Goal: Task Accomplishment & Management: Complete application form

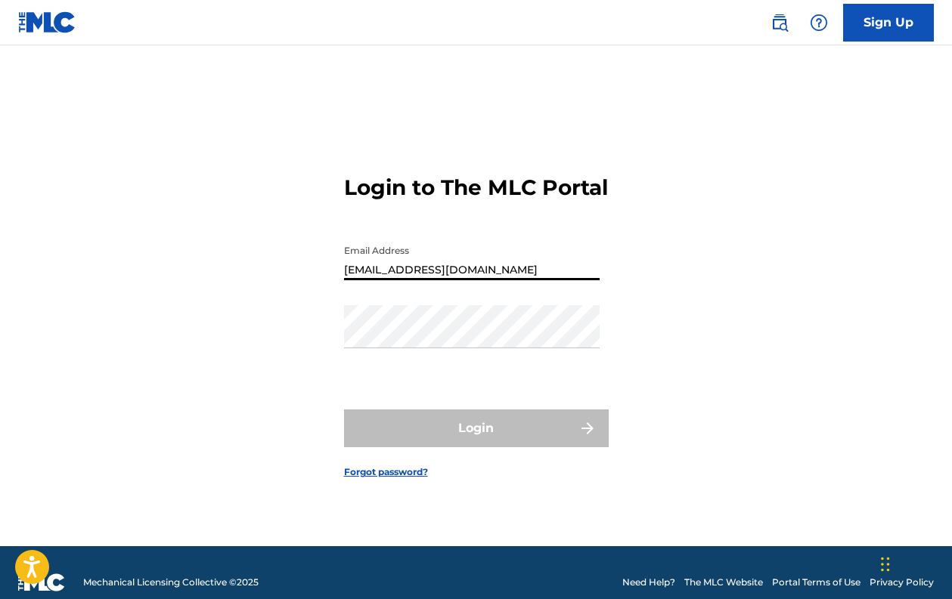
type input "[EMAIL_ADDRESS][DOMAIN_NAME]"
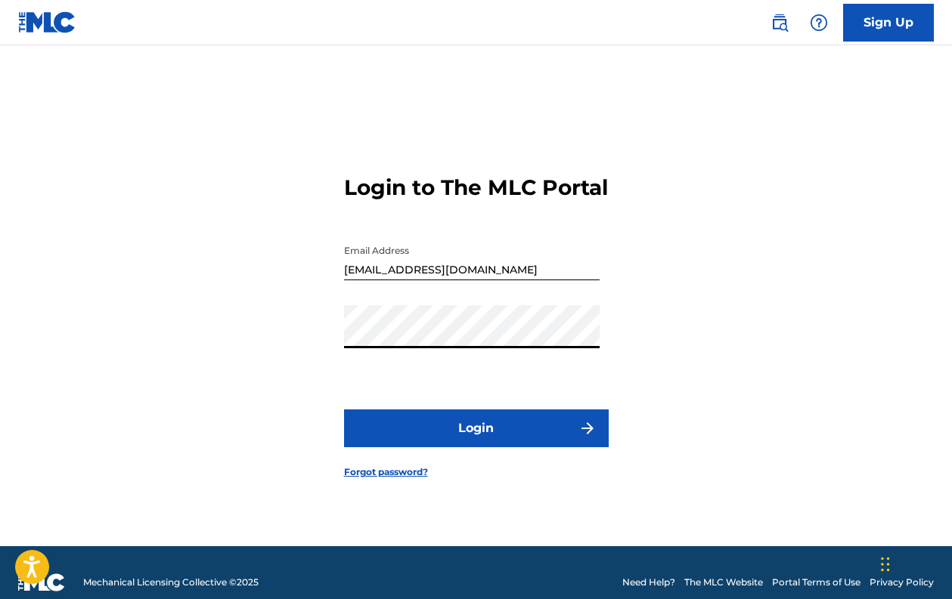
click at [529, 431] on button "Login" at bounding box center [476, 429] width 265 height 38
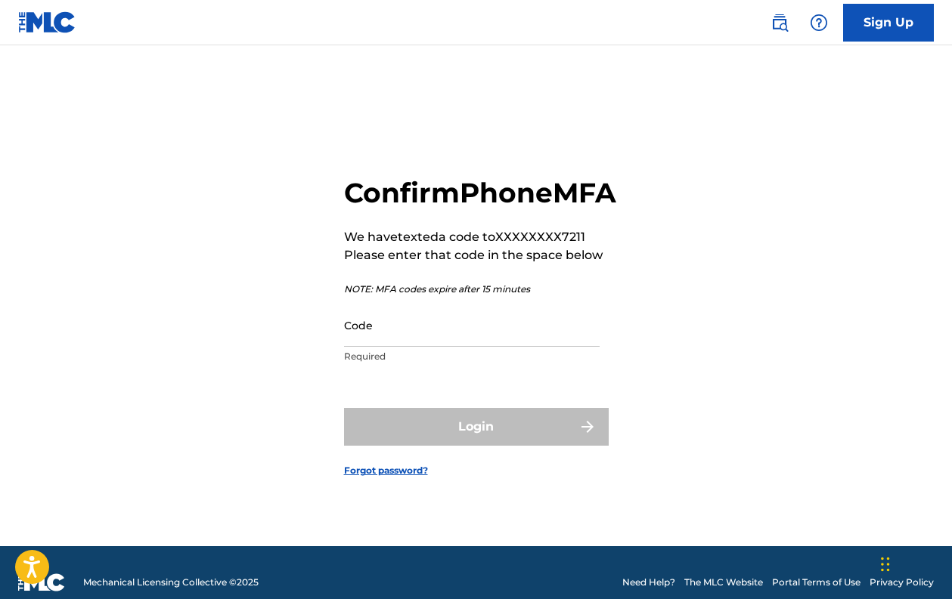
click at [412, 331] on input "Code" at bounding box center [471, 325] width 255 height 43
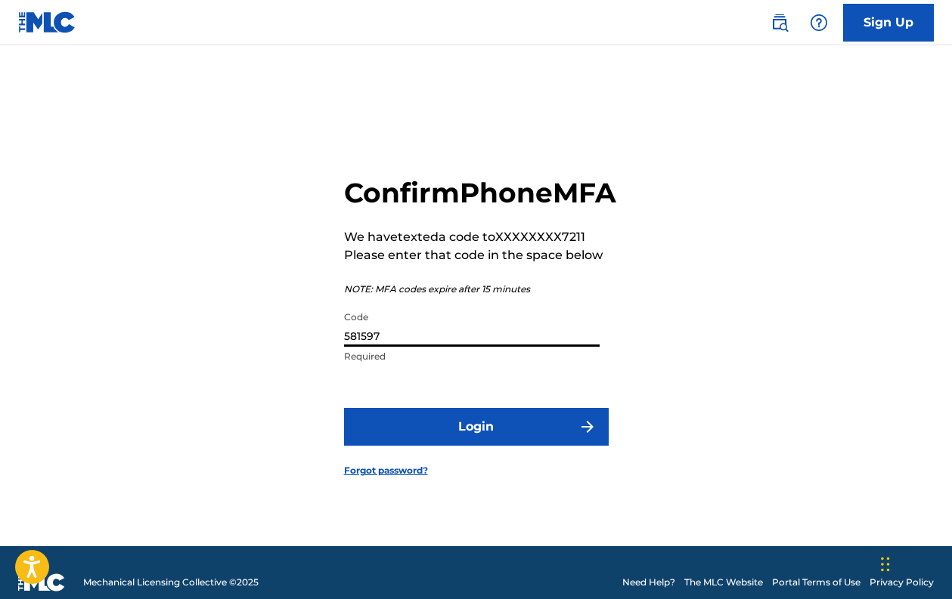
type input "581597"
click at [519, 446] on button "Login" at bounding box center [476, 427] width 265 height 38
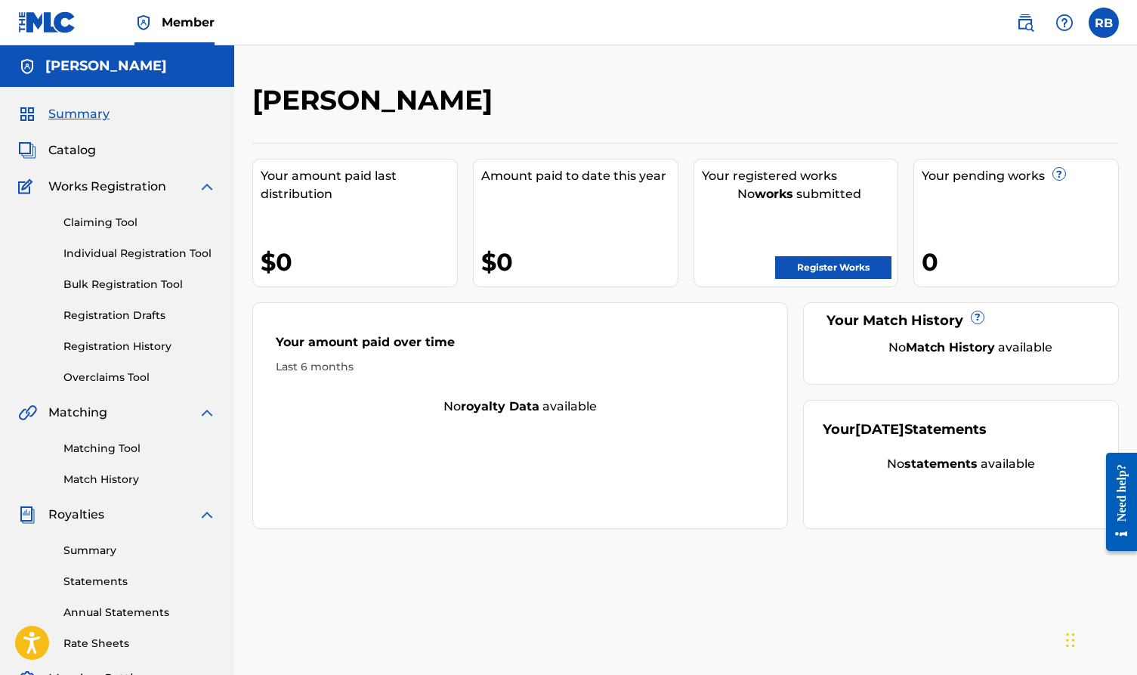
click at [123, 342] on link "Registration History" at bounding box center [139, 347] width 153 height 16
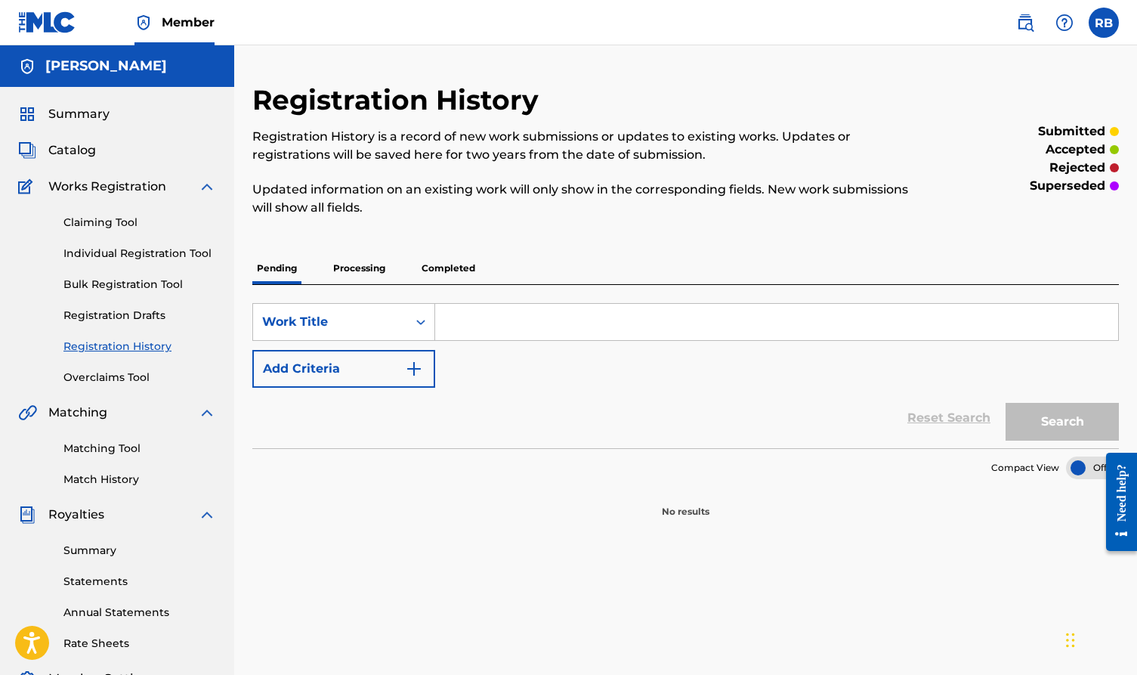
click at [454, 258] on p "Completed" at bounding box center [448, 268] width 63 height 32
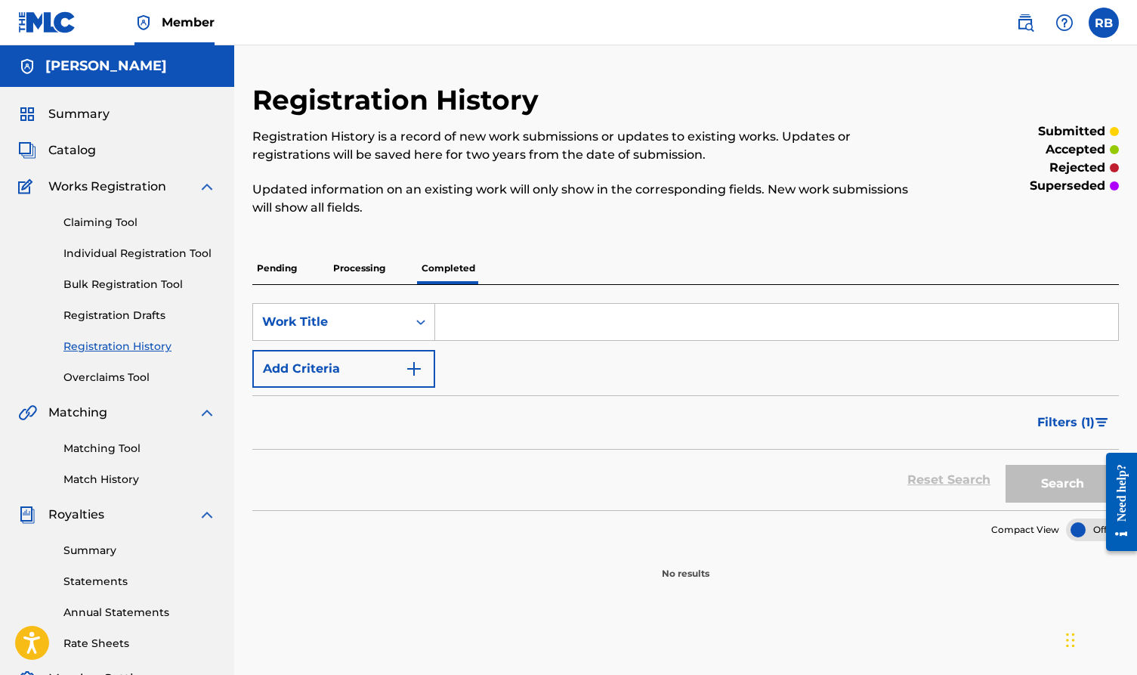
click at [373, 277] on p "Processing" at bounding box center [359, 268] width 61 height 32
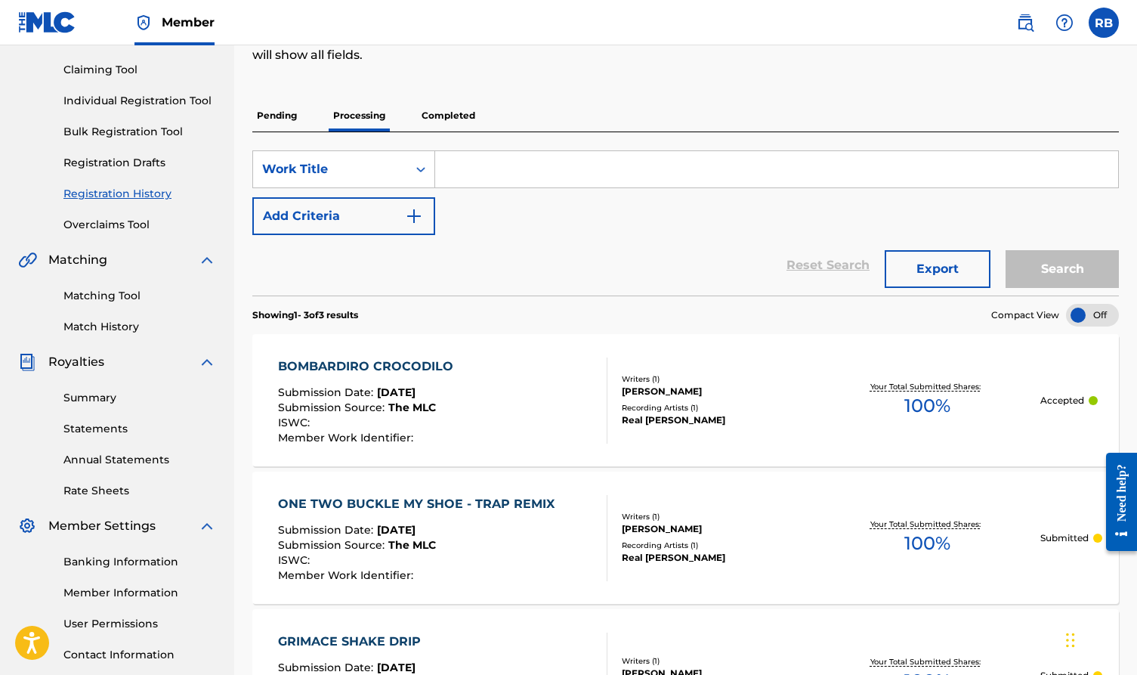
scroll to position [76, 0]
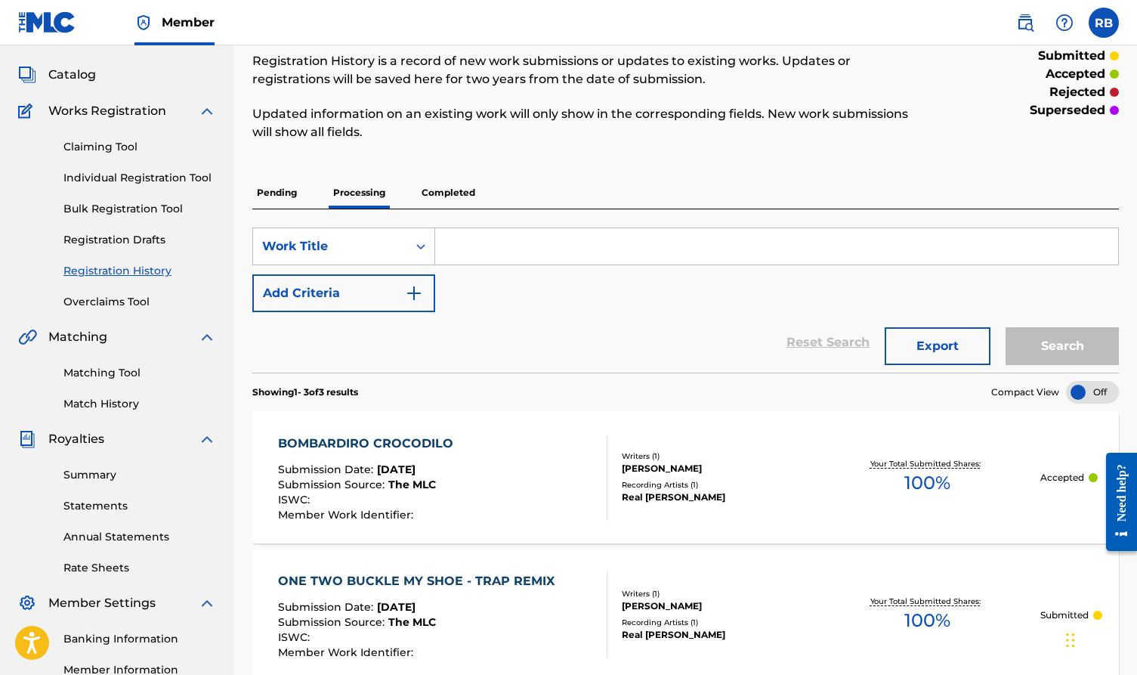
click at [473, 193] on p "Completed" at bounding box center [448, 193] width 63 height 32
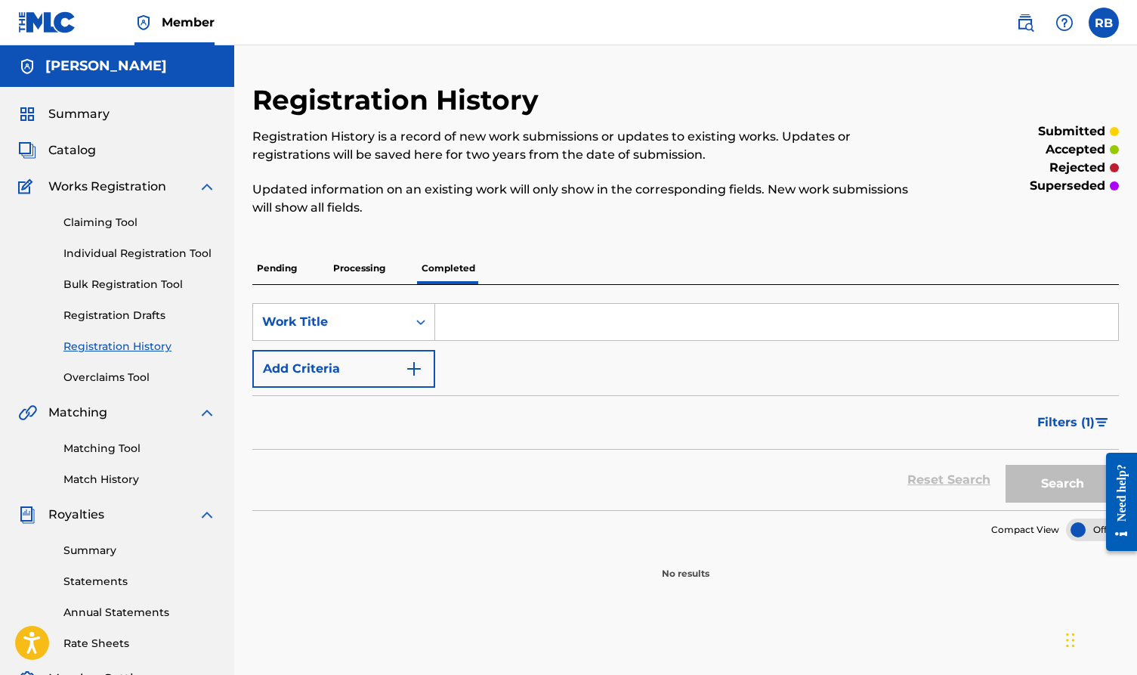
click at [373, 277] on p "Processing" at bounding box center [359, 268] width 61 height 32
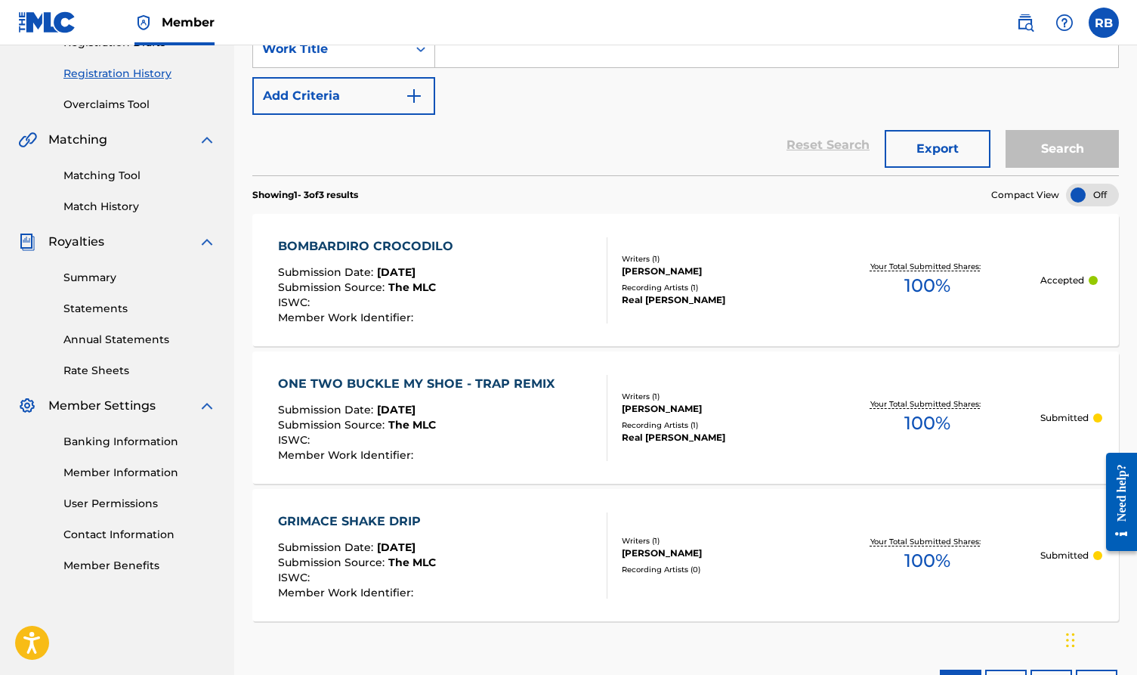
scroll to position [356, 0]
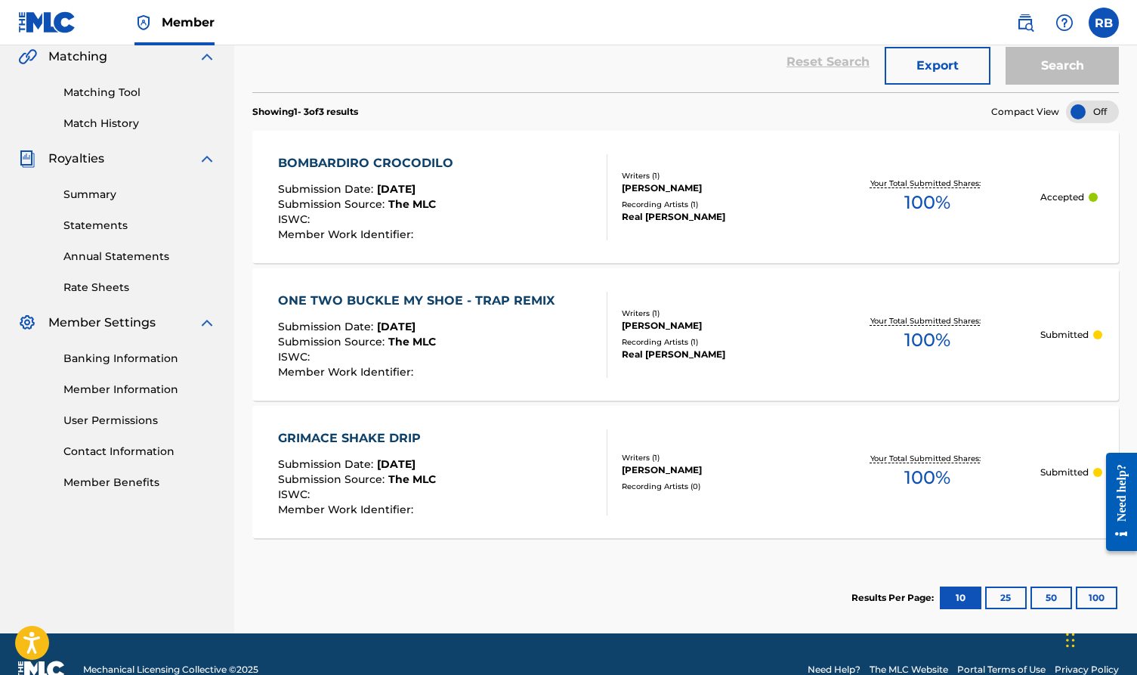
click at [415, 163] on div "BOMBARDIRO CROCODILO" at bounding box center [369, 163] width 183 height 18
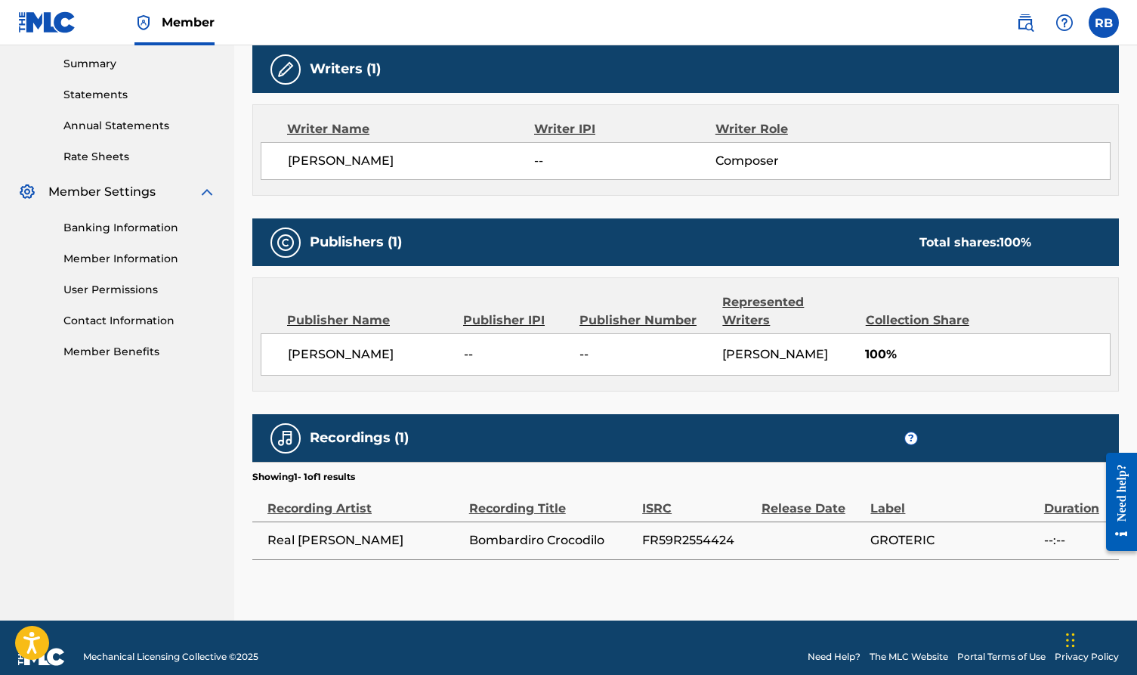
scroll to position [486, 0]
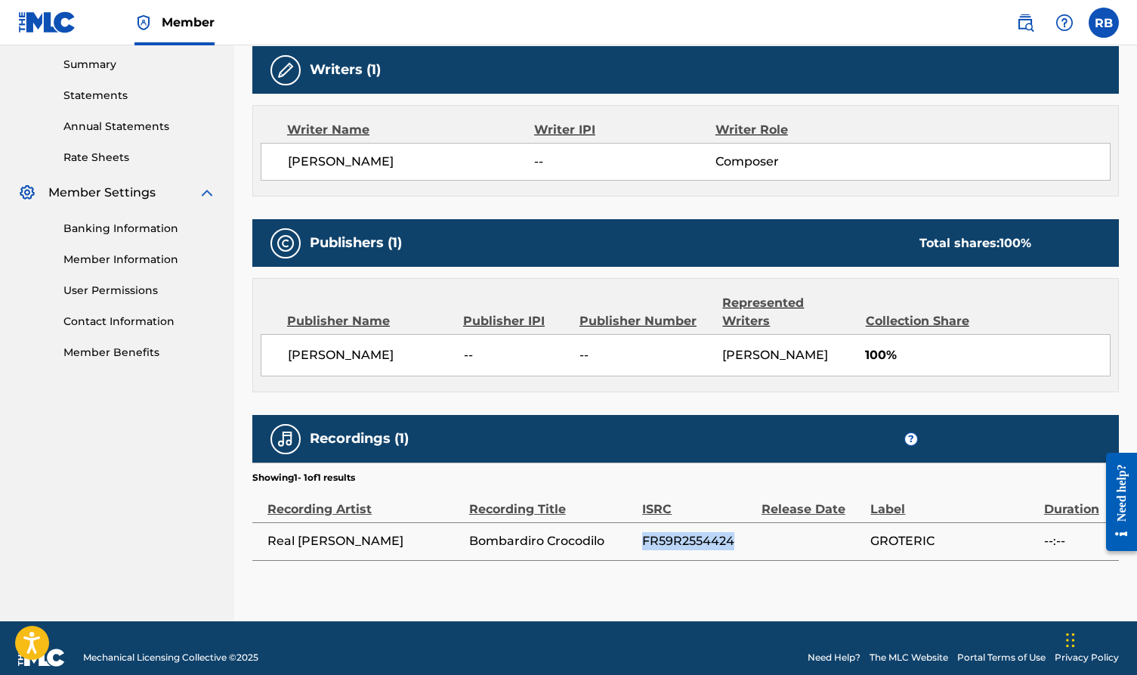
drag, startPoint x: 644, startPoint y: 520, endPoint x: 745, endPoint y: 520, distance: 101.3
click at [745, 532] on span "FR59R2554424" at bounding box center [698, 541] width 112 height 18
copy span "FR59R2554424"
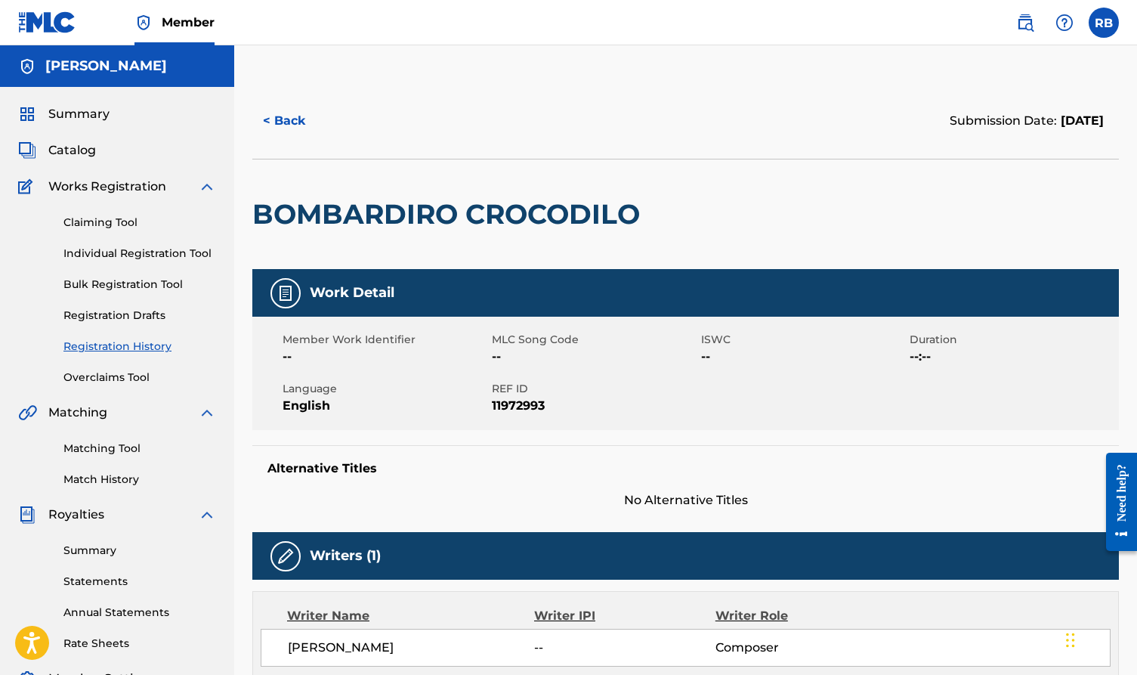
scroll to position [0, 0]
click at [111, 220] on link "Claiming Tool" at bounding box center [139, 223] width 153 height 16
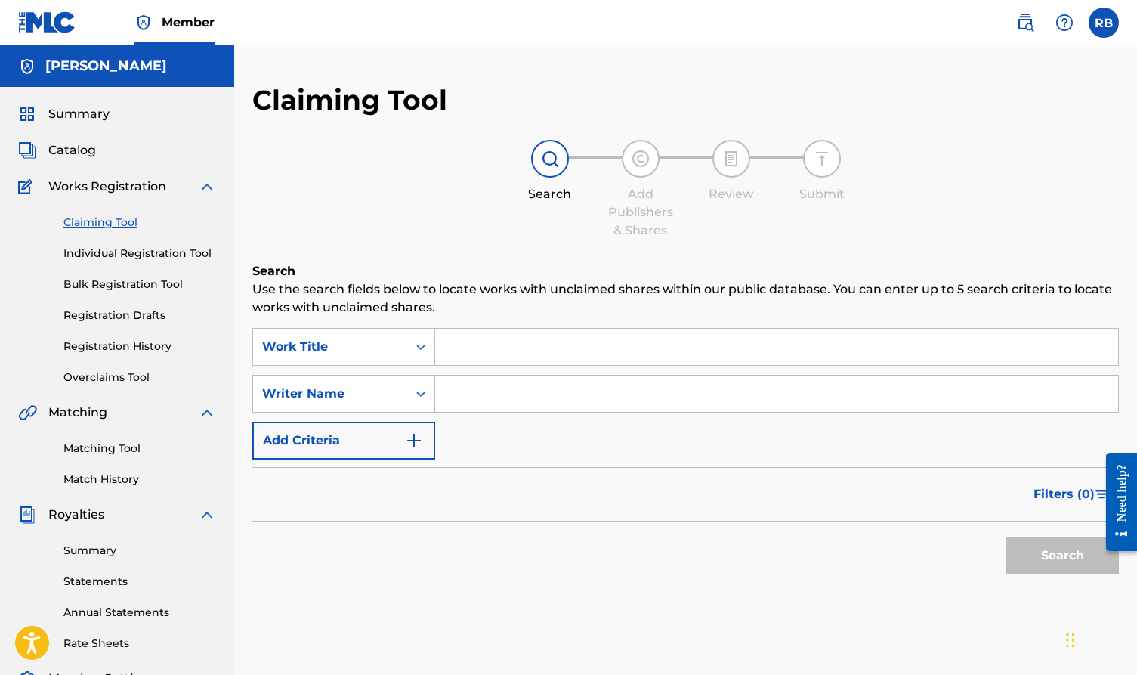
click at [121, 444] on link "Matching Tool" at bounding box center [139, 449] width 153 height 16
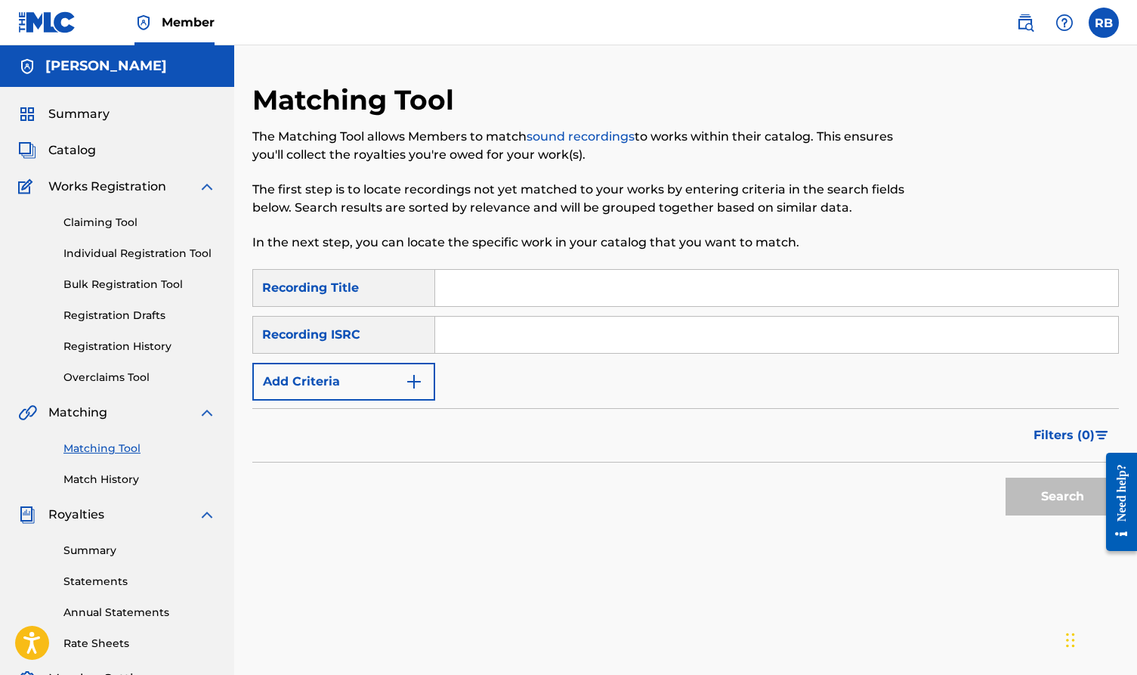
click at [459, 341] on input "Search Form" at bounding box center [776, 335] width 683 height 36
paste input "FR59R2554424"
type input "FR59R2554424"
click at [951, 510] on button "Search" at bounding box center [1062, 497] width 113 height 38
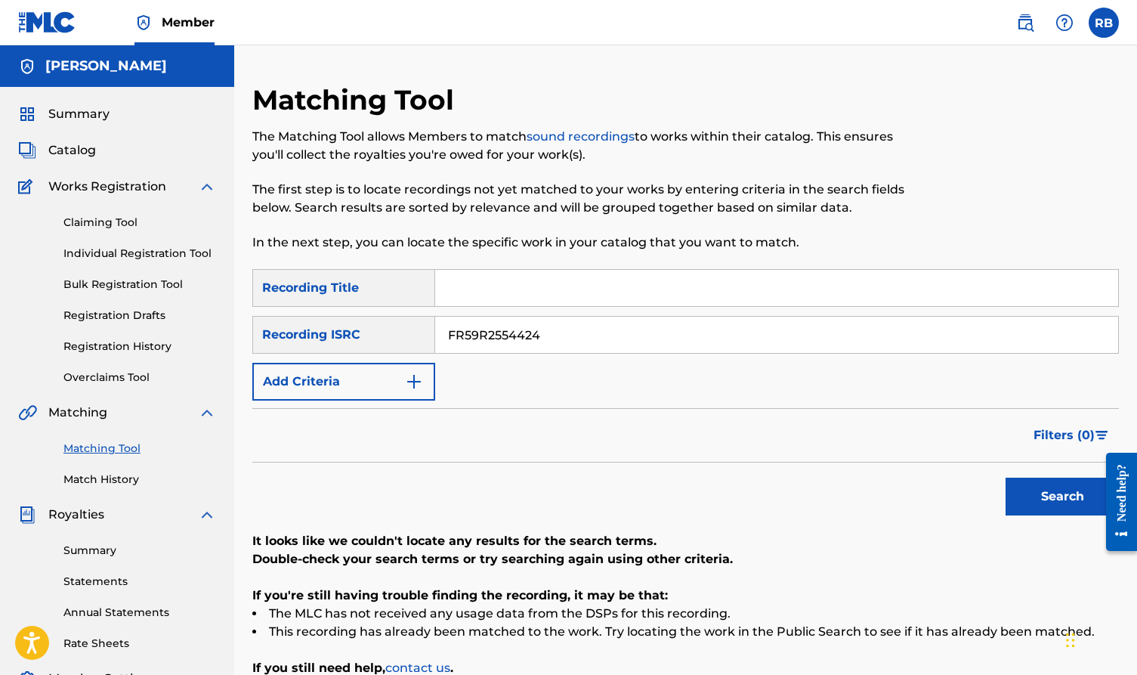
click at [134, 215] on link "Claiming Tool" at bounding box center [139, 223] width 153 height 16
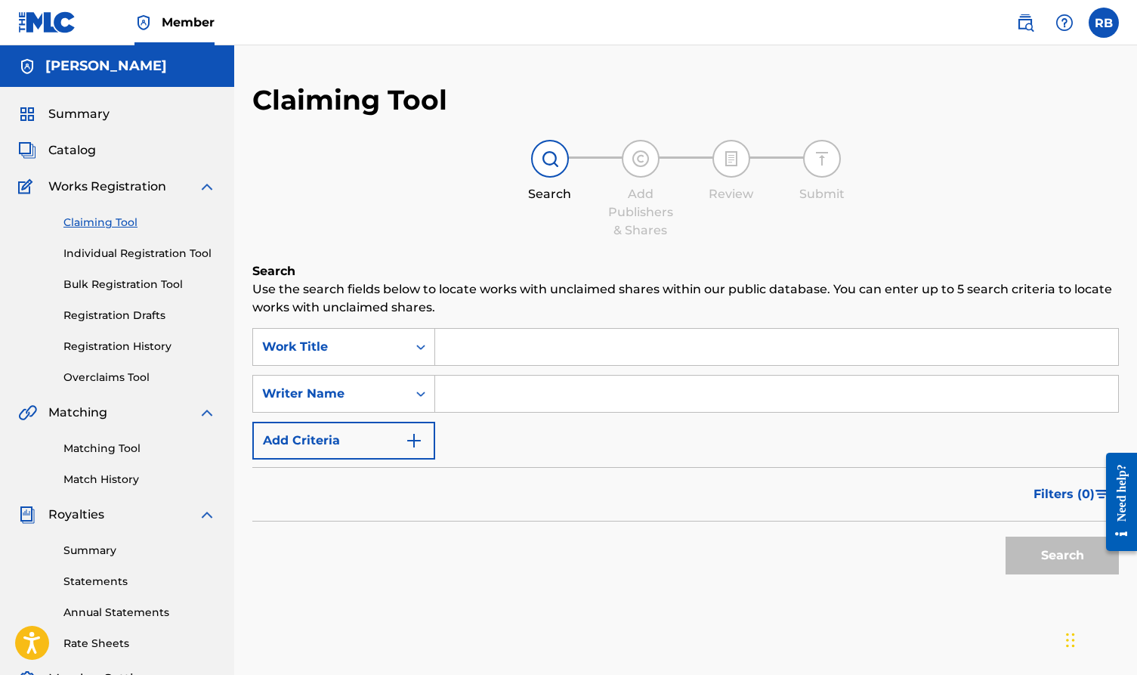
click at [484, 353] on input "Search Form" at bounding box center [776, 347] width 683 height 36
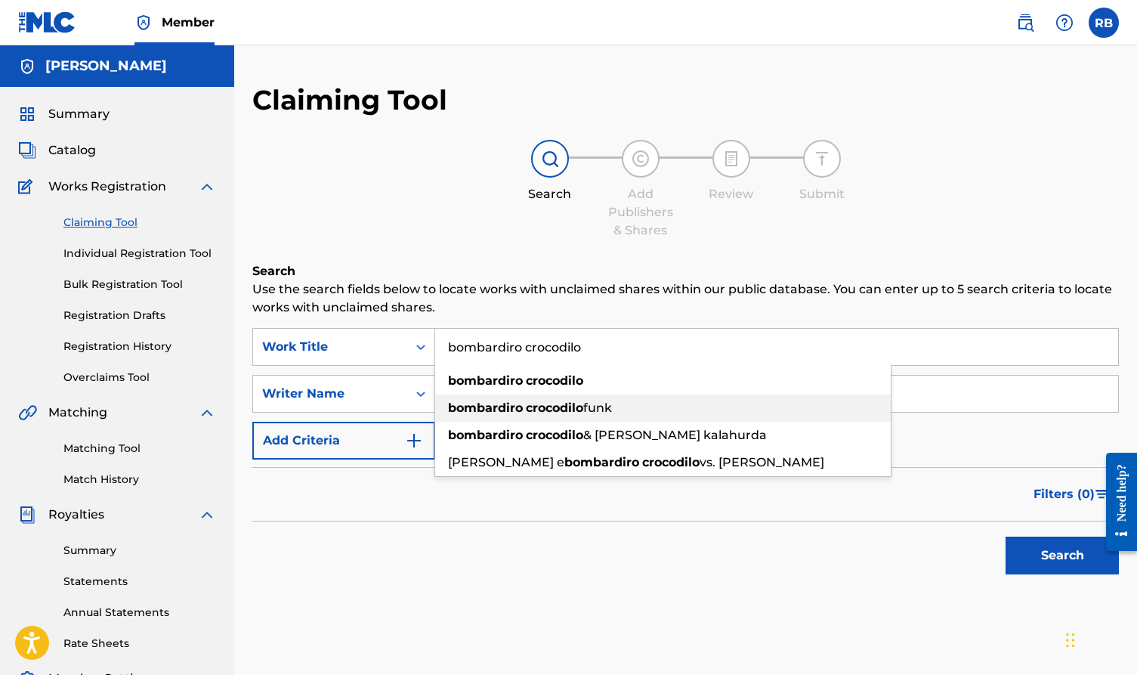
type input "bombardiro crocodilo"
click at [470, 384] on strong "bombardiro" at bounding box center [485, 380] width 75 height 14
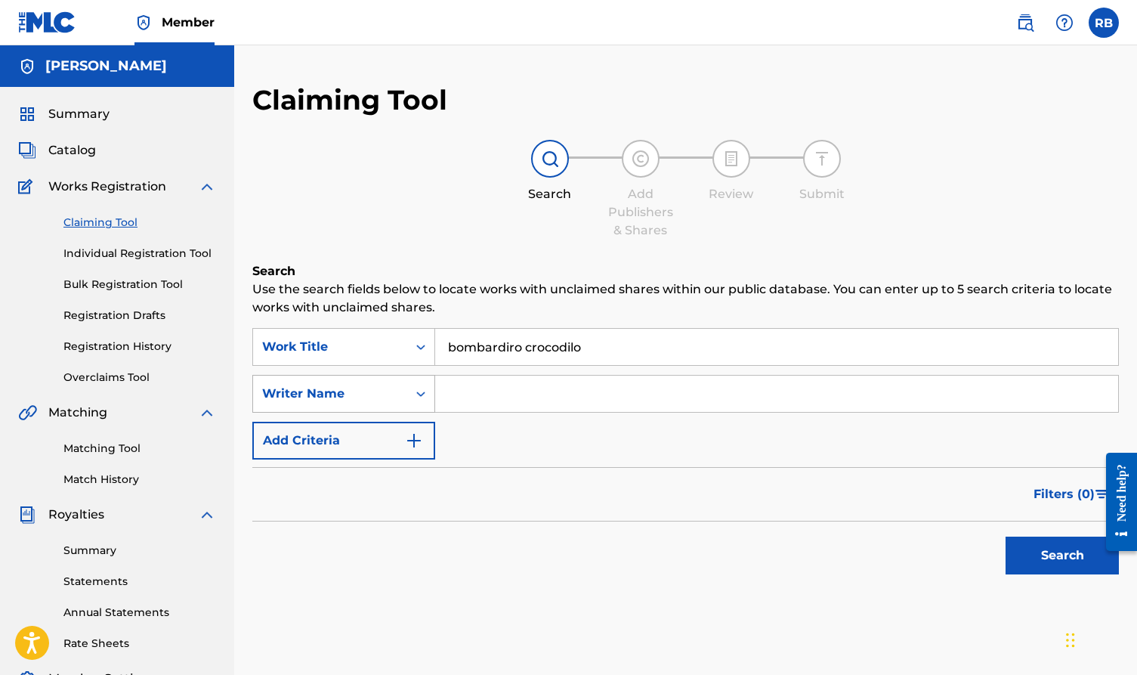
click at [382, 392] on div "Writer Name" at bounding box center [330, 394] width 136 height 18
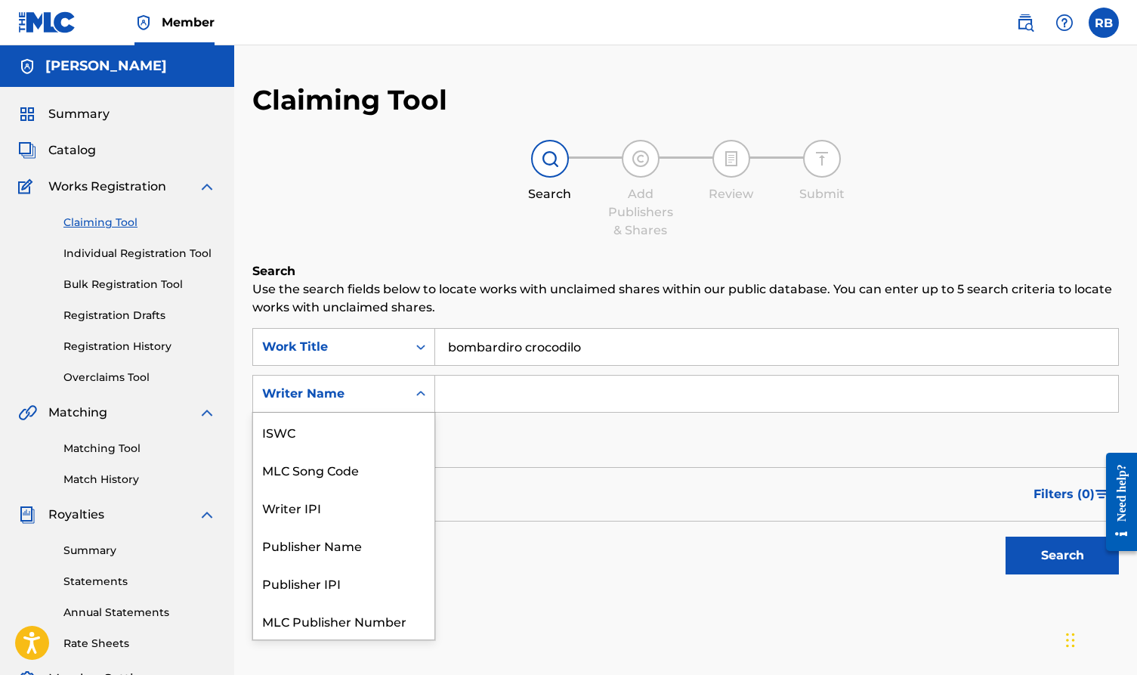
scroll to position [38, 0]
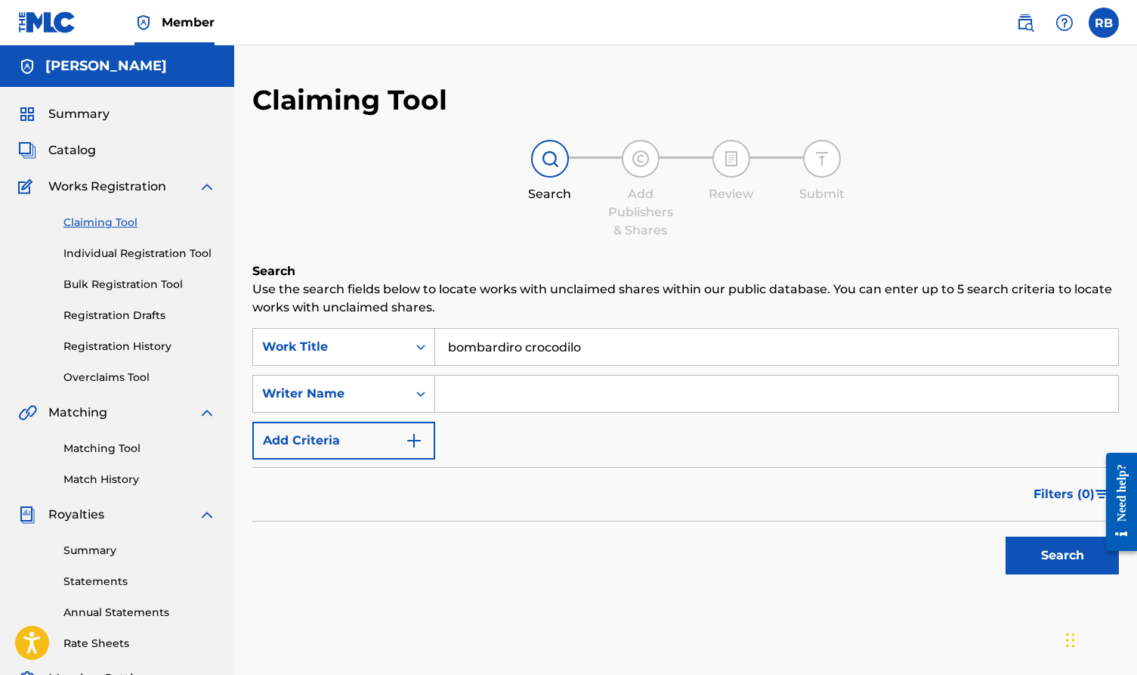
click at [549, 554] on div "Search" at bounding box center [685, 551] width 867 height 60
click at [500, 375] on div "Search Form" at bounding box center [777, 394] width 684 height 38
click at [494, 391] on input "Search Form" at bounding box center [776, 394] width 683 height 36
type input "bezdedan"
click at [951, 556] on button "Search" at bounding box center [1062, 556] width 113 height 38
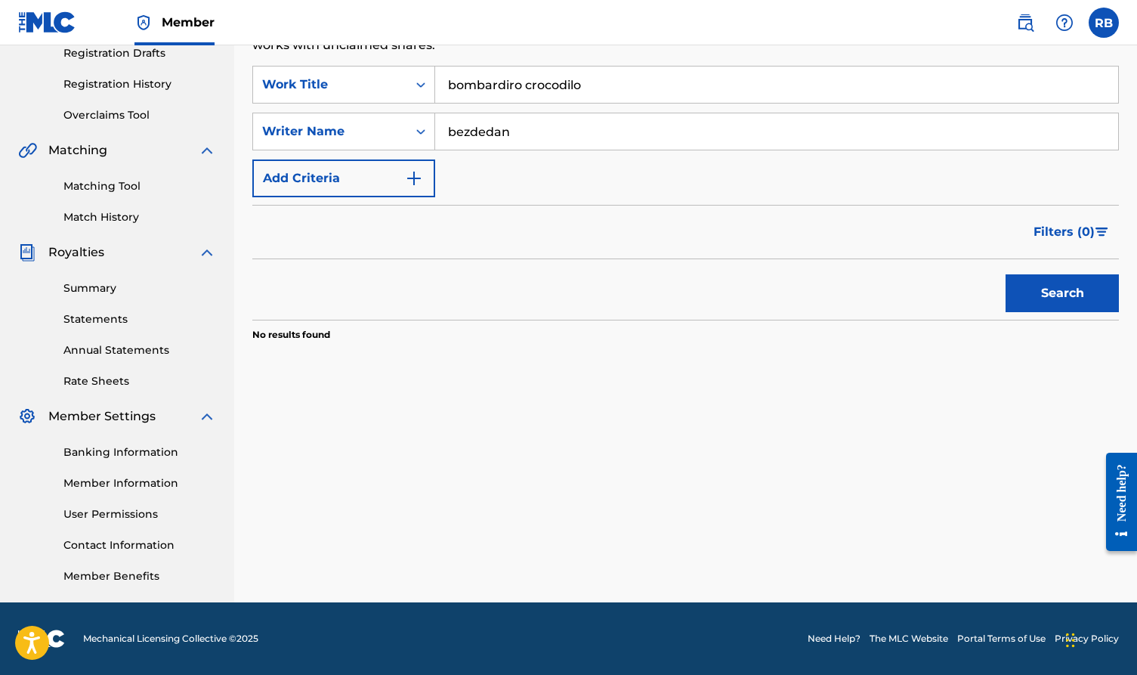
scroll to position [262, 0]
drag, startPoint x: 579, startPoint y: 136, endPoint x: 383, endPoint y: 136, distance: 195.7
click at [383, 136] on div "SearchWithCriteria2322fc6e-7124-4495-a479-431d565464ac Writer Name bezdedan" at bounding box center [685, 132] width 867 height 38
click at [951, 299] on button "Search" at bounding box center [1062, 293] width 113 height 38
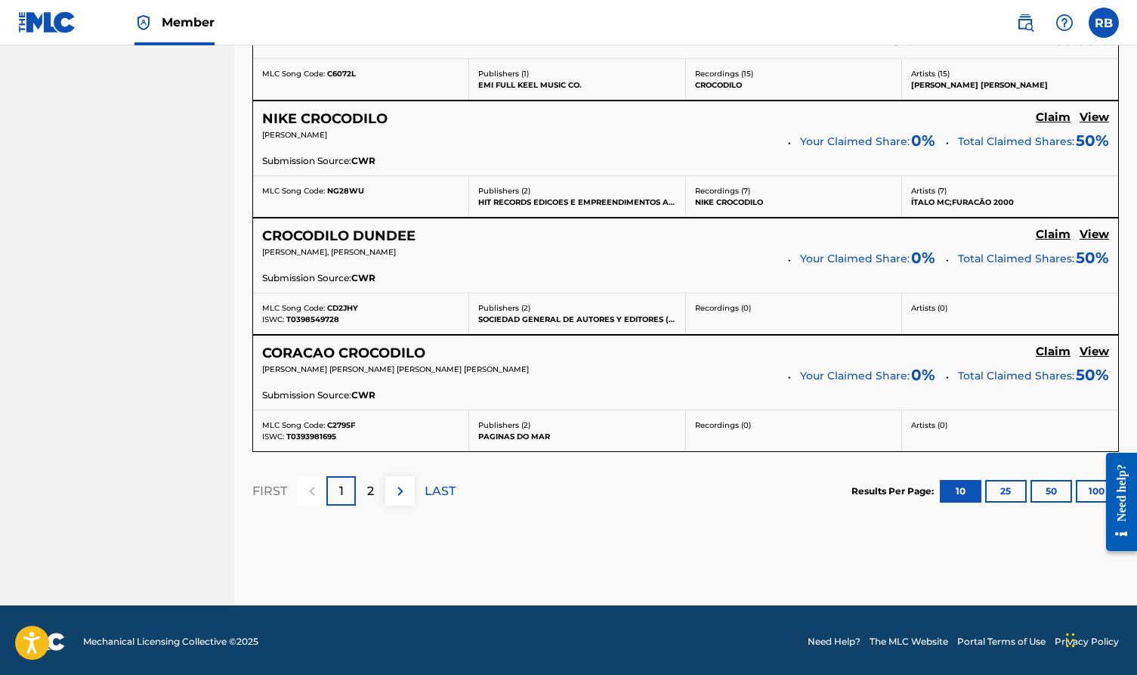
scroll to position [1306, 0]
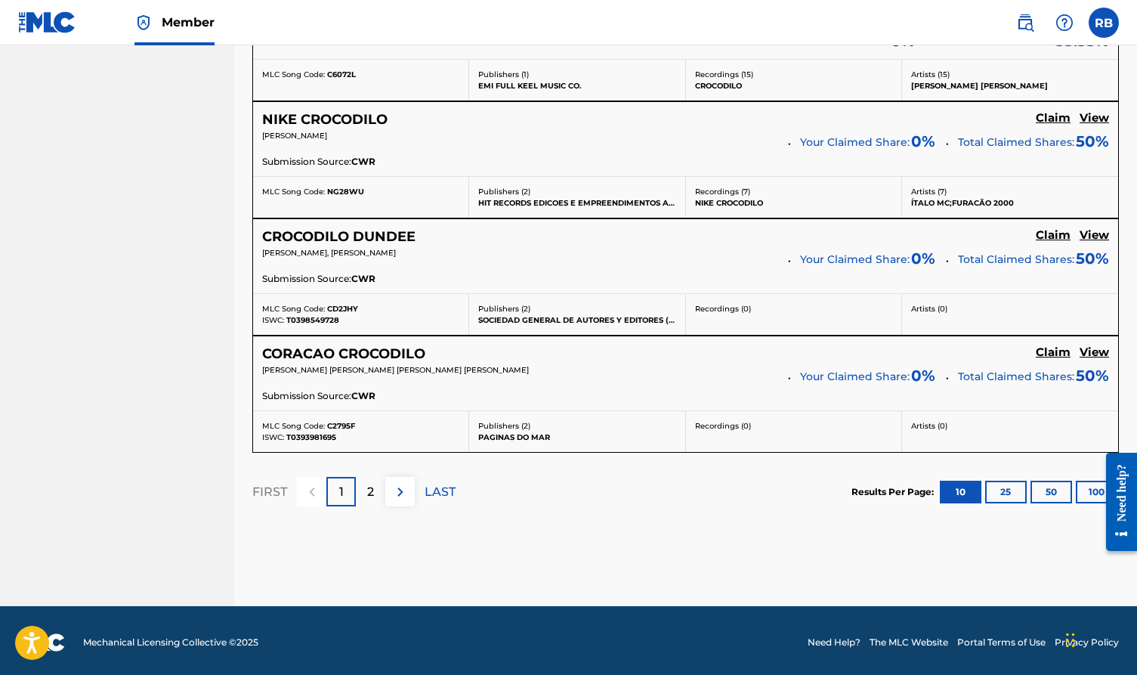
click at [371, 484] on p "2" at bounding box center [370, 492] width 7 height 18
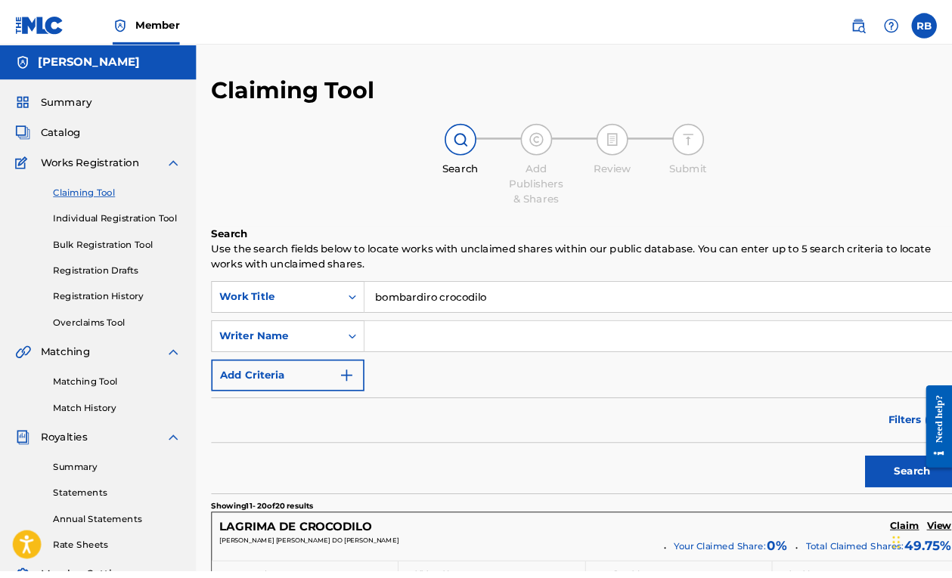
scroll to position [0, 0]
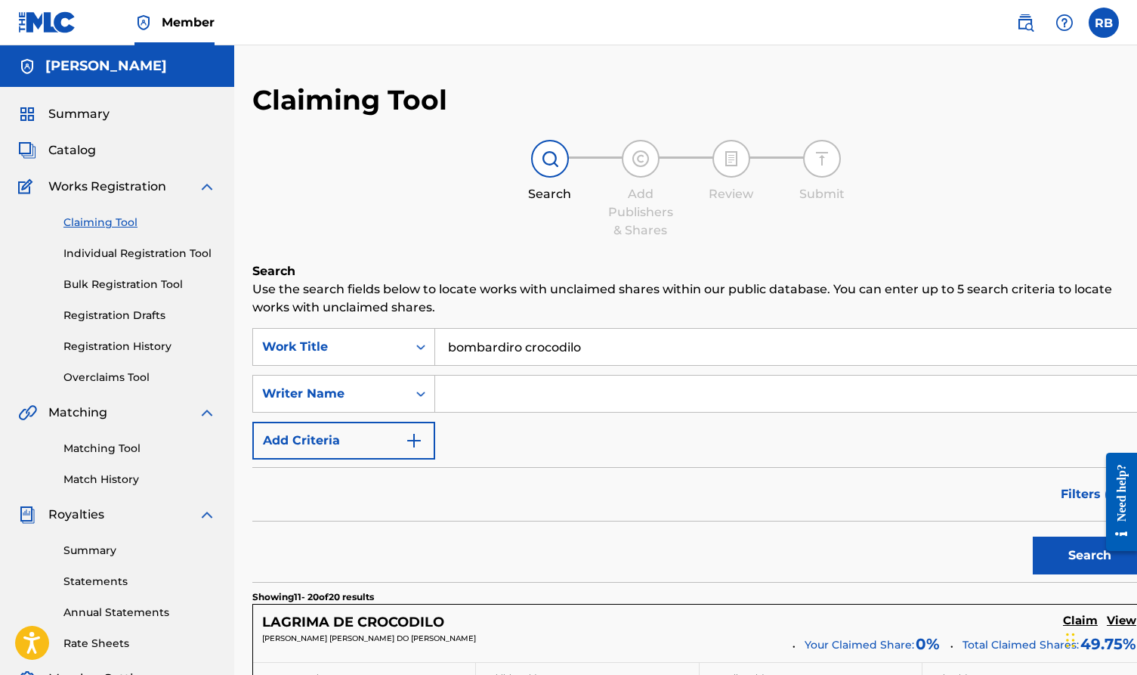
click at [119, 373] on link "Overclaims Tool" at bounding box center [139, 378] width 153 height 16
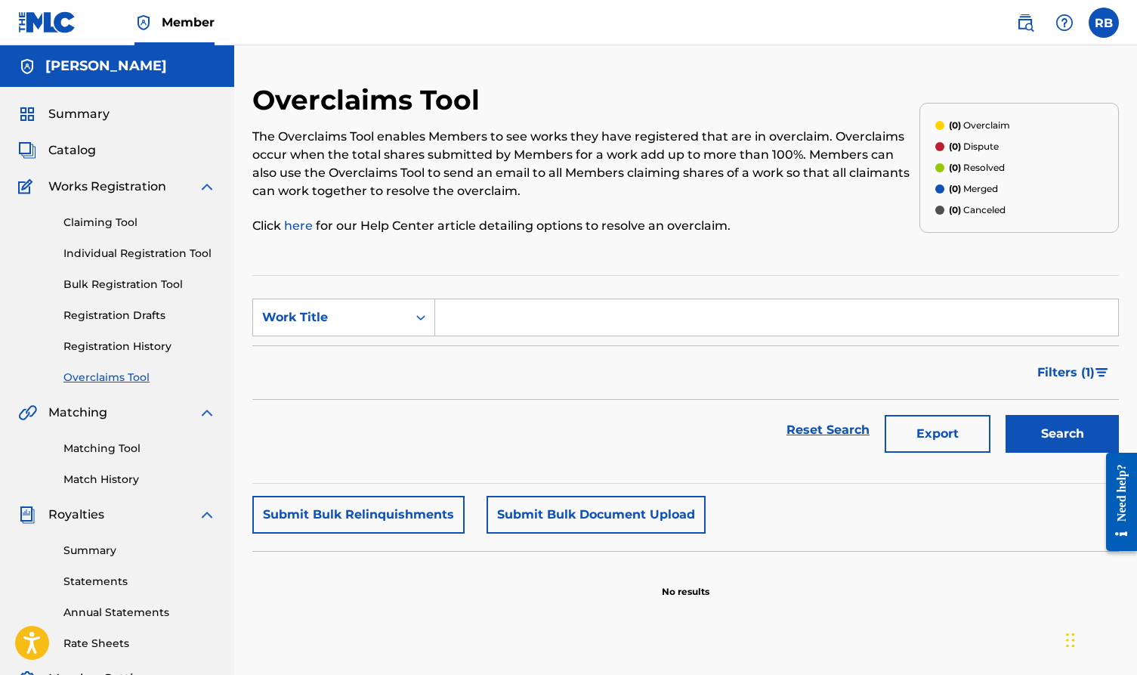
click at [118, 483] on link "Match History" at bounding box center [139, 480] width 153 height 16
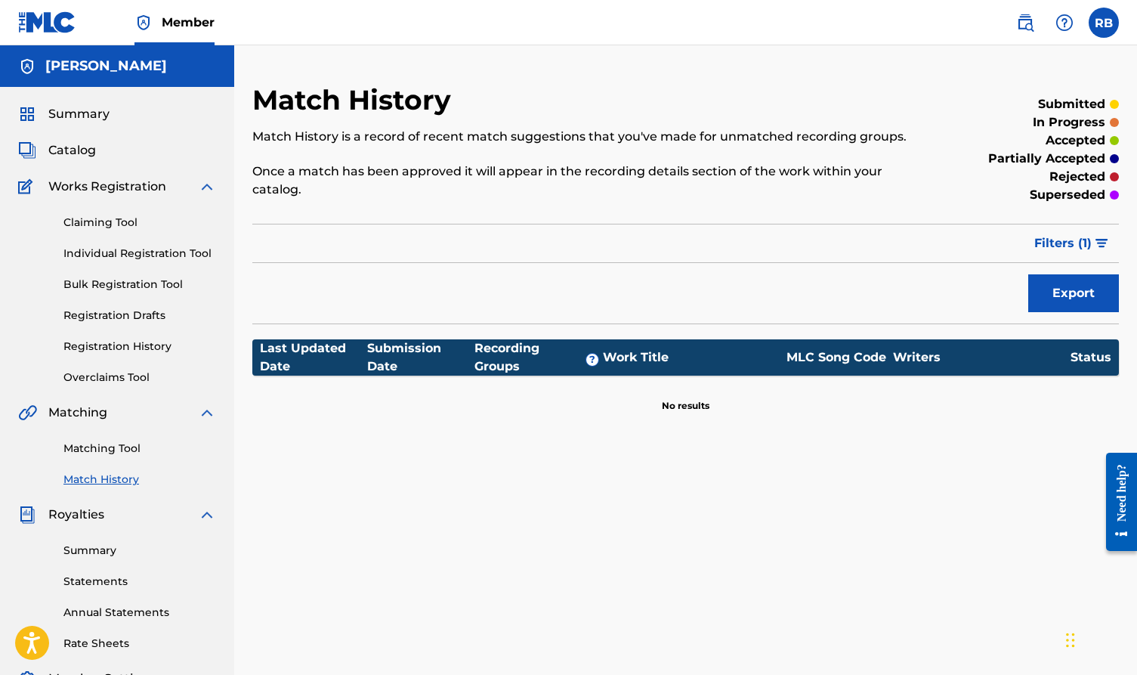
click at [116, 451] on link "Matching Tool" at bounding box center [139, 449] width 153 height 16
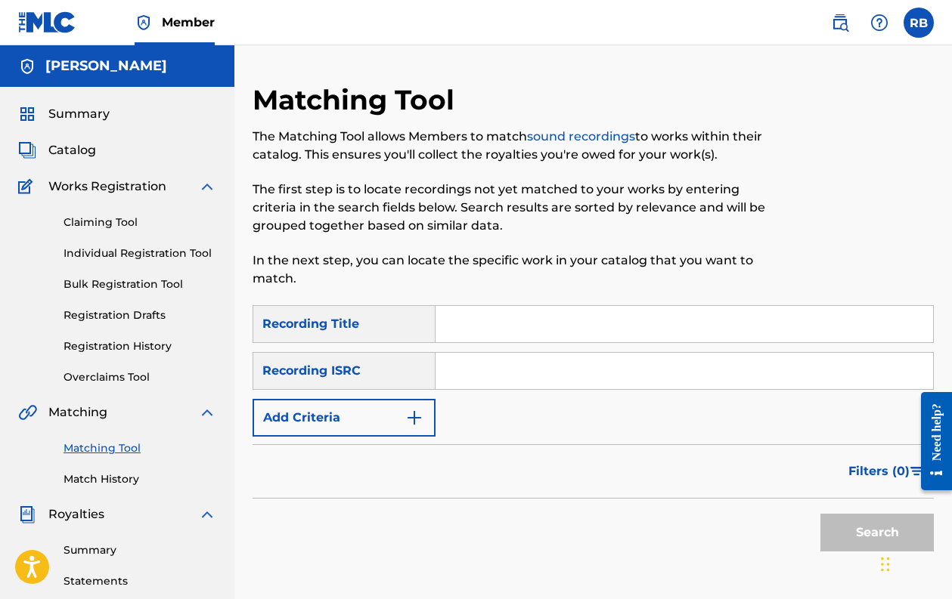
click at [144, 249] on link "Individual Registration Tool" at bounding box center [139, 254] width 153 height 16
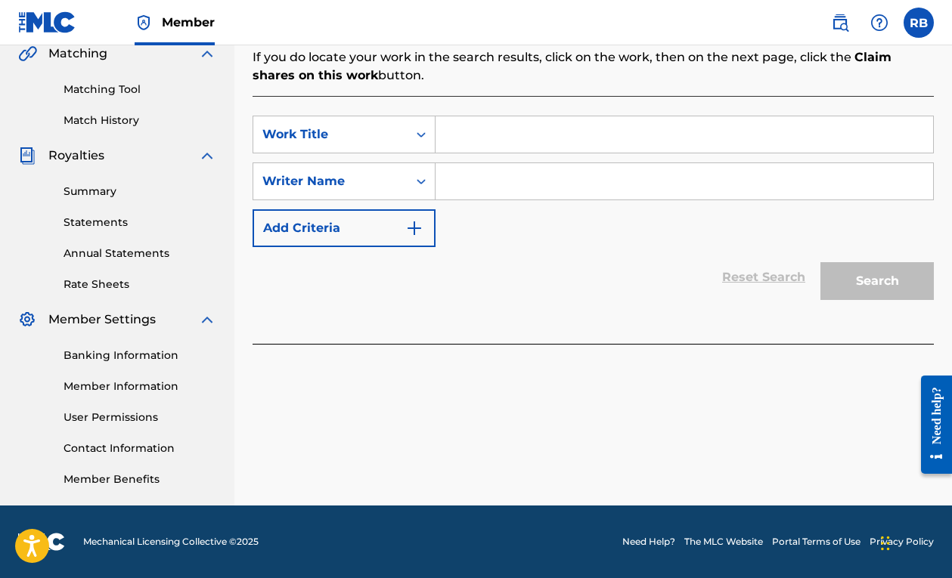
scroll to position [359, 0]
click at [516, 131] on input "Search Form" at bounding box center [683, 134] width 497 height 36
type input "trippi troppi"
click at [506, 172] on input "Search Form" at bounding box center [683, 181] width 497 height 36
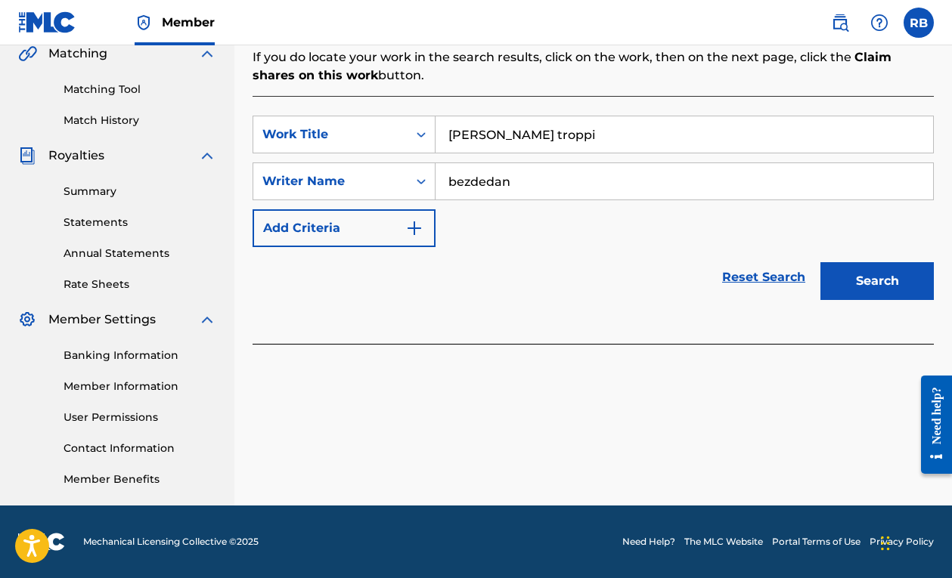
type input "bezdedan"
click at [858, 284] on button "Search" at bounding box center [876, 281] width 113 height 38
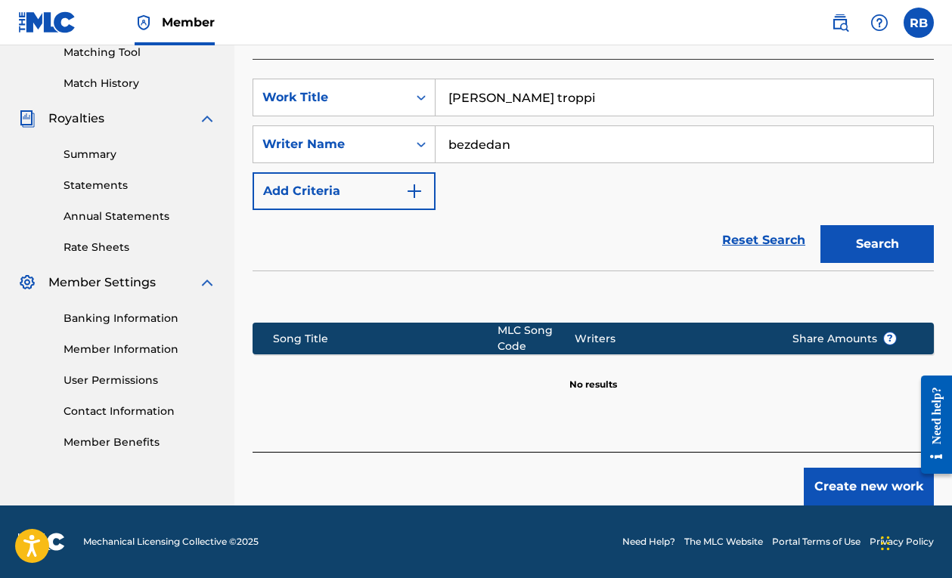
click at [828, 480] on button "Create new work" at bounding box center [868, 487] width 130 height 38
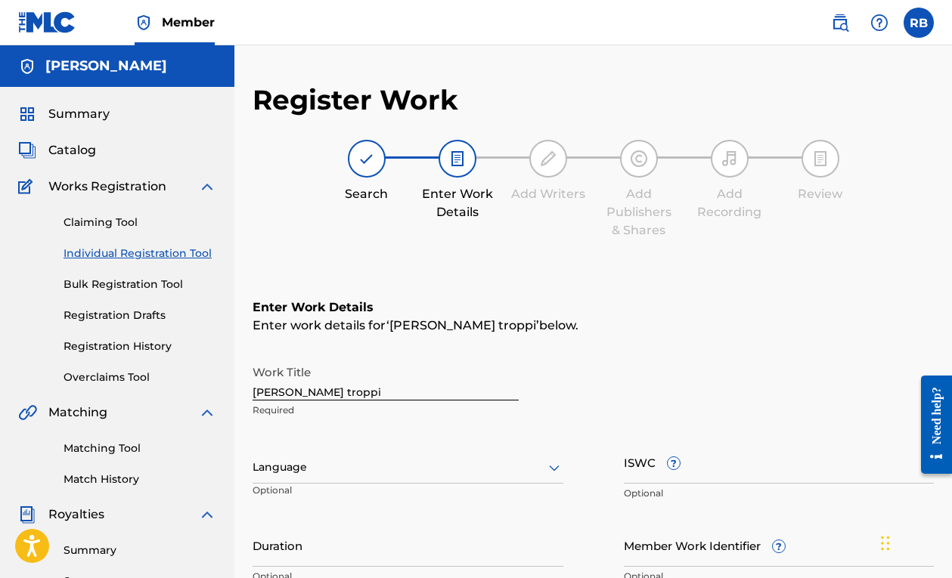
scroll to position [0, 0]
drag, startPoint x: 376, startPoint y: 388, endPoint x: 151, endPoint y: 389, distance: 224.5
click at [151, 389] on main "Robert Bezdedan Summary Catalog Works Registration Claiming Tool Individual Reg…" at bounding box center [476, 459] width 952 height 829
type input "Trippi Troppi, Troppa Trippa"
click at [524, 280] on div "Enter Work Details Enter work details for ‘ Trippi Troppi, Troppa Trippa ’ belo…" at bounding box center [592, 445] width 681 height 366
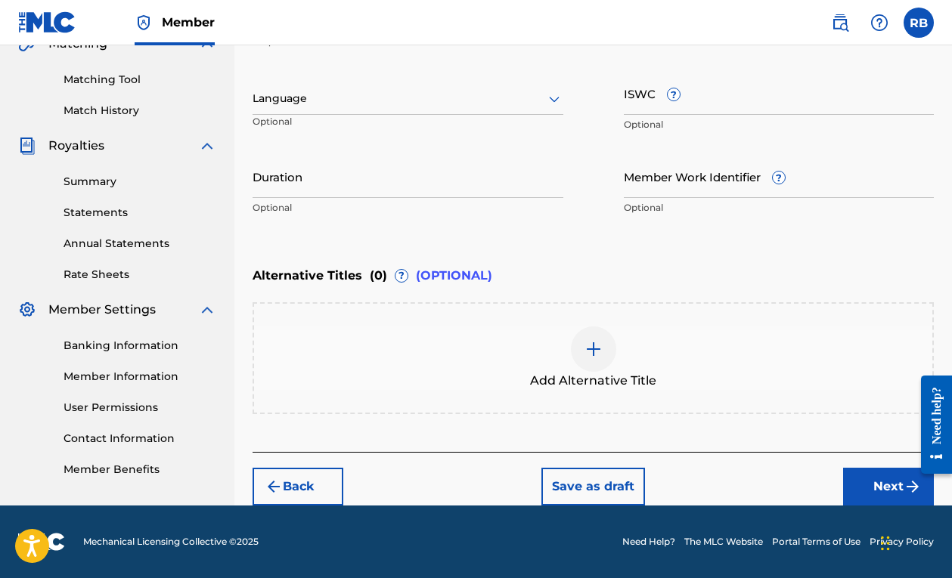
click at [873, 496] on button "Next" at bounding box center [888, 487] width 91 height 38
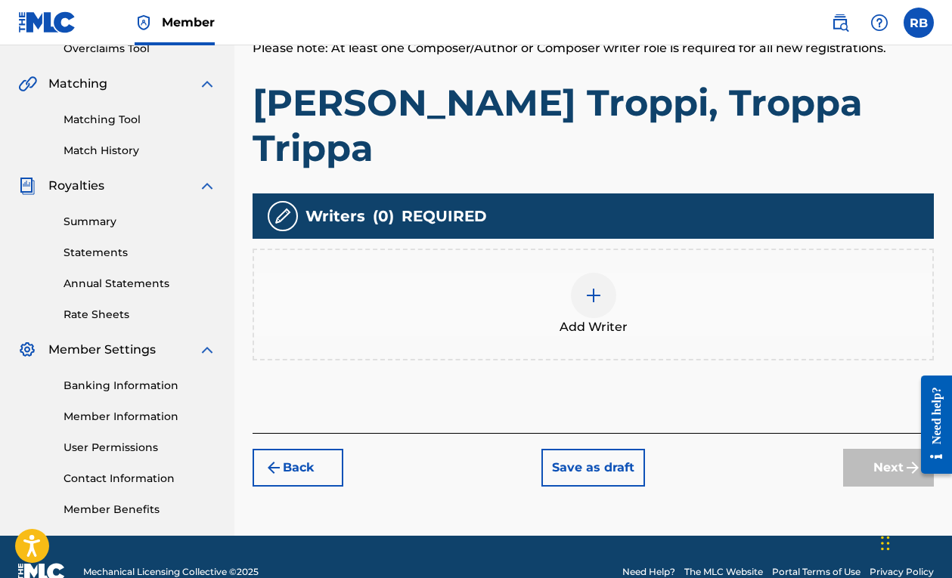
scroll to position [302, 0]
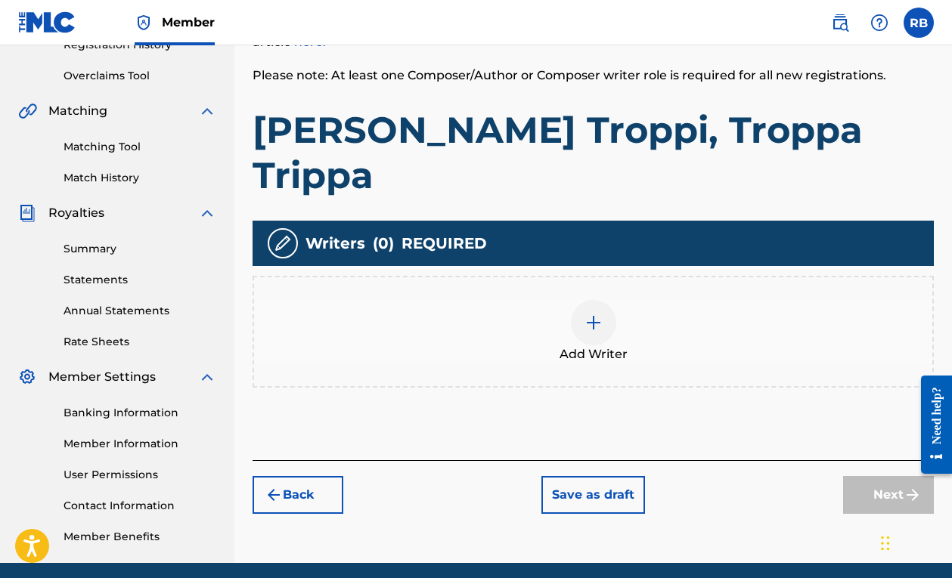
click at [583, 300] on div at bounding box center [593, 322] width 45 height 45
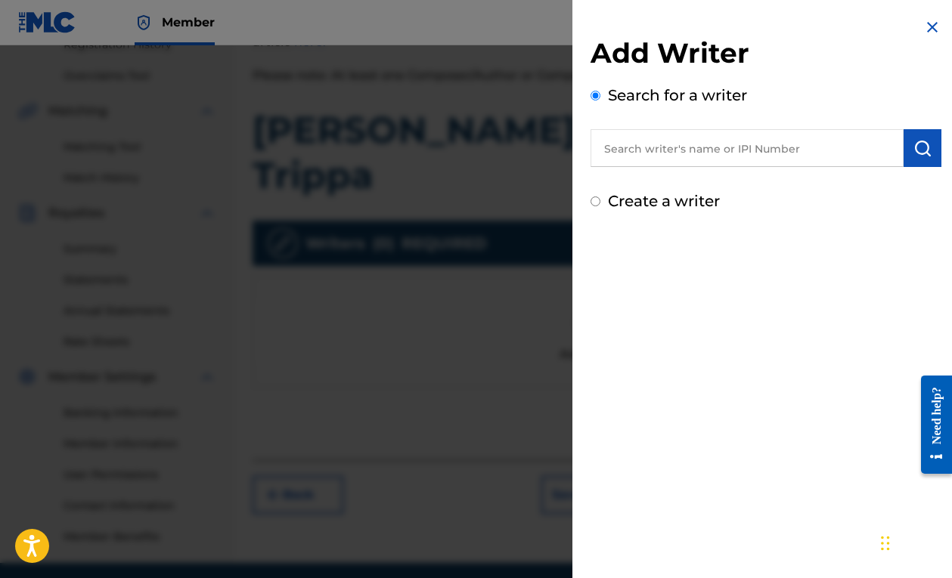
click at [649, 138] on input "text" at bounding box center [746, 148] width 313 height 38
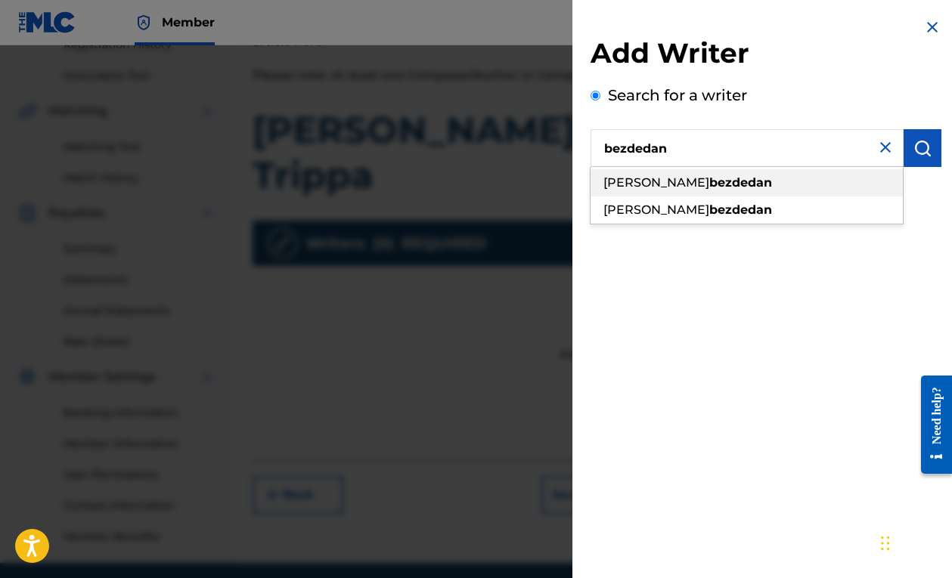
click at [709, 187] on strong "bezdedan" at bounding box center [740, 182] width 63 height 14
type input "robert bezdedan"
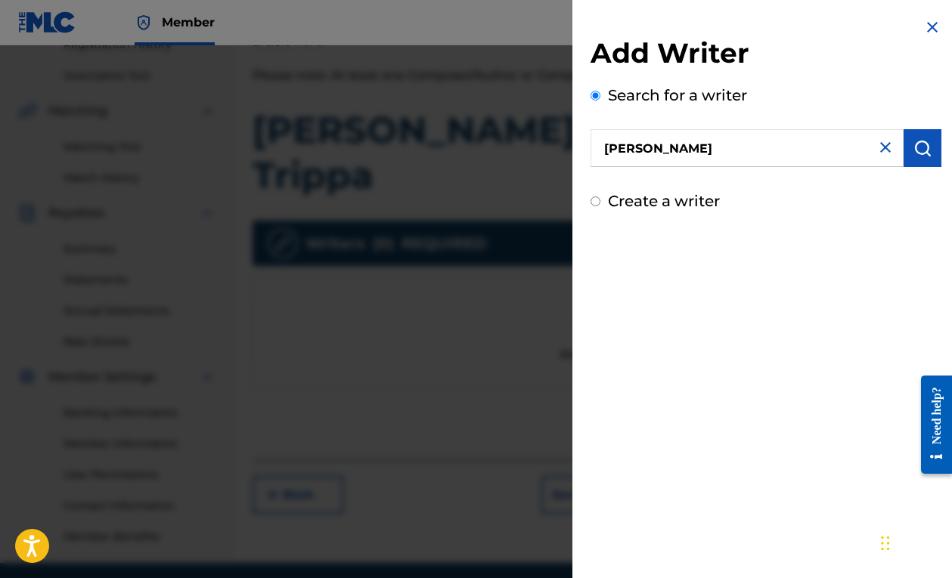
click at [930, 144] on button "submit" at bounding box center [922, 148] width 38 height 38
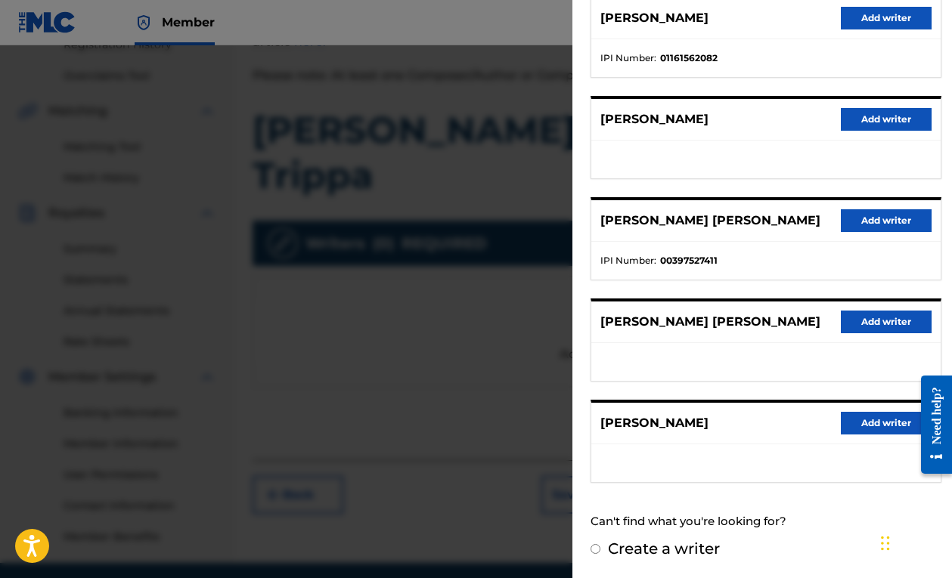
scroll to position [204, 0]
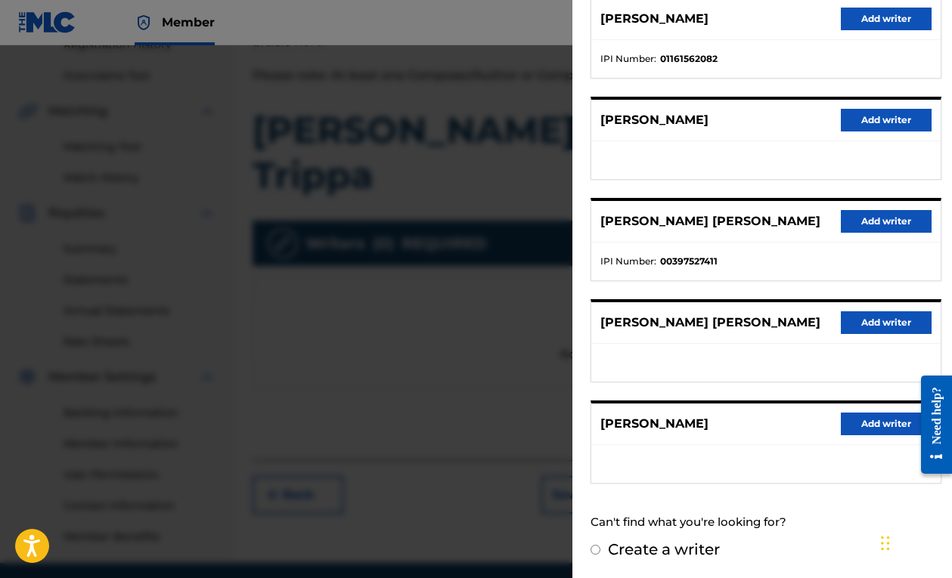
click at [593, 551] on input "Create a writer" at bounding box center [595, 550] width 10 height 10
radio input "false"
radio input "true"
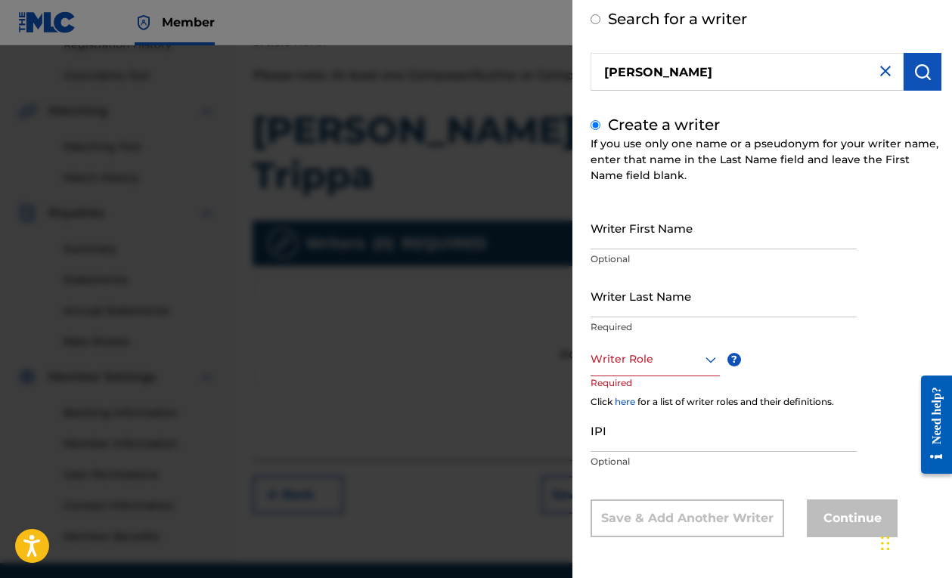
scroll to position [29, 0]
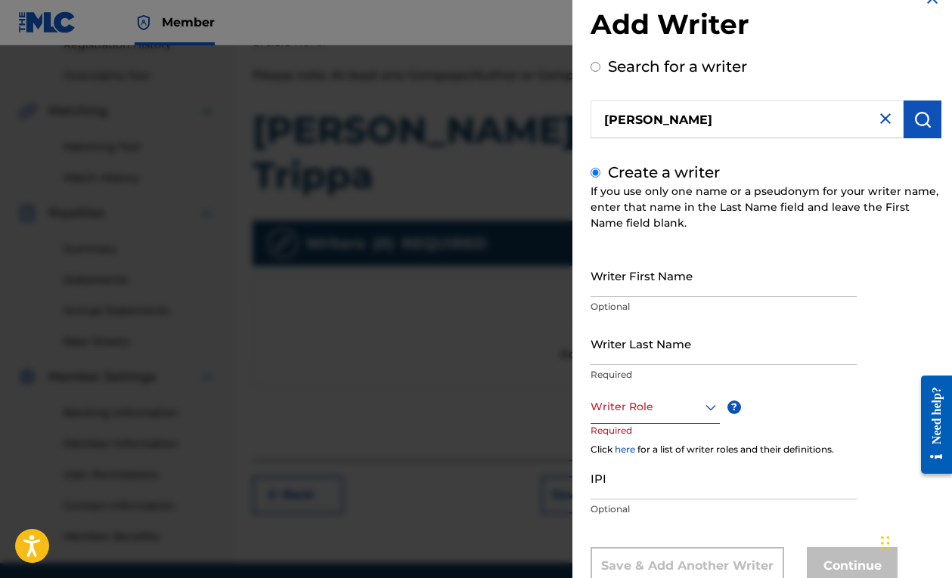
click at [882, 122] on img at bounding box center [885, 119] width 18 height 18
click at [679, 280] on input "Writer First Name" at bounding box center [723, 275] width 266 height 43
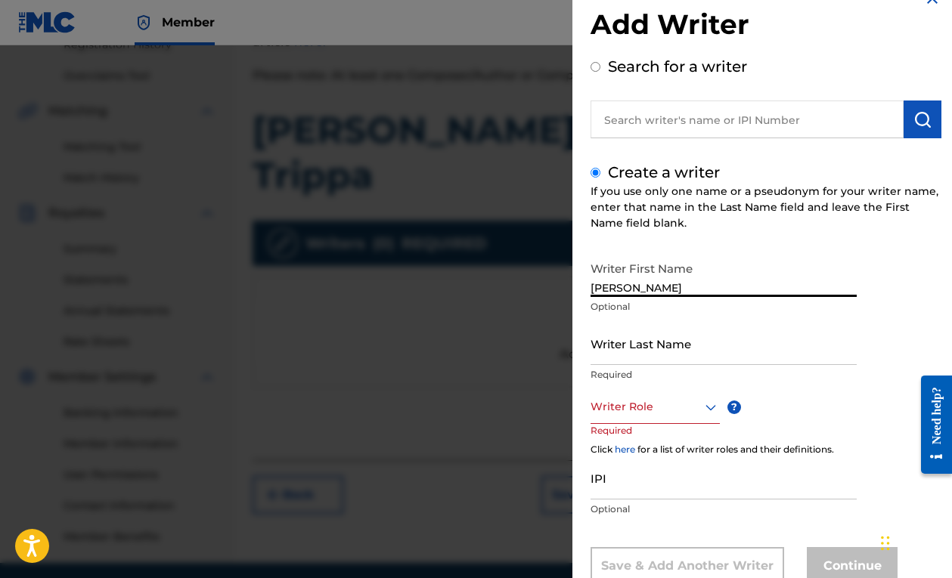
type input "[PERSON_NAME]"
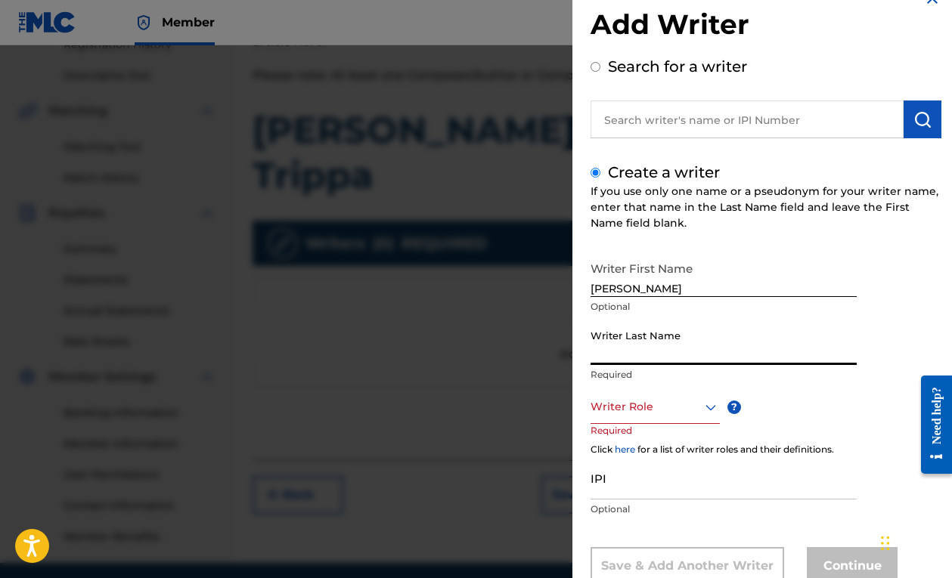
click at [654, 337] on input "Writer Last Name" at bounding box center [723, 343] width 266 height 43
type input "b"
type input "Bezdedan"
click at [638, 394] on div "Writer Role" at bounding box center [654, 407] width 129 height 34
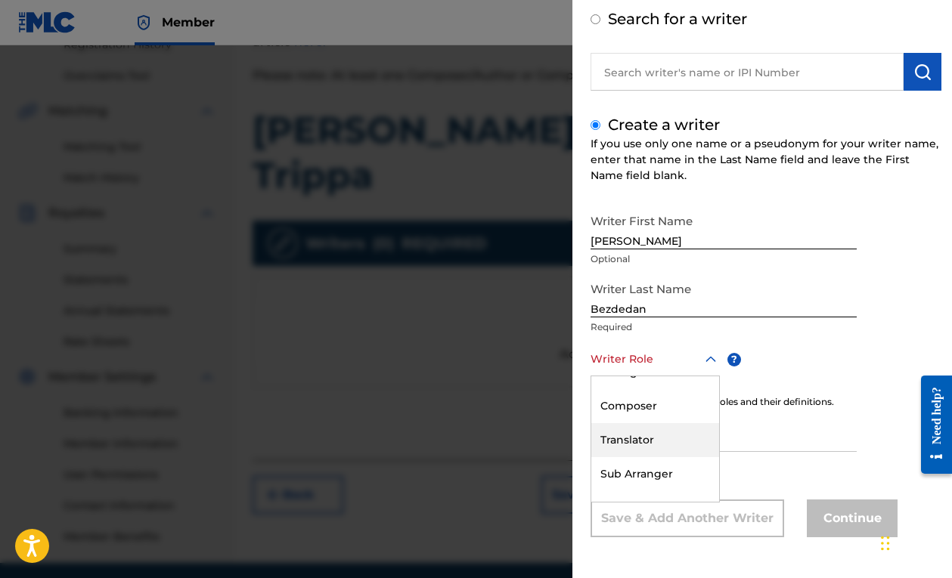
scroll to position [119, 0]
click at [664, 419] on div "Composer" at bounding box center [655, 411] width 128 height 34
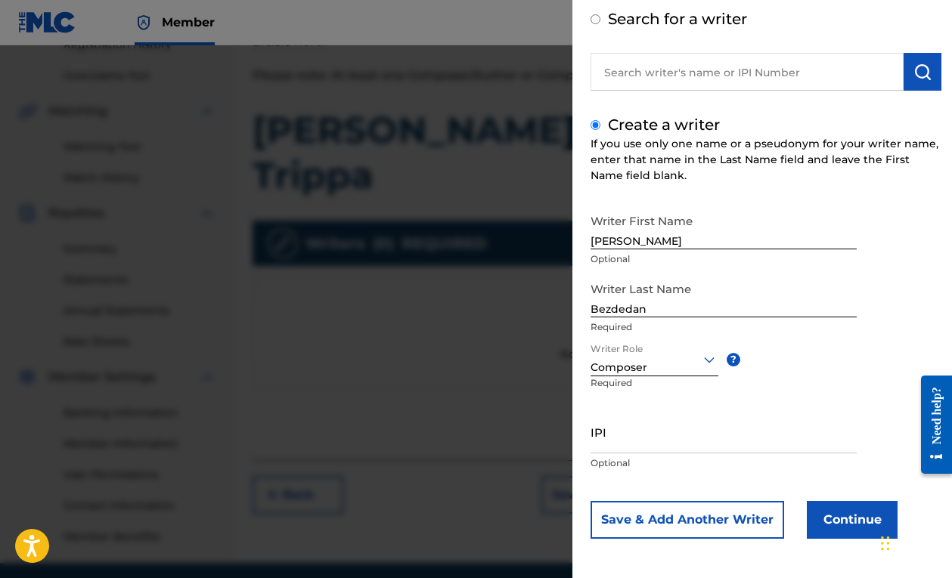
click at [840, 508] on button "Continue" at bounding box center [851, 520] width 91 height 38
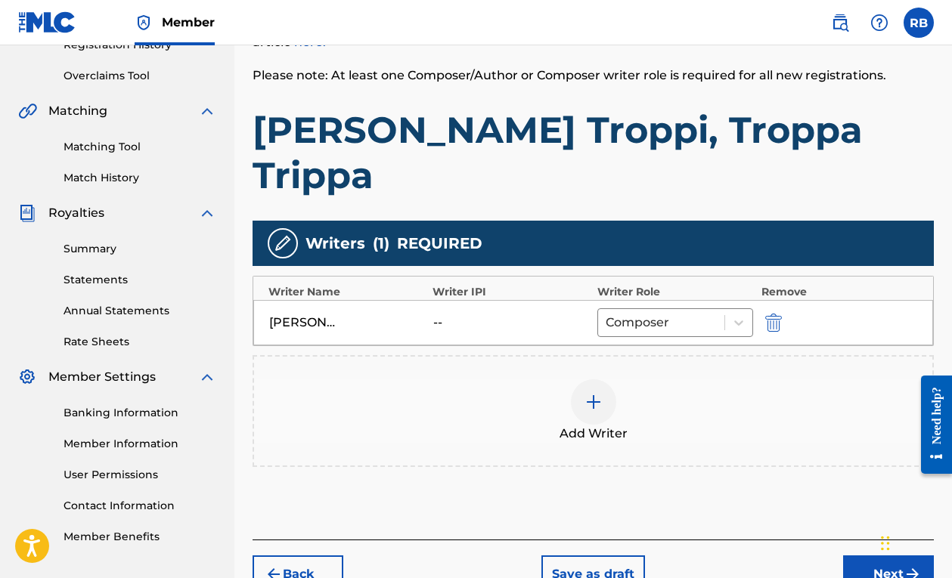
click at [865, 555] on button "Next" at bounding box center [888, 574] width 91 height 38
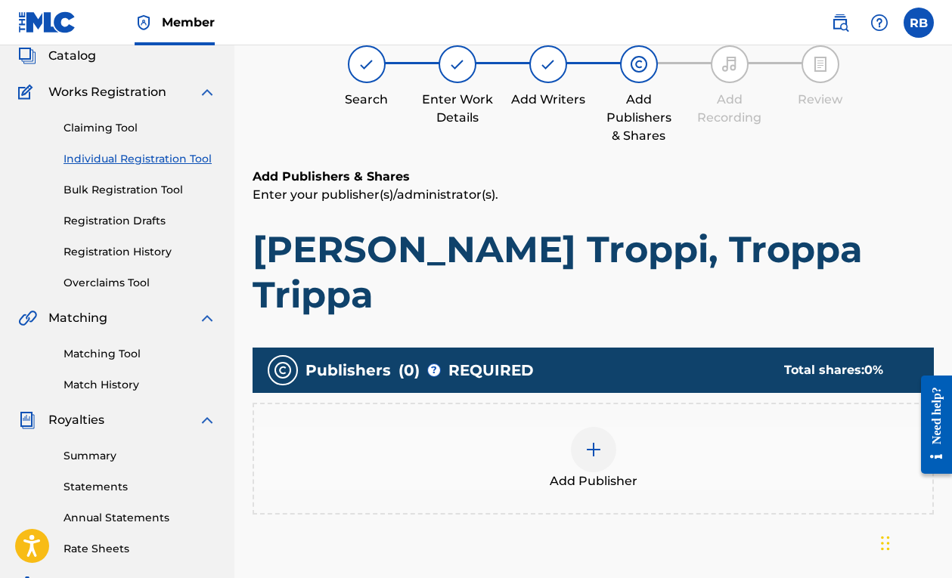
scroll to position [115, 0]
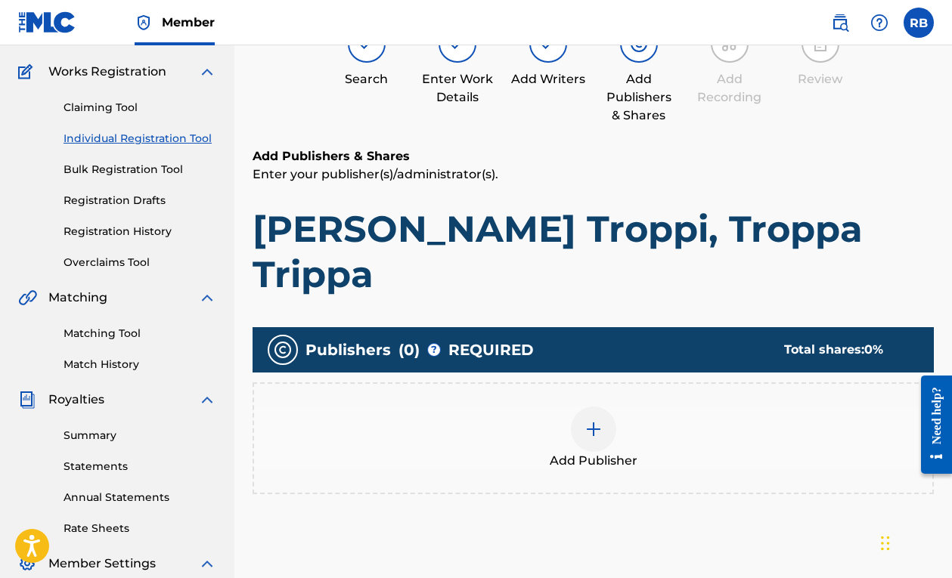
click at [584, 420] on img at bounding box center [593, 429] width 18 height 18
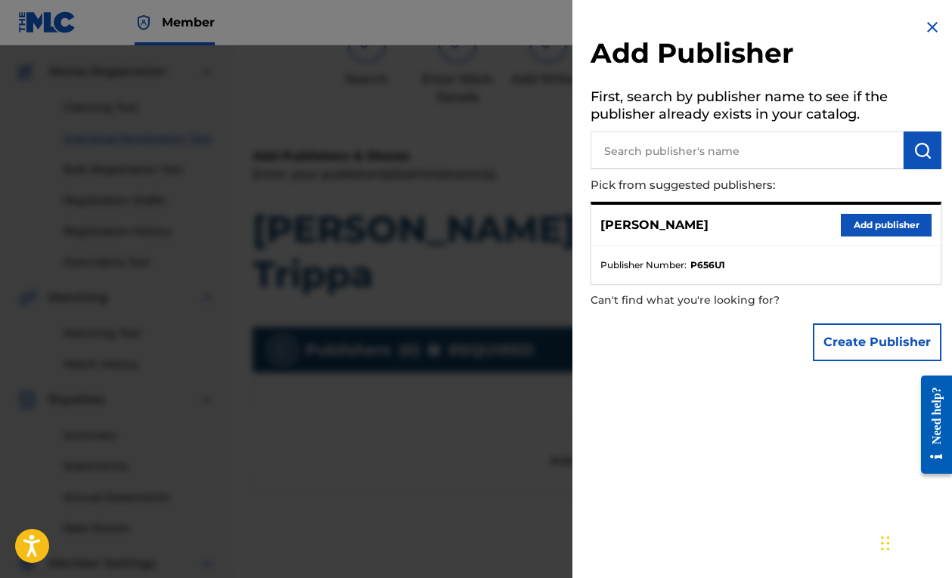
click at [870, 223] on button "Add publisher" at bounding box center [885, 225] width 91 height 23
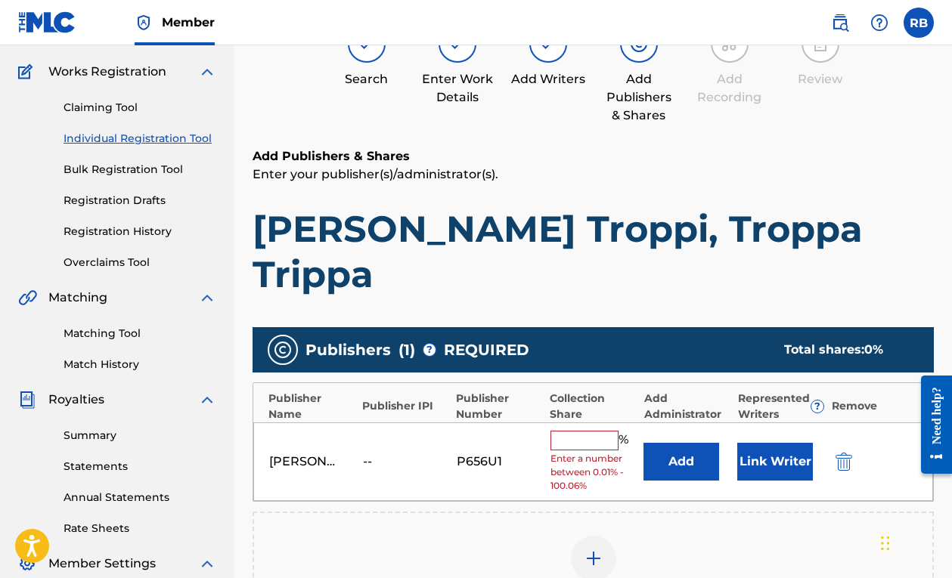
click at [590, 431] on input "text" at bounding box center [584, 441] width 68 height 20
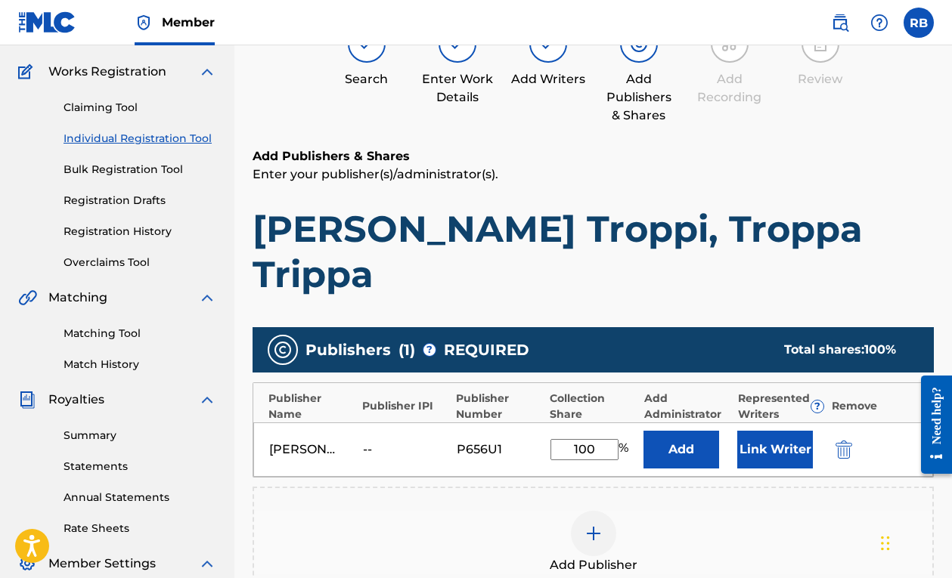
type input "100"
click at [684, 431] on button "Add" at bounding box center [681, 450] width 76 height 38
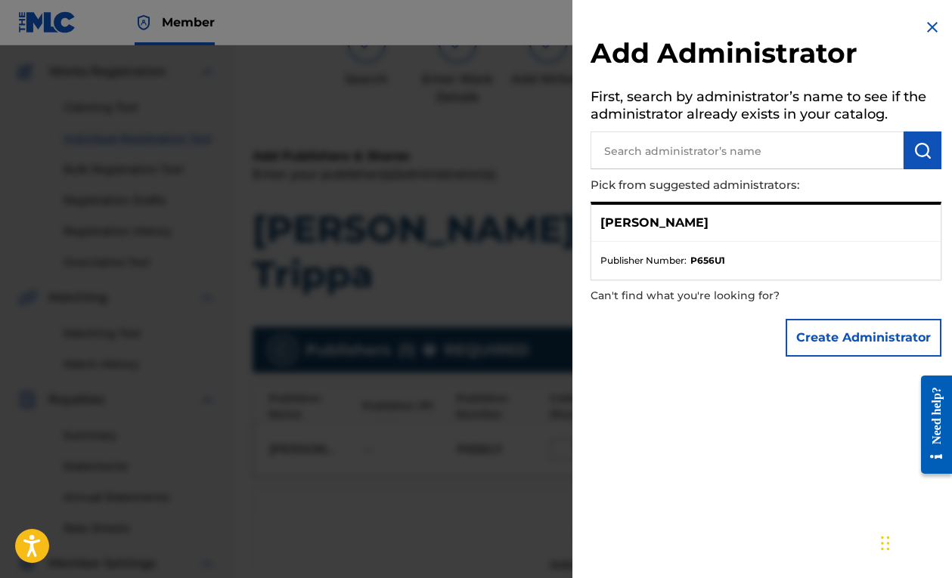
click at [834, 333] on button "Create Administrator" at bounding box center [863, 338] width 156 height 38
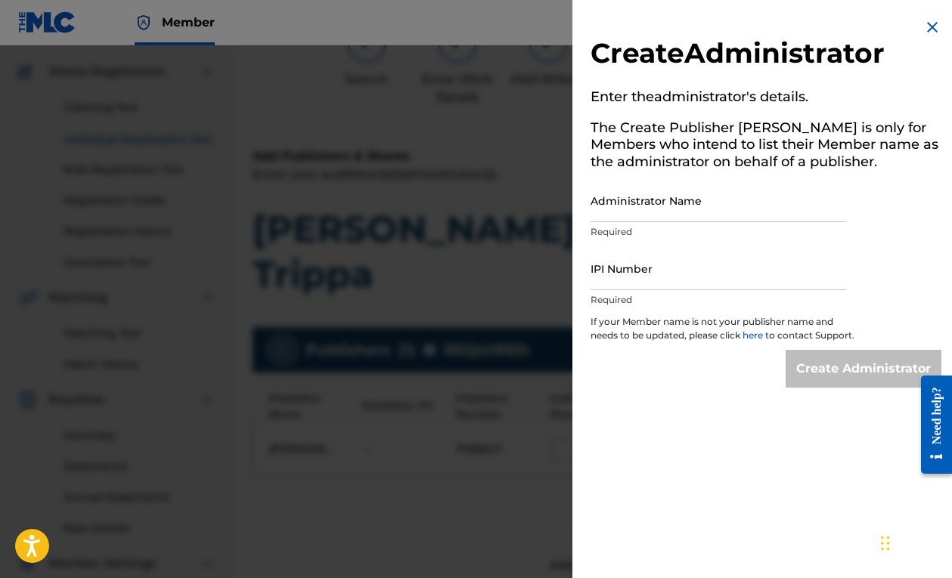
click at [924, 24] on img at bounding box center [932, 27] width 18 height 18
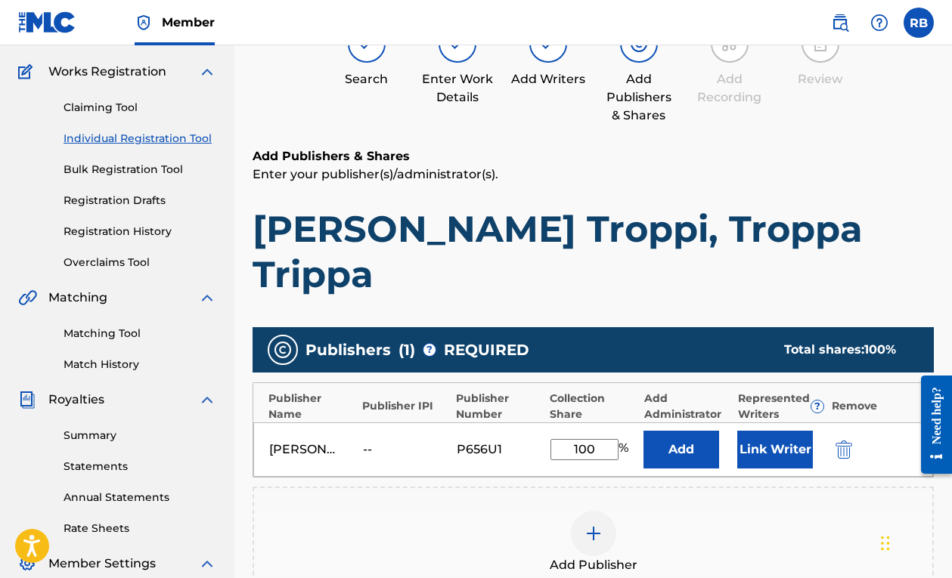
click at [775, 431] on button "Link Writer" at bounding box center [775, 450] width 76 height 38
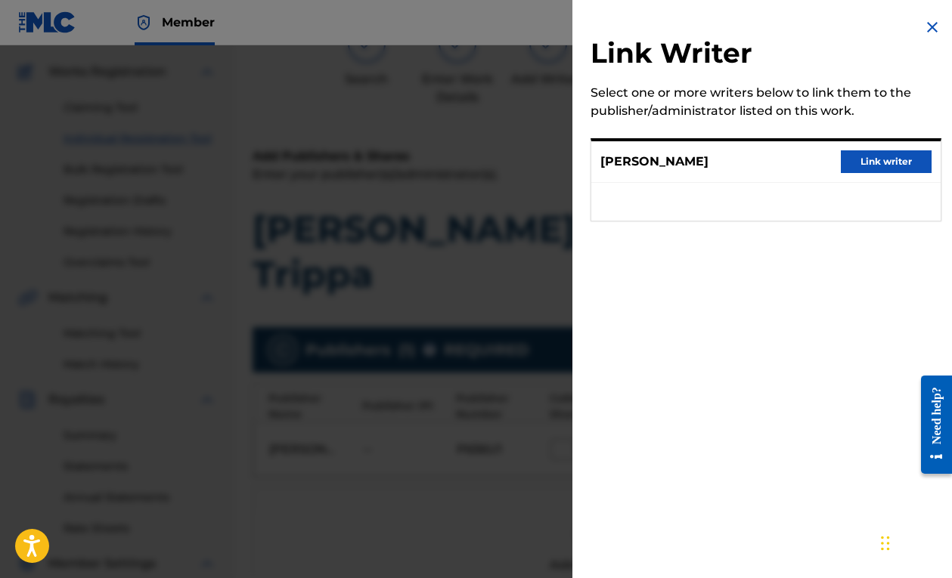
click at [859, 162] on button "Link writer" at bounding box center [885, 161] width 91 height 23
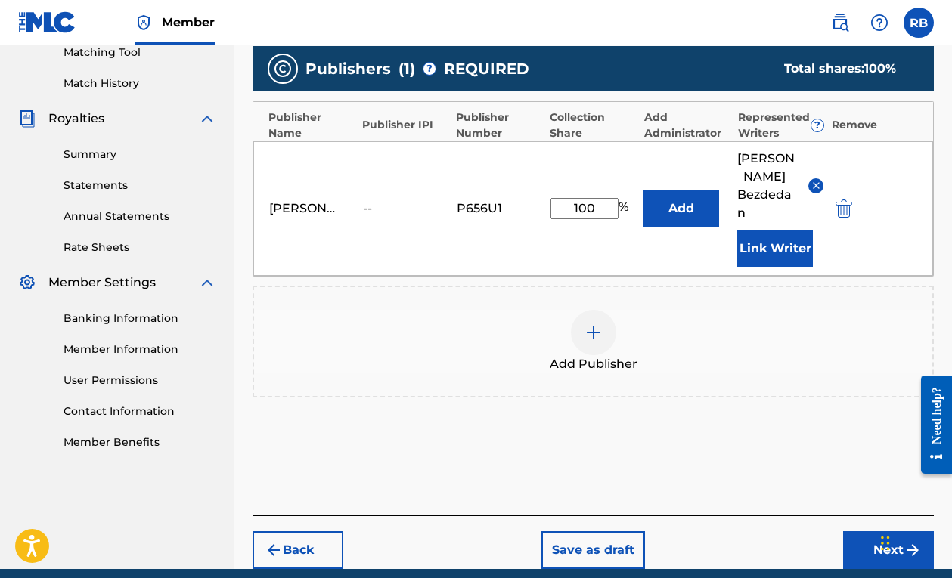
click at [882, 531] on button "Next" at bounding box center [888, 550] width 91 height 38
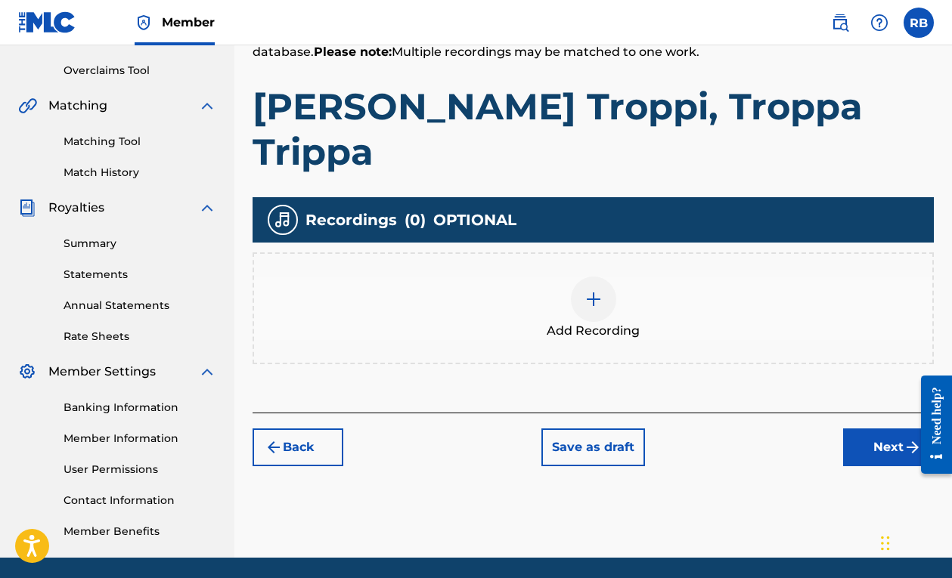
scroll to position [264, 0]
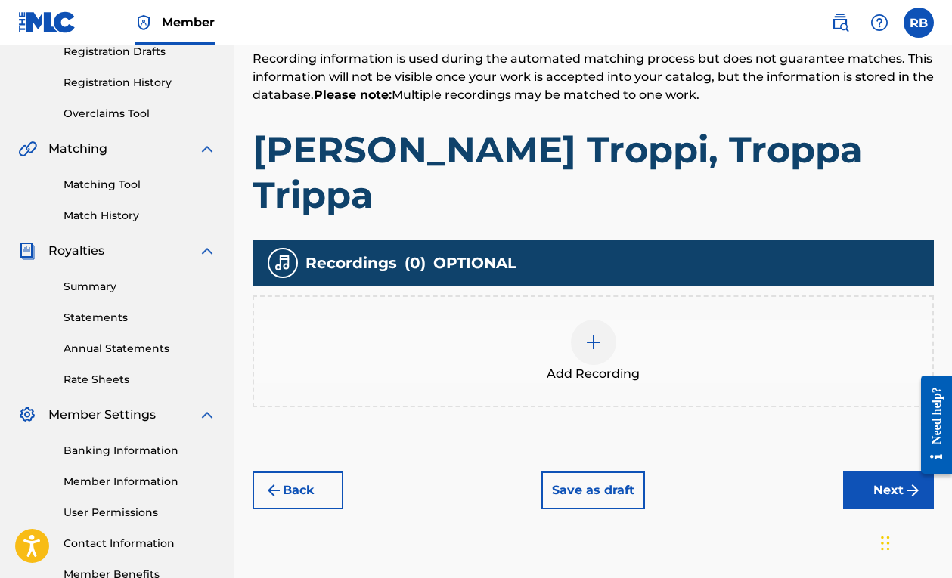
click at [593, 333] on img at bounding box center [593, 342] width 18 height 18
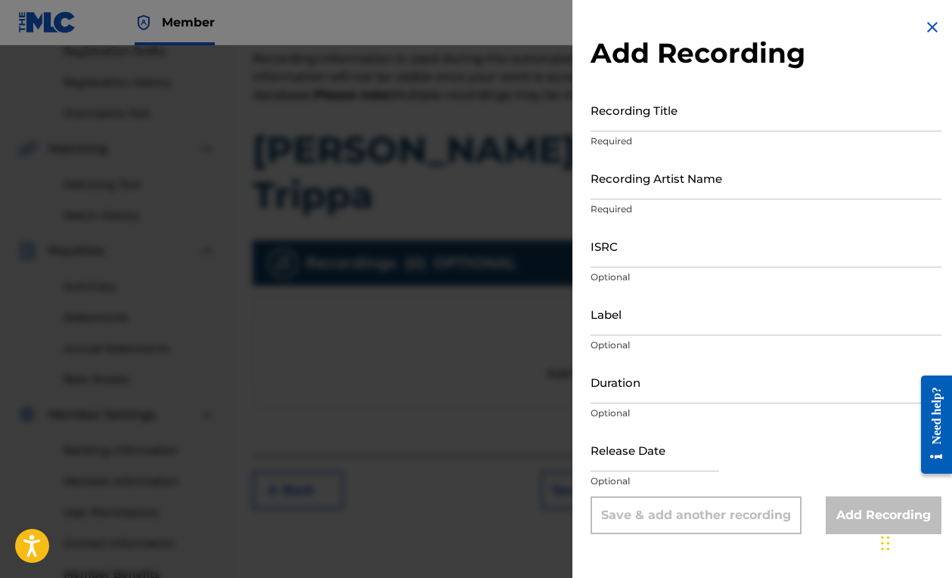
click at [642, 242] on input "ISRC" at bounding box center [765, 245] width 351 height 43
paste input "FR-59R-25-54426"
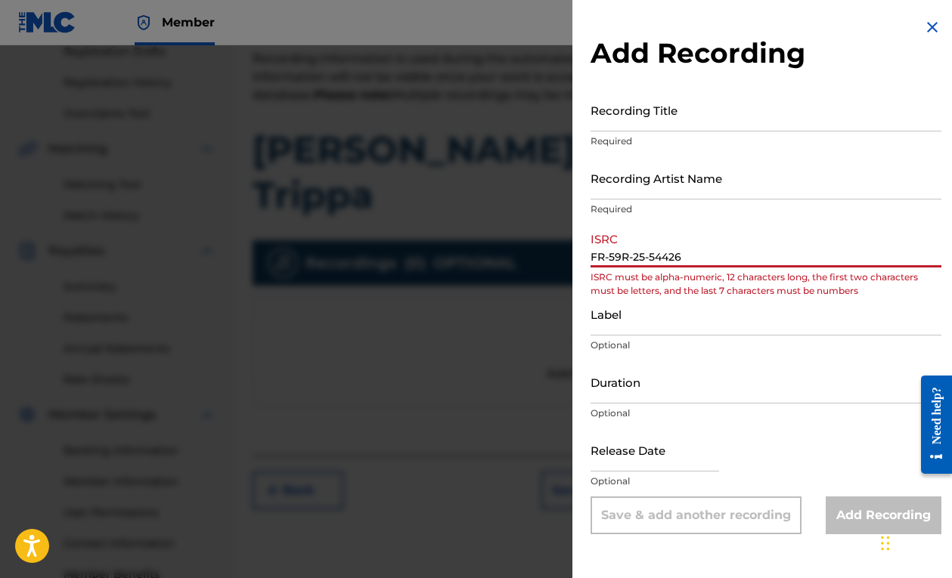
click at [609, 258] on input "FR-59R-25-54426" at bounding box center [765, 245] width 351 height 43
click at [627, 254] on input "FR59R-25-54426" at bounding box center [765, 245] width 351 height 43
click at [630, 258] on input "FR59R-25-54426" at bounding box center [765, 245] width 351 height 43
click at [642, 258] on input "FR59R25-54426" at bounding box center [765, 245] width 351 height 43
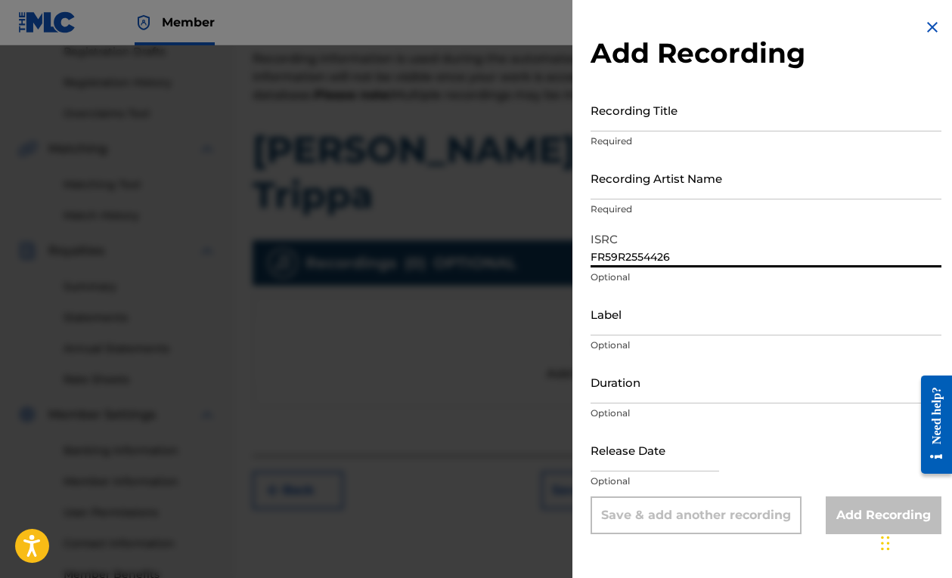
type input "FR59R2554426"
click at [687, 122] on input "Recording Title" at bounding box center [765, 109] width 351 height 43
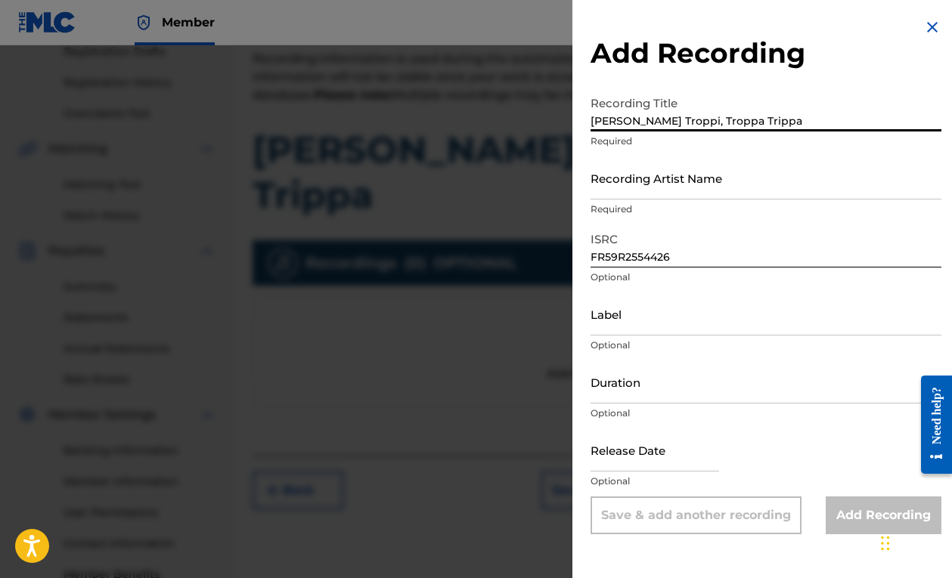
type input "Trippi Troppi, Troppa Trippa"
click at [664, 174] on input "Recording Artist Name" at bounding box center [765, 177] width 351 height 43
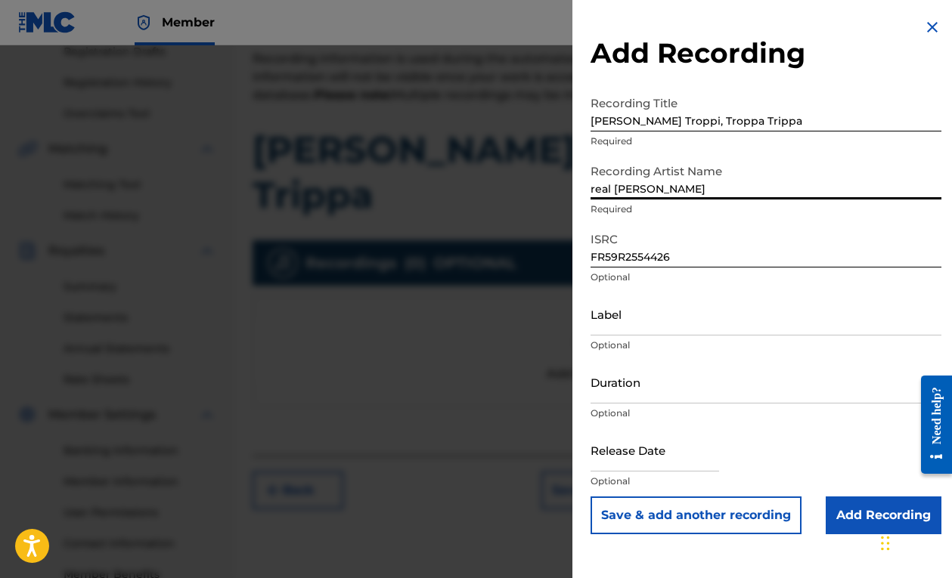
type input "real wayne"
click at [629, 317] on input "Label" at bounding box center [765, 313] width 351 height 43
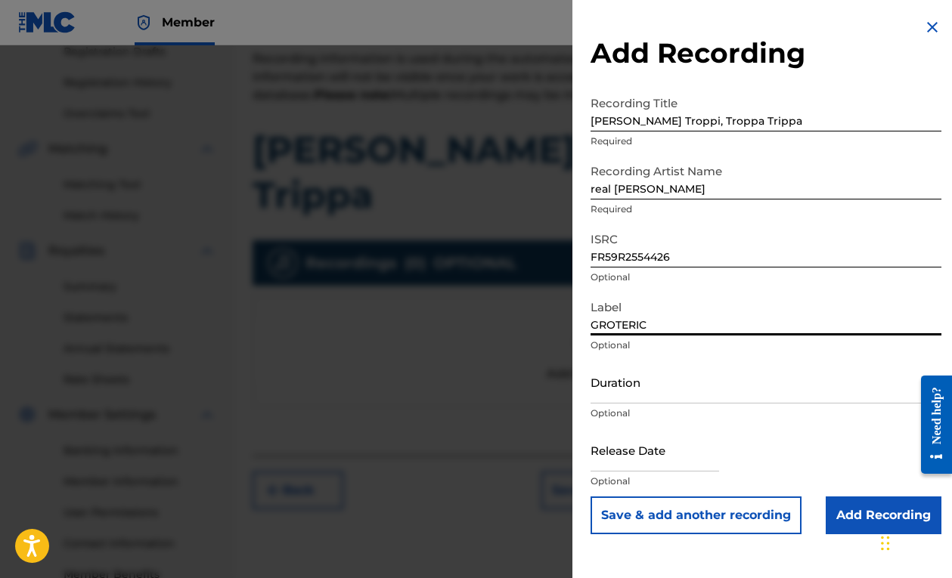
type input "GROTERIC"
click at [787, 453] on div "Release Date Optional" at bounding box center [765, 463] width 351 height 68
click at [835, 501] on input "Add Recording" at bounding box center [883, 516] width 116 height 38
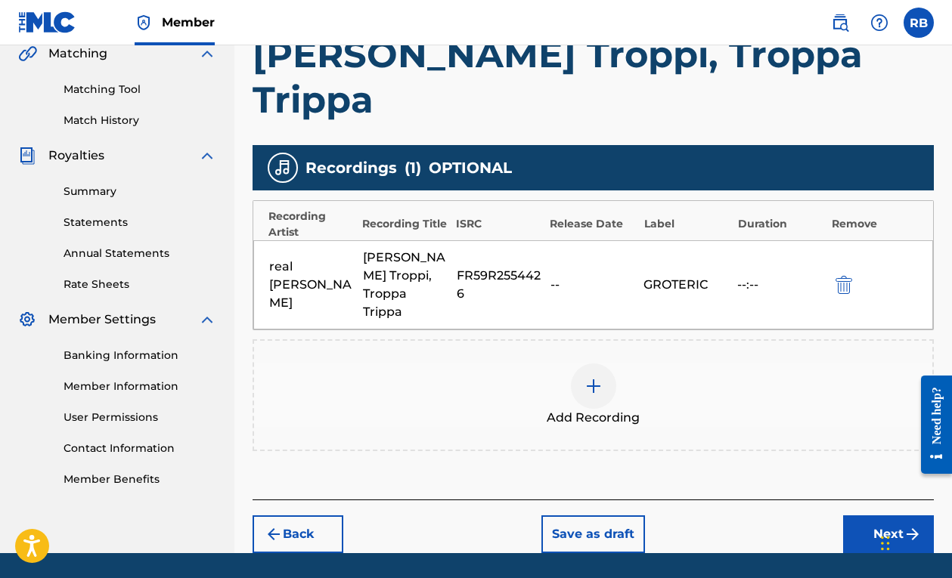
click at [847, 515] on button "Next" at bounding box center [888, 534] width 91 height 38
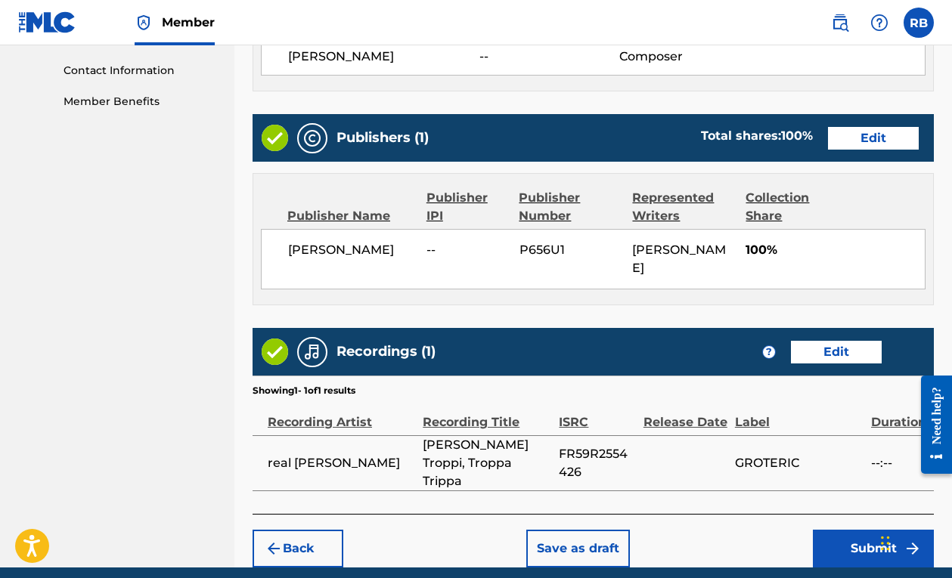
scroll to position [735, 0]
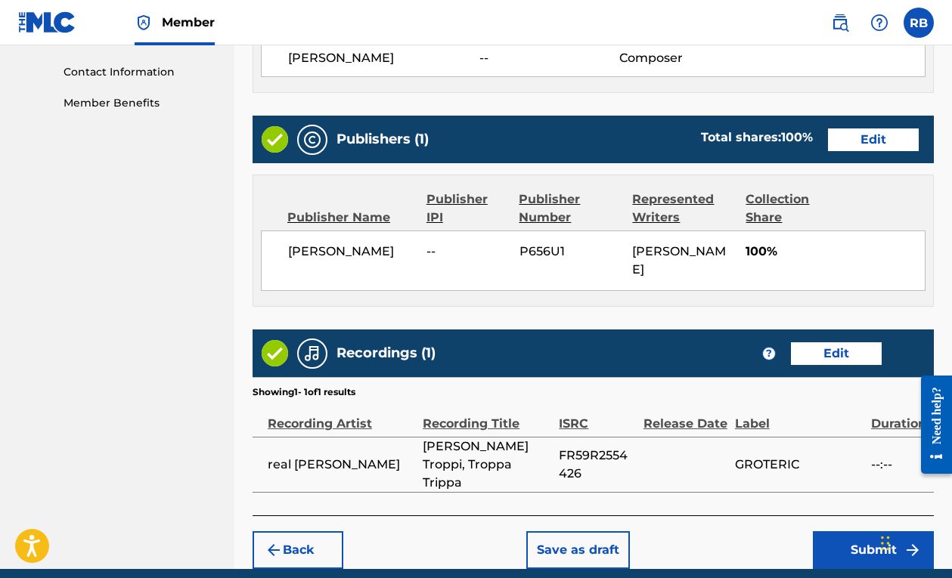
click at [857, 531] on button "Submit" at bounding box center [872, 550] width 121 height 38
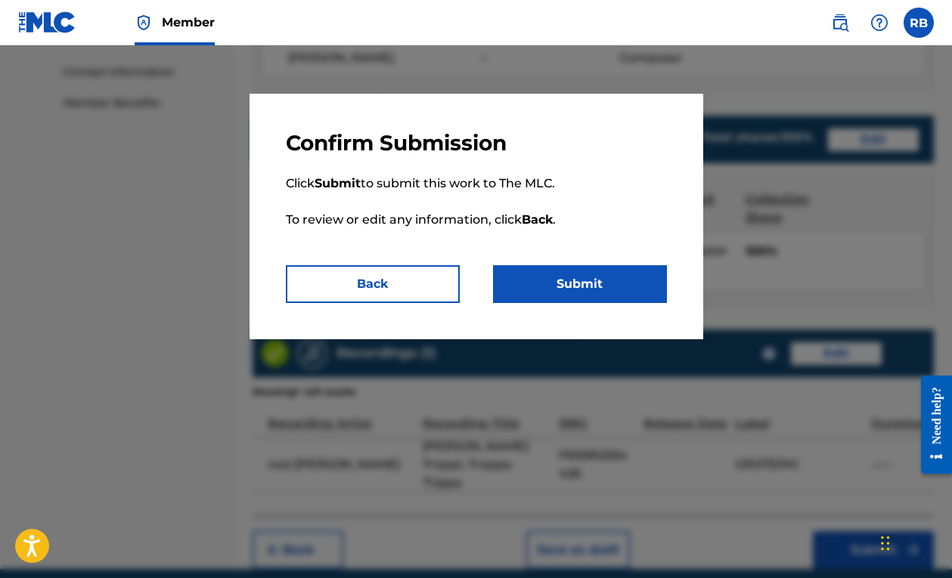
click at [602, 269] on button "Submit" at bounding box center [580, 284] width 174 height 38
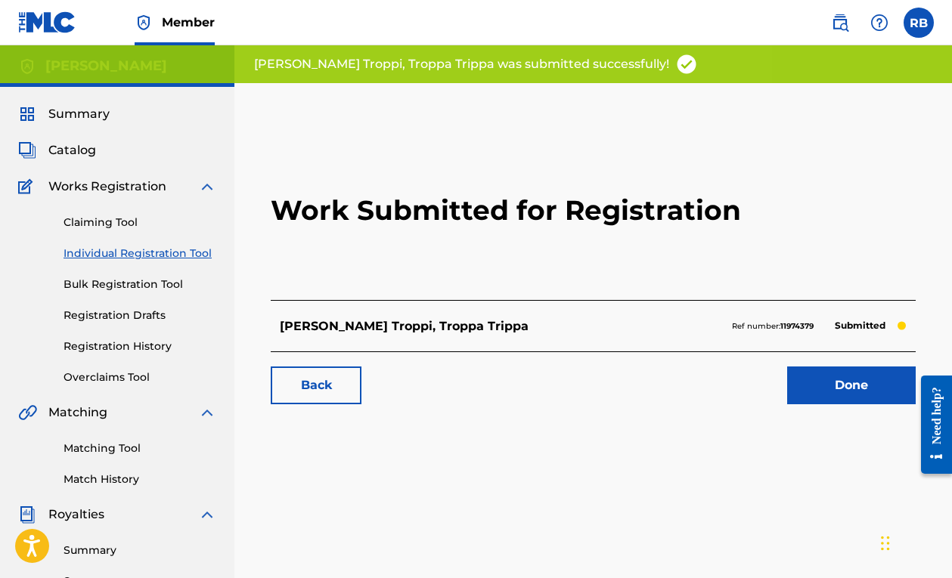
click at [823, 385] on link "Done" at bounding box center [851, 386] width 128 height 38
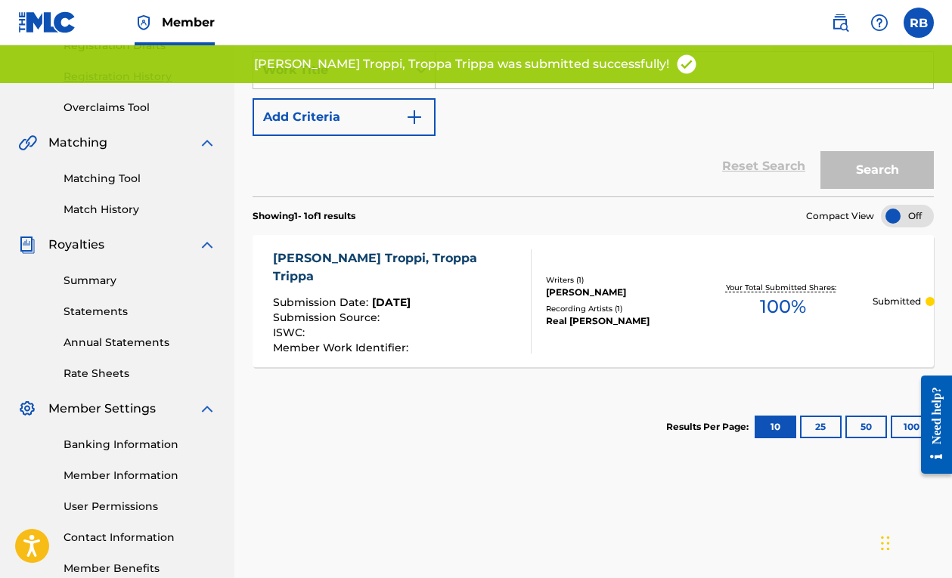
scroll to position [79, 0]
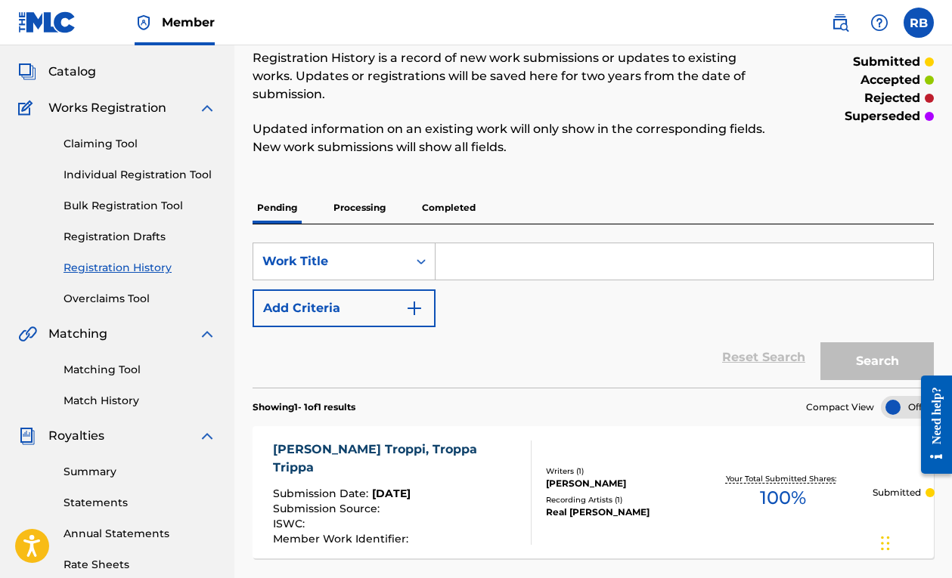
click at [348, 222] on p "Processing" at bounding box center [359, 208] width 61 height 32
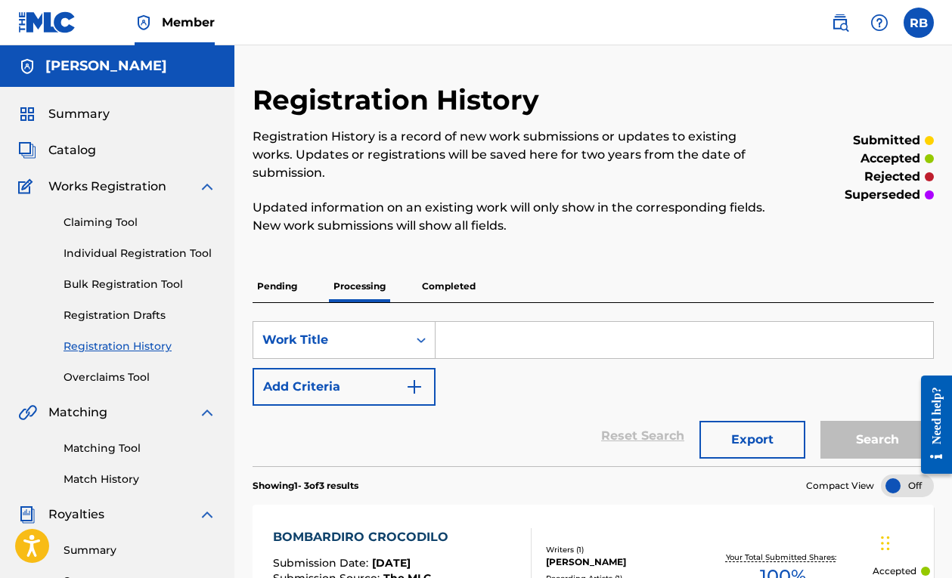
click at [456, 249] on div "Registration History Registration History is a record of new work submissions o…" at bounding box center [514, 167] width 525 height 169
click at [110, 219] on link "Claiming Tool" at bounding box center [139, 223] width 153 height 16
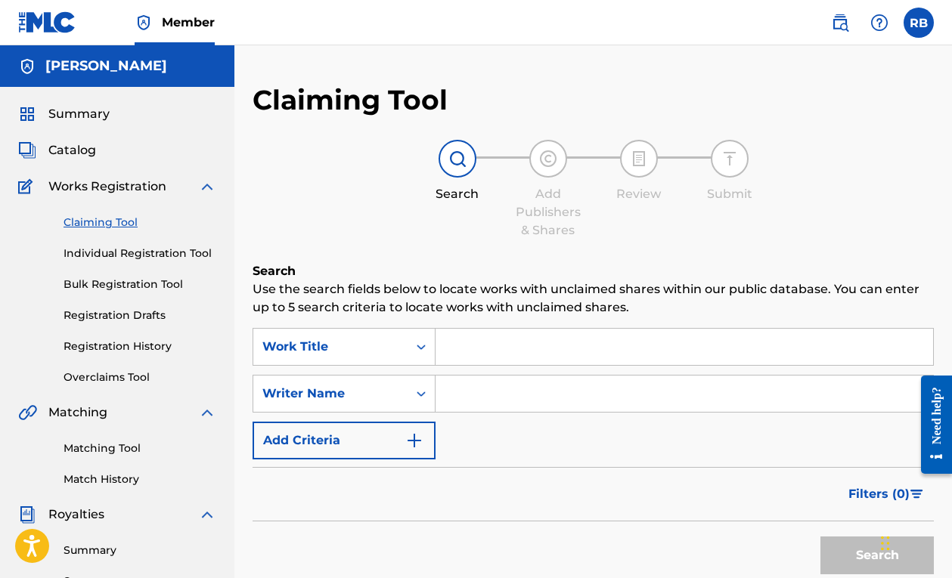
click at [486, 353] on input "Search Form" at bounding box center [683, 347] width 497 height 36
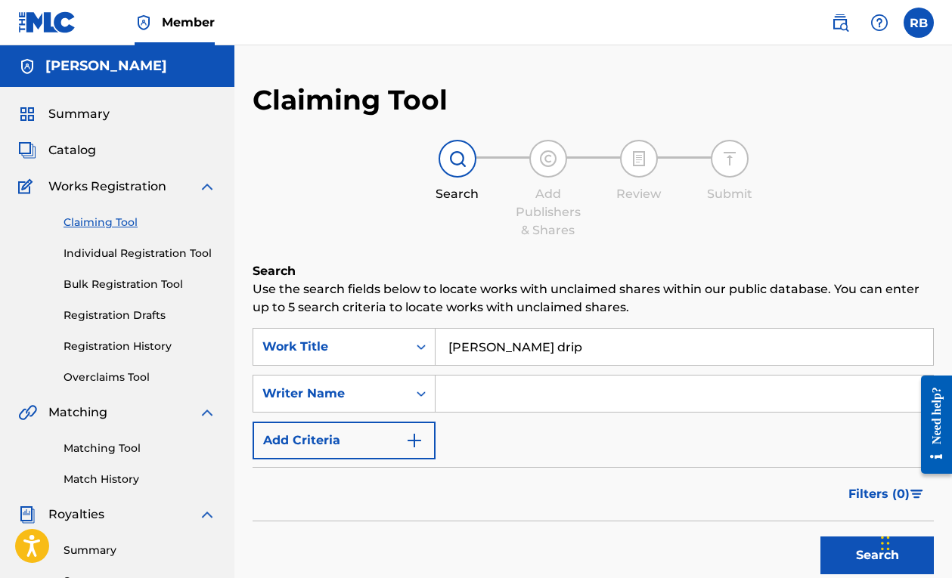
type input "freddy fazbear drip"
click at [469, 396] on input "Search Form" at bounding box center [683, 394] width 497 height 36
type input "bezdedan"
click at [877, 555] on button "Search" at bounding box center [876, 556] width 113 height 38
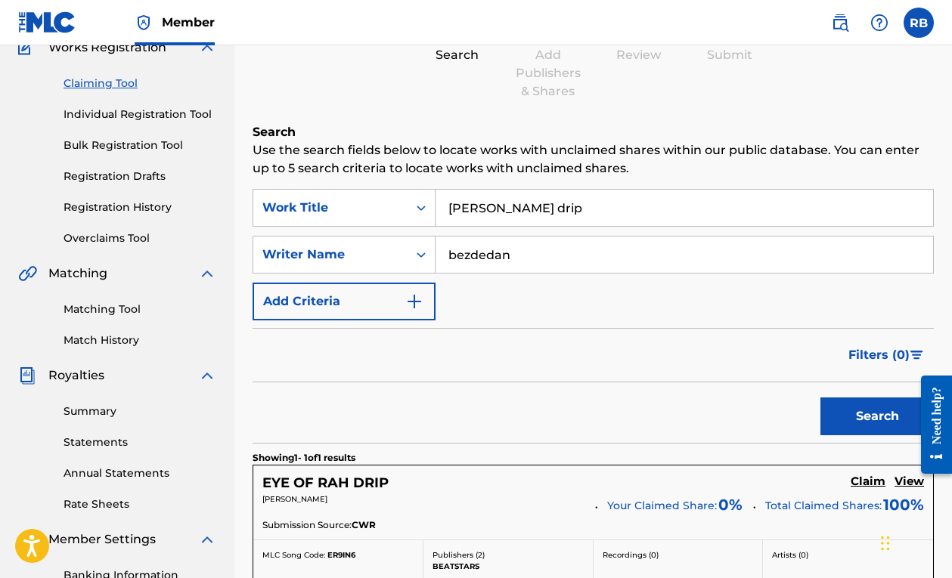
scroll to position [135, 0]
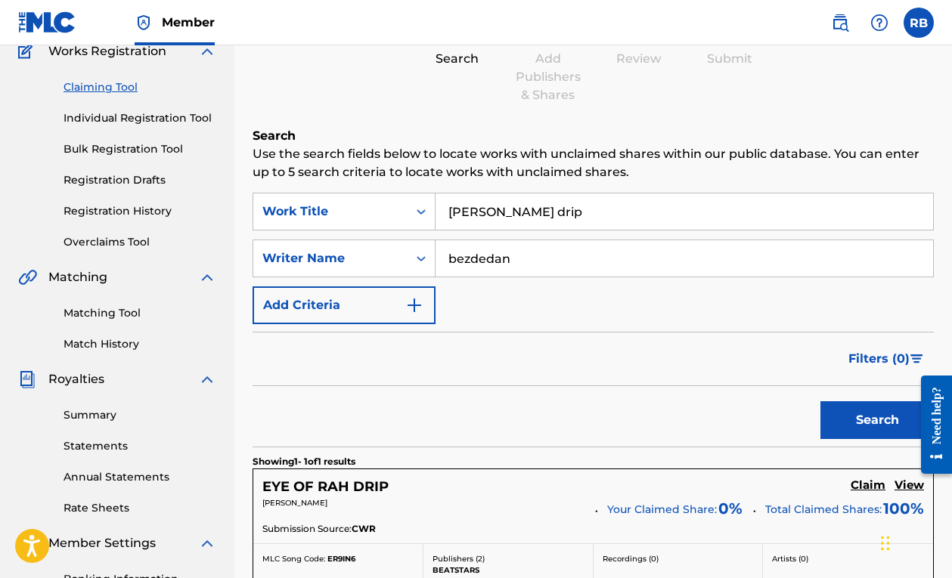
click at [140, 121] on link "Individual Registration Tool" at bounding box center [139, 118] width 153 height 16
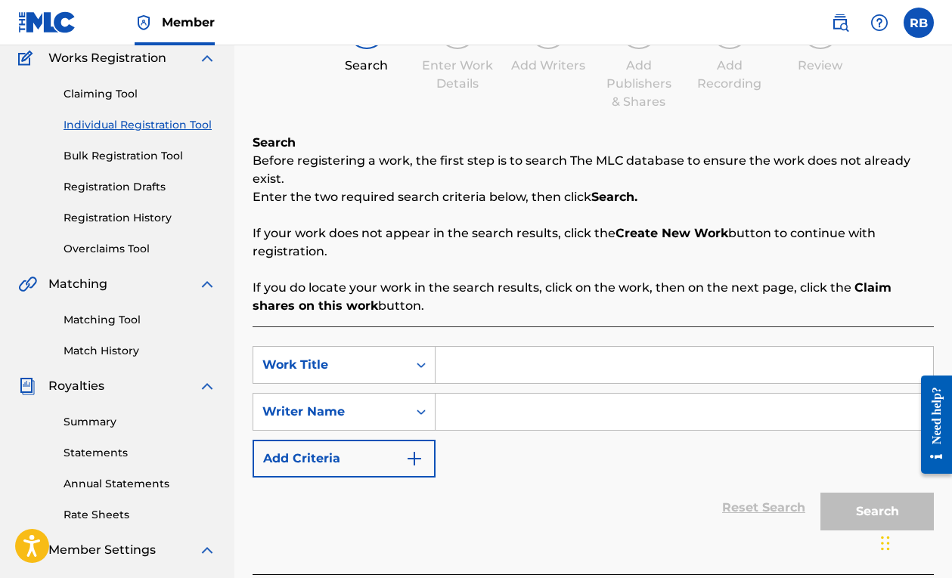
scroll to position [162, 0]
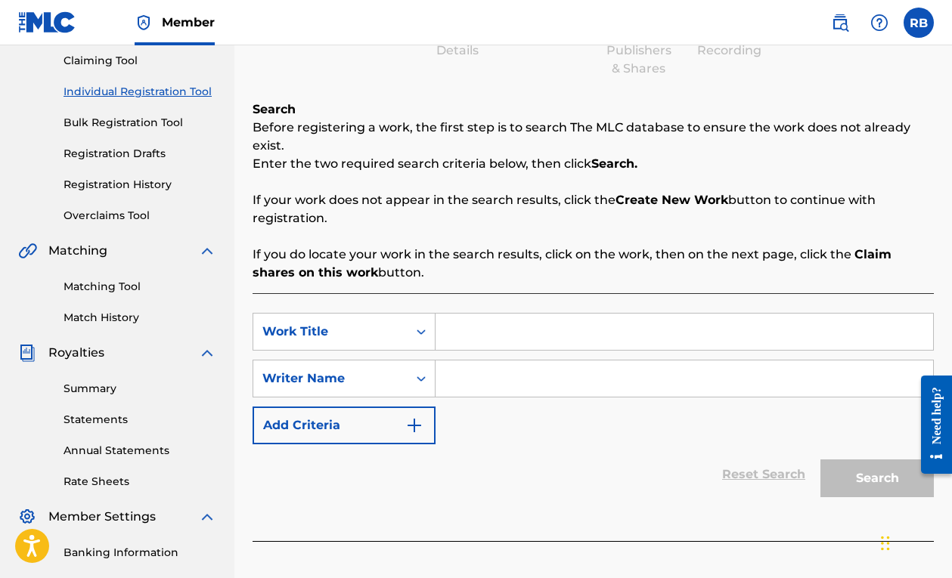
click at [487, 323] on input "Search Form" at bounding box center [683, 332] width 497 height 36
type input "b"
click at [486, 378] on input "Search Form" at bounding box center [683, 379] width 497 height 36
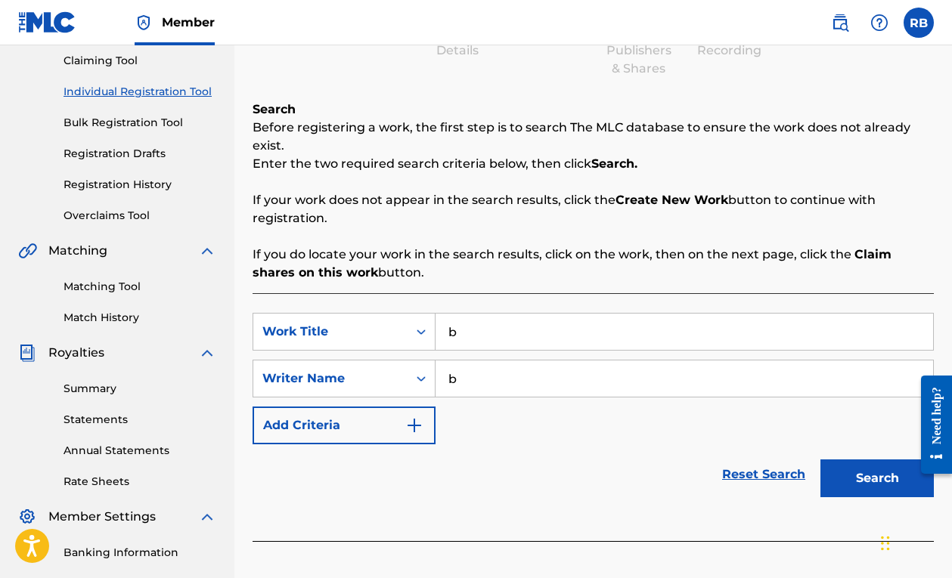
type input "b"
click at [863, 487] on button "Search" at bounding box center [876, 479] width 113 height 38
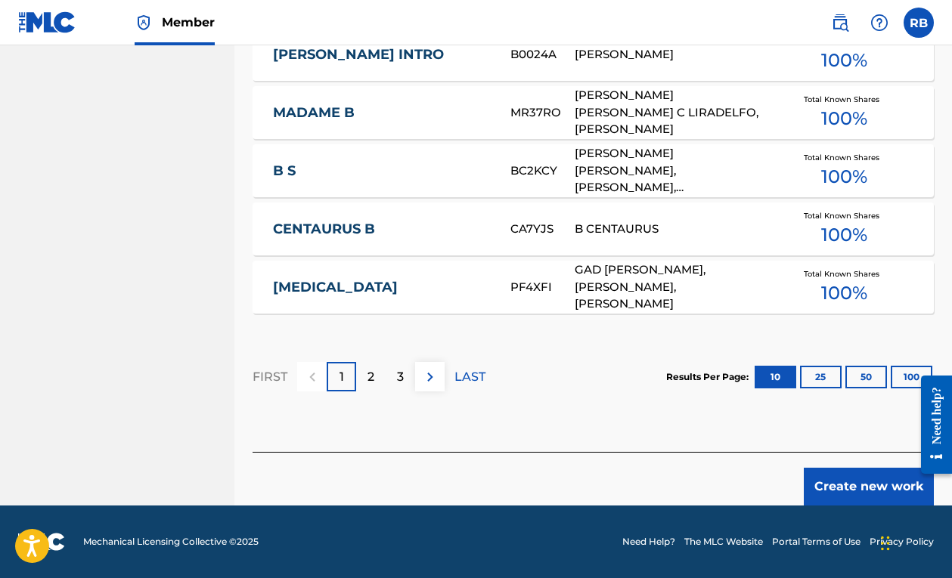
click at [831, 480] on button "Create new work" at bounding box center [868, 487] width 130 height 38
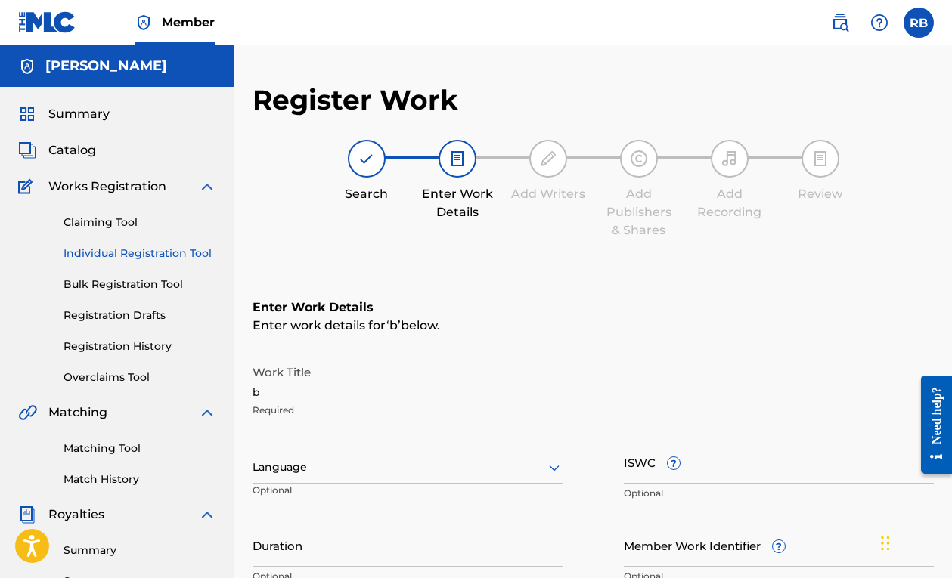
scroll to position [0, 0]
drag, startPoint x: 333, startPoint y: 396, endPoint x: 222, endPoint y: 396, distance: 110.3
click at [222, 396] on main "Robert Bezdedan Summary Catalog Works Registration Claiming Tool Individual Reg…" at bounding box center [476, 459] width 952 height 829
type input "f"
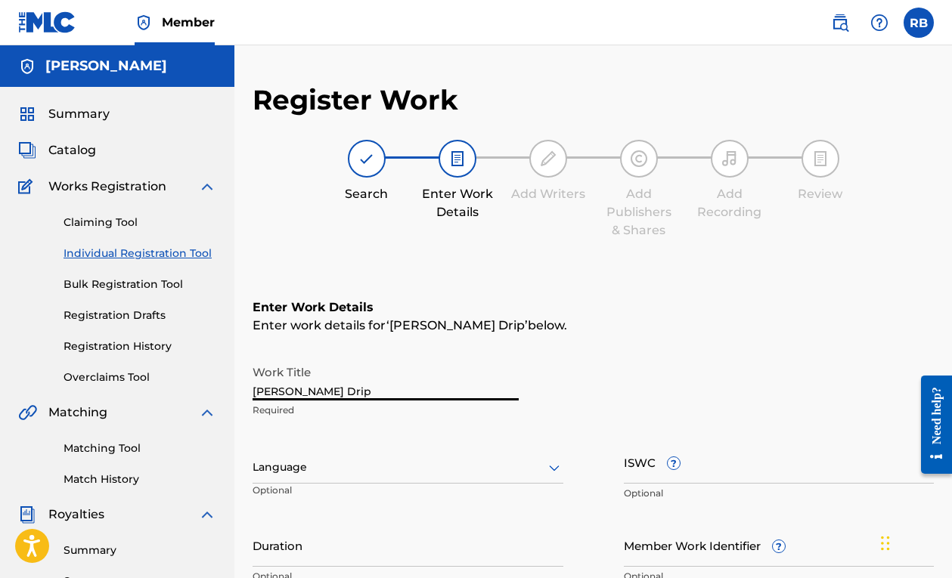
type input "Freddy Fazbear Drip"
click at [446, 273] on div "Enter Work Details Enter work details for ‘ Freddy Fazbear Drip ’ below. Work T…" at bounding box center [592, 445] width 681 height 366
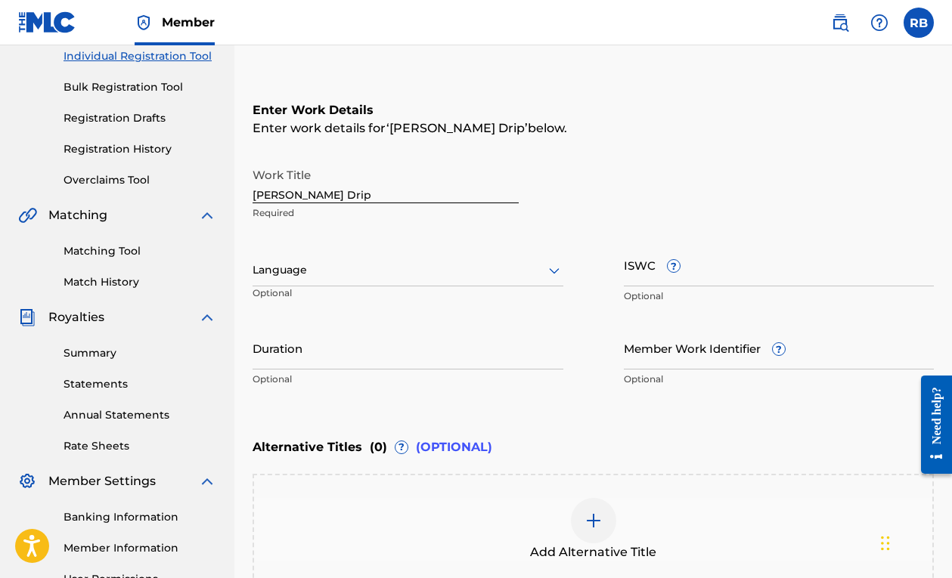
scroll to position [254, 0]
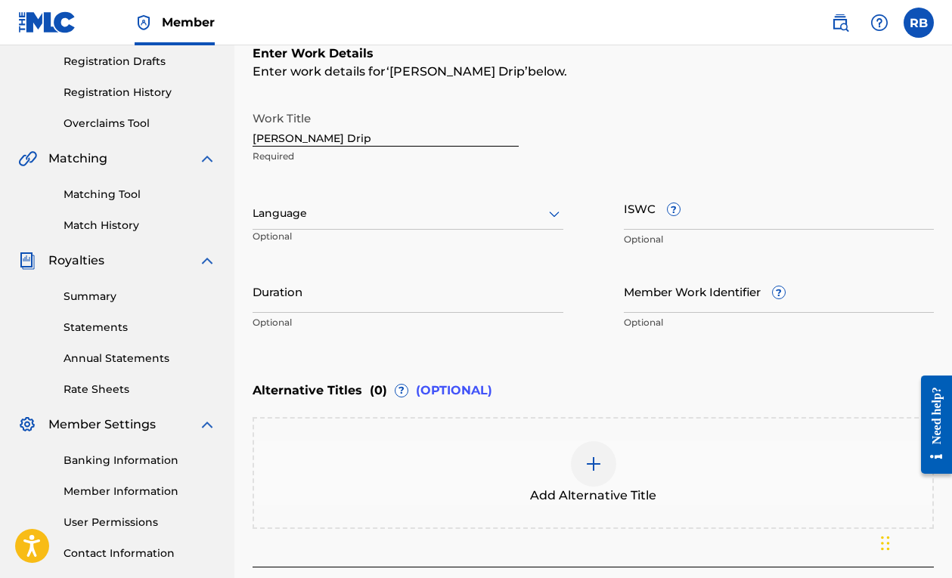
click at [584, 462] on img at bounding box center [593, 464] width 18 height 18
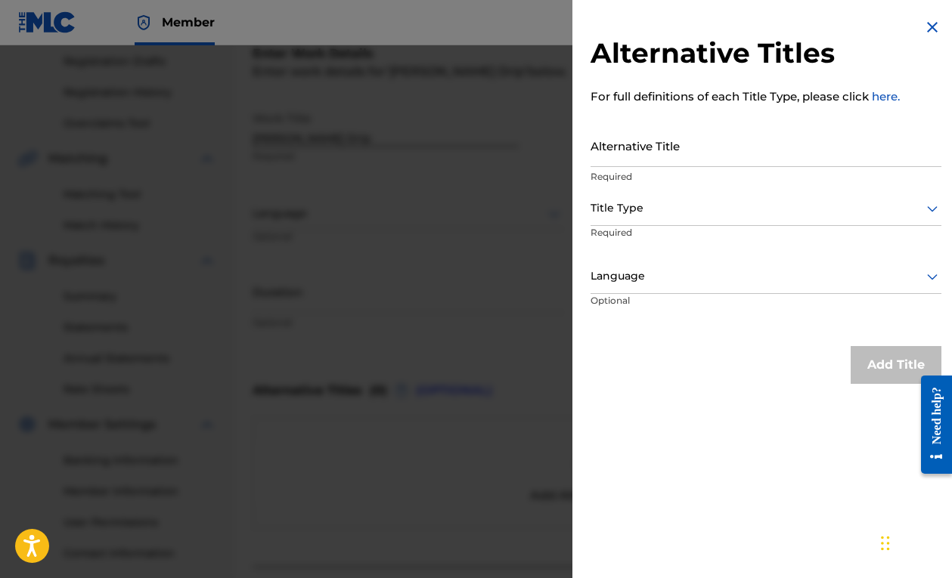
click at [928, 27] on img at bounding box center [932, 27] width 18 height 18
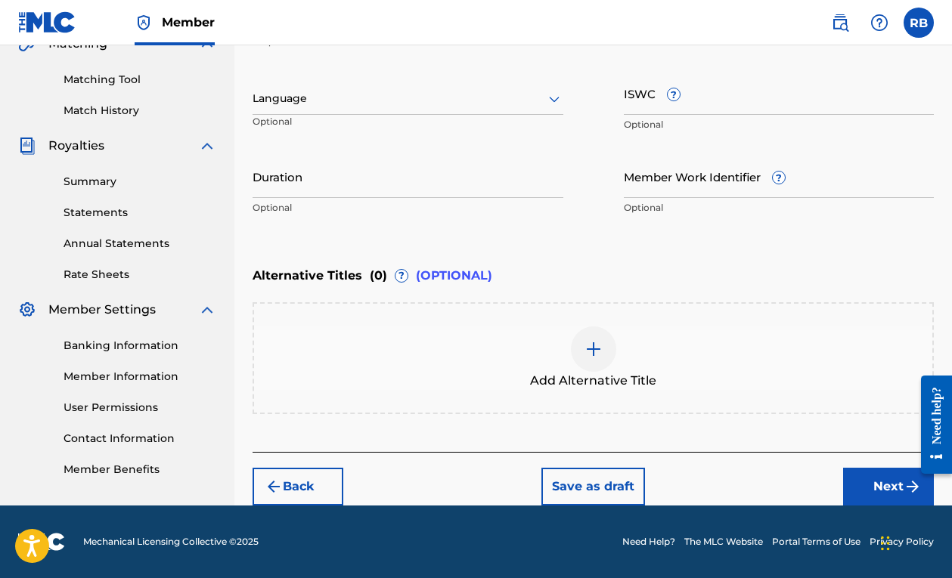
click at [858, 472] on button "Next" at bounding box center [888, 487] width 91 height 38
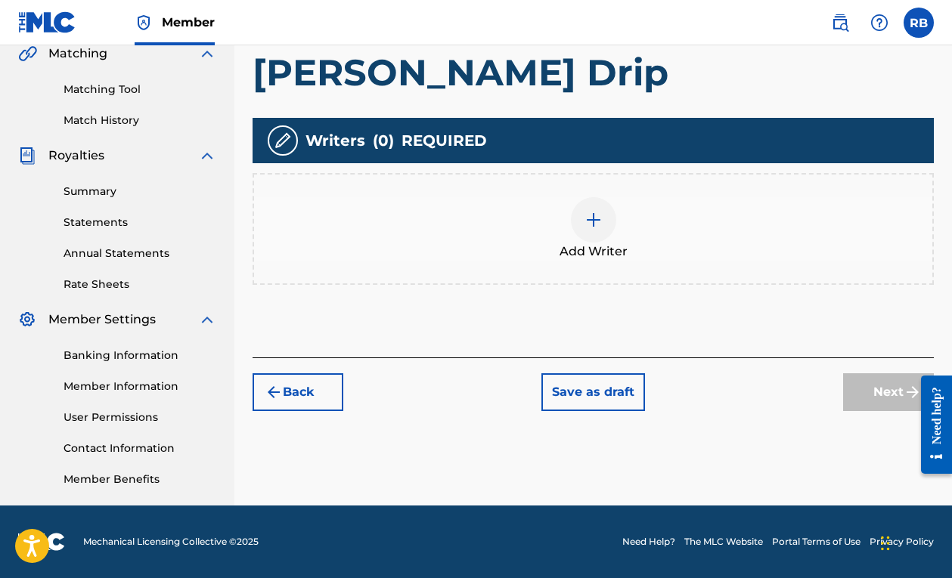
click at [596, 220] on img at bounding box center [593, 220] width 18 height 18
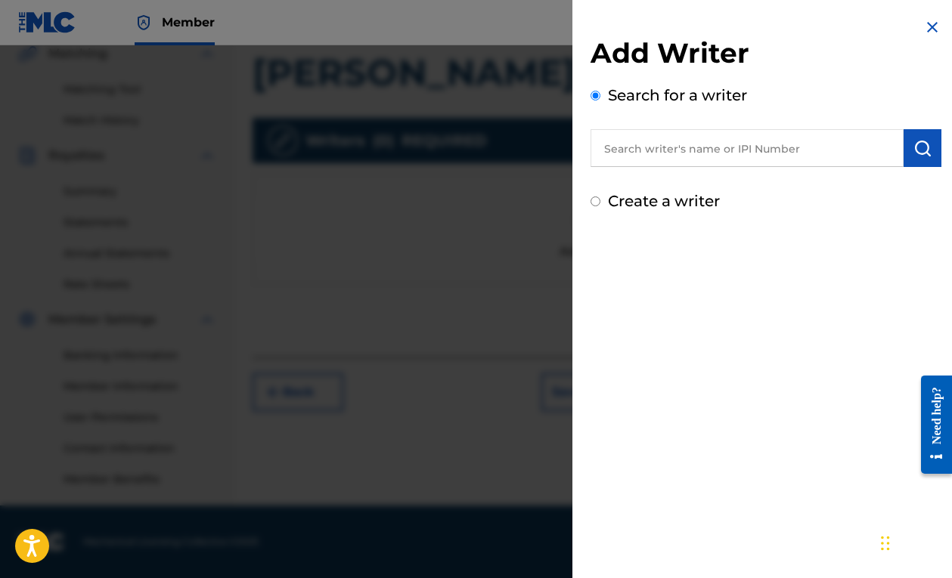
click at [641, 205] on label "Create a writer" at bounding box center [664, 201] width 112 height 18
radio input "true"
click at [600, 205] on input "Create a writer" at bounding box center [595, 202] width 10 height 10
radio input "false"
radio input "true"
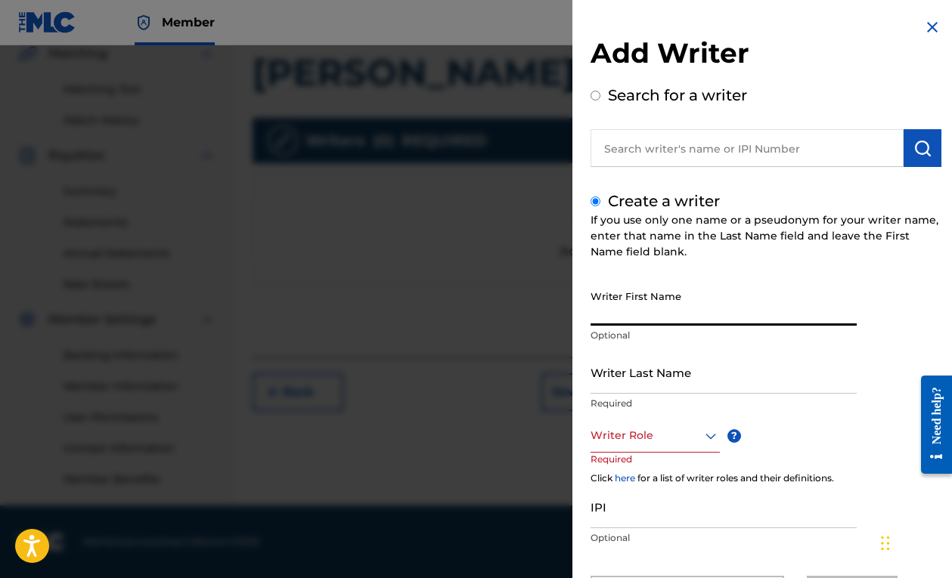
click at [679, 314] on input "Writer First Name" at bounding box center [723, 304] width 266 height 43
type input "[PERSON_NAME]"
click at [729, 375] on input "Writer Last Name" at bounding box center [723, 372] width 266 height 43
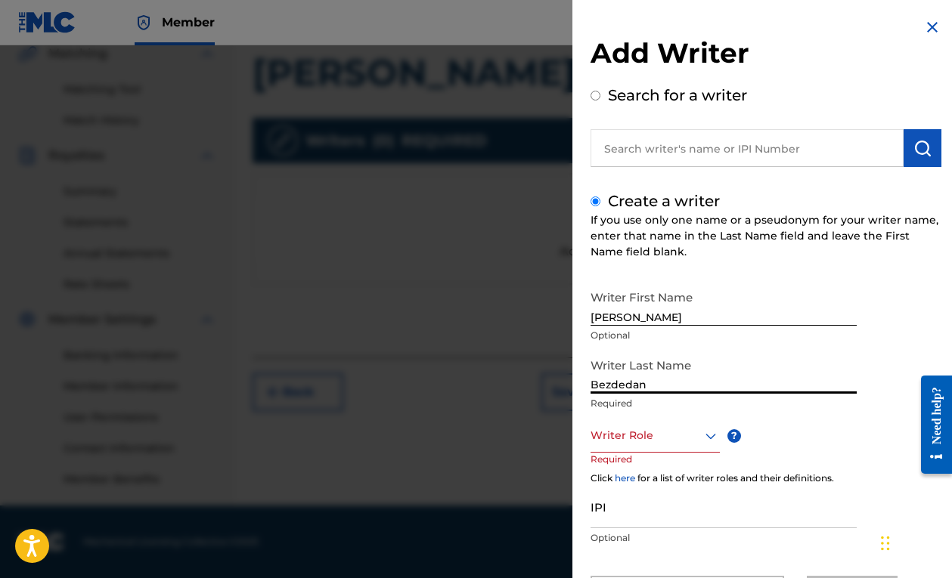
type input "Bezdedan"
click at [685, 440] on div "Writer Role" at bounding box center [654, 436] width 129 height 34
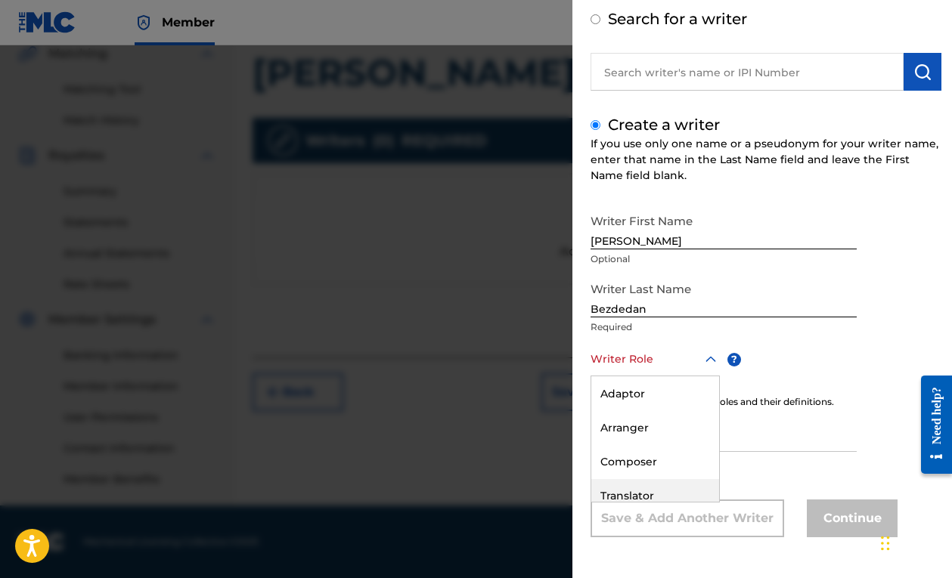
scroll to position [79, 0]
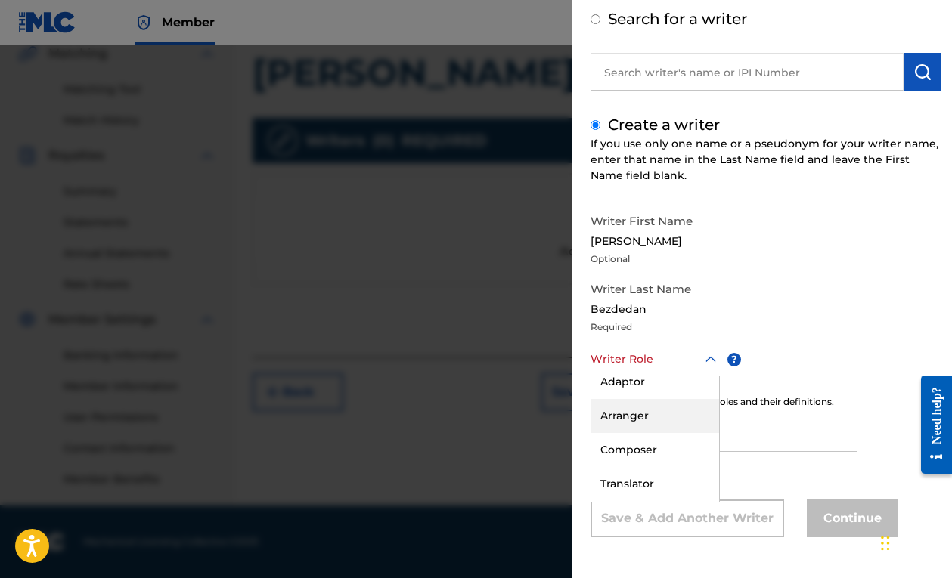
click at [655, 454] on div "Composer" at bounding box center [655, 450] width 128 height 34
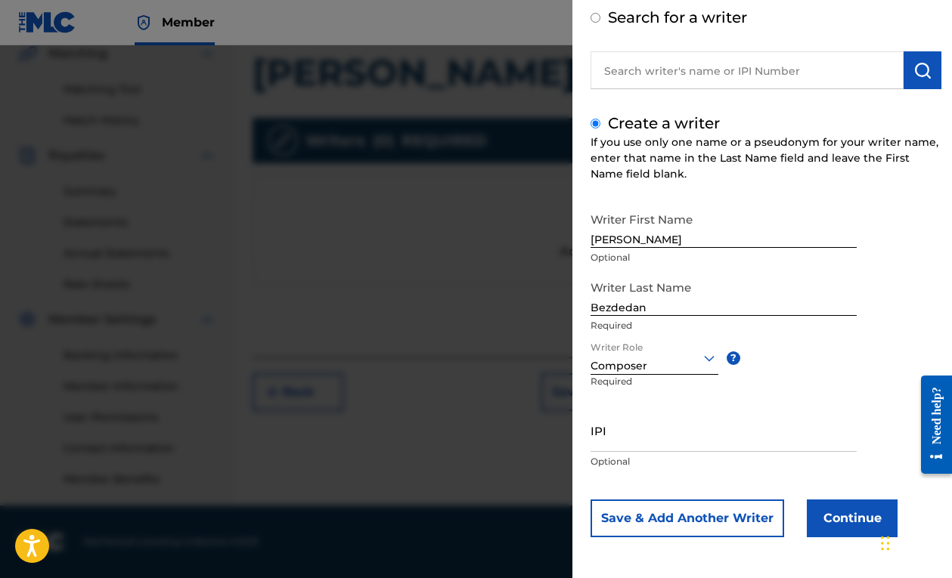
scroll to position [78, 0]
click at [828, 512] on button "Continue" at bounding box center [851, 519] width 91 height 38
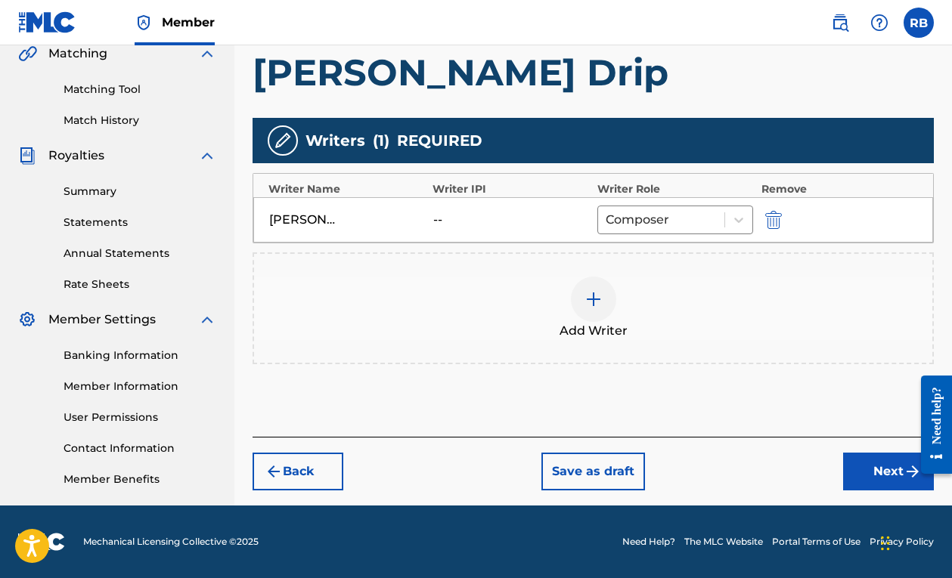
click at [855, 469] on button "Next" at bounding box center [888, 472] width 91 height 38
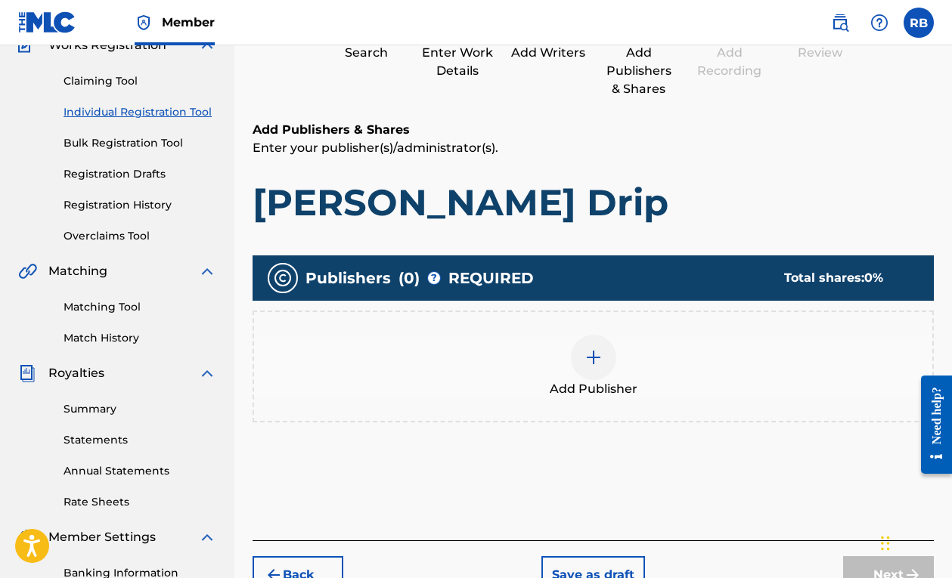
scroll to position [149, 0]
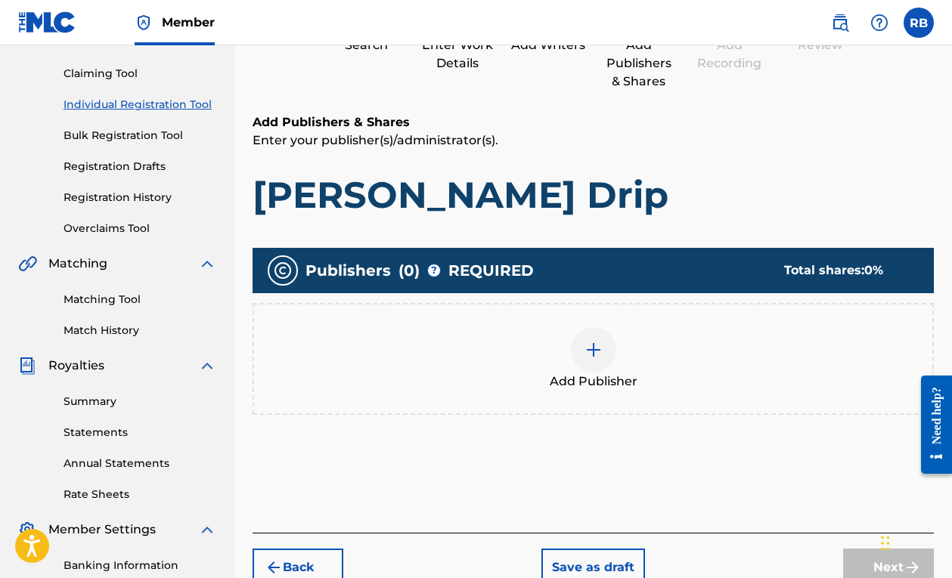
click at [594, 361] on div at bounding box center [593, 349] width 45 height 45
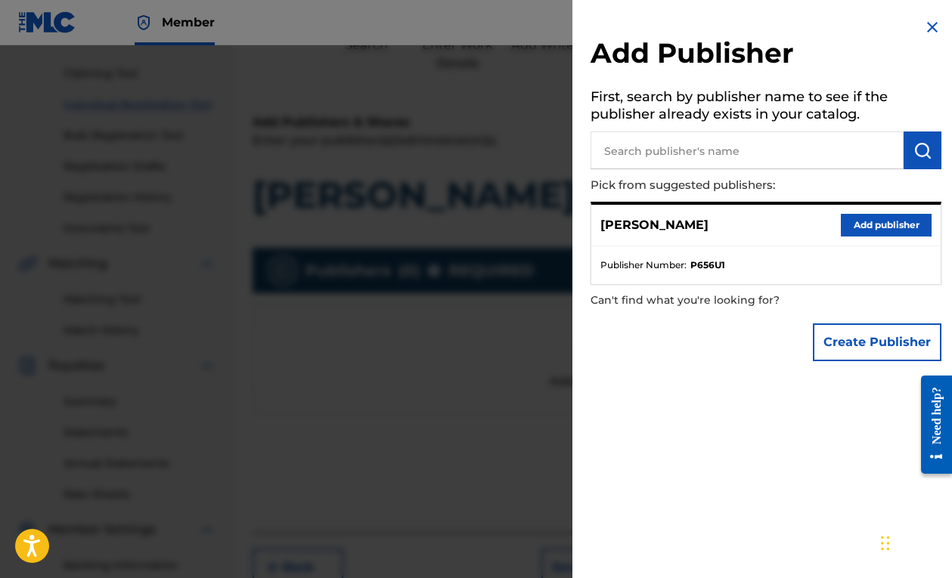
click at [871, 227] on button "Add publisher" at bounding box center [885, 225] width 91 height 23
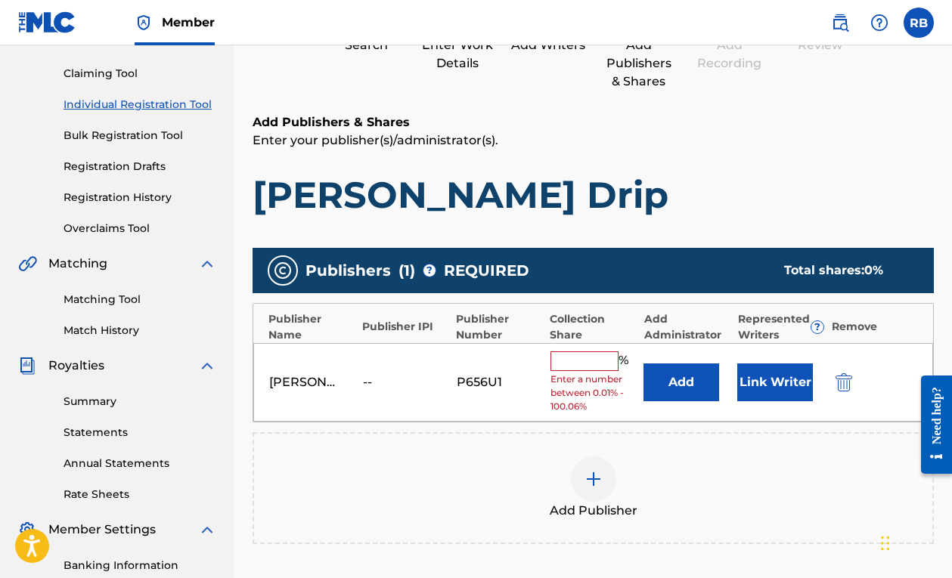
click at [572, 357] on input "text" at bounding box center [584, 361] width 68 height 20
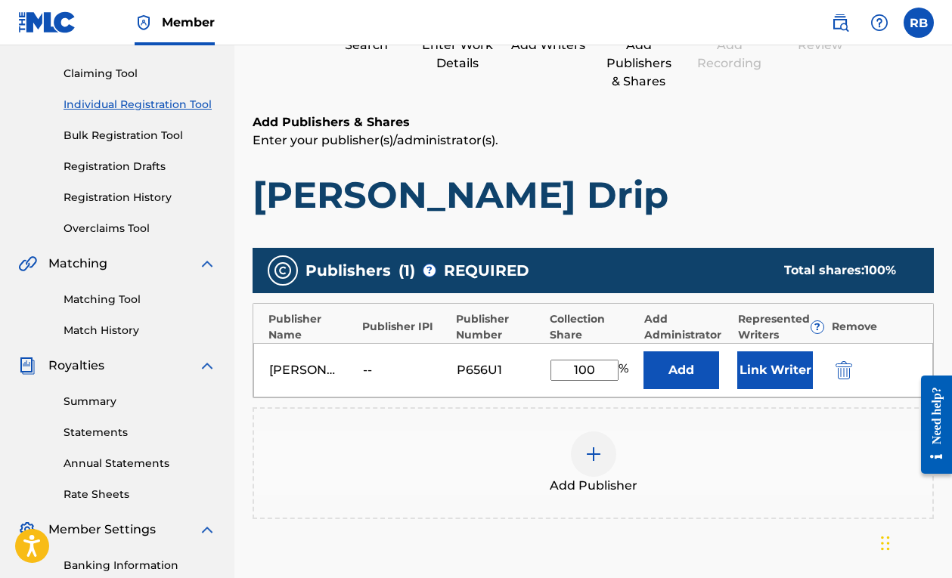
type input "100"
click at [763, 360] on button "Link Writer" at bounding box center [775, 370] width 76 height 38
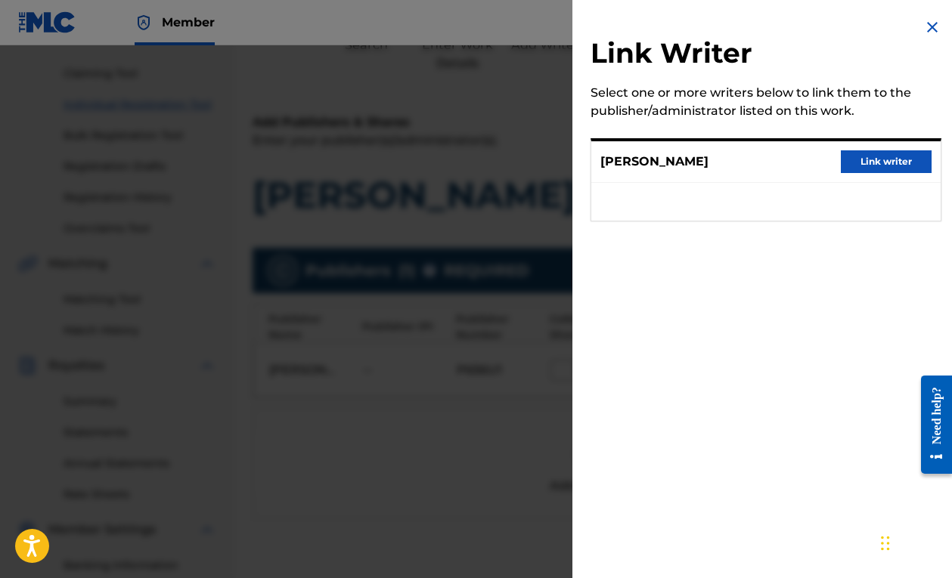
click at [841, 163] on button "Link writer" at bounding box center [885, 161] width 91 height 23
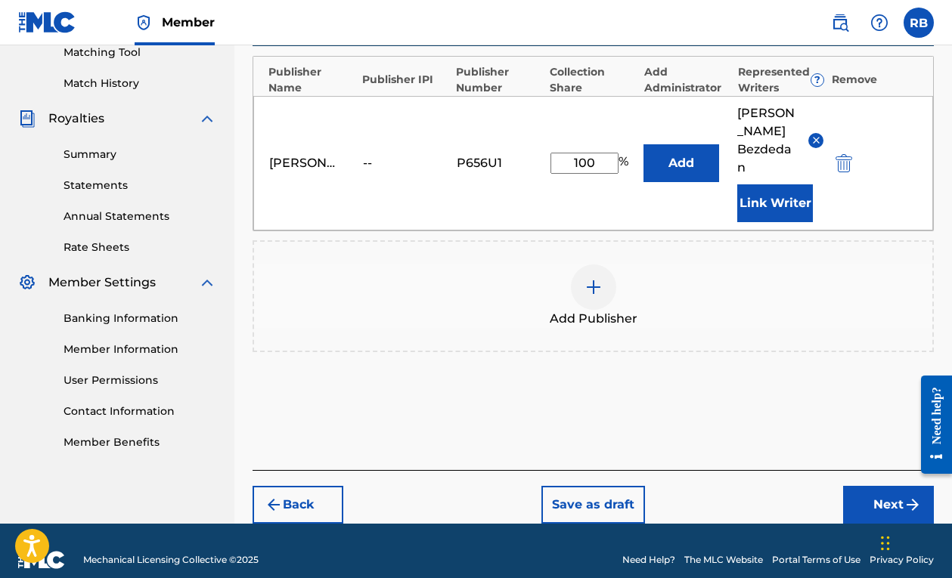
click at [878, 488] on button "Next" at bounding box center [888, 505] width 91 height 38
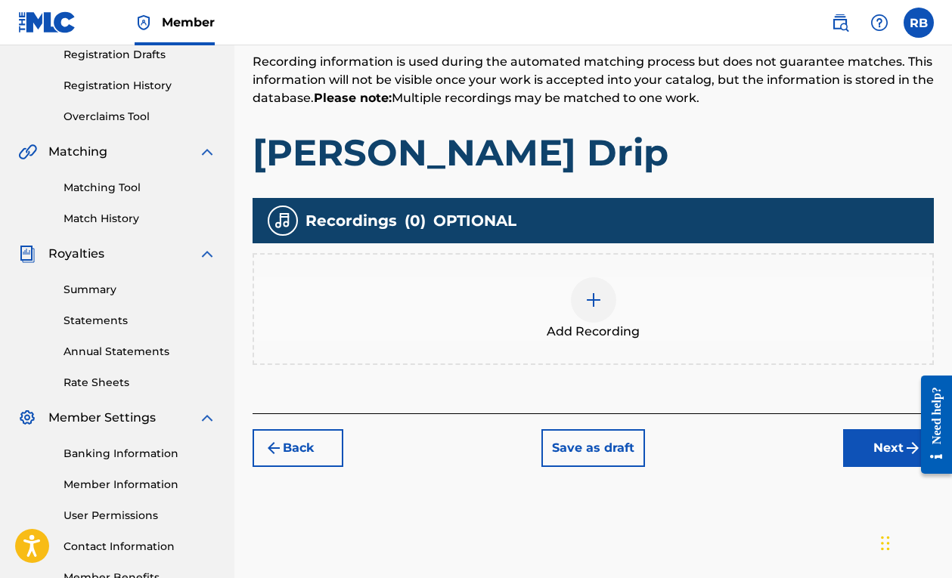
scroll to position [225, 0]
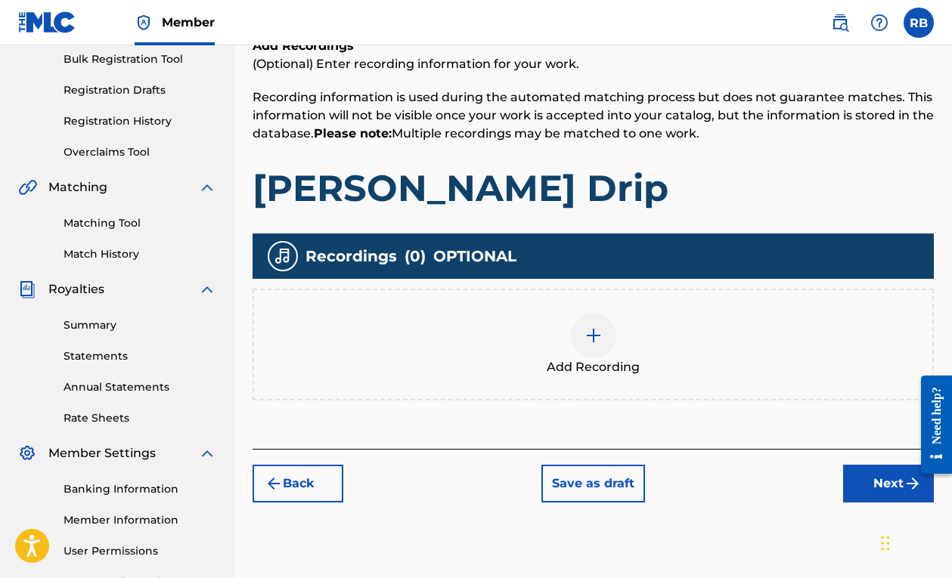
click at [599, 343] on img at bounding box center [593, 335] width 18 height 18
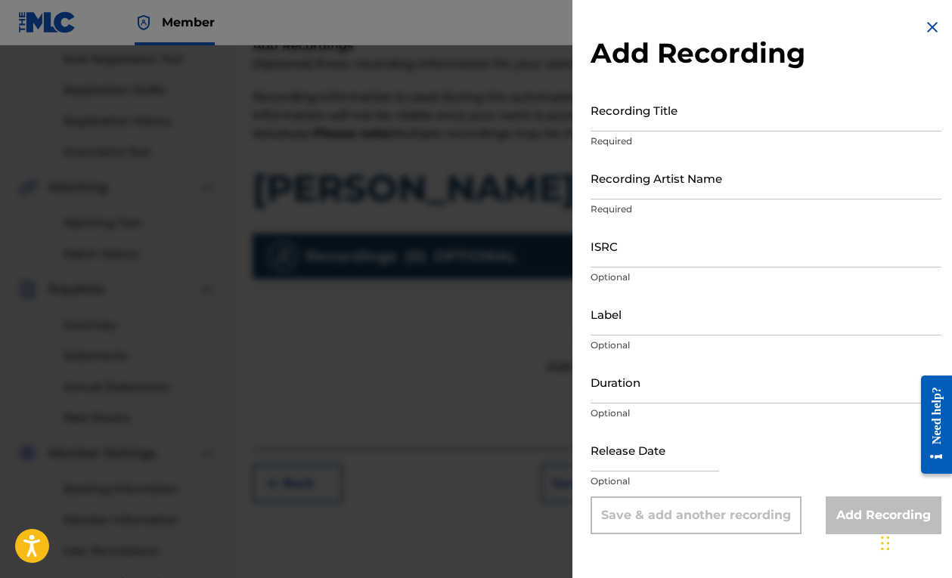
click at [662, 121] on input "Recording Title" at bounding box center [765, 109] width 351 height 43
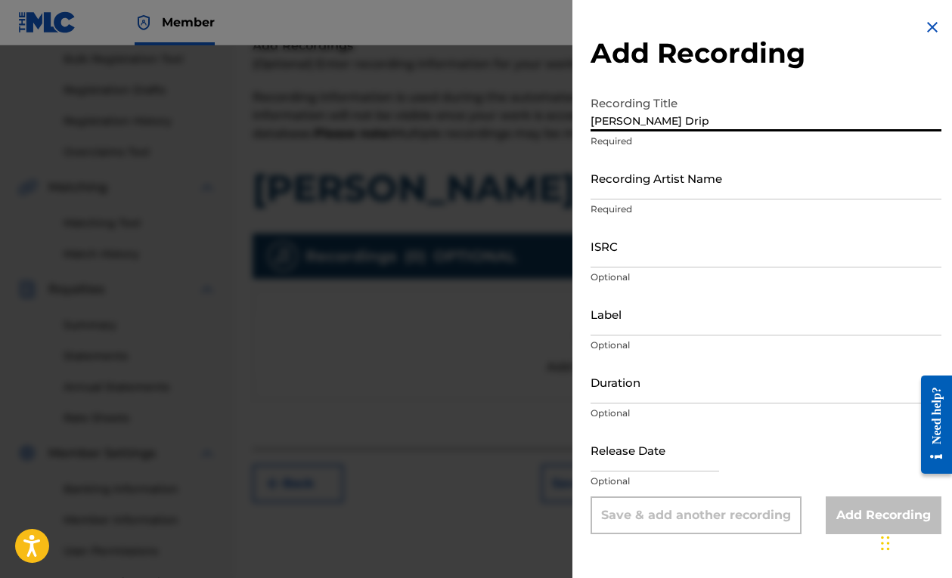
type input "Freddy Fazbear Drip"
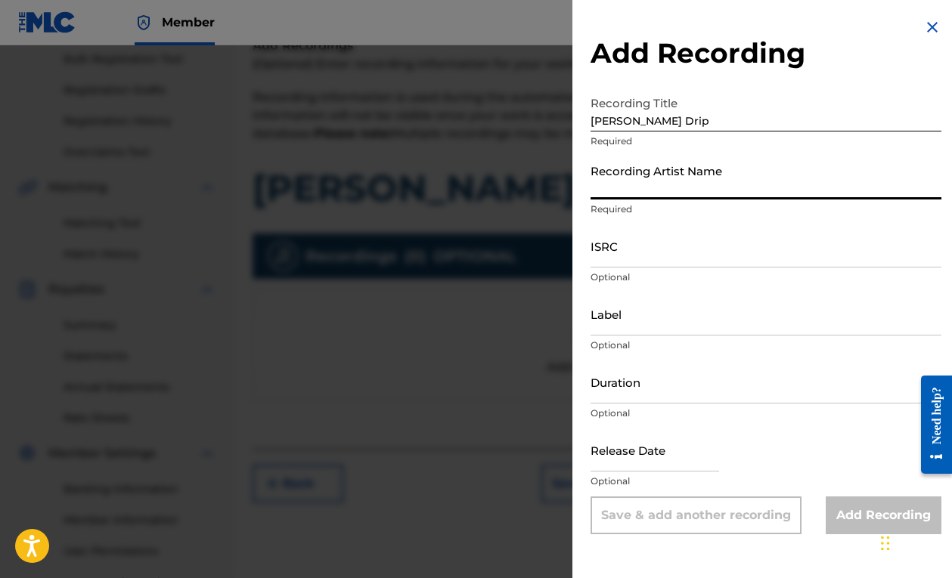
click at [636, 197] on input "Recording Artist Name" at bounding box center [765, 177] width 351 height 43
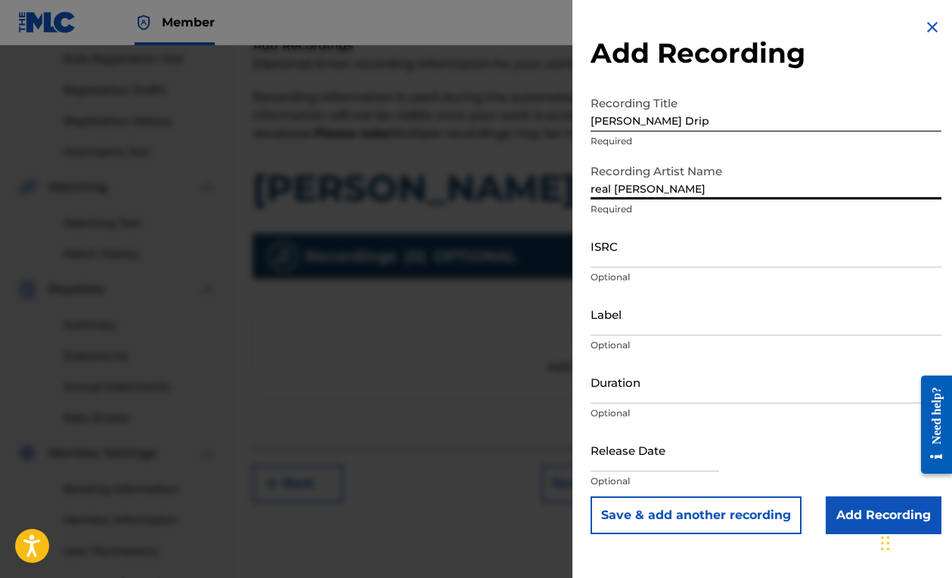
type input "real wayne"
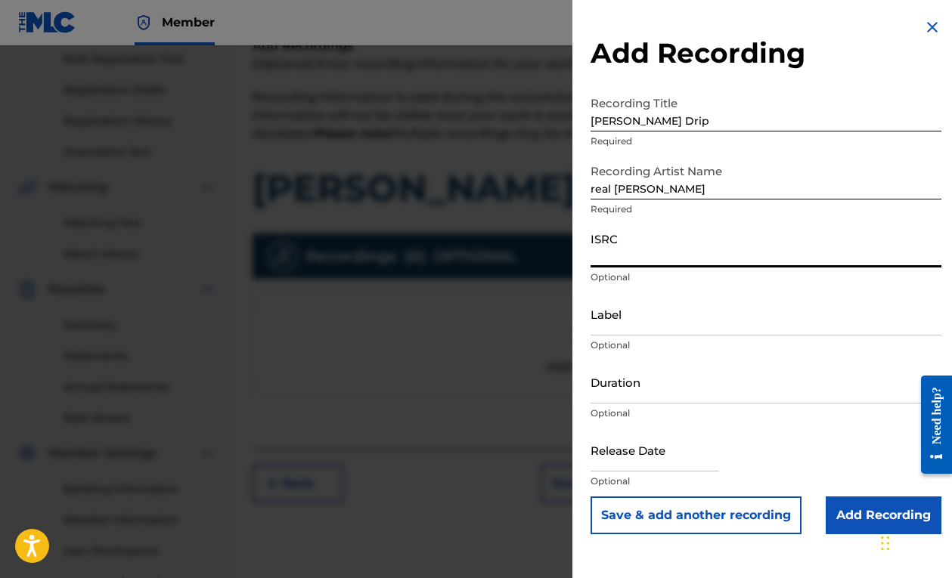
click at [641, 254] on input "ISRC" at bounding box center [765, 245] width 351 height 43
paste input "real wayne QZ-VEM-23-67708"
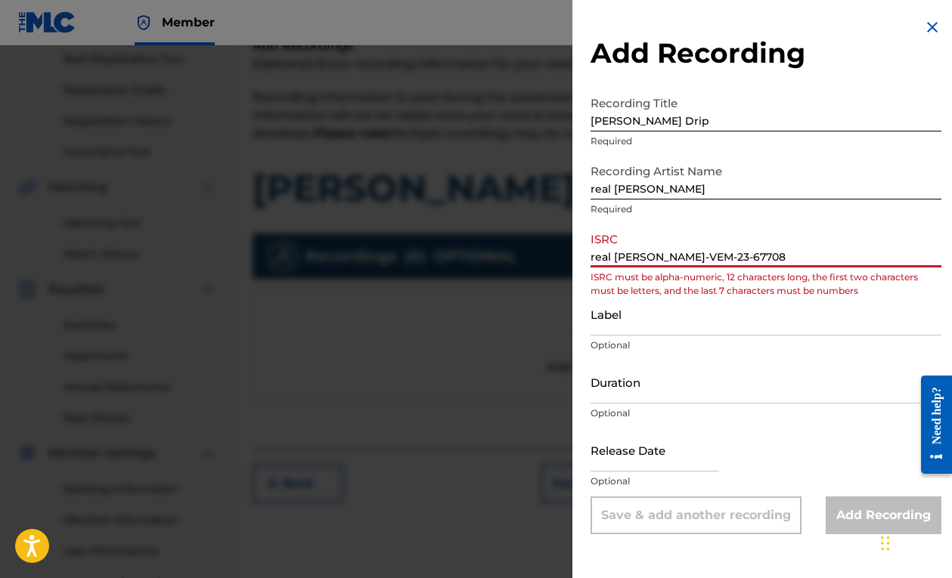
click at [659, 255] on input "real wayne QZ-VEM-23-67708" at bounding box center [765, 245] width 351 height 43
drag, startPoint x: 655, startPoint y: 256, endPoint x: 503, endPoint y: 260, distance: 152.7
click at [503, 260] on div "Add Recording Recording Title Freddy Fazbear Drip Required Recording Artist Nam…" at bounding box center [476, 311] width 952 height 533
click at [611, 256] on input "QZ-VEM-23-67708" at bounding box center [765, 245] width 351 height 43
click at [636, 257] on input "QZVEM-23-67708" at bounding box center [765, 245] width 351 height 43
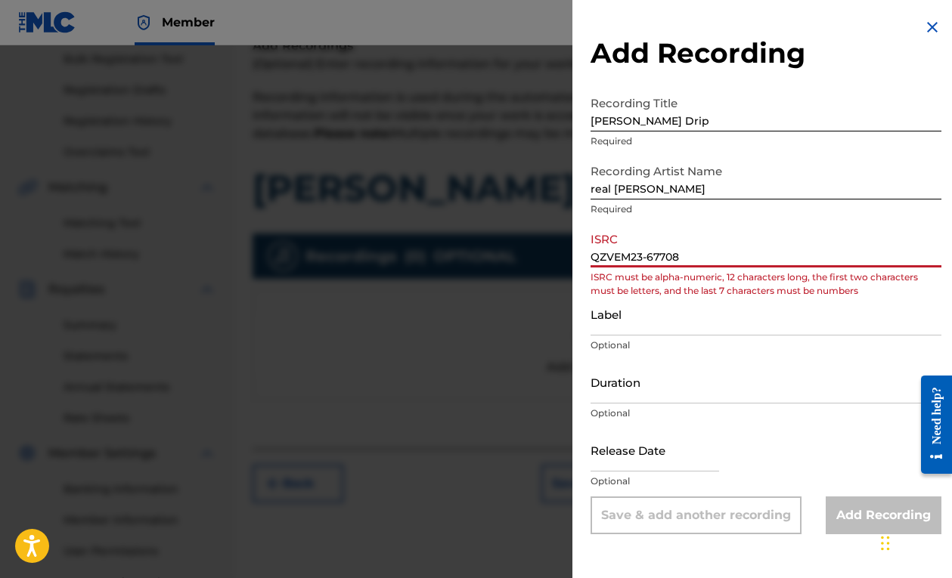
click at [647, 252] on input "QZVEM23-67708" at bounding box center [765, 245] width 351 height 43
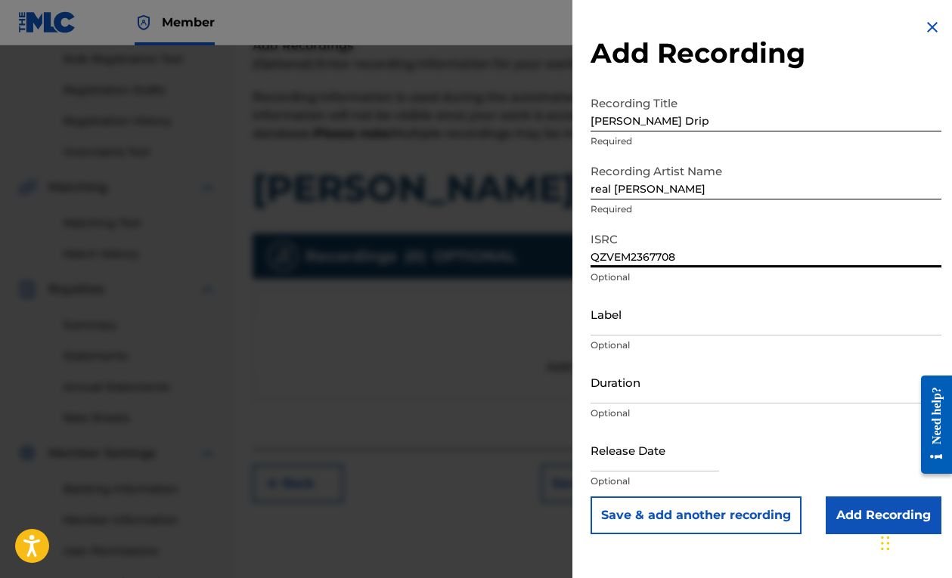
type input "QZVEM2367708"
click at [648, 327] on input "Label" at bounding box center [765, 313] width 351 height 43
click at [848, 506] on input "Add Recording" at bounding box center [883, 516] width 116 height 38
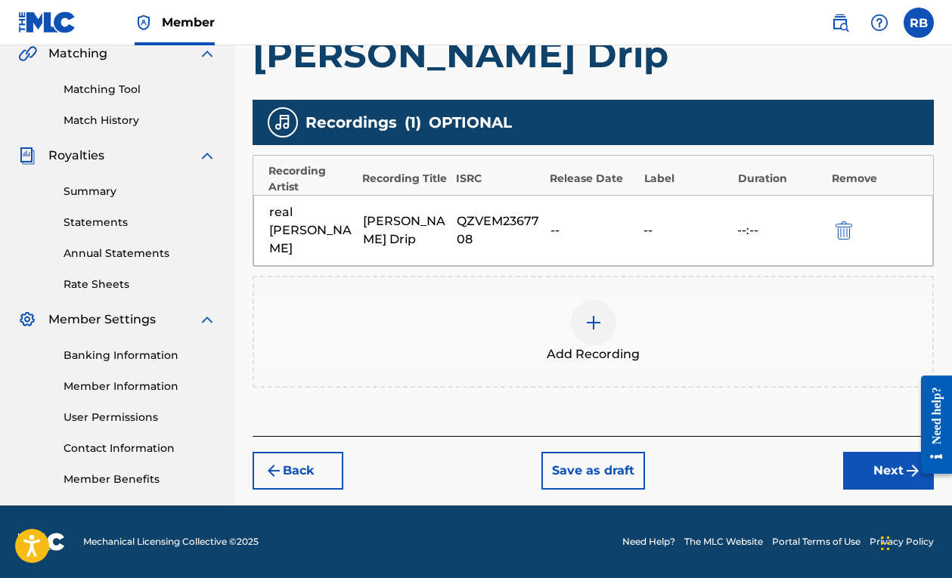
click at [866, 466] on button "Next" at bounding box center [888, 471] width 91 height 38
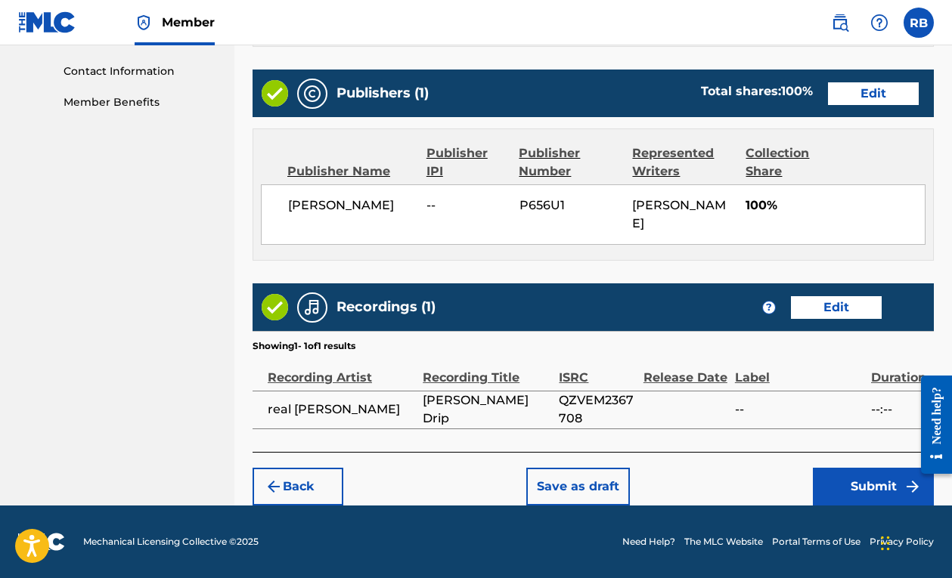
scroll to position [735, 0]
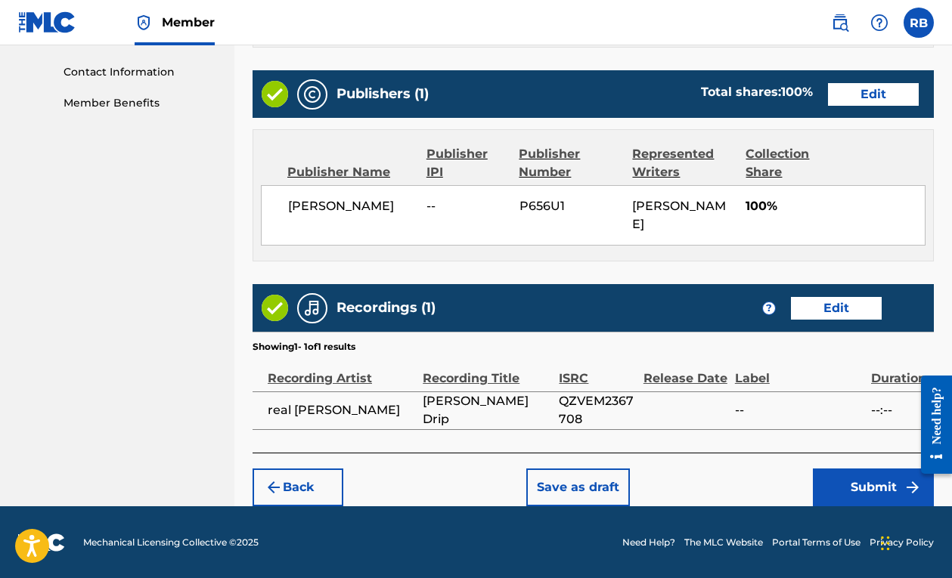
click at [856, 484] on button "Submit" at bounding box center [872, 488] width 121 height 38
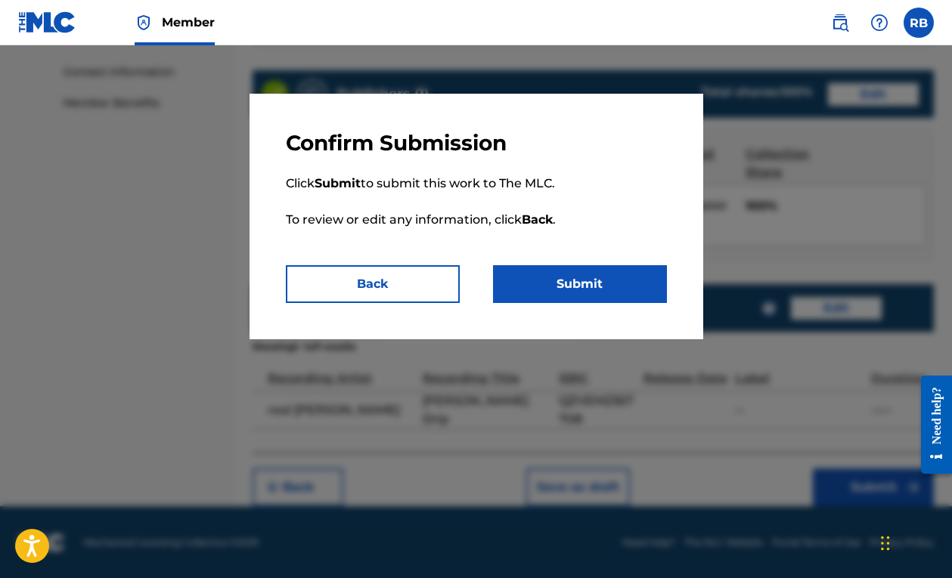
click at [604, 297] on button "Submit" at bounding box center [580, 284] width 174 height 38
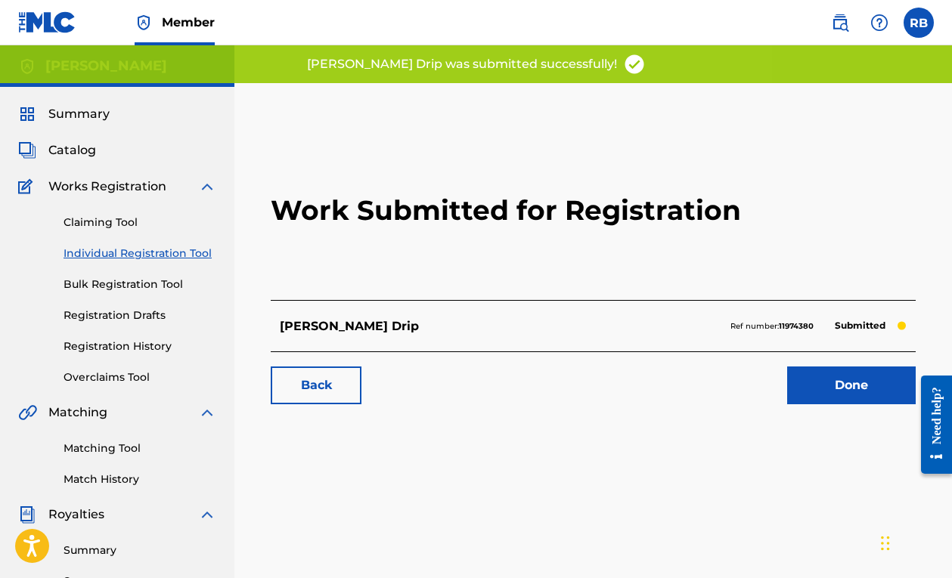
click at [855, 385] on link "Done" at bounding box center [851, 386] width 128 height 38
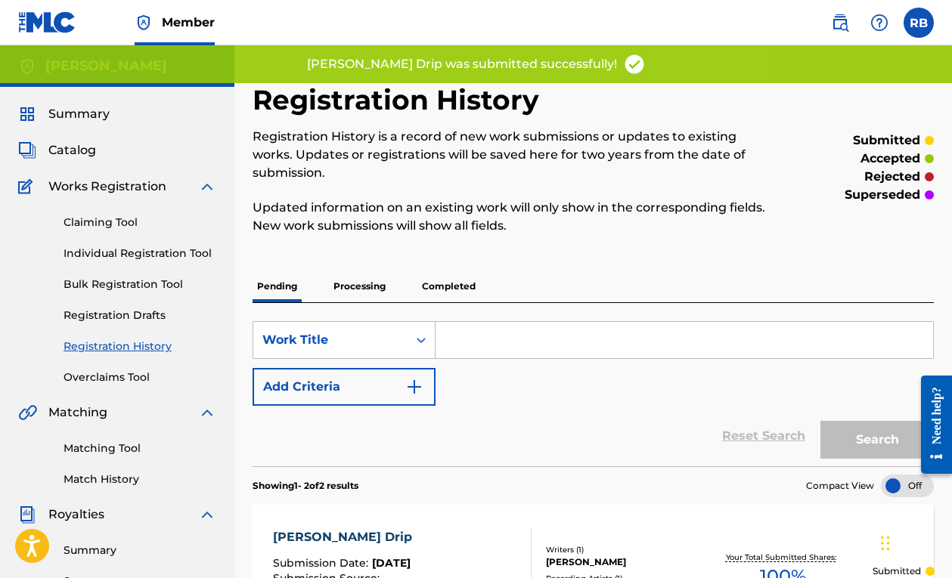
click at [120, 448] on link "Matching Tool" at bounding box center [139, 449] width 153 height 16
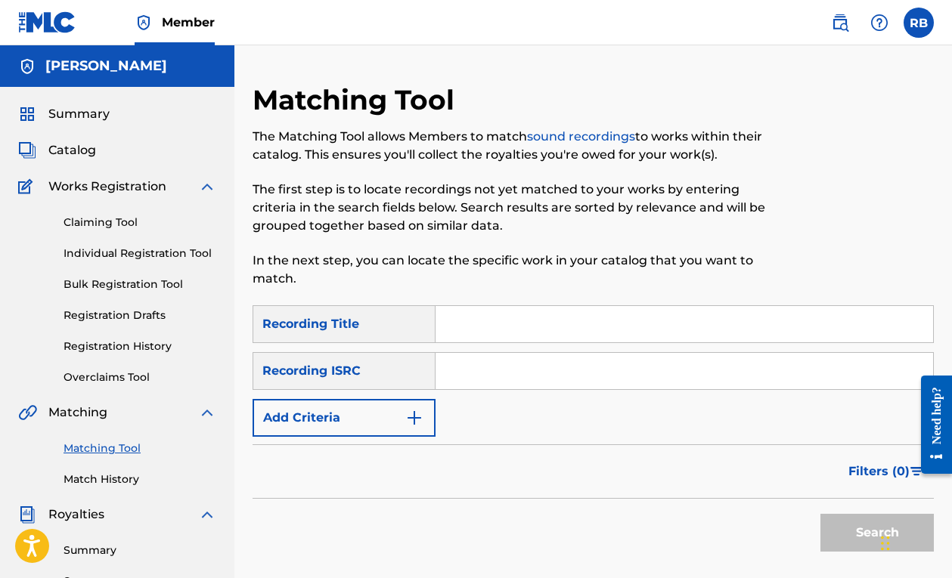
click at [455, 379] on input "Search Form" at bounding box center [683, 371] width 497 height 36
paste input "real wayne QZ-VEM-23-67708"
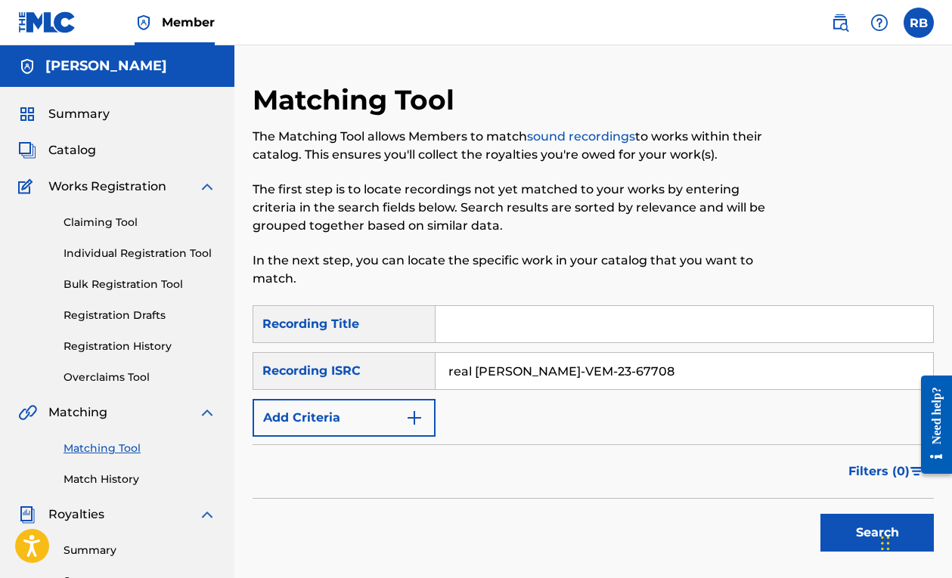
drag, startPoint x: 521, startPoint y: 373, endPoint x: 348, endPoint y: 373, distance: 173.1
click at [348, 373] on div "SearchWithCriteria5234db34-6eee-4257-8529-1ddf4ac93b5c Recording ISRC real wayn…" at bounding box center [592, 371] width 681 height 38
click at [469, 367] on input "QZ-VEM-23-67708" at bounding box center [683, 371] width 497 height 36
click at [497, 370] on input "QZVEM-23-67708" at bounding box center [683, 371] width 497 height 36
click at [518, 375] on input "QZVEM23-67708" at bounding box center [683, 371] width 497 height 36
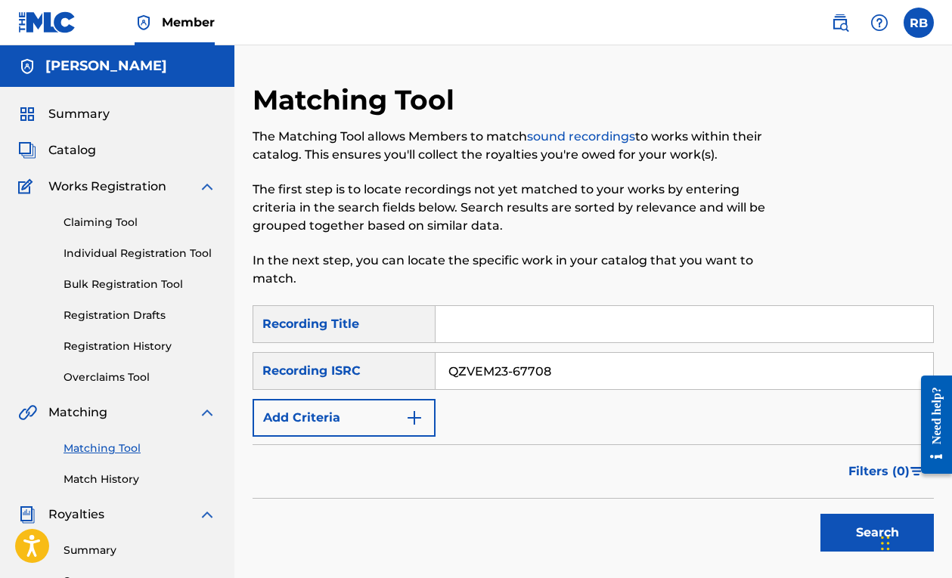
click at [512, 374] on input "QZVEM23-67708" at bounding box center [683, 371] width 497 height 36
type input "QZVEM2367708"
click at [862, 534] on button "Search" at bounding box center [876, 533] width 113 height 38
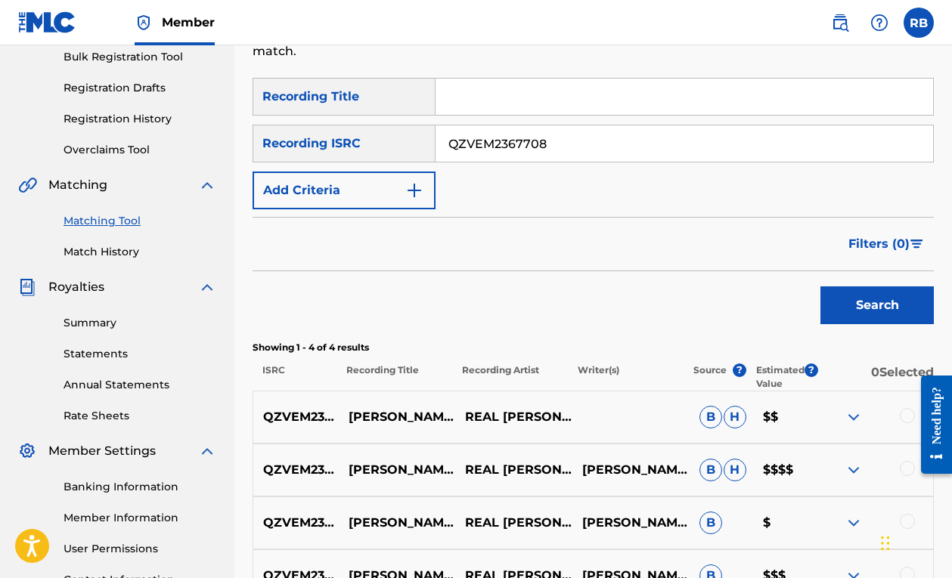
scroll to position [224, 0]
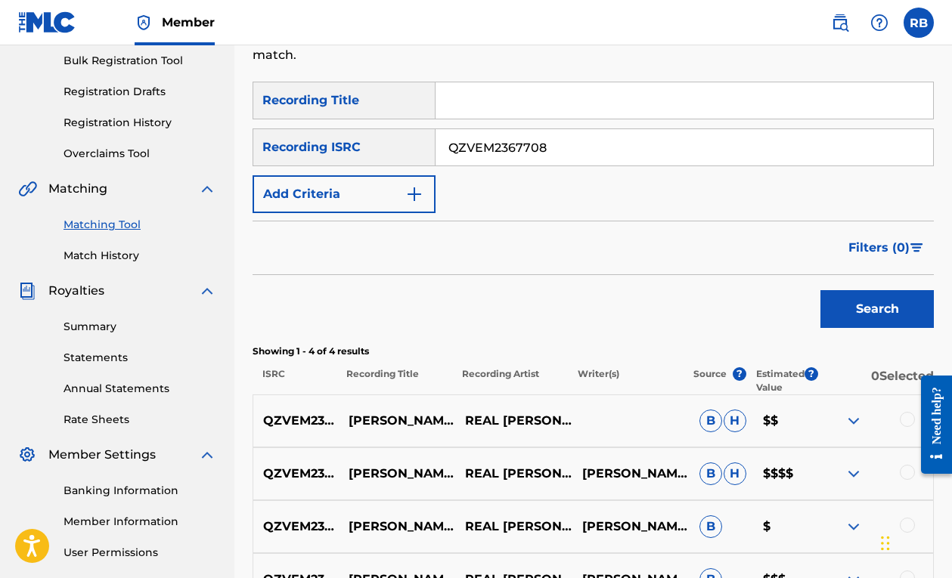
drag, startPoint x: 596, startPoint y: 150, endPoint x: 355, endPoint y: 143, distance: 241.2
click at [357, 144] on div "SearchWithCriteria5234db34-6eee-4257-8529-1ddf4ac93b5c Recording ISRC QZVEM2367…" at bounding box center [592, 147] width 681 height 38
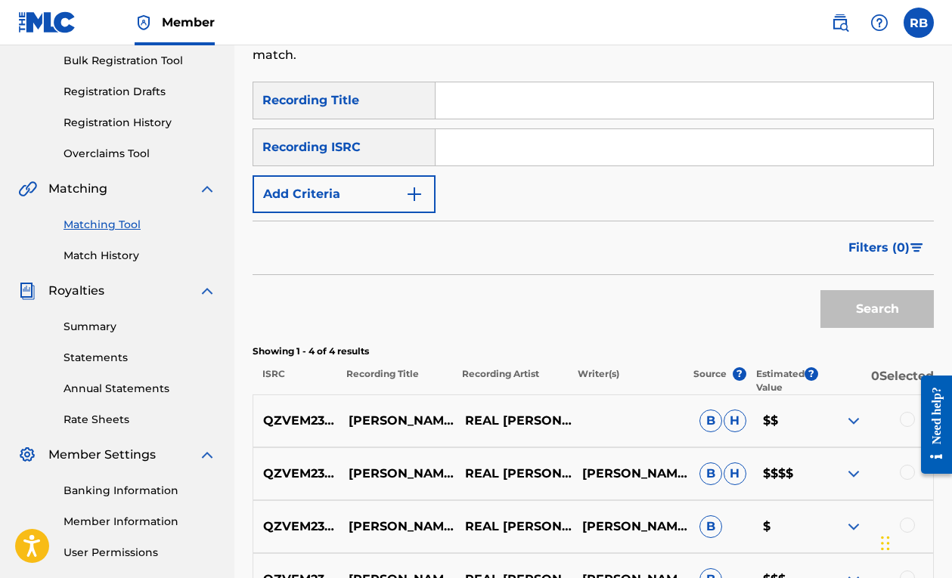
click at [441, 106] on input "Search Form" at bounding box center [683, 100] width 497 height 36
click at [839, 302] on button "Search" at bounding box center [876, 309] width 113 height 38
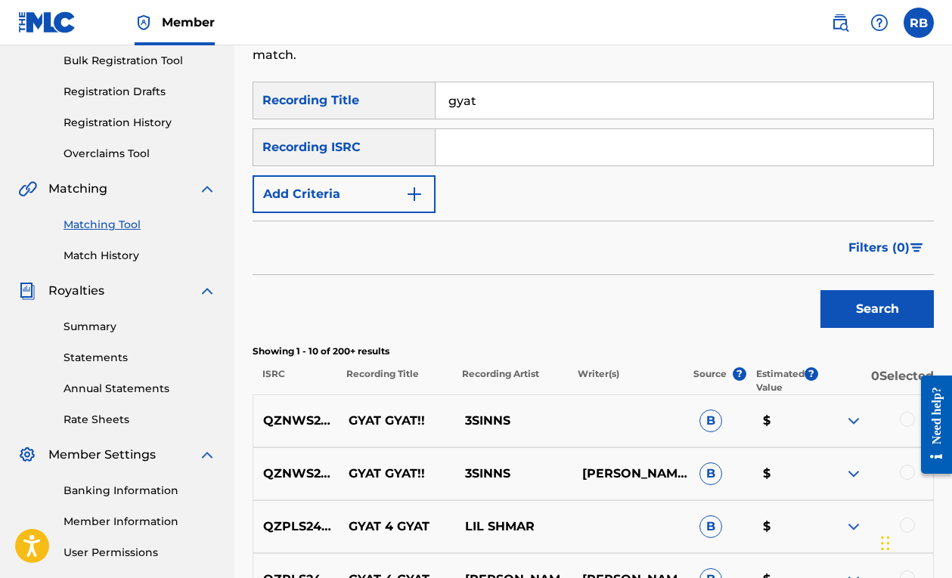
click at [580, 110] on input "gyat" at bounding box center [683, 100] width 497 height 36
type input "gyat rizzler"
click at [877, 309] on button "Search" at bounding box center [876, 309] width 113 height 38
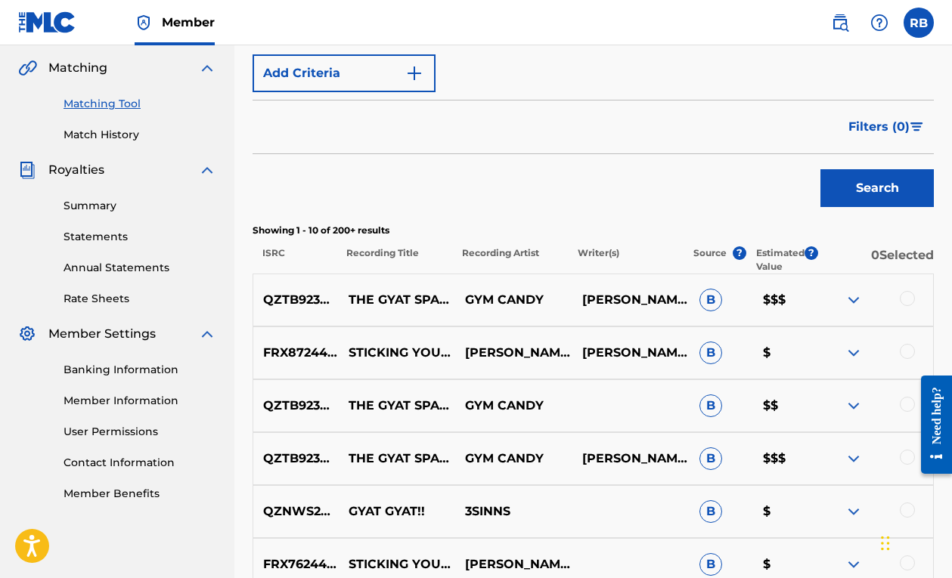
scroll to position [352, 0]
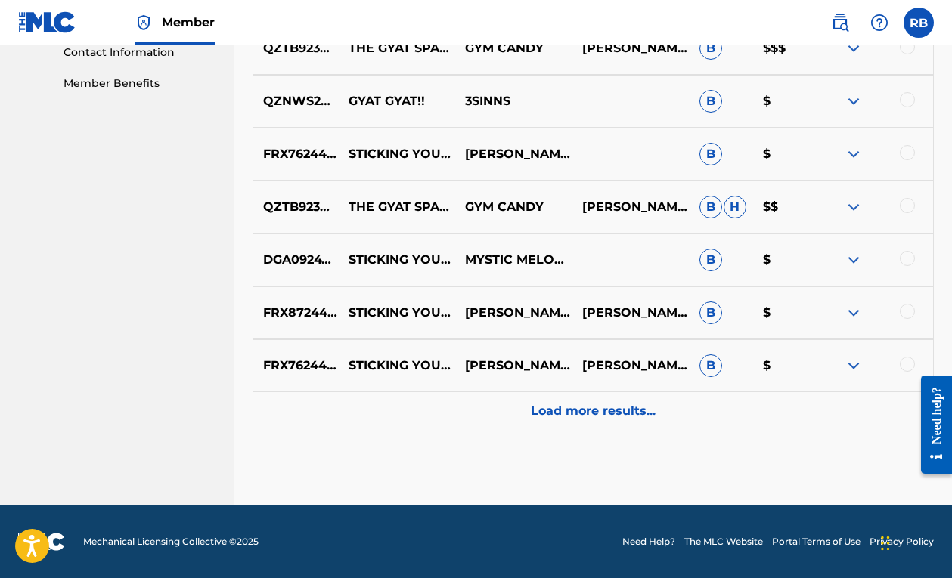
click at [596, 413] on p "Load more results..." at bounding box center [593, 411] width 125 height 18
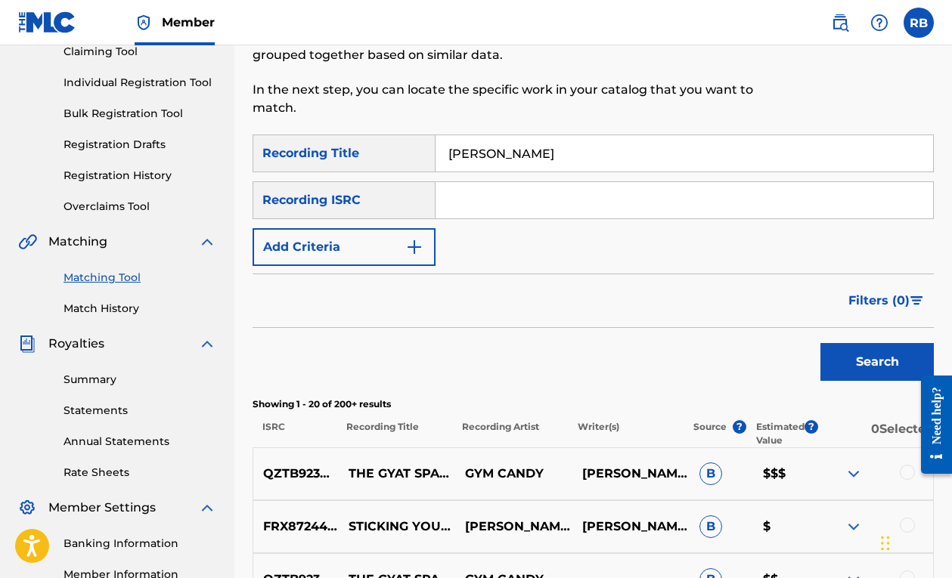
scroll to position [148, 0]
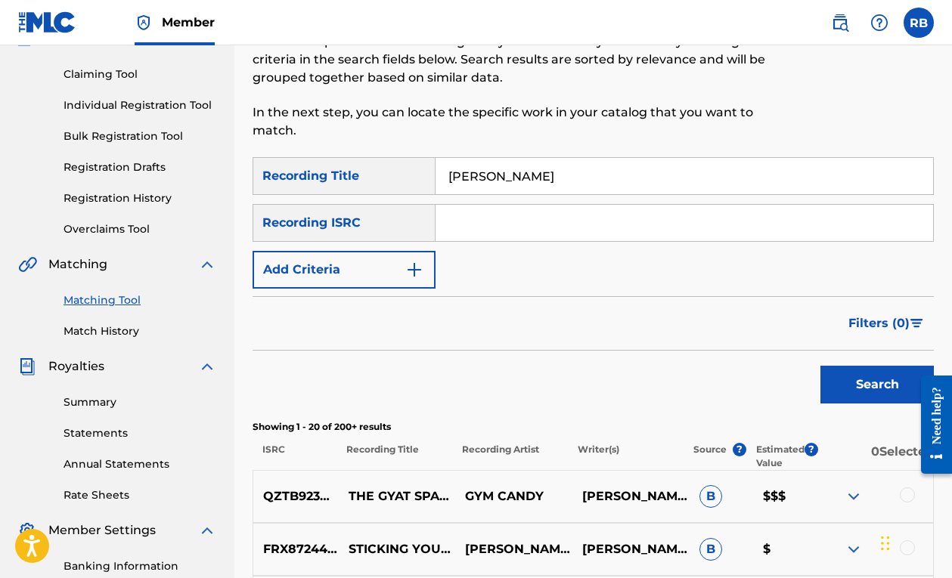
drag, startPoint x: 540, startPoint y: 172, endPoint x: 366, endPoint y: 159, distance: 174.4
click at [366, 159] on div "SearchWithCriteriad821eee5-e101-4801-a2c1-9fbf1c2c2f27 Recording Title gyat riz…" at bounding box center [592, 176] width 681 height 38
click at [877, 385] on button "Search" at bounding box center [876, 385] width 113 height 38
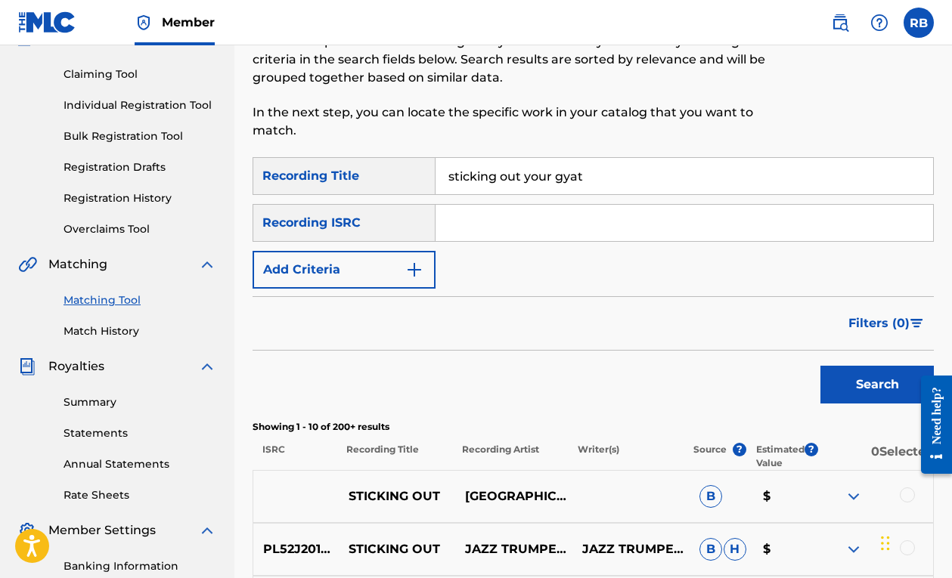
click at [877, 385] on button "Search" at bounding box center [876, 385] width 113 height 38
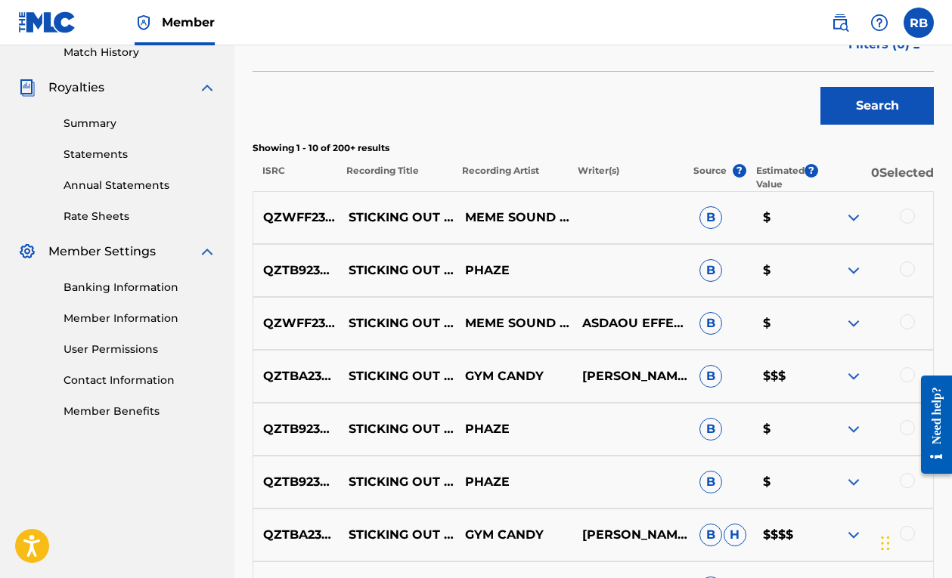
scroll to position [453, 0]
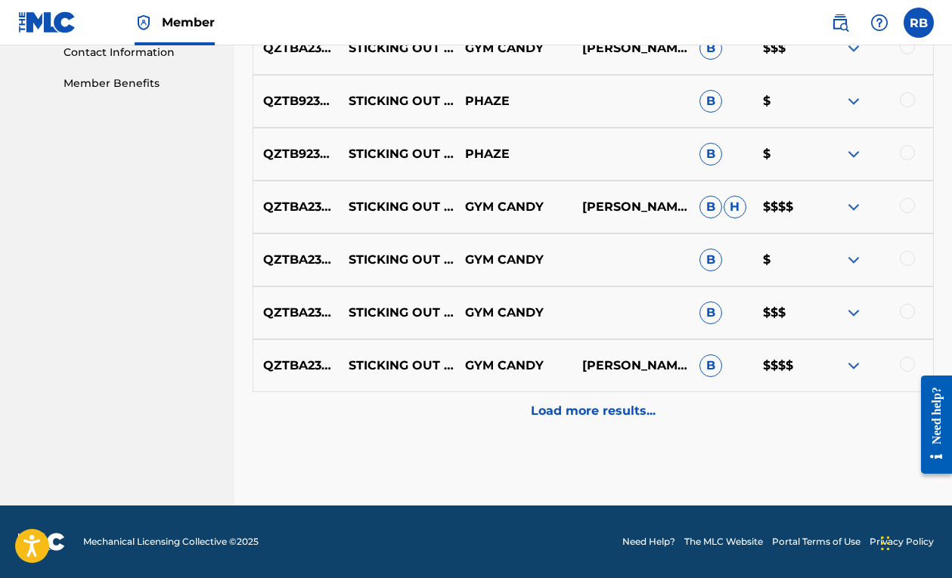
click at [618, 407] on p "Load more results..." at bounding box center [593, 411] width 125 height 18
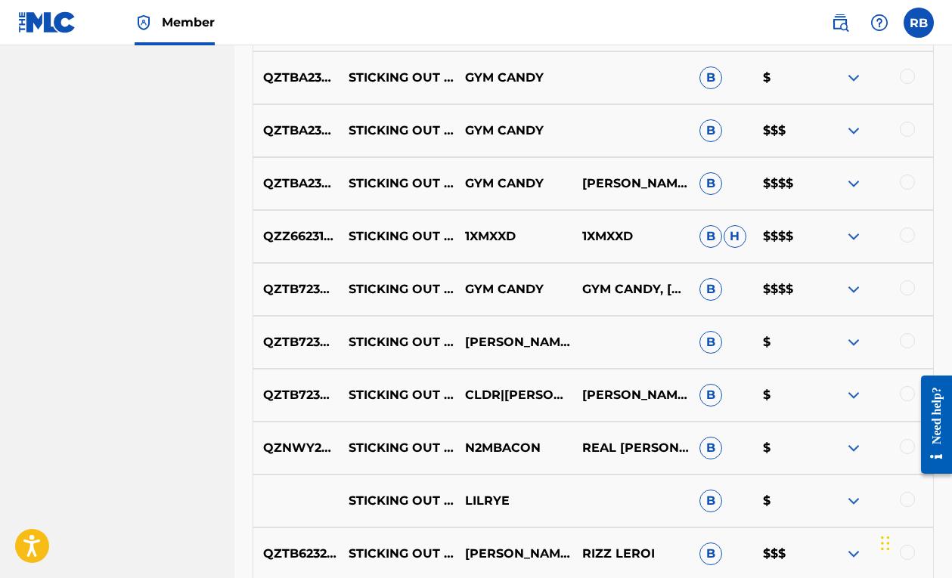
scroll to position [967, 0]
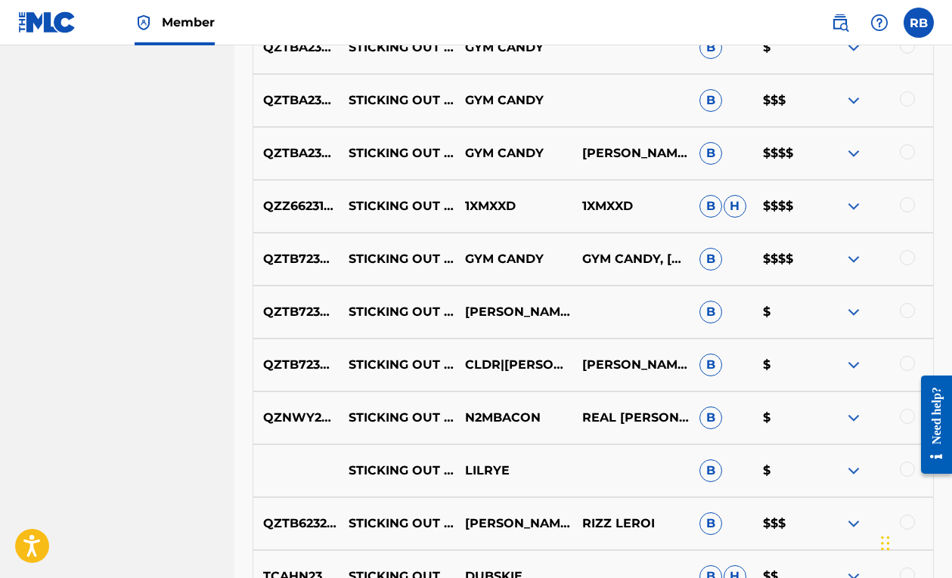
click at [846, 421] on img at bounding box center [853, 418] width 18 height 18
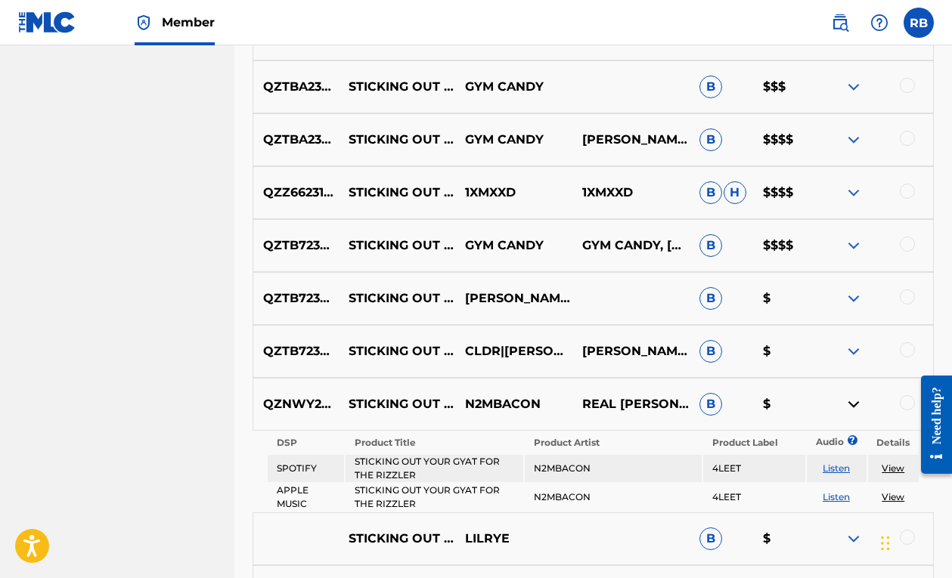
scroll to position [1001, 0]
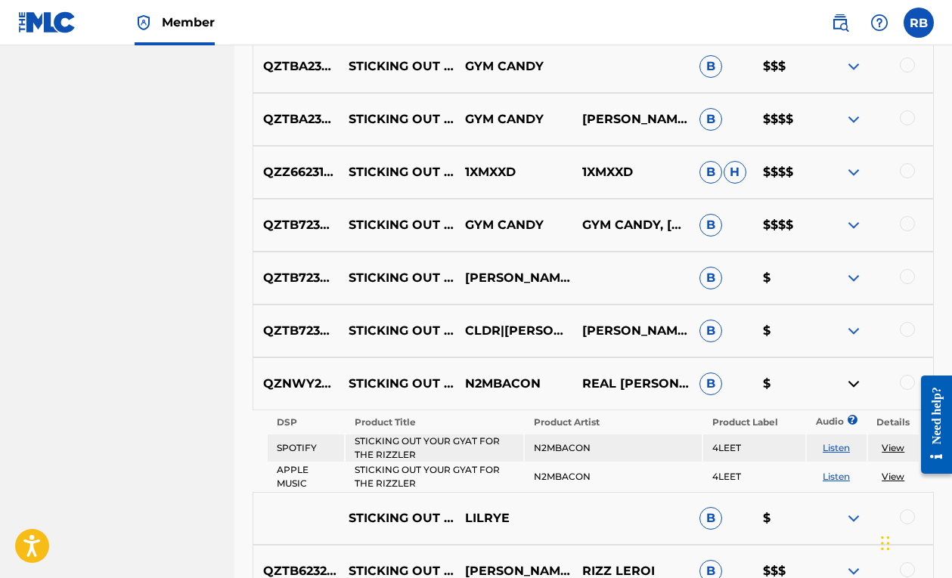
click at [886, 450] on link "View" at bounding box center [892, 447] width 23 height 11
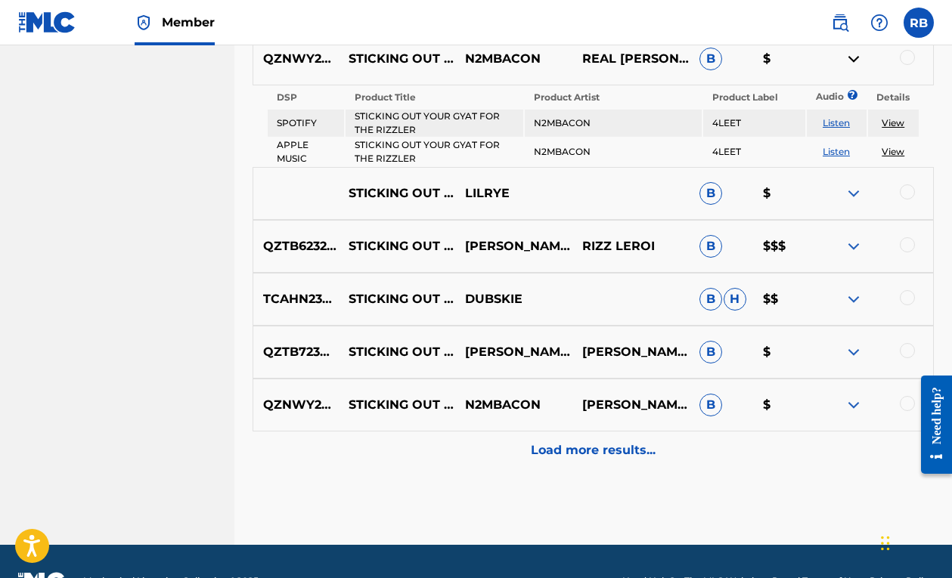
click at [594, 444] on p "Load more results..." at bounding box center [593, 450] width 125 height 18
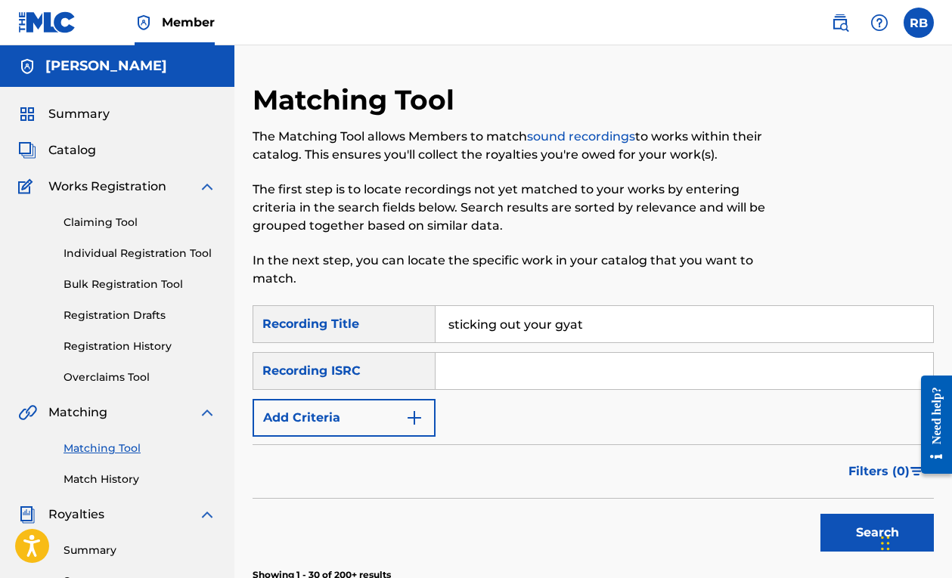
scroll to position [0, 0]
click at [599, 326] on input "sticking out your gyat" at bounding box center [683, 324] width 497 height 36
type input "sticking out your gyat for the rizzler (fanum tax)"
click at [877, 533] on button "Search" at bounding box center [876, 533] width 113 height 38
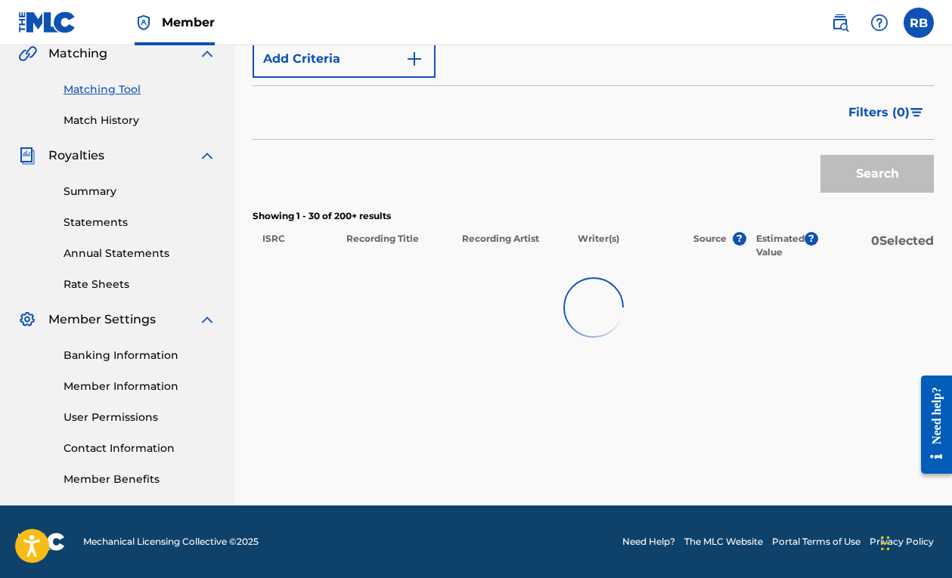
scroll to position [359, 0]
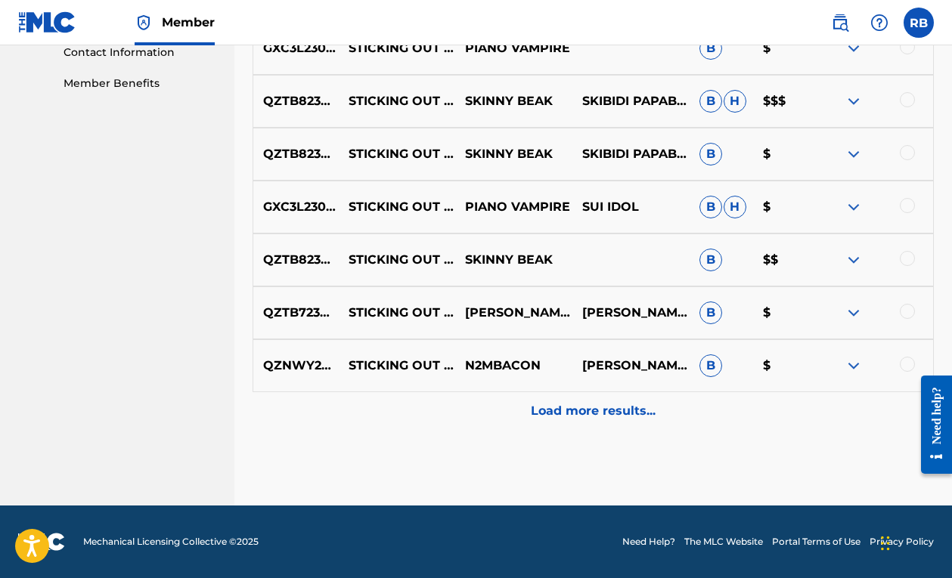
click at [601, 412] on p "Load more results..." at bounding box center [593, 411] width 125 height 18
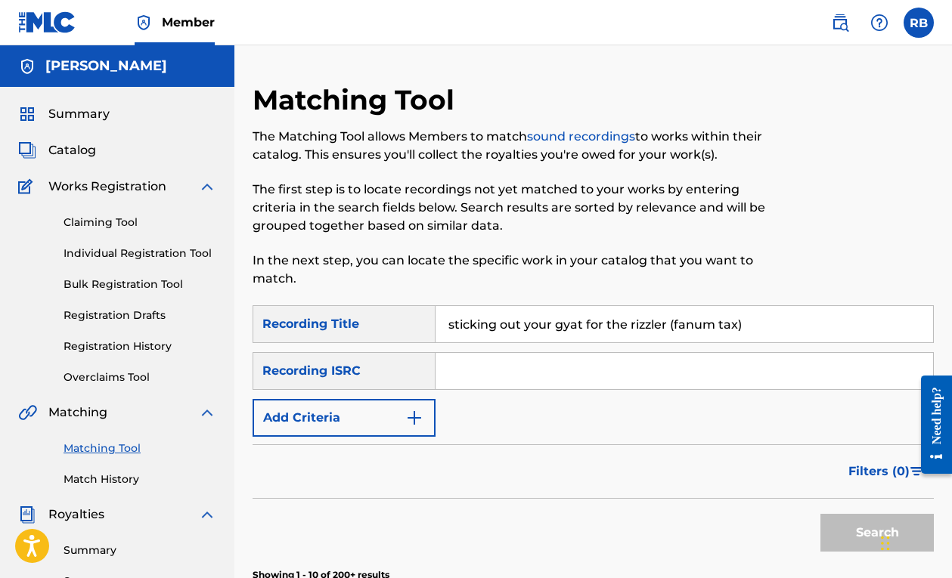
scroll to position [0, 0]
drag, startPoint x: 765, startPoint y: 330, endPoint x: 330, endPoint y: 326, distance: 434.6
click at [330, 326] on div "SearchWithCriteriad821eee5-e101-4801-a2c1-9fbf1c2c2f27 Recording Title sticking…" at bounding box center [592, 324] width 681 height 38
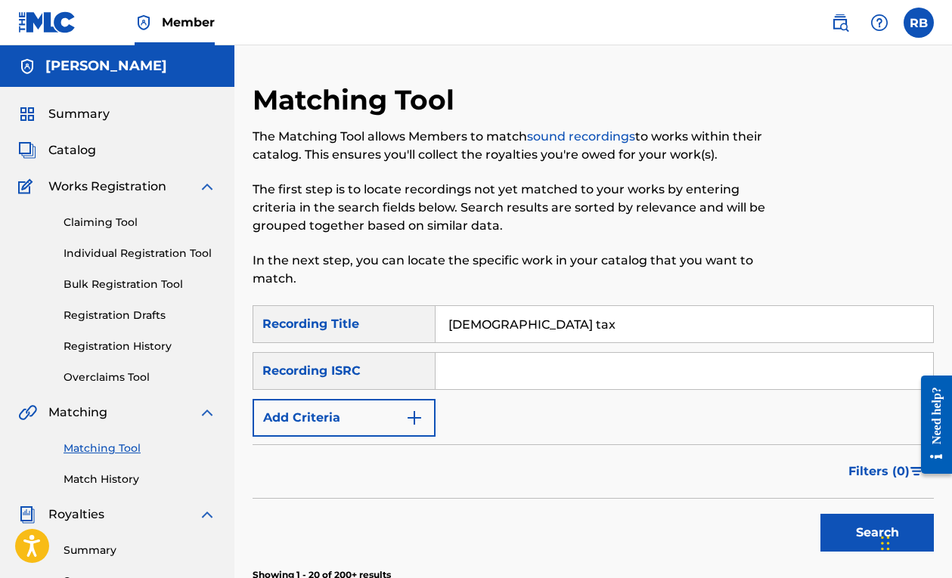
type input "fanum tax"
click at [877, 533] on button "Search" at bounding box center [876, 533] width 113 height 38
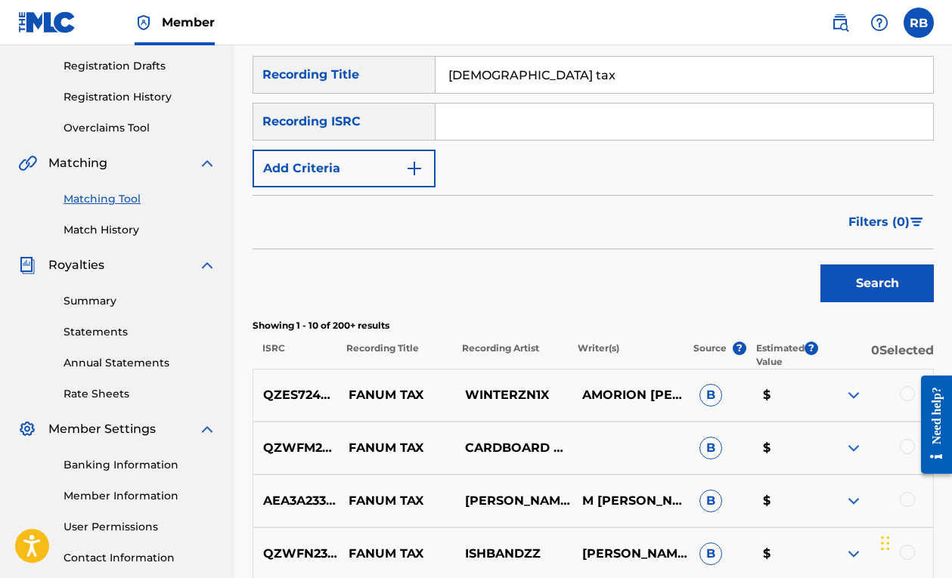
scroll to position [325, 0]
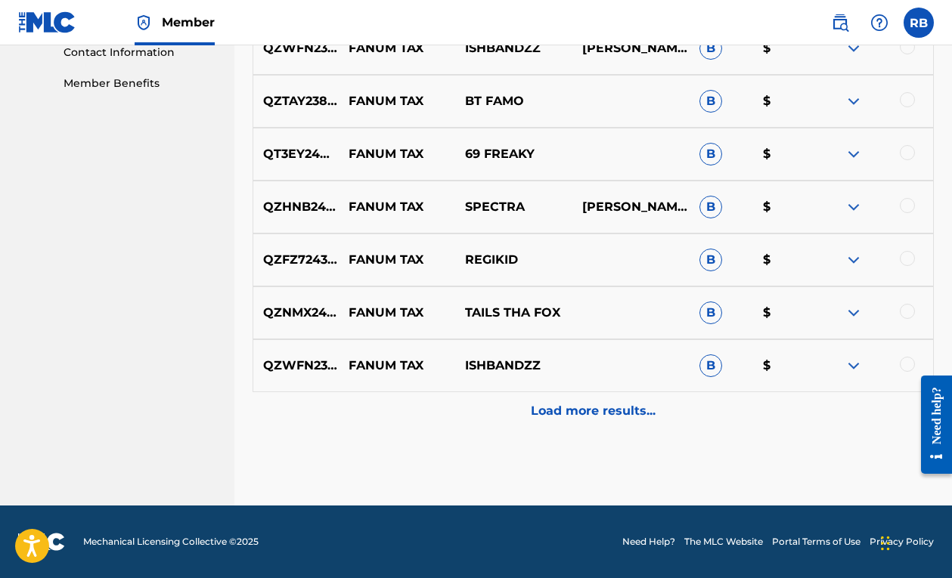
click at [583, 410] on p "Load more results..." at bounding box center [593, 411] width 125 height 18
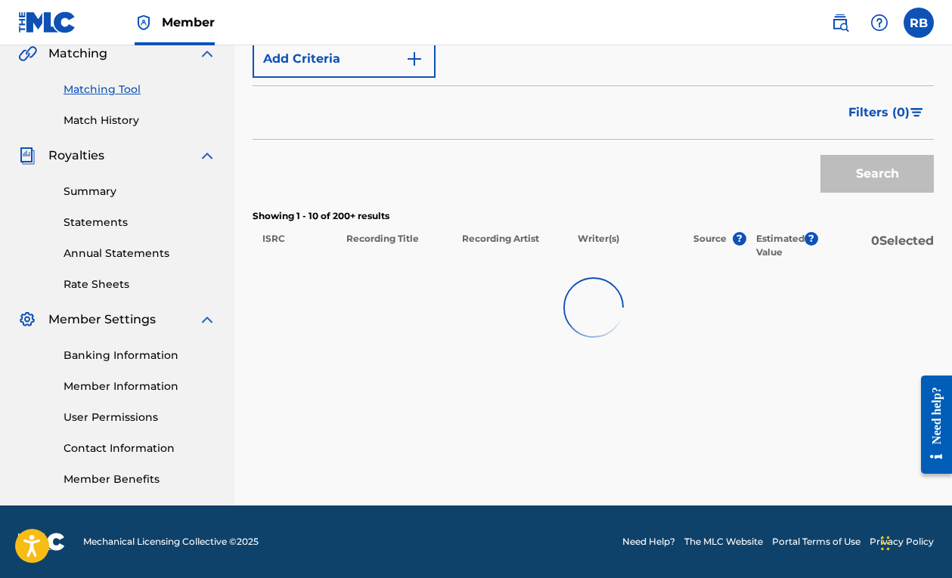
scroll to position [359, 0]
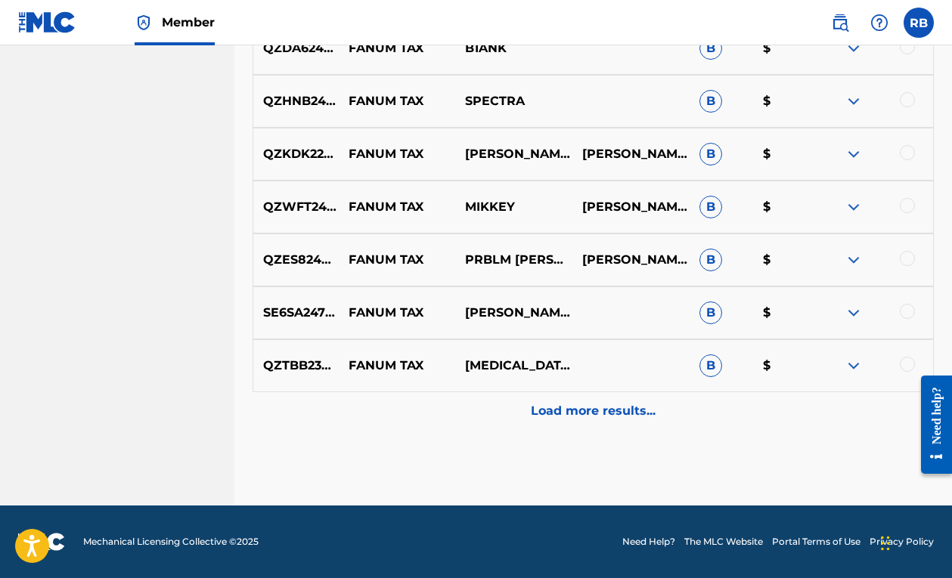
click at [583, 410] on p "Load more results..." at bounding box center [593, 411] width 125 height 18
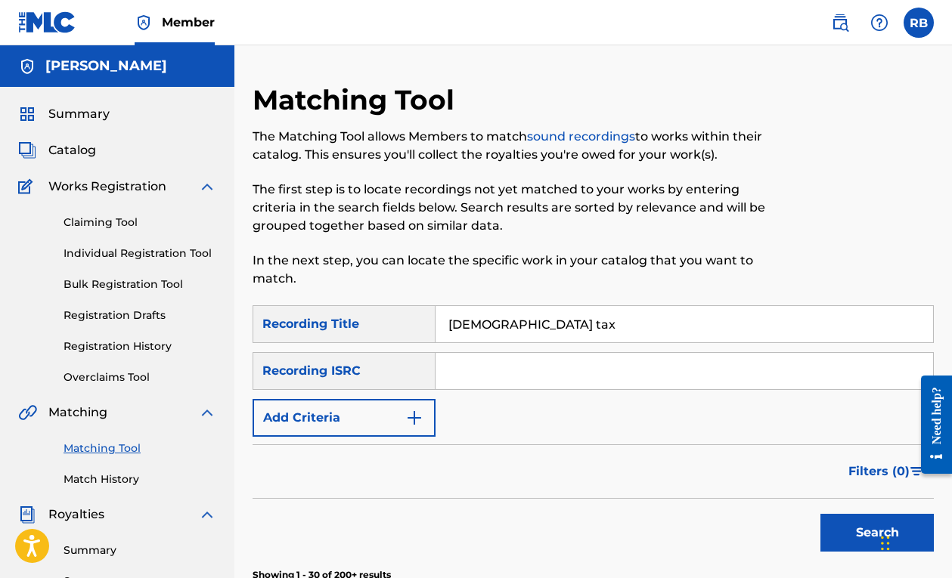
scroll to position [0, 0]
click at [365, 425] on button "Add Criteria" at bounding box center [343, 418] width 183 height 38
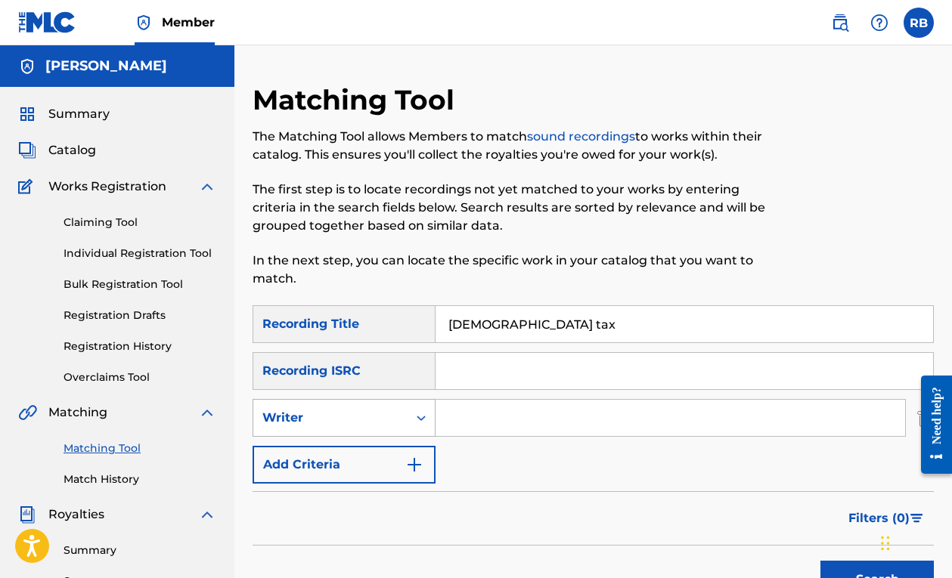
click at [378, 424] on div "Writer" at bounding box center [330, 418] width 136 height 18
click at [501, 440] on div "SearchWithCriteriad821eee5-e101-4801-a2c1-9fbf1c2c2f27 Recording Title fanum ta…" at bounding box center [592, 394] width 681 height 178
click at [509, 424] on input "Search Form" at bounding box center [669, 418] width 469 height 36
drag, startPoint x: 509, startPoint y: 424, endPoint x: 594, endPoint y: 400, distance: 88.0
click at [528, 416] on input "iuxanu" at bounding box center [669, 418] width 469 height 36
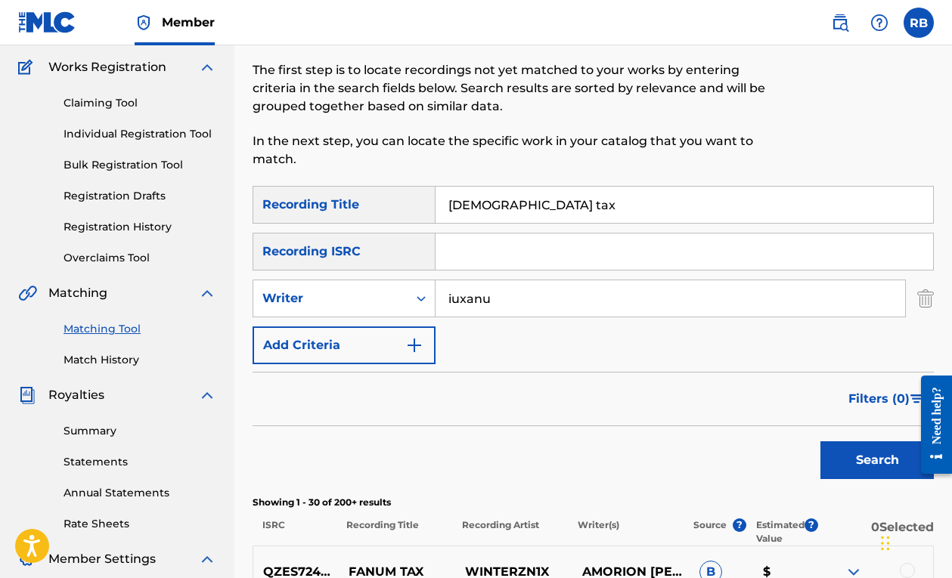
scroll to position [273, 0]
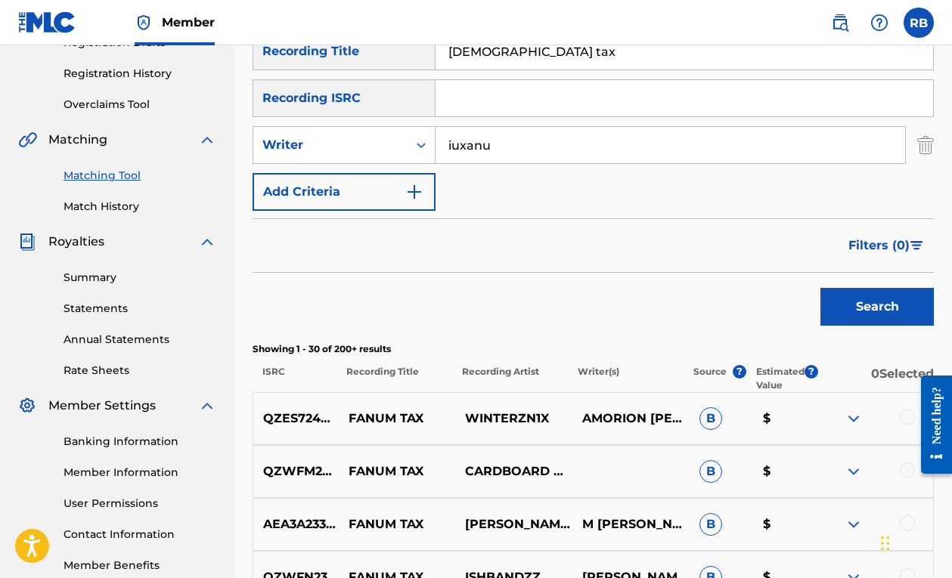
type input "iuxanu"
click at [899, 311] on button "Search" at bounding box center [876, 307] width 113 height 38
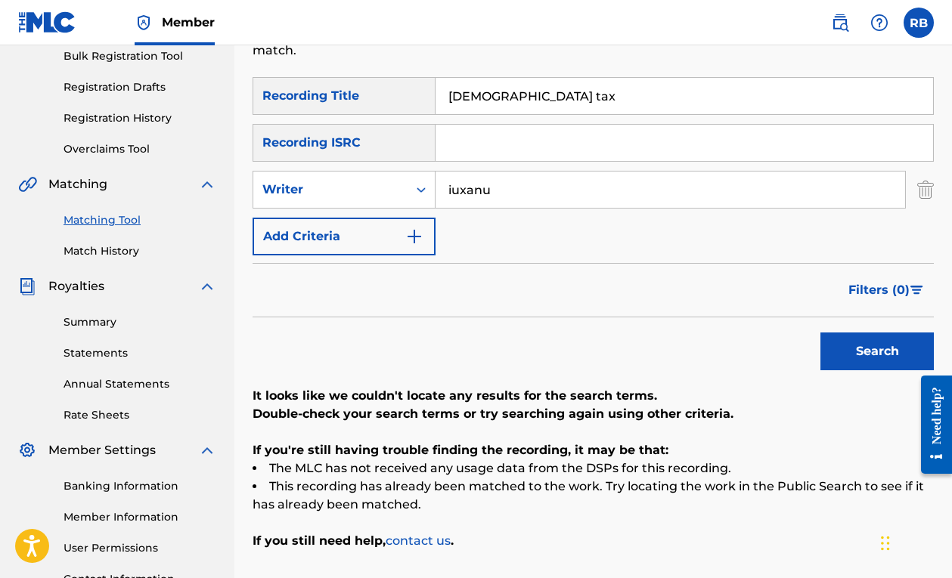
scroll to position [194, 0]
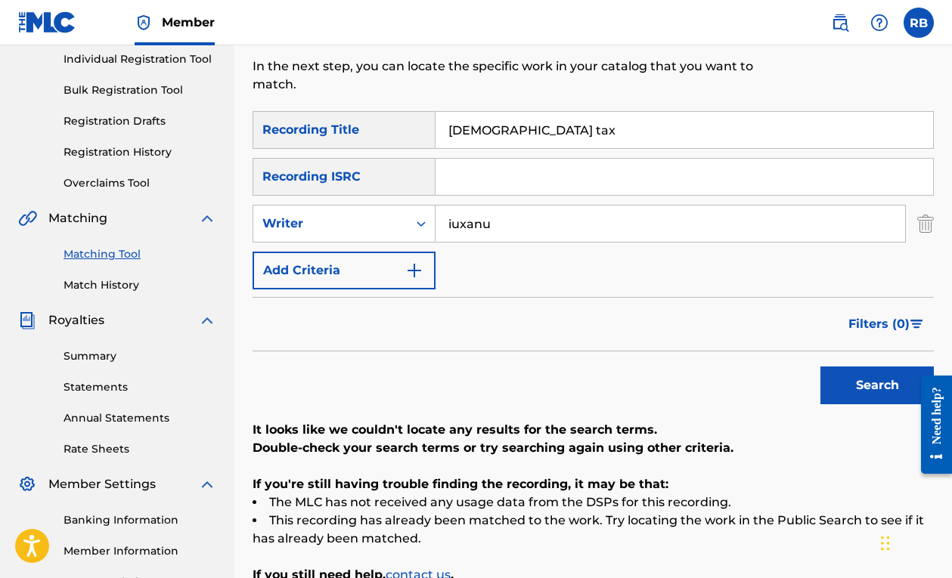
drag, startPoint x: 436, startPoint y: 133, endPoint x: 361, endPoint y: 133, distance: 74.8
click at [361, 133] on div "SearchWithCriteriad821eee5-e101-4801-a2c1-9fbf1c2c2f27 Recording Title fanum tax" at bounding box center [592, 130] width 681 height 38
type input "sticking out your gyat"
click at [877, 385] on button "Search" at bounding box center [876, 386] width 113 height 38
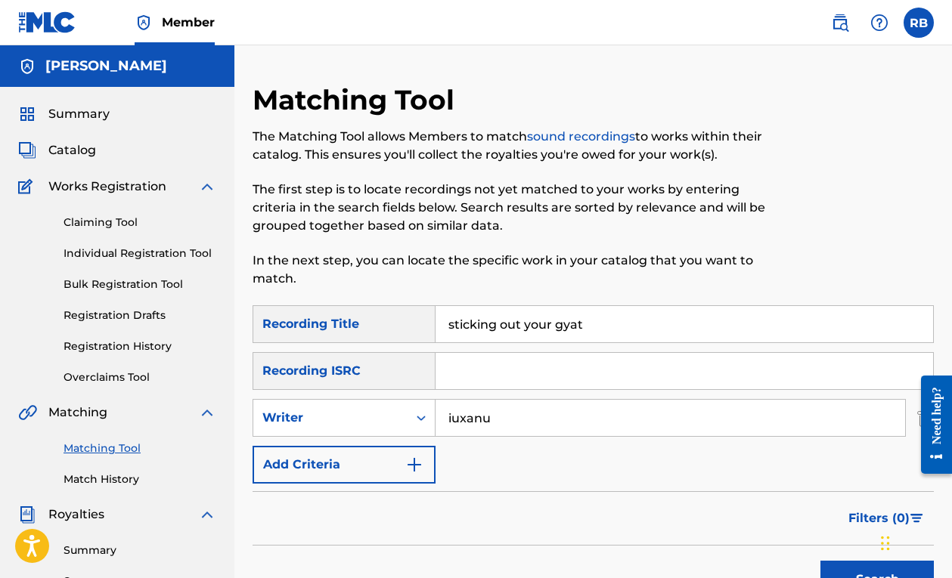
scroll to position [0, 0]
drag, startPoint x: 607, startPoint y: 336, endPoint x: 410, endPoint y: 327, distance: 197.4
click at [410, 327] on div "SearchWithCriteriad821eee5-e101-4801-a2c1-9fbf1c2c2f27 Recording Title sticking…" at bounding box center [592, 324] width 681 height 38
drag, startPoint x: 472, startPoint y: 418, endPoint x: 343, endPoint y: 407, distance: 129.7
click at [343, 407] on div "SearchWithCriteriaac6e0b29-f5fd-4be1-8376-f19f0a979bd0 Writer iuxanu" at bounding box center [592, 418] width 681 height 38
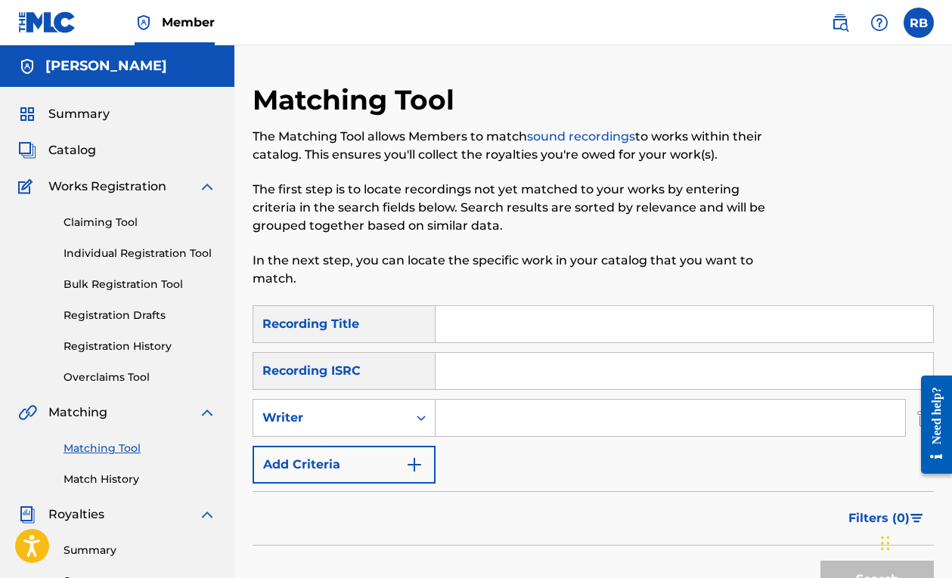
click at [455, 368] on input "Search Form" at bounding box center [683, 371] width 497 height 36
paste input "QZ-HNB-23-37337"
click at [470, 372] on input "QZ-HNB-23-37337" at bounding box center [683, 371] width 497 height 36
click at [500, 369] on input "QZHNB-23-37337" at bounding box center [683, 371] width 497 height 36
click at [513, 371] on input "QZHNB23-37337" at bounding box center [683, 371] width 497 height 36
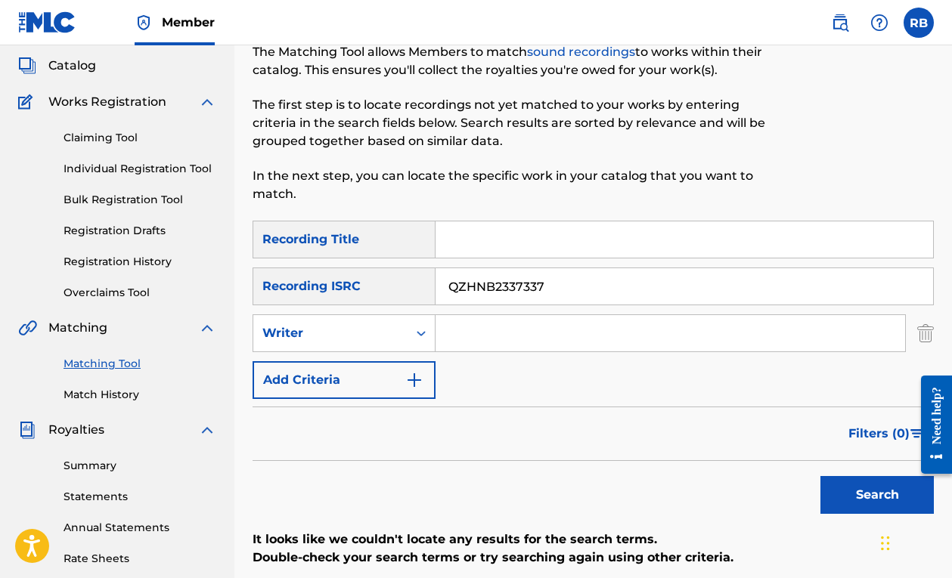
scroll to position [144, 0]
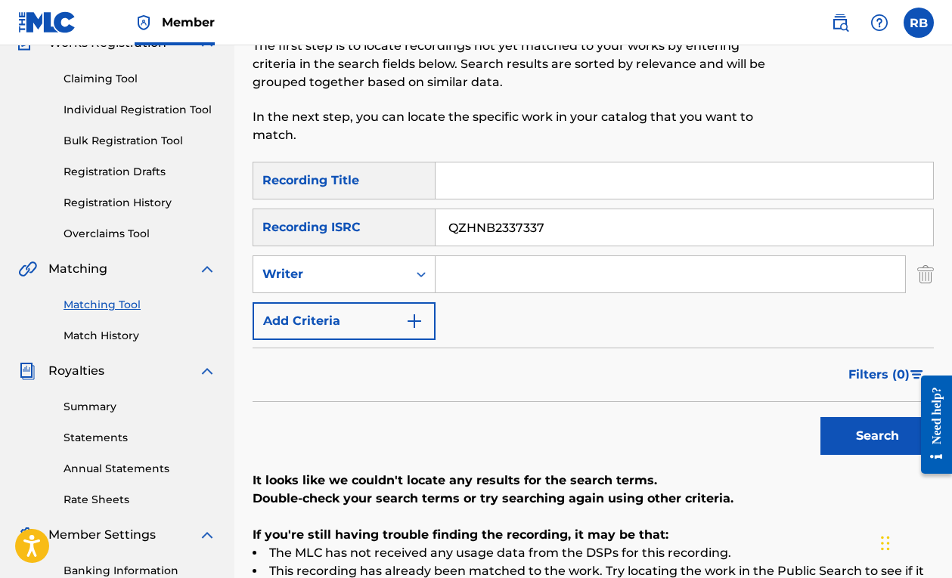
type input "QZHNB2337337"
click at [841, 435] on button "Search" at bounding box center [876, 436] width 113 height 38
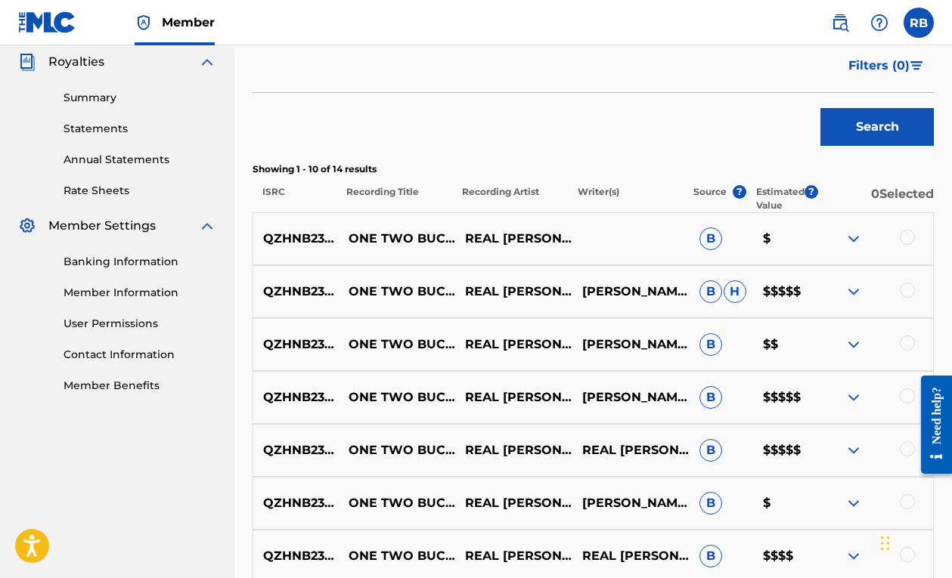
scroll to position [409, 0]
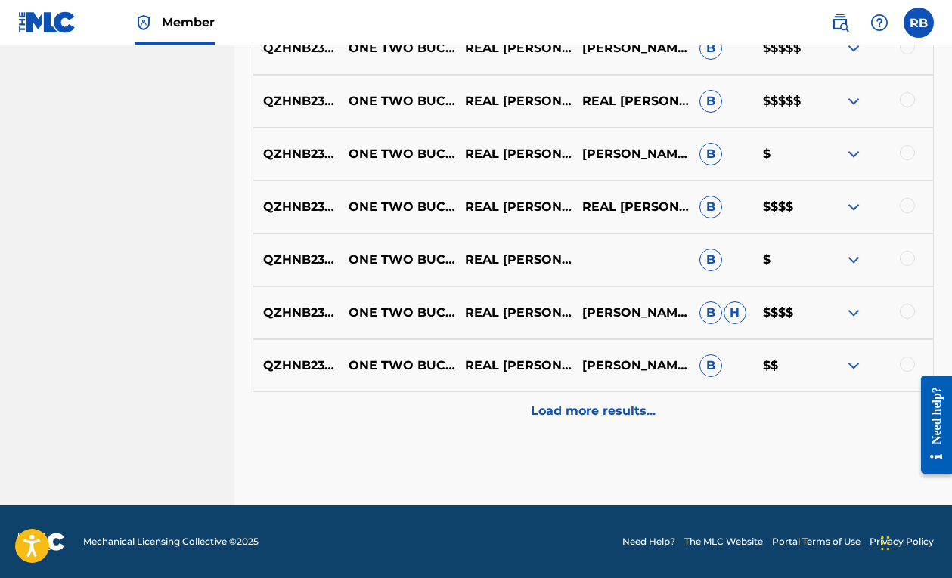
click at [571, 421] on div "Load more results..." at bounding box center [592, 411] width 681 height 38
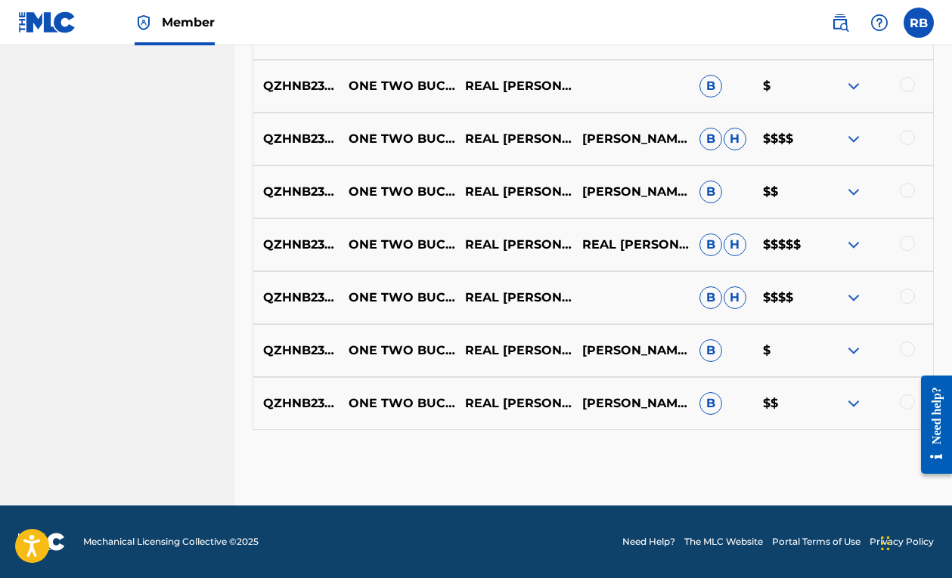
scroll to position [976, 0]
click at [852, 299] on img at bounding box center [853, 298] width 18 height 18
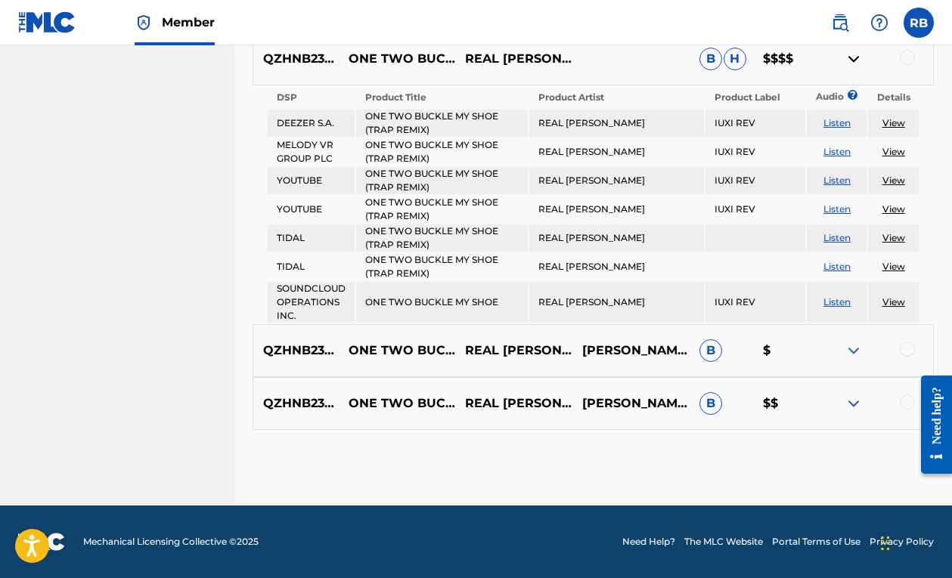
scroll to position [1215, 0]
click at [843, 342] on div at bounding box center [873, 351] width 117 height 18
click at [848, 344] on img at bounding box center [853, 351] width 18 height 18
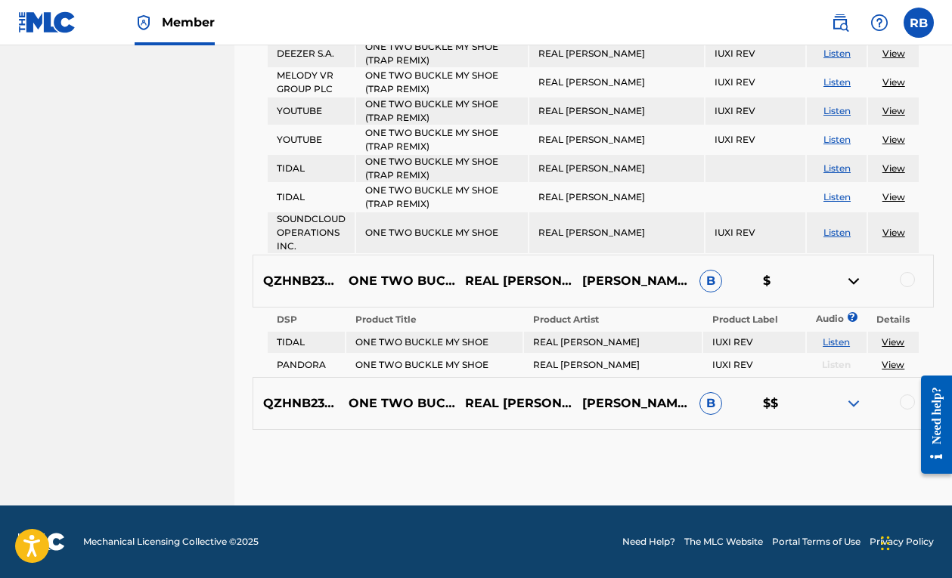
scroll to position [1284, 0]
click at [849, 413] on div "QZHNB2337337 ONE TWO BUCKLE MY SHOE (TRAP REMIX) (TRAP REMIX) REAL WAYNE ROBERT…" at bounding box center [592, 403] width 681 height 53
click at [855, 410] on img at bounding box center [853, 404] width 18 height 18
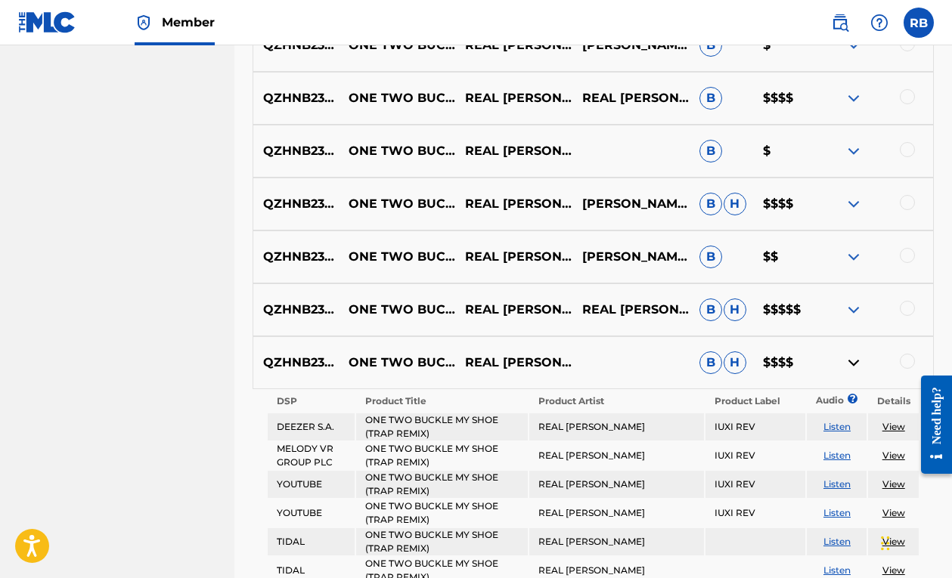
scroll to position [873, 0]
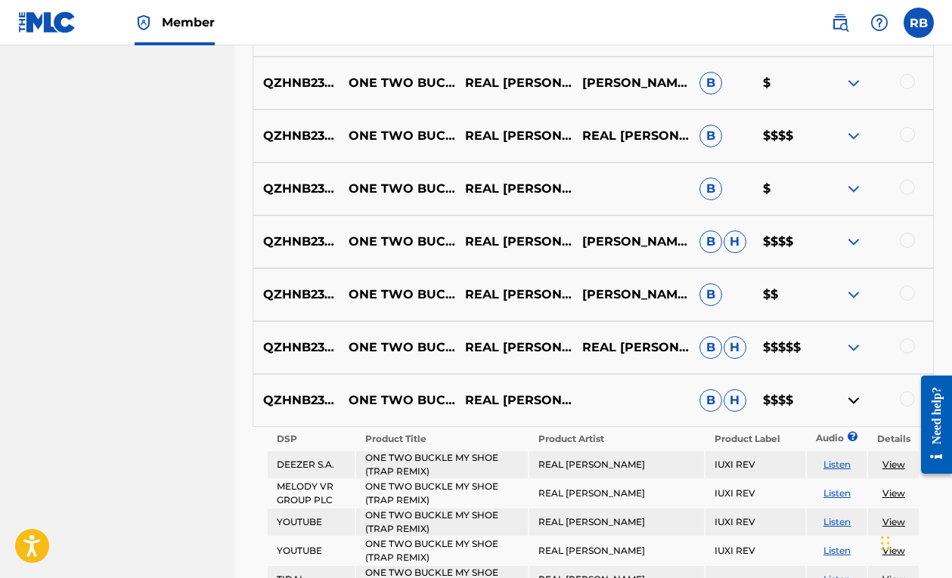
click at [856, 350] on img at bounding box center [853, 348] width 18 height 18
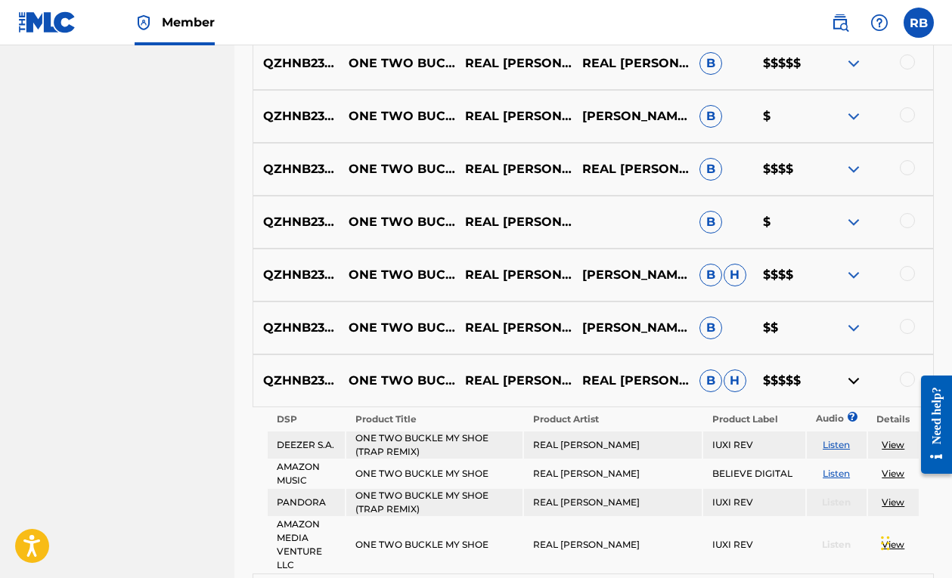
scroll to position [838, 0]
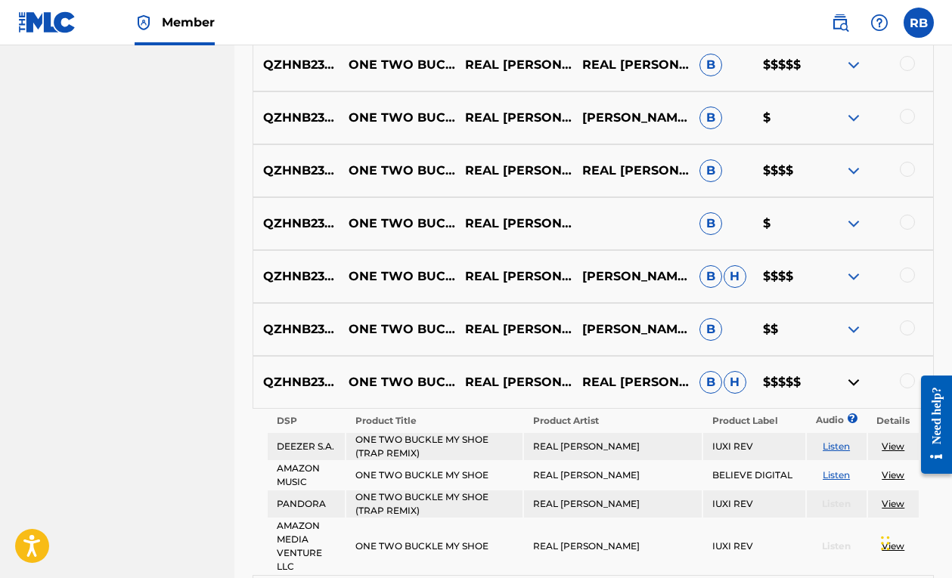
click at [854, 269] on img at bounding box center [853, 277] width 18 height 18
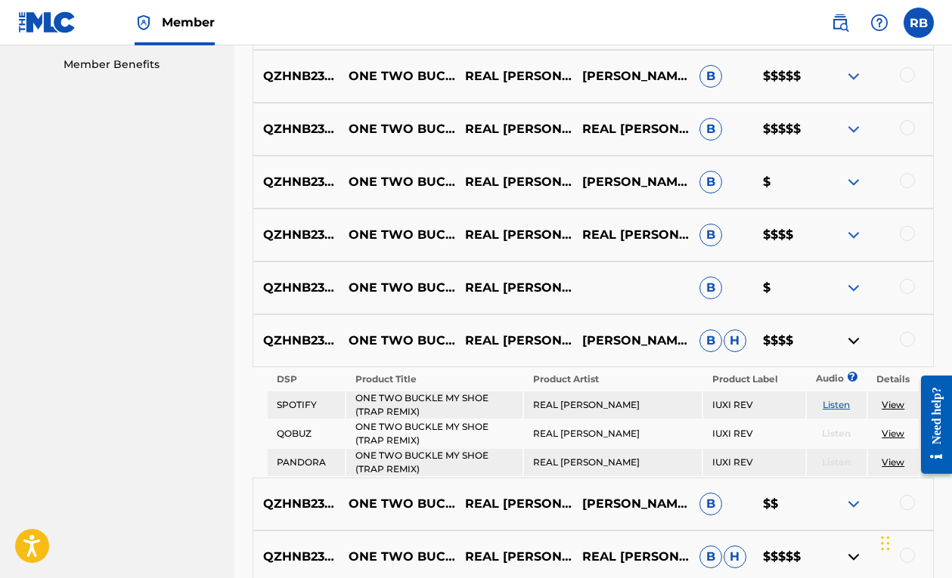
scroll to position [766, 0]
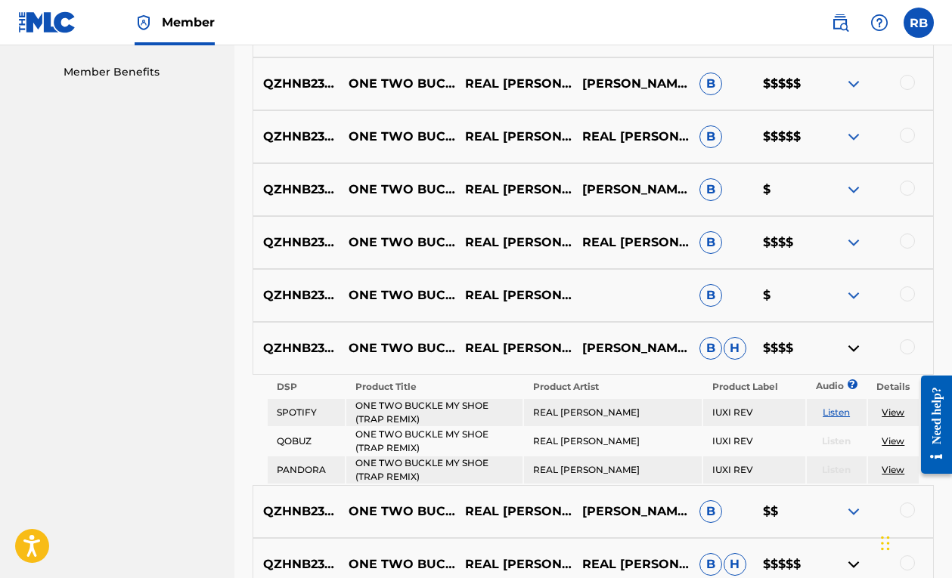
click at [854, 141] on img at bounding box center [853, 137] width 18 height 18
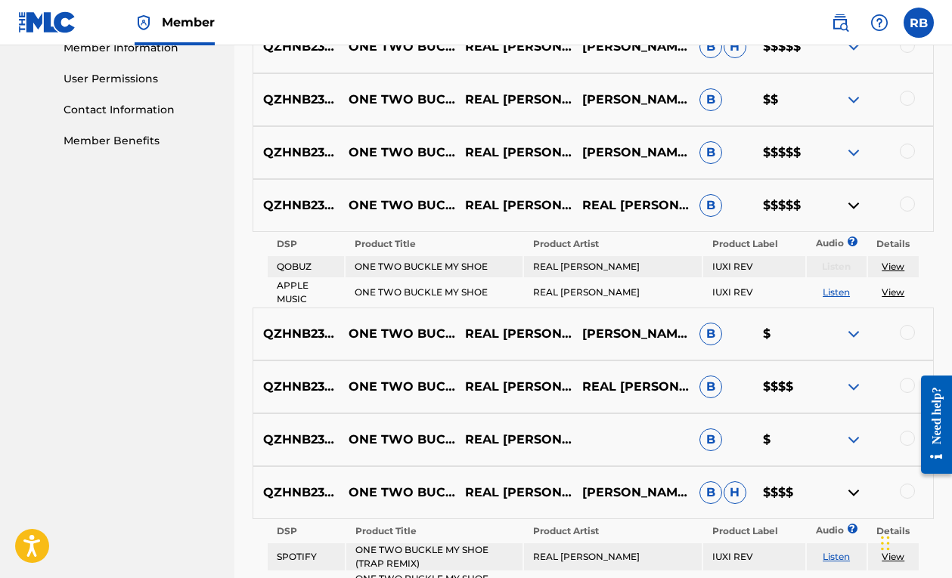
scroll to position [675, 0]
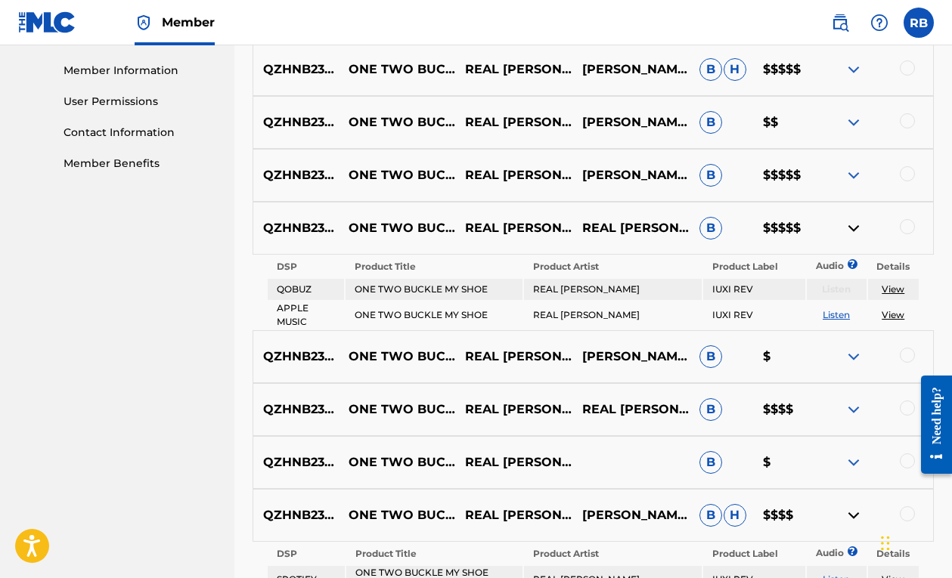
click at [845, 171] on img at bounding box center [853, 175] width 18 height 18
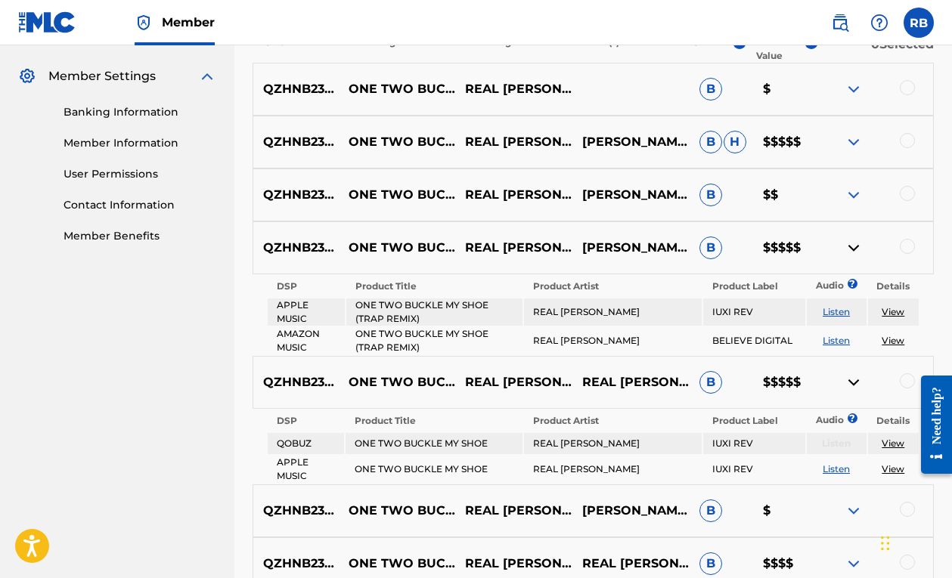
scroll to position [574, 0]
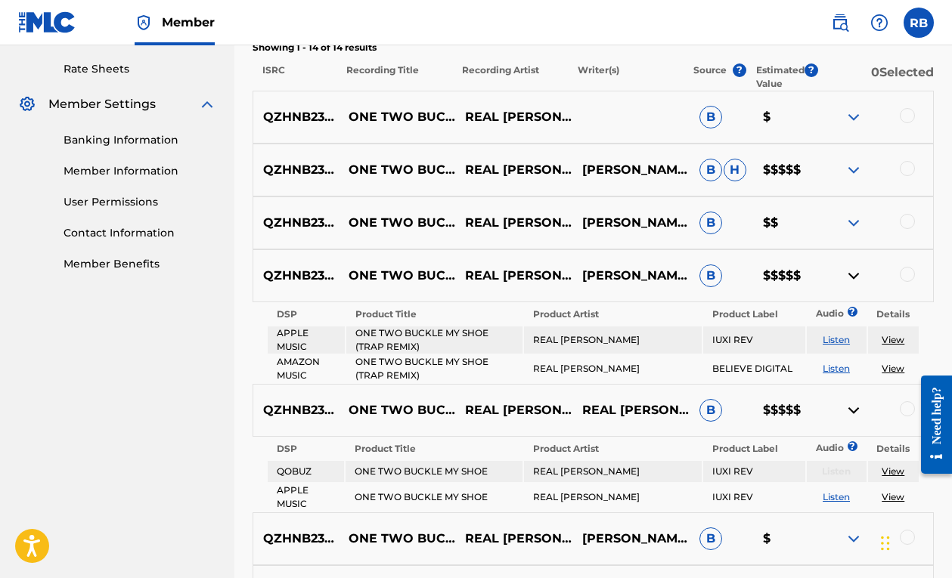
click at [853, 171] on img at bounding box center [853, 170] width 18 height 18
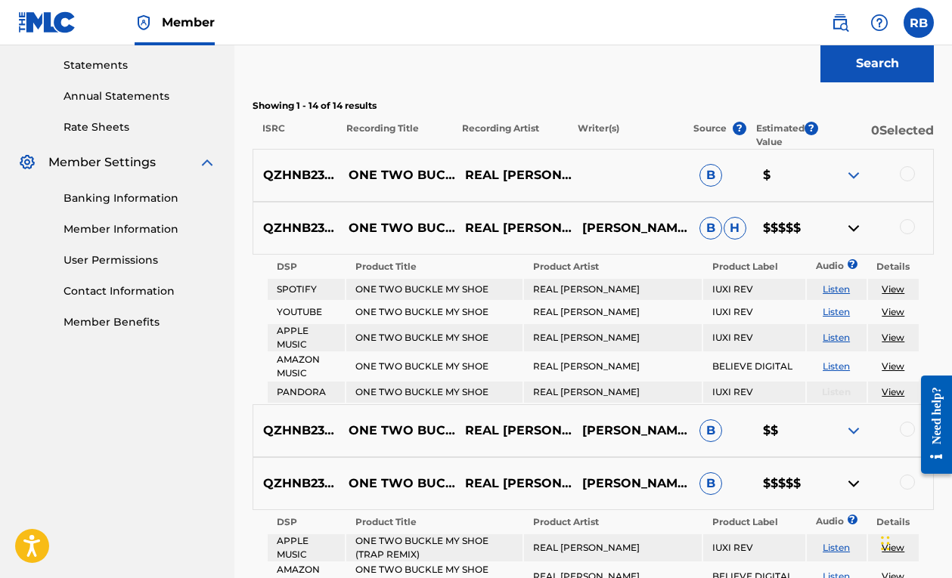
scroll to position [516, 0]
click at [916, 175] on div at bounding box center [873, 175] width 117 height 18
click at [903, 177] on div at bounding box center [906, 173] width 15 height 15
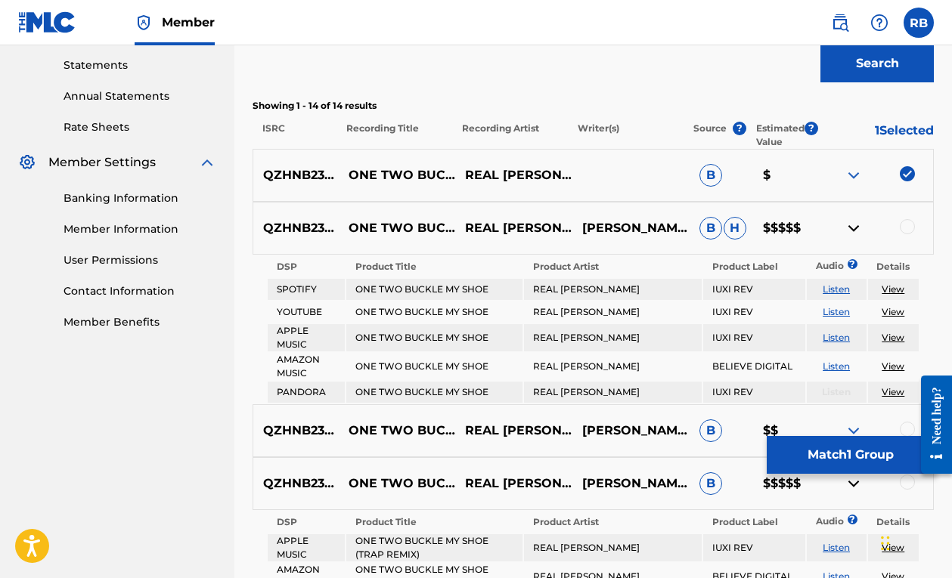
click at [911, 220] on div at bounding box center [906, 226] width 15 height 15
click at [855, 222] on img at bounding box center [853, 228] width 18 height 18
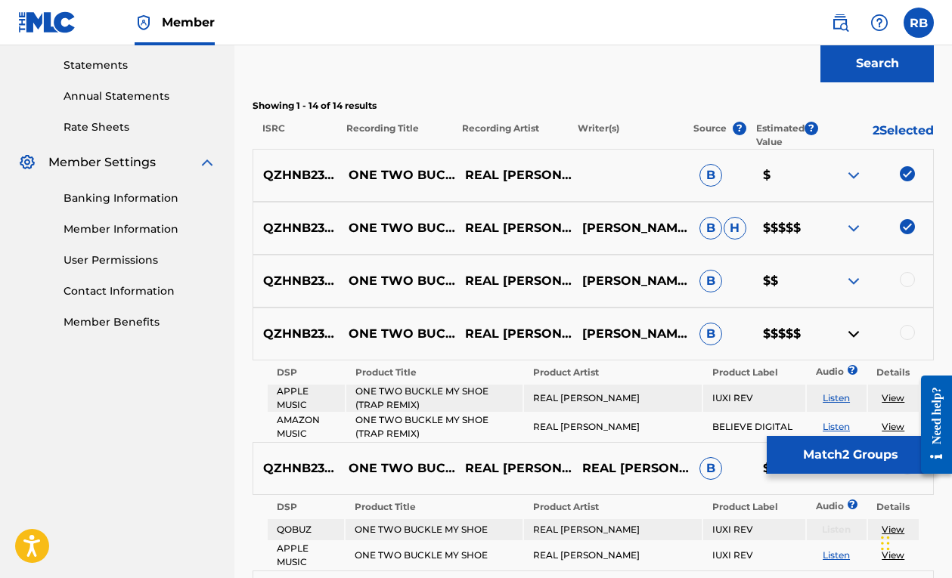
click at [909, 281] on div at bounding box center [906, 279] width 15 height 15
click at [852, 277] on img at bounding box center [853, 281] width 18 height 18
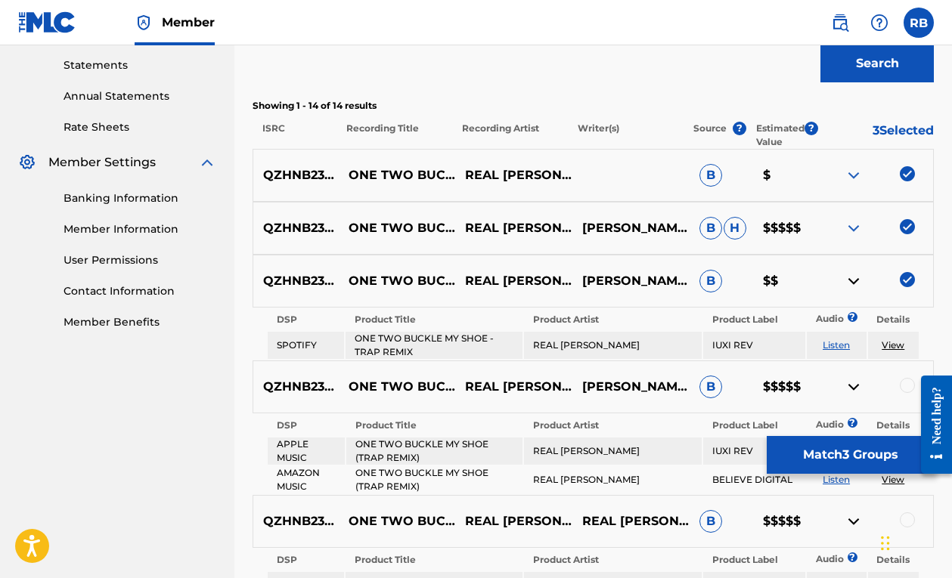
click at [852, 277] on img at bounding box center [853, 281] width 18 height 18
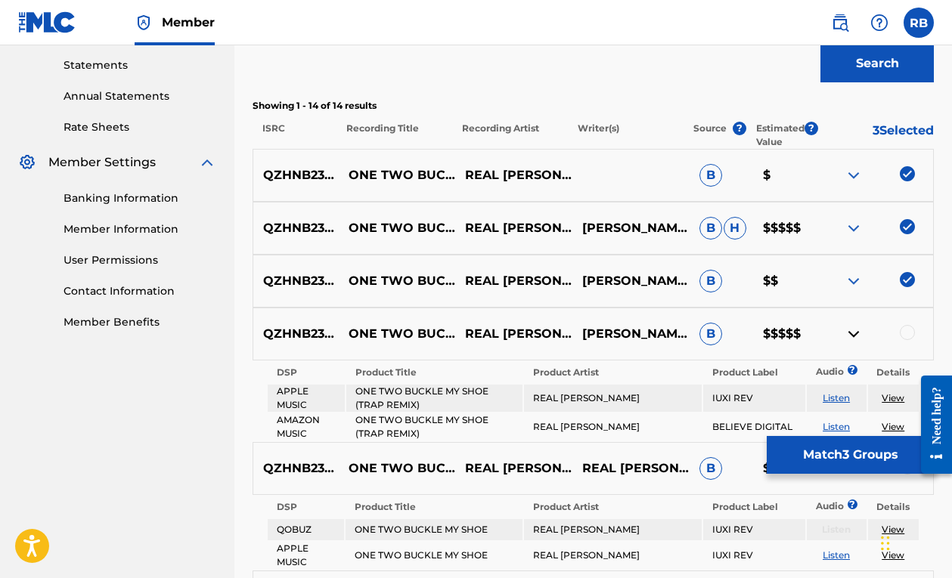
click at [852, 335] on img at bounding box center [853, 334] width 18 height 18
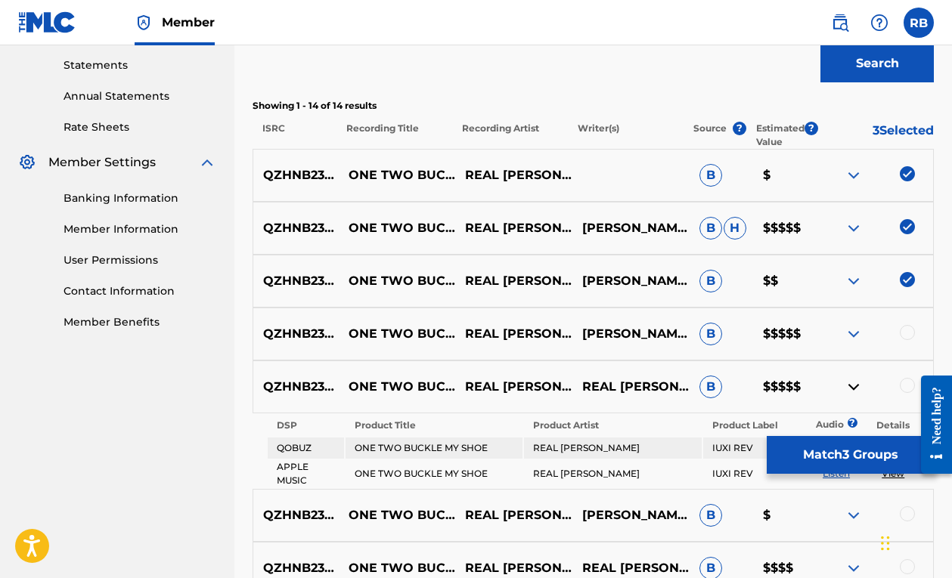
click at [896, 333] on div at bounding box center [873, 334] width 117 height 18
click at [904, 333] on div at bounding box center [906, 332] width 15 height 15
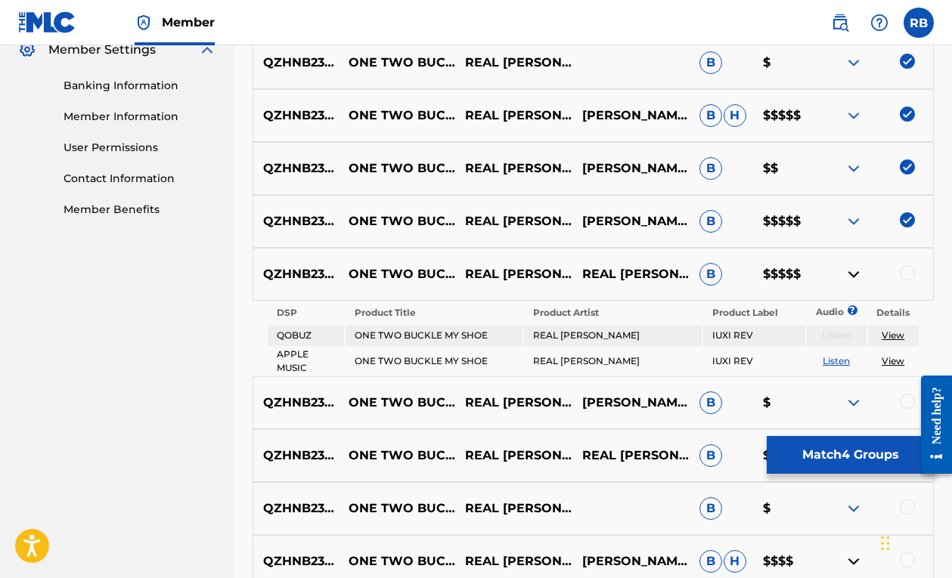
scroll to position [641, 0]
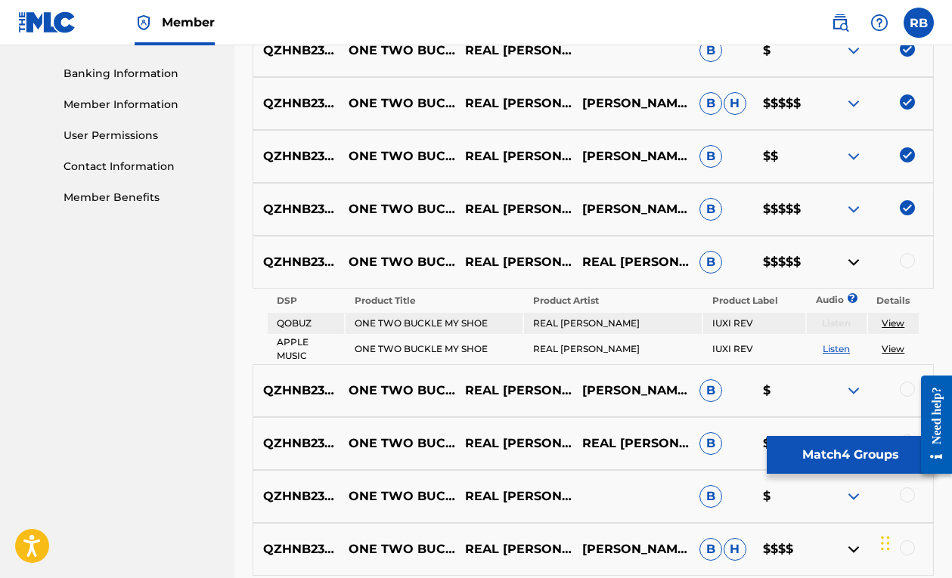
click at [908, 249] on div "QZHNB2337337 ONE TWO BUCKLE MY SHOE REAL WAYNE REAL WAYNE B $$$$$" at bounding box center [592, 262] width 681 height 53
click at [908, 255] on div at bounding box center [906, 260] width 15 height 15
click at [853, 255] on img at bounding box center [853, 262] width 18 height 18
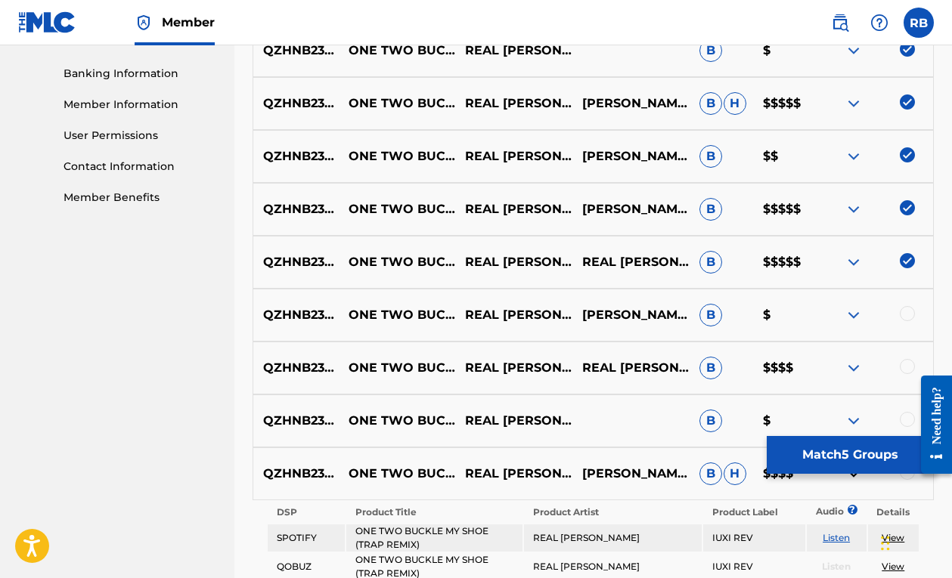
click at [900, 308] on div at bounding box center [873, 315] width 117 height 18
click at [906, 311] on div at bounding box center [906, 313] width 15 height 15
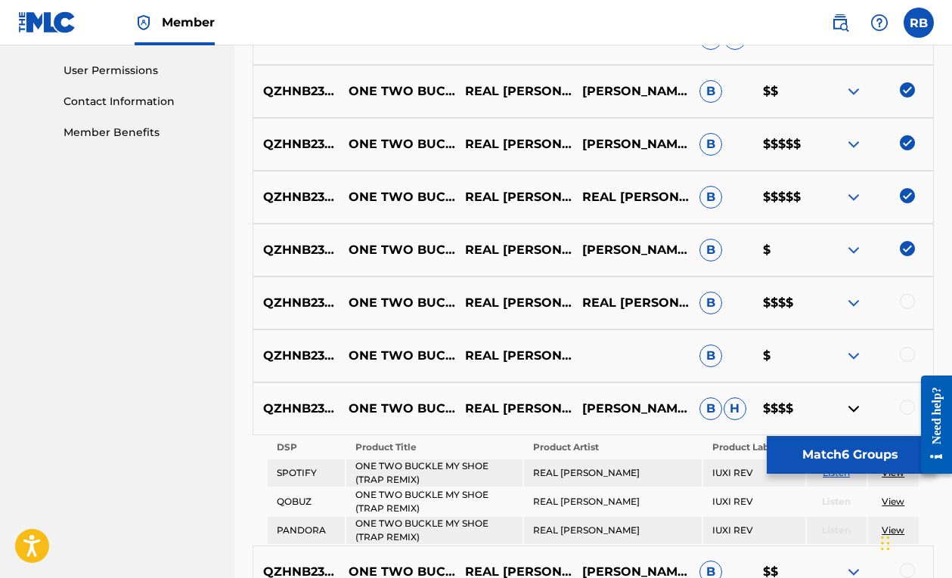
scroll to position [713, 0]
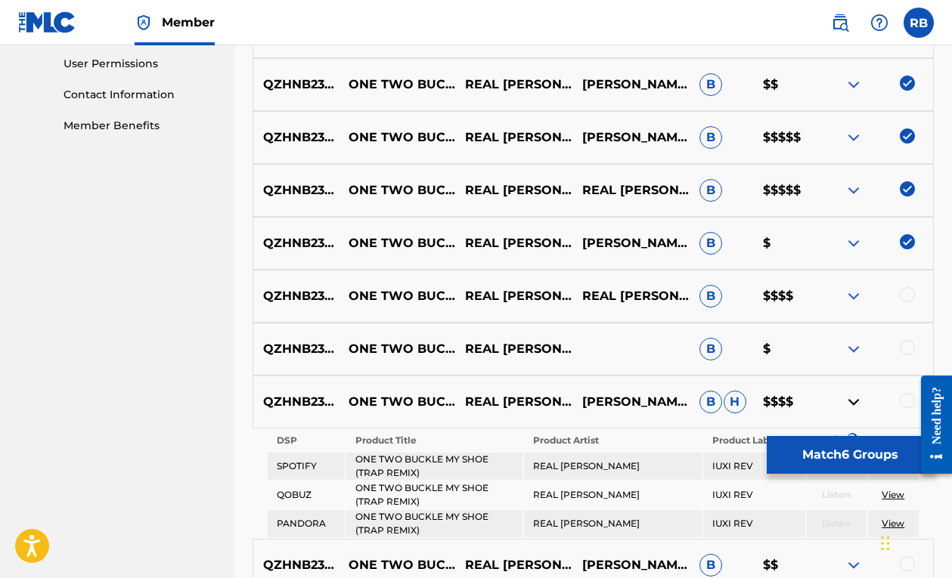
click at [909, 300] on div at bounding box center [906, 294] width 15 height 15
click at [909, 342] on div at bounding box center [906, 347] width 15 height 15
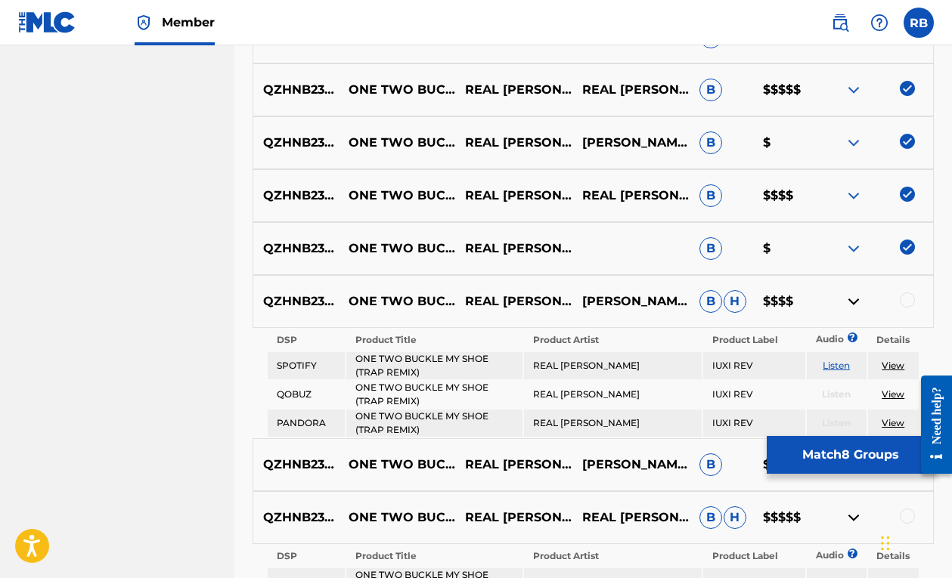
scroll to position [859, 0]
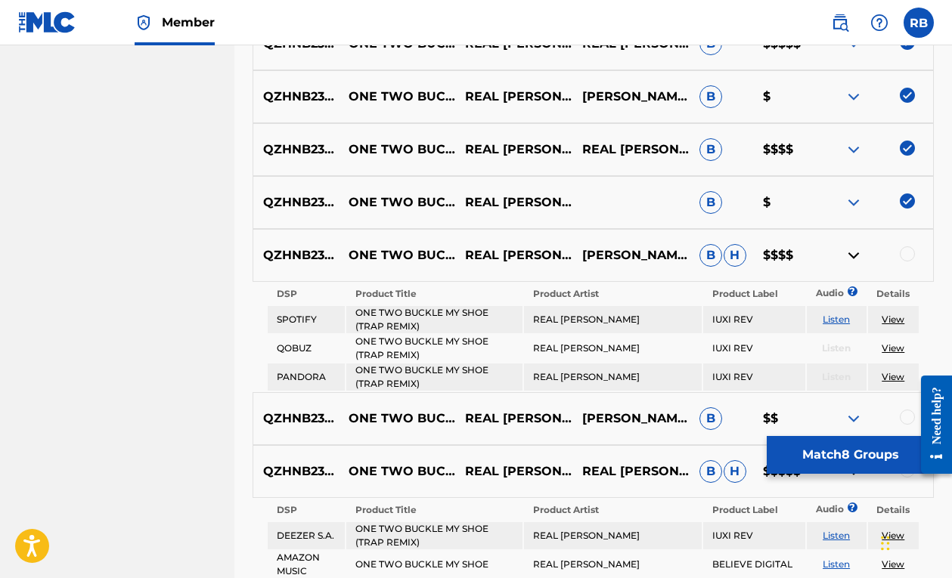
click at [901, 260] on div at bounding box center [873, 255] width 117 height 18
click at [904, 252] on div at bounding box center [906, 253] width 15 height 15
click at [861, 255] on img at bounding box center [853, 255] width 18 height 18
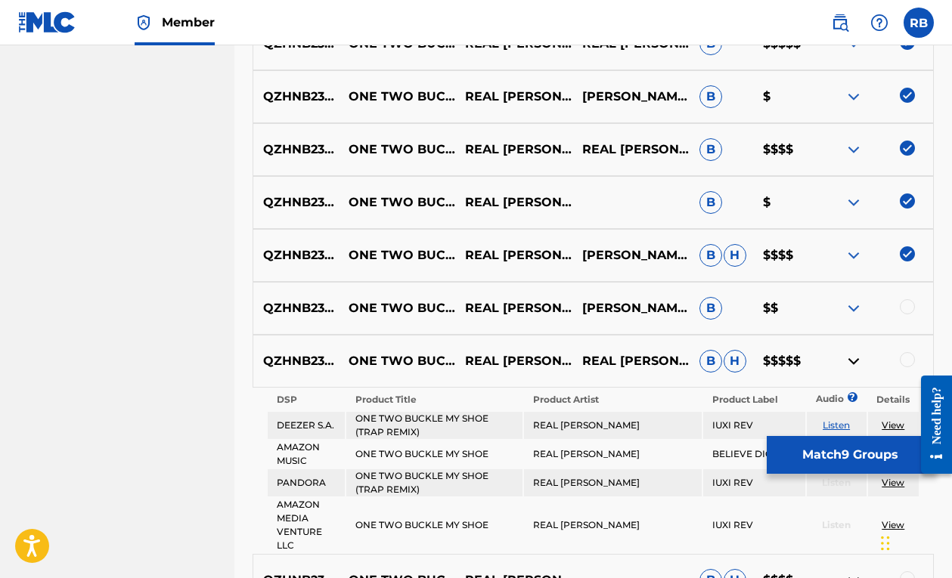
click at [908, 311] on div at bounding box center [906, 306] width 15 height 15
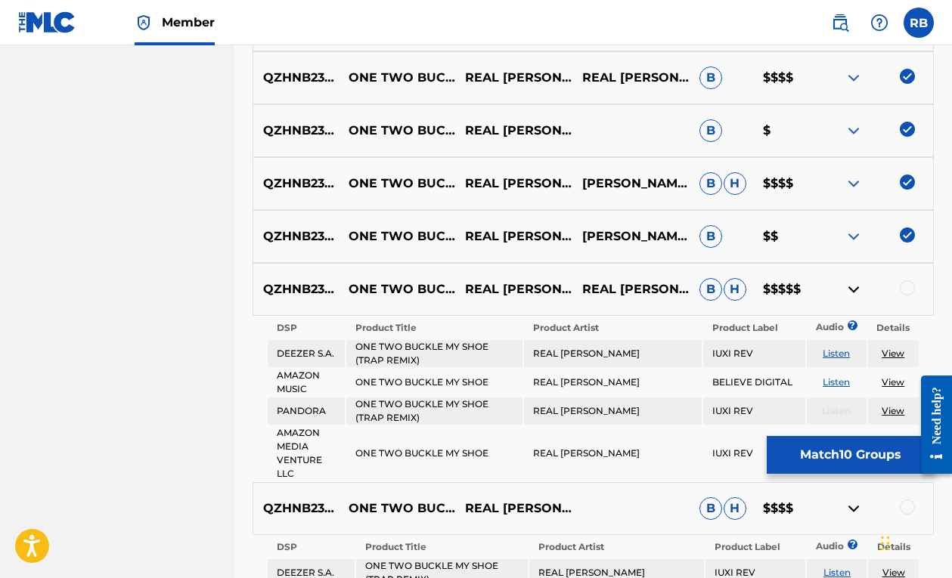
scroll to position [939, 0]
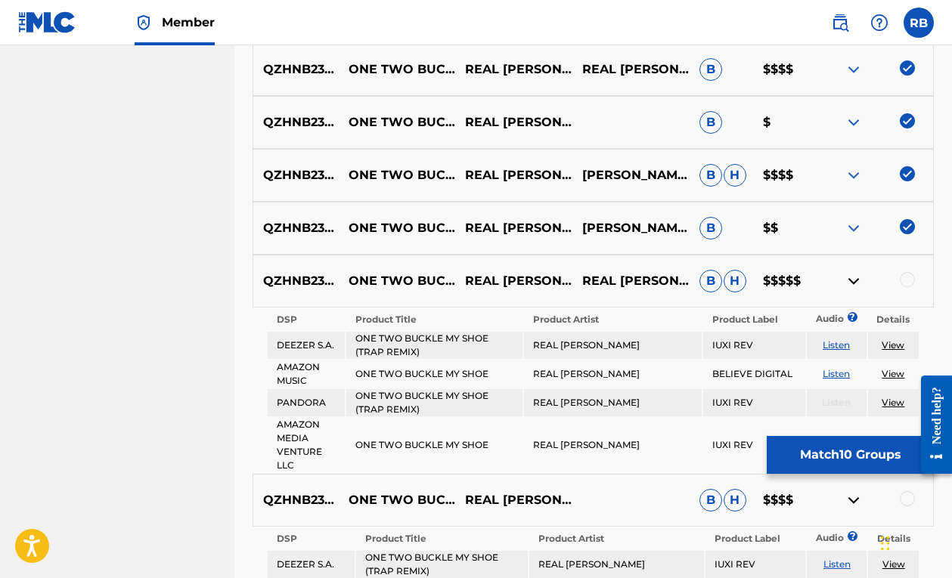
click at [903, 281] on div at bounding box center [906, 279] width 15 height 15
click at [859, 281] on img at bounding box center [853, 281] width 18 height 18
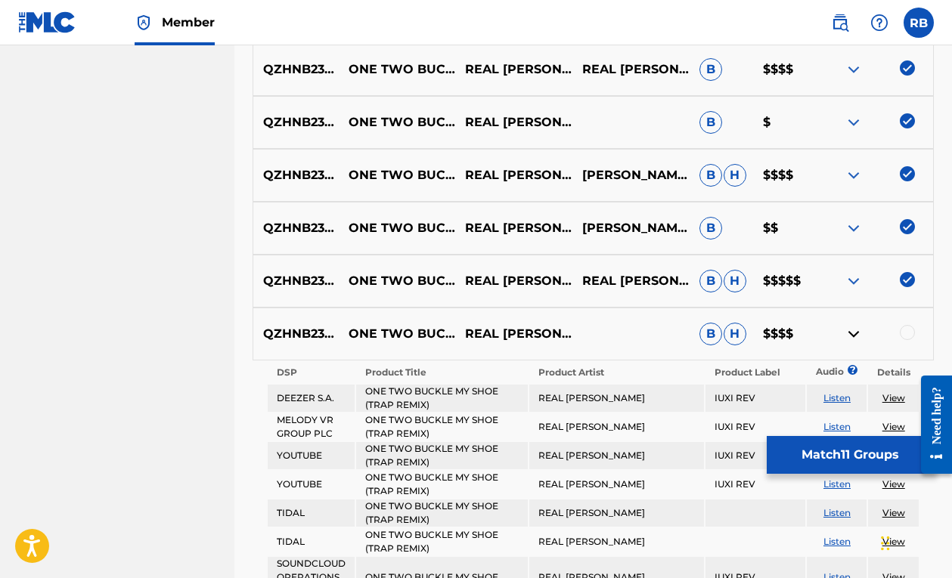
click at [902, 334] on div at bounding box center [906, 332] width 15 height 15
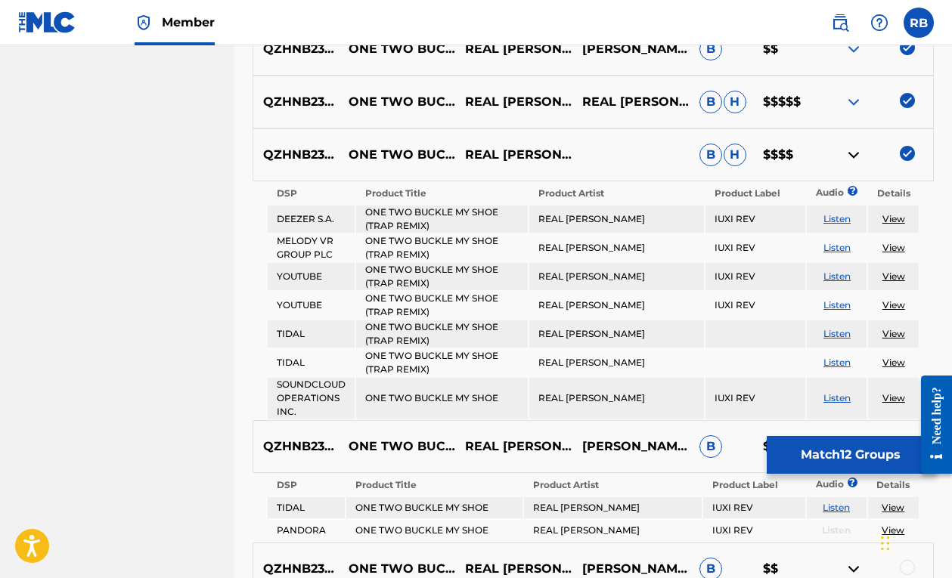
click at [862, 155] on img at bounding box center [853, 155] width 18 height 18
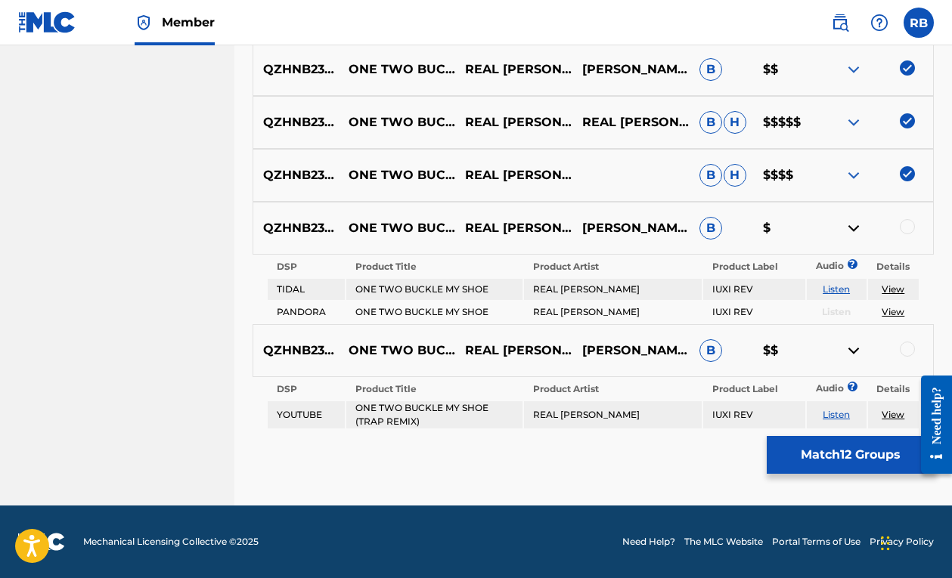
scroll to position [1098, 0]
click at [855, 155] on div "QZHNB2337337 ONE TWO BUCKLE MY SHOE (TRAP REMIX) REAL WAYNE B H $$$$" at bounding box center [592, 175] width 681 height 53
click at [909, 227] on div at bounding box center [906, 226] width 15 height 15
click at [908, 348] on div at bounding box center [906, 349] width 15 height 15
click at [847, 346] on img at bounding box center [853, 351] width 18 height 18
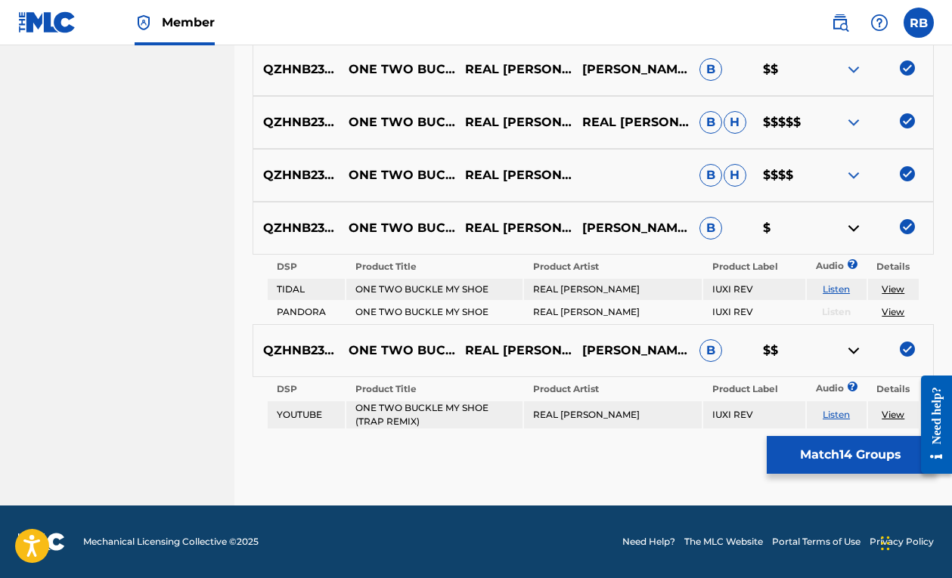
scroll to position [1045, 0]
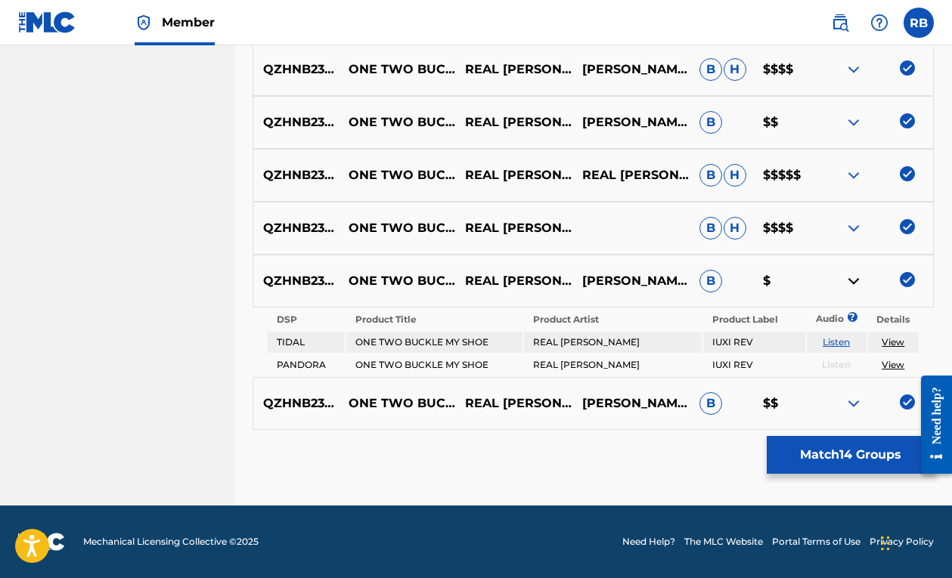
click at [846, 403] on img at bounding box center [853, 404] width 18 height 18
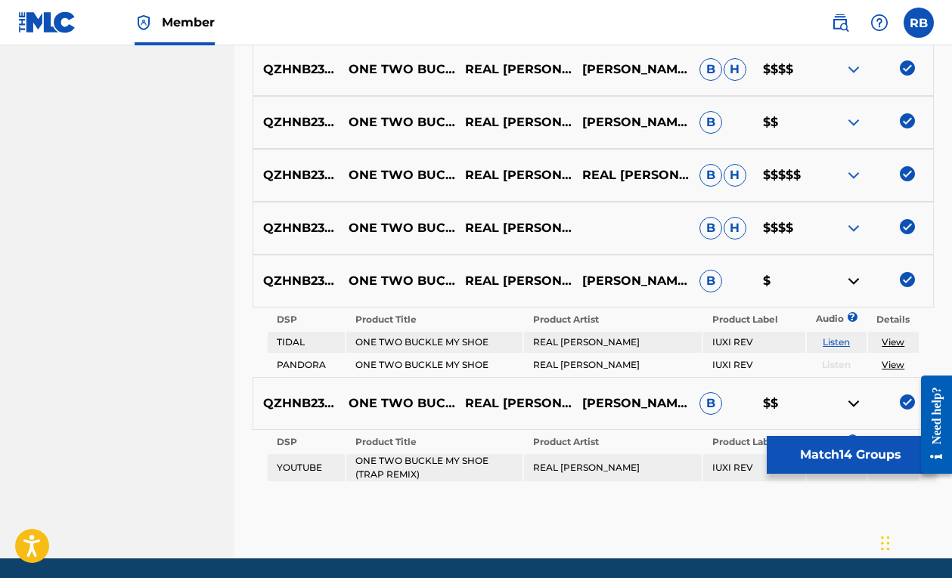
click at [861, 403] on img at bounding box center [853, 404] width 18 height 18
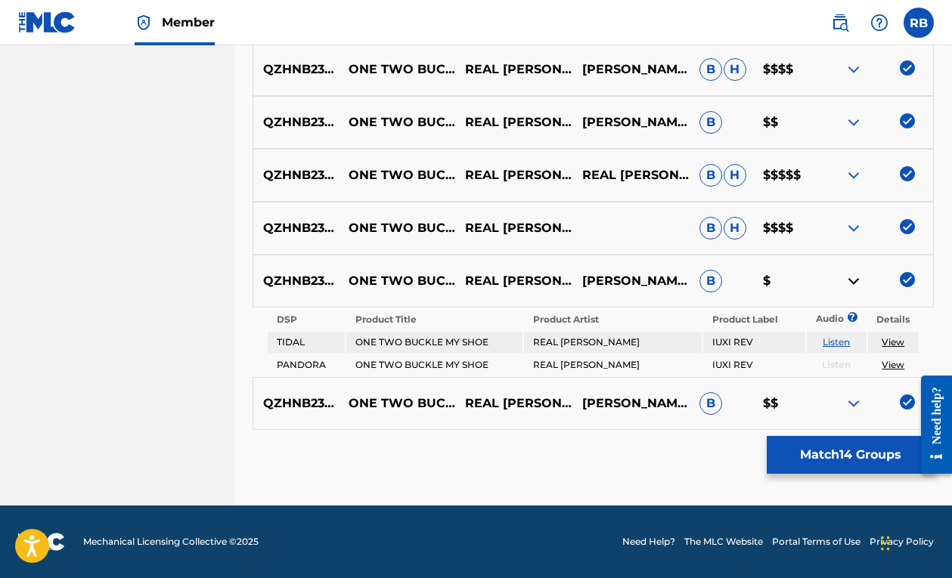
click at [855, 278] on img at bounding box center [853, 281] width 18 height 18
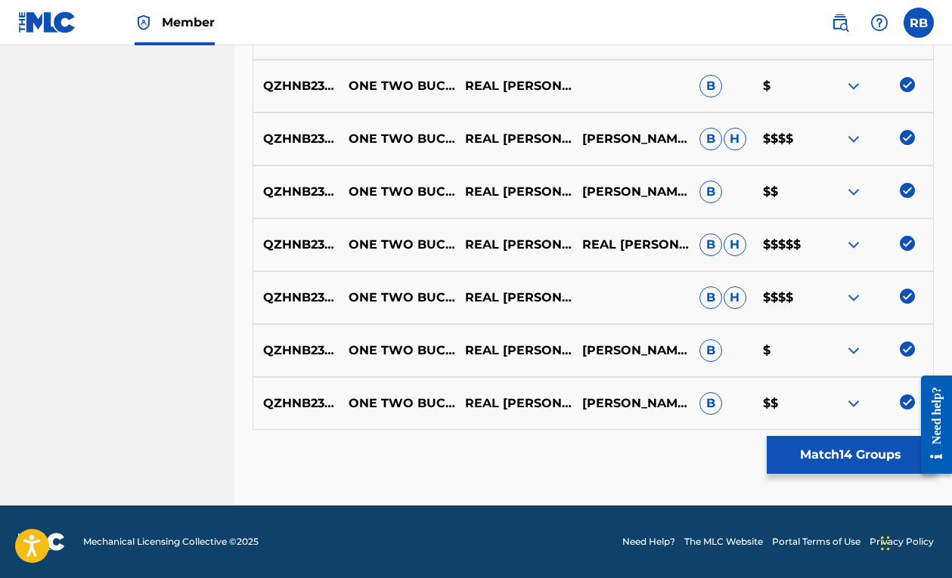
click at [831, 450] on button "Match 14 Groups" at bounding box center [849, 455] width 167 height 38
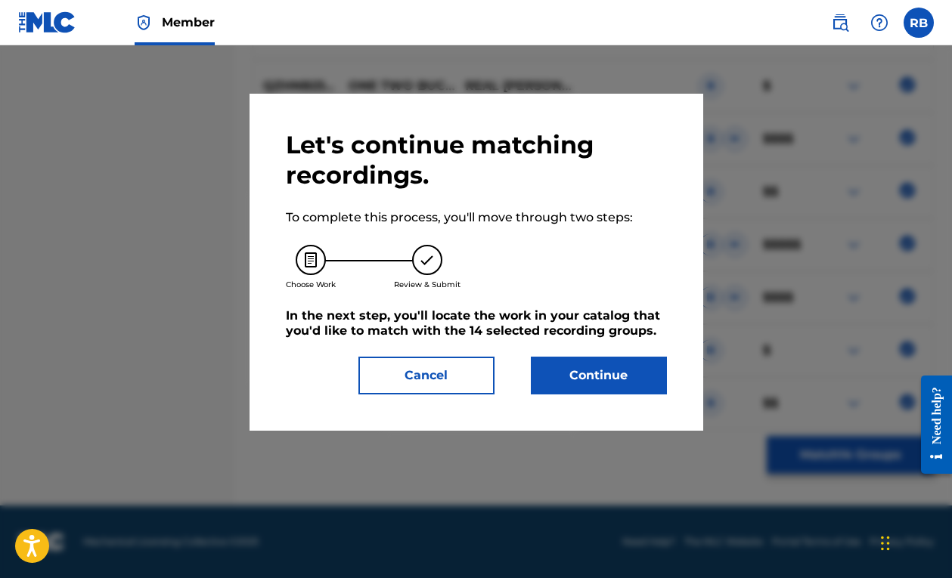
click at [615, 369] on button "Continue" at bounding box center [599, 376] width 136 height 38
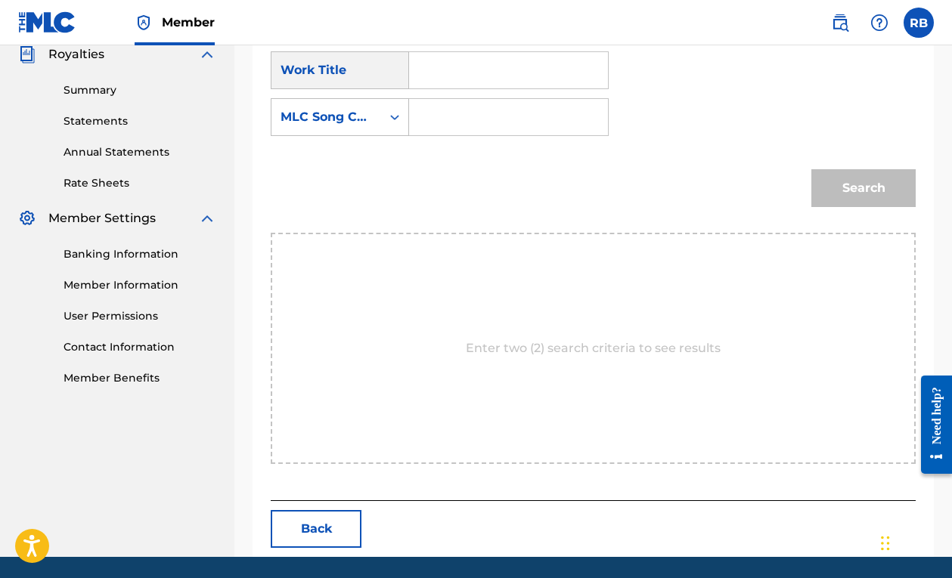
scroll to position [246, 0]
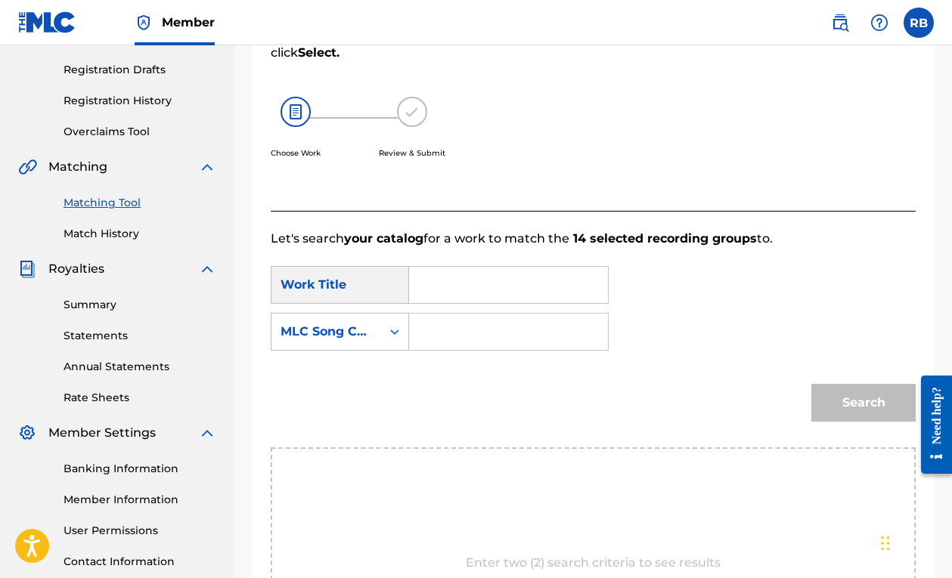
click at [427, 280] on input "Search Form" at bounding box center [508, 285] width 173 height 36
type input "o"
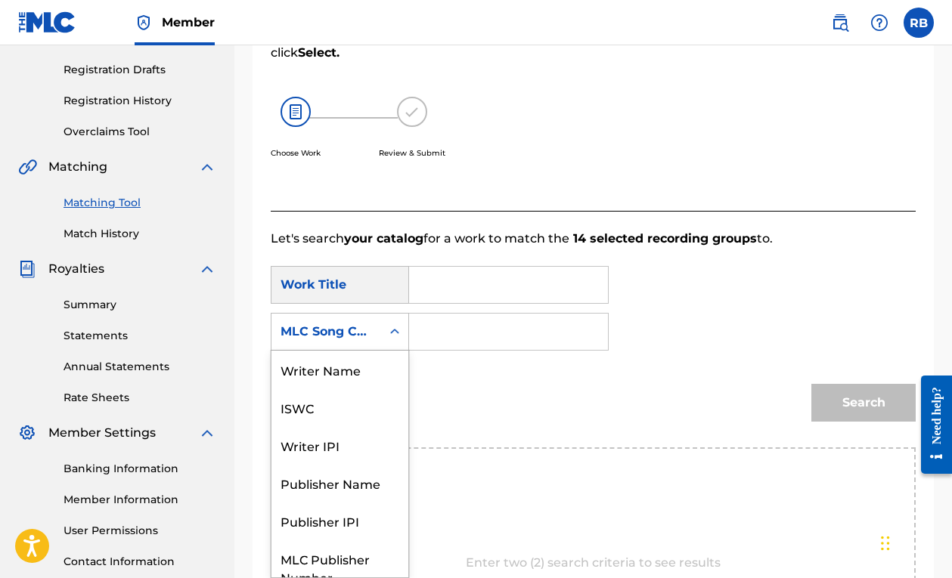
click at [345, 336] on div "MLC Song Code" at bounding box center [325, 332] width 91 height 18
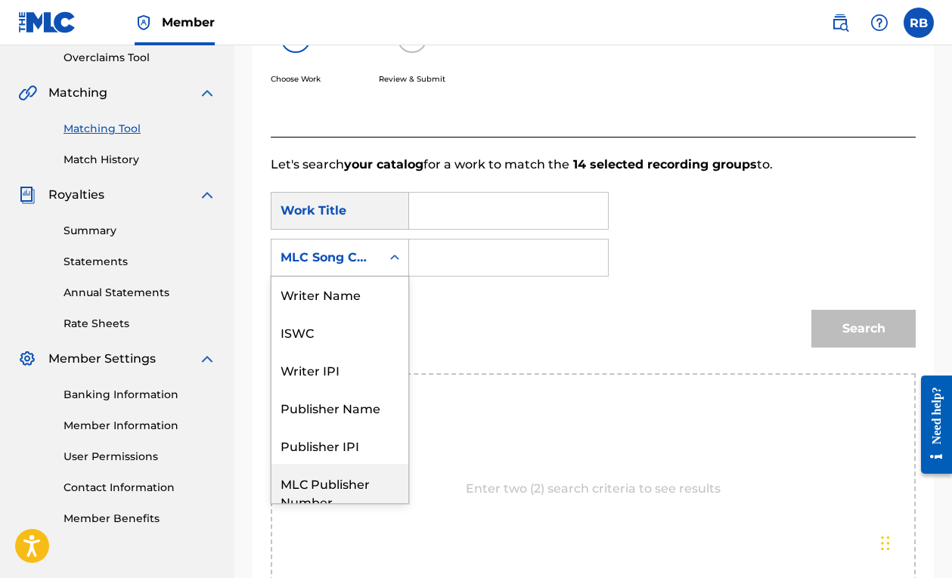
scroll to position [0, 0]
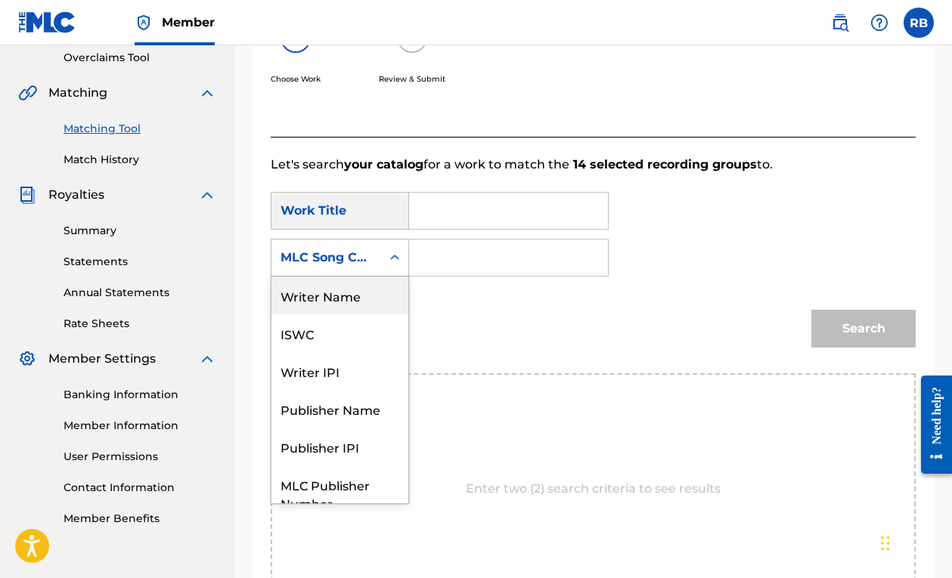
drag, startPoint x: 354, startPoint y: 315, endPoint x: 379, endPoint y: 292, distance: 34.2
click at [380, 287] on div "Writer Name ISWC Writer IPI Publisher Name Publisher IPI MLC Publisher Number M…" at bounding box center [339, 390] width 137 height 227
click at [379, 292] on div "Writer Name" at bounding box center [339, 296] width 137 height 38
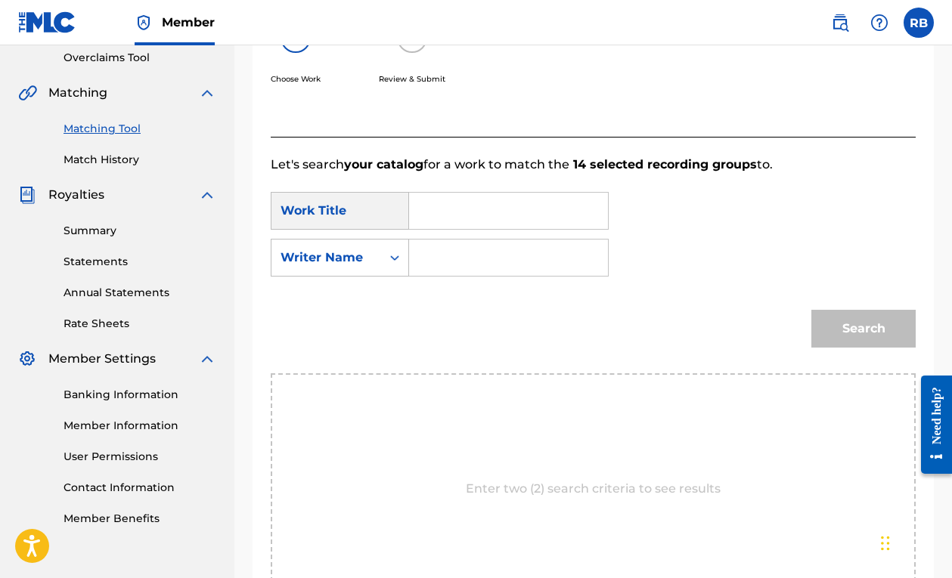
click at [439, 268] on input "Search Form" at bounding box center [508, 258] width 173 height 36
type input "bezdedan"
click at [730, 299] on div "Search" at bounding box center [593, 334] width 645 height 79
click at [537, 223] on input "Search Form" at bounding box center [508, 211] width 173 height 36
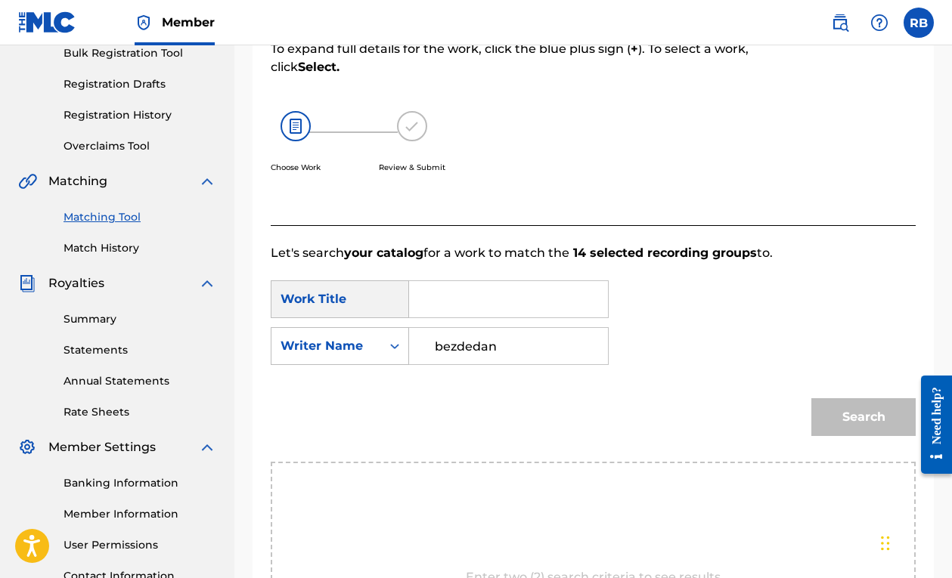
scroll to position [234, 0]
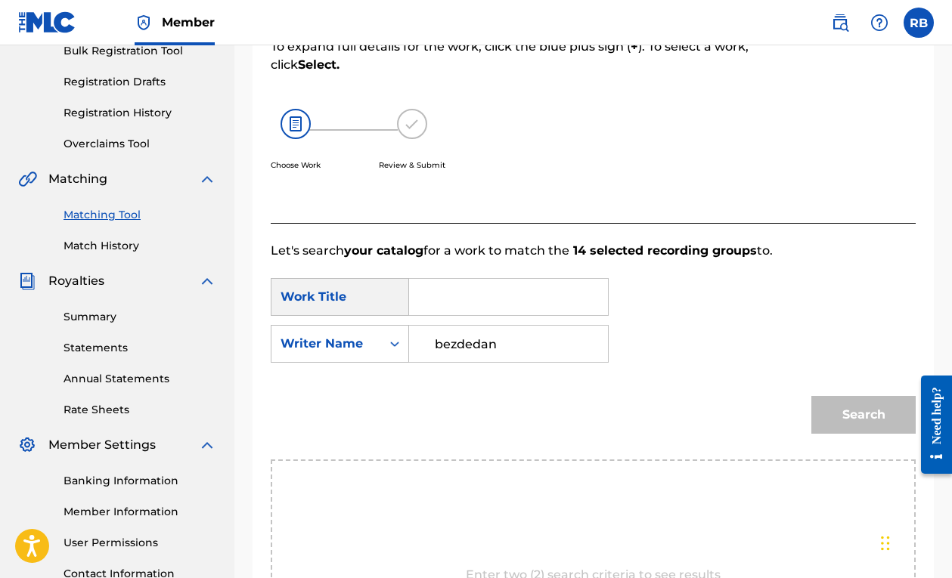
type input "p"
type input "buck"
click at [863, 415] on button "Search" at bounding box center [863, 415] width 104 height 38
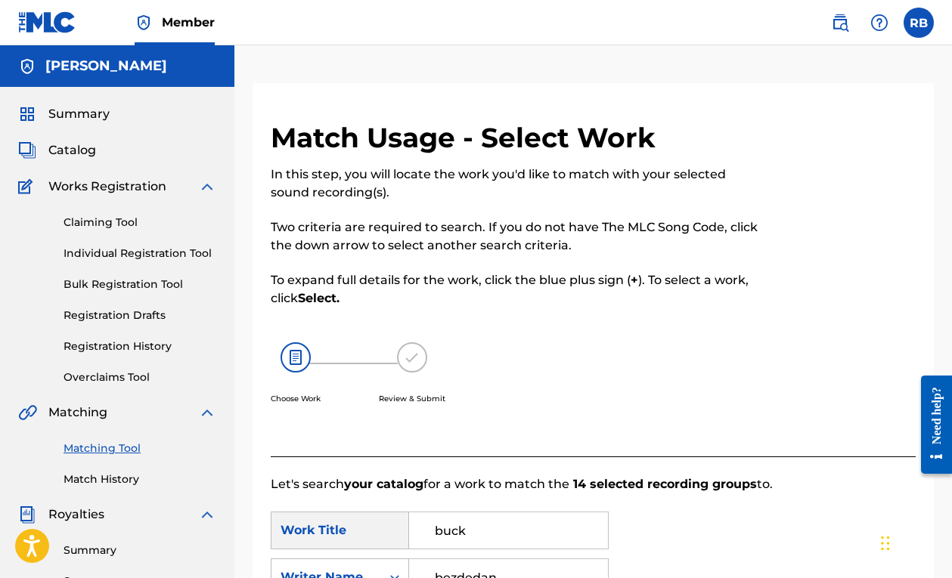
scroll to position [0, 0]
click at [121, 231] on div "Claiming Tool Individual Registration Tool Bulk Registration Tool Registration …" at bounding box center [117, 291] width 198 height 190
click at [121, 227] on link "Claiming Tool" at bounding box center [139, 223] width 153 height 16
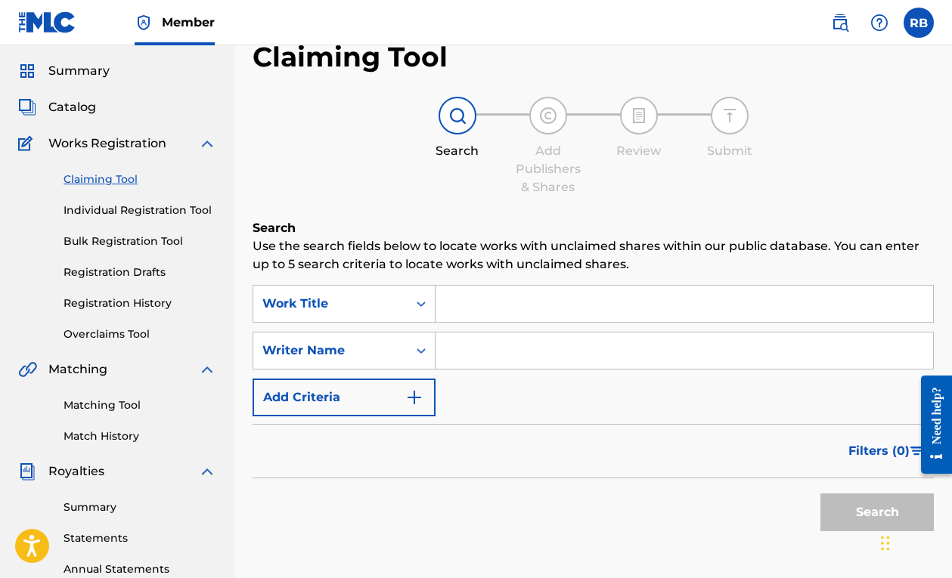
scroll to position [63, 0]
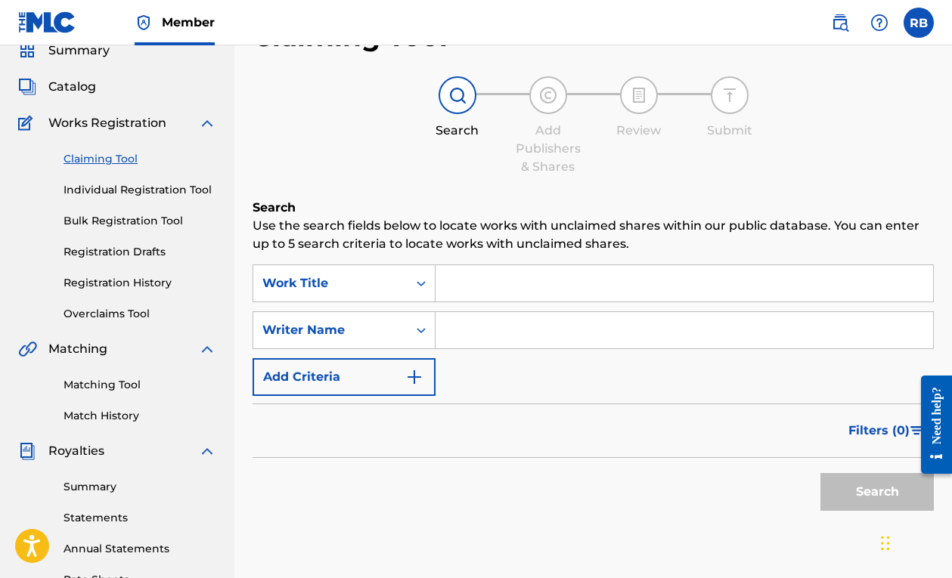
click at [488, 286] on input "Search Form" at bounding box center [683, 283] width 497 height 36
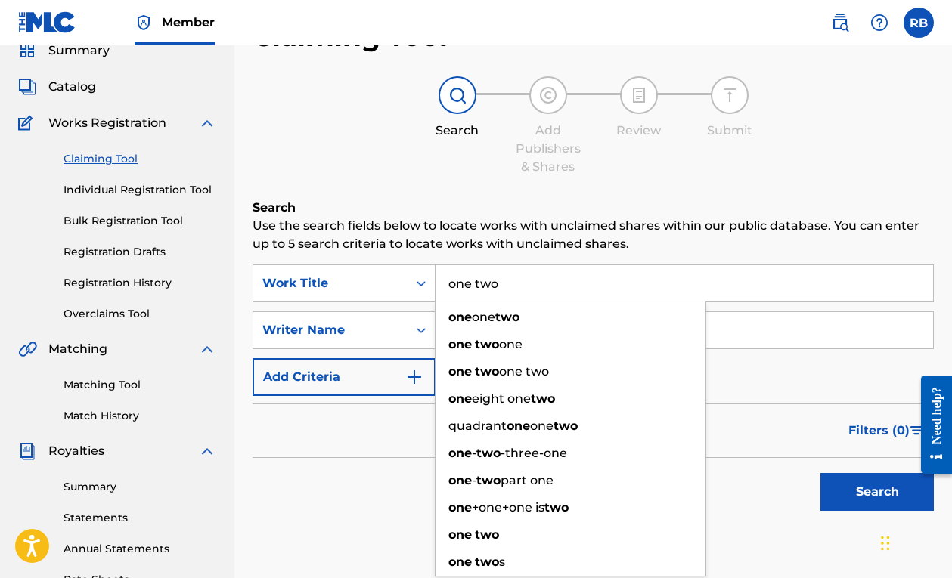
type input "one two"
click at [360, 224] on p "Use the search fields below to locate works with unclaimed shares within our pu…" at bounding box center [592, 235] width 681 height 36
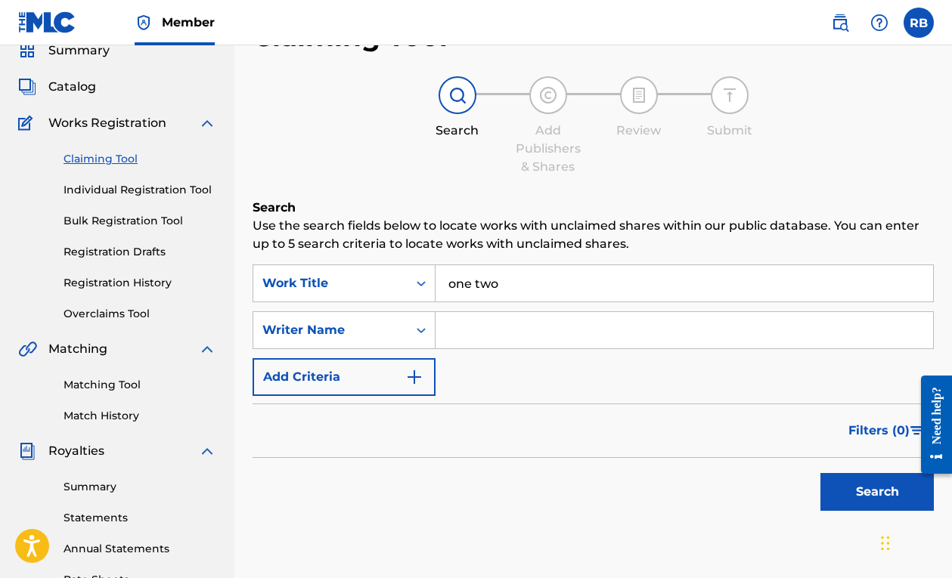
click at [496, 329] on input "Search Form" at bounding box center [683, 330] width 497 height 36
type input "real wayne"
click at [866, 489] on button "Search" at bounding box center [876, 492] width 113 height 38
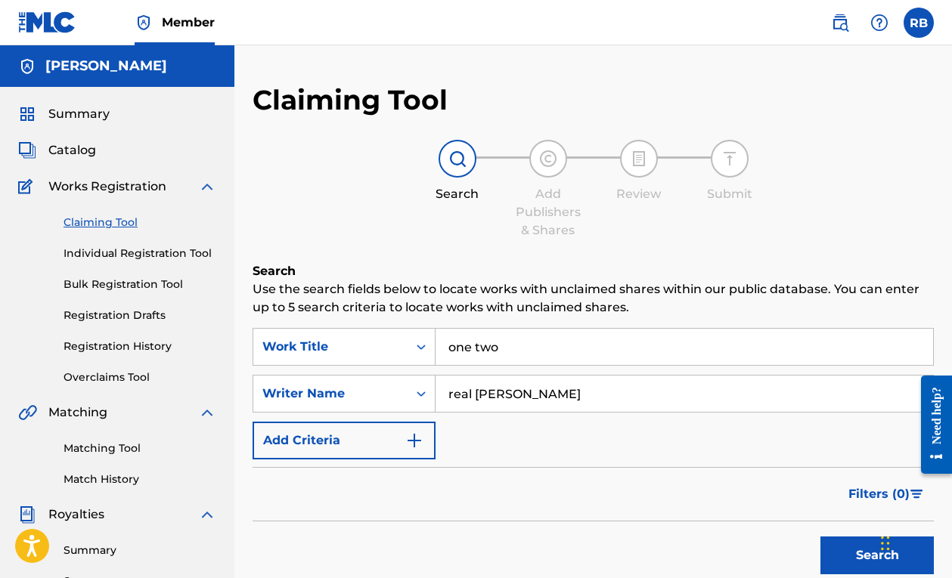
scroll to position [0, 0]
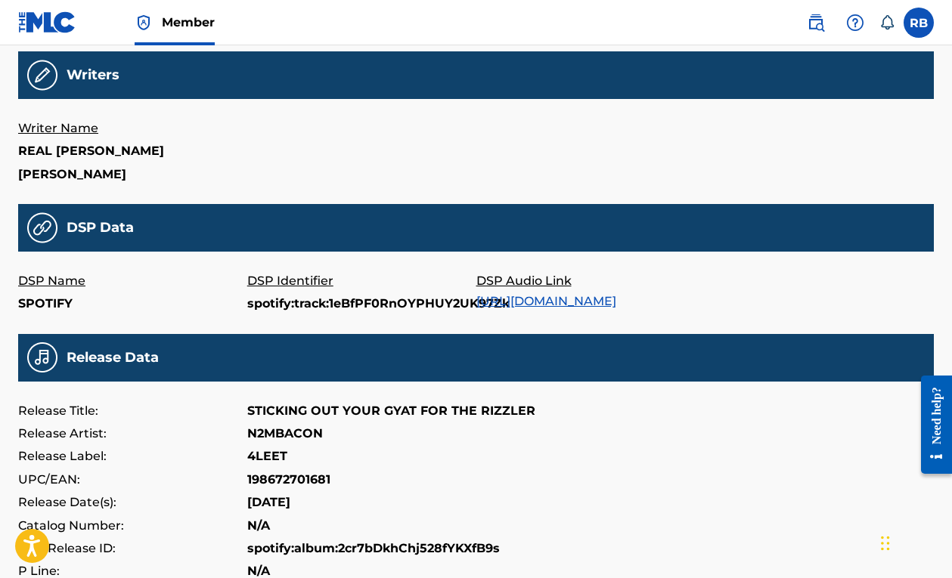
scroll to position [358, 0]
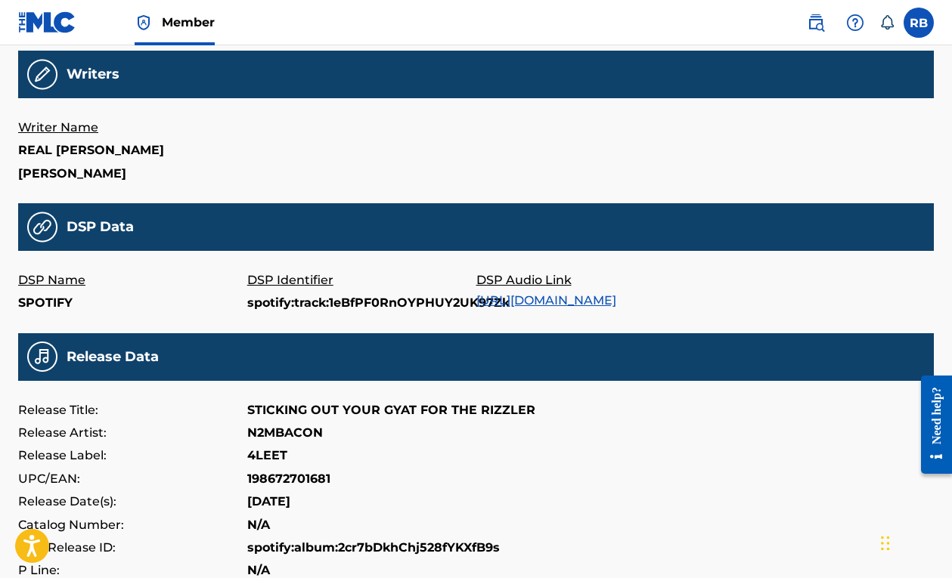
click at [594, 300] on link "[URL][DOMAIN_NAME]" at bounding box center [546, 300] width 140 height 14
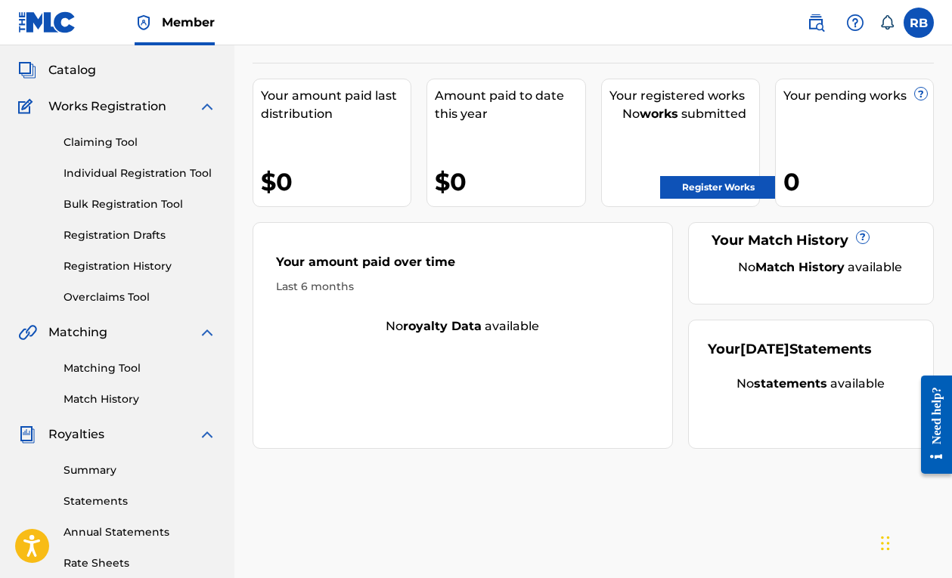
scroll to position [81, 0]
click at [110, 370] on link "Matching Tool" at bounding box center [139, 368] width 153 height 16
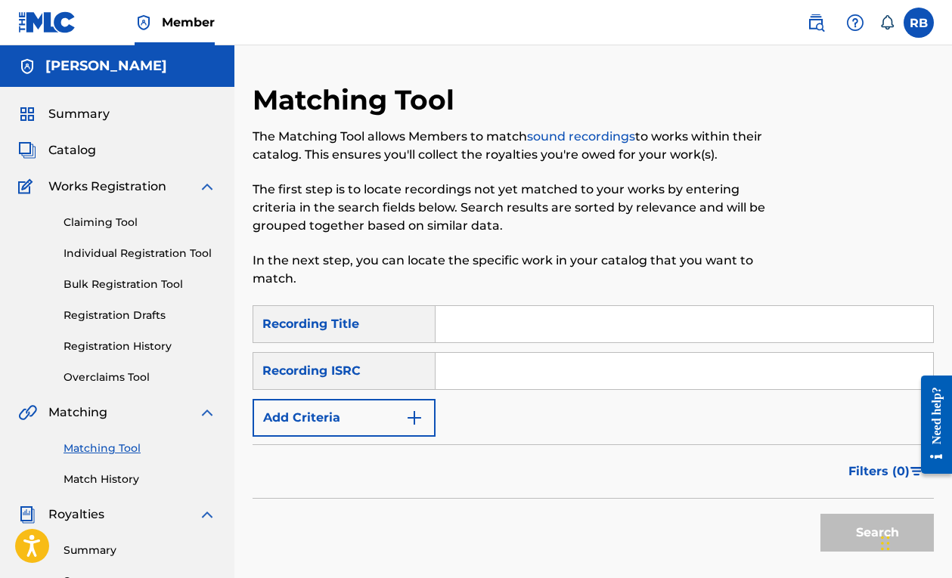
click at [447, 357] on input "Search Form" at bounding box center [683, 371] width 497 height 36
paste input "QZ-MER-23-82029"
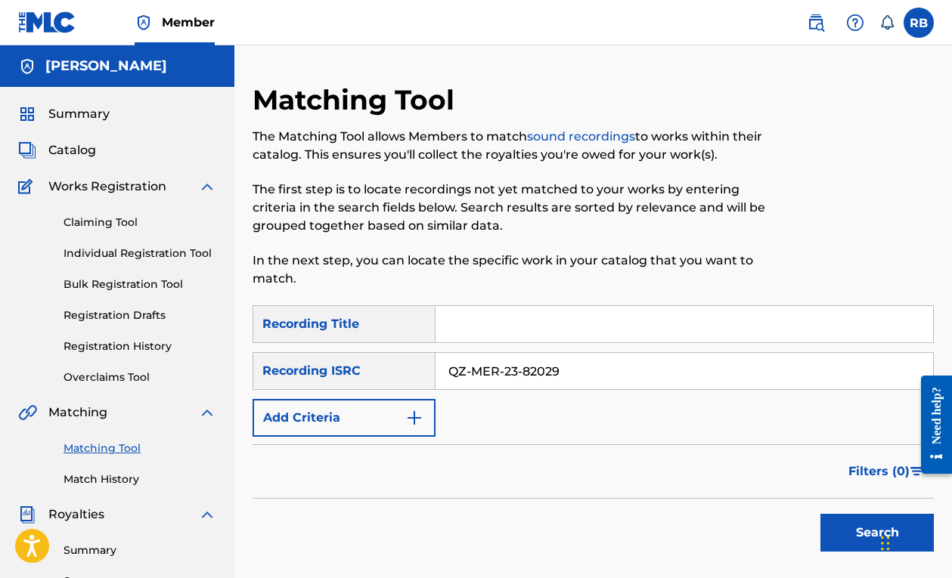
click at [841, 525] on button "Search" at bounding box center [876, 533] width 113 height 38
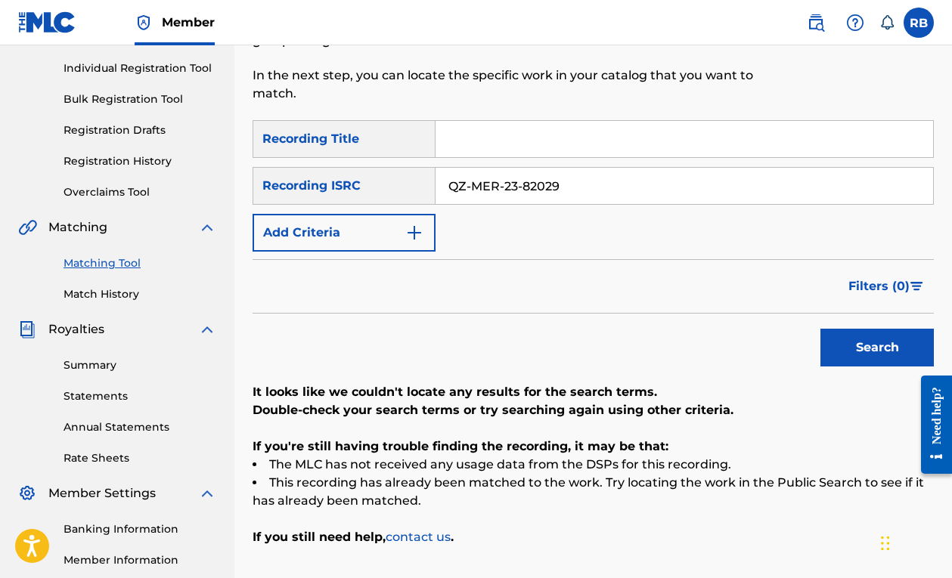
scroll to position [191, 0]
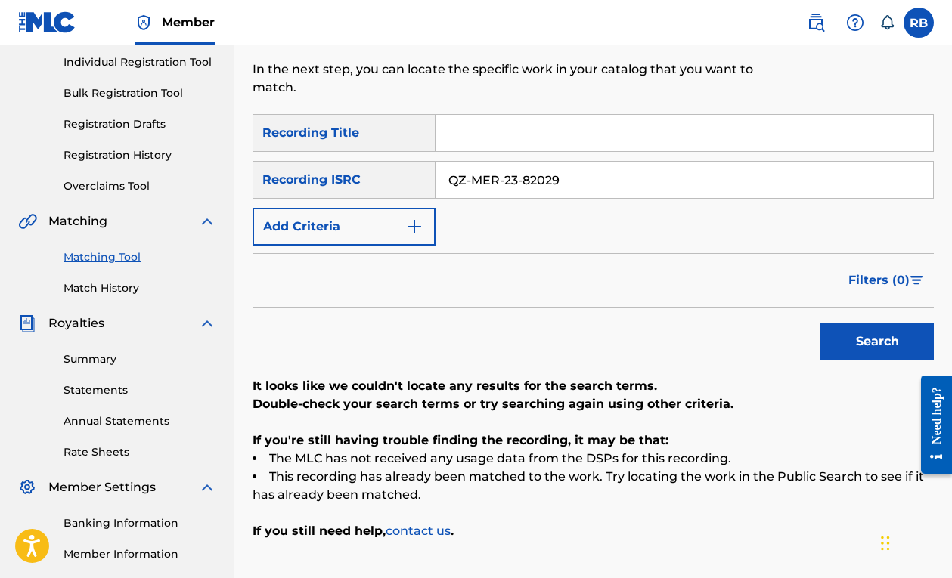
click at [475, 181] on input "QZ-MER-23-82029" at bounding box center [683, 180] width 497 height 36
click at [497, 185] on input "QZMER-23-82029" at bounding box center [683, 180] width 497 height 36
click at [519, 187] on input "QZMER23-82029" at bounding box center [683, 180] width 497 height 36
click at [515, 182] on input "QZMER23-82029" at bounding box center [683, 180] width 497 height 36
type input "QZMER2382029"
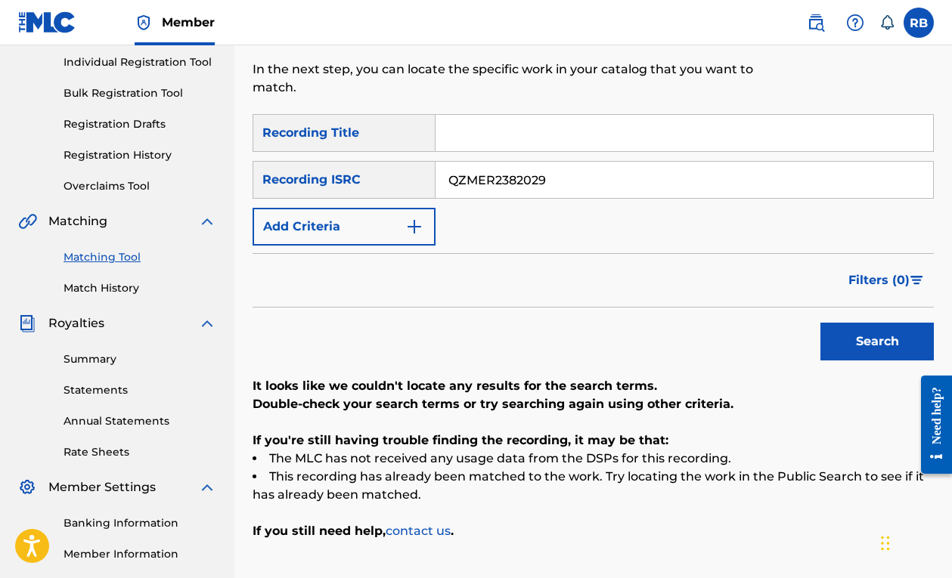
click at [868, 337] on button "Search" at bounding box center [876, 342] width 113 height 38
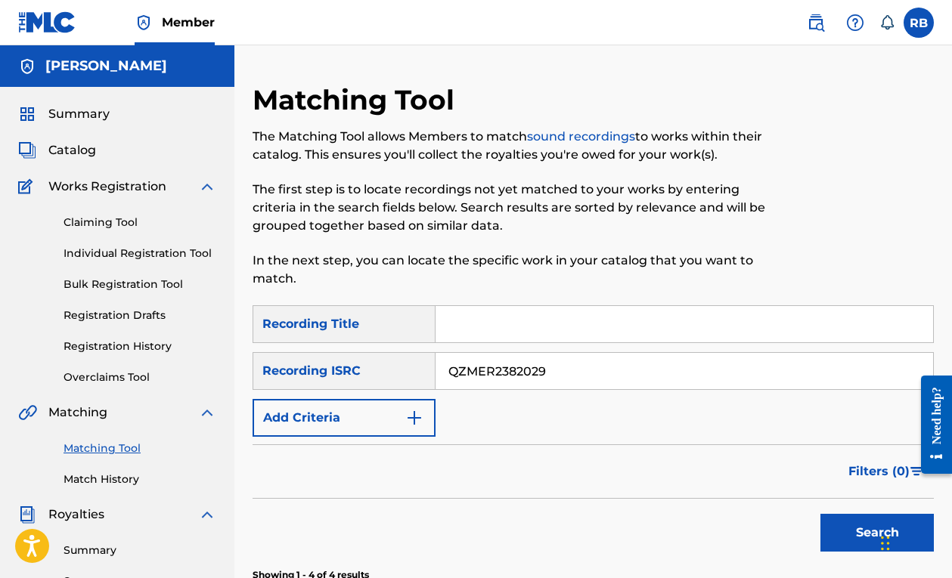
scroll to position [0, 0]
drag, startPoint x: 603, startPoint y: 370, endPoint x: 296, endPoint y: 354, distance: 308.0
click at [296, 354] on div "SearchWithCriteriaa9d619cd-5a95-4fe9-aaa6-1354349c82c7 Recording ISRC QZMER2382…" at bounding box center [592, 371] width 681 height 38
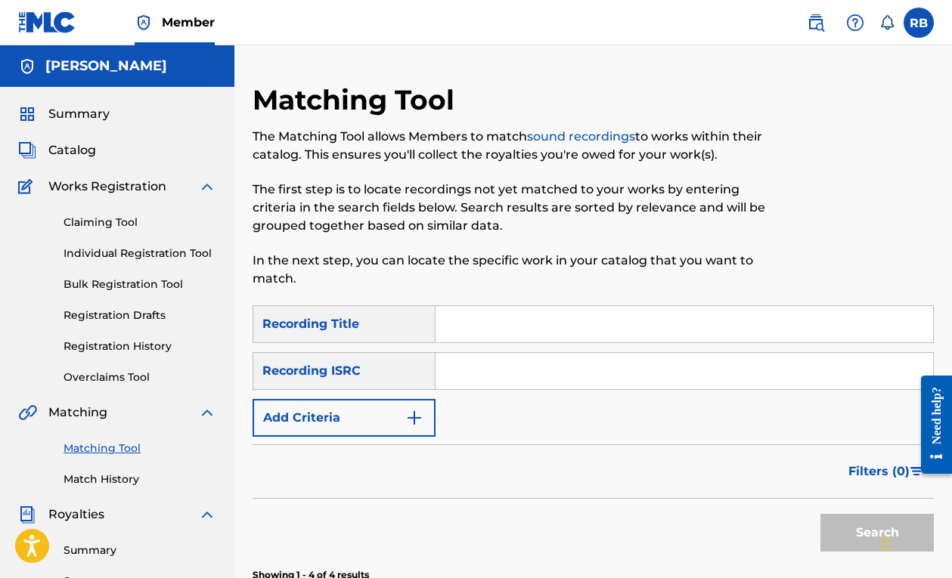
paste input "TC-AHN-23-01669"
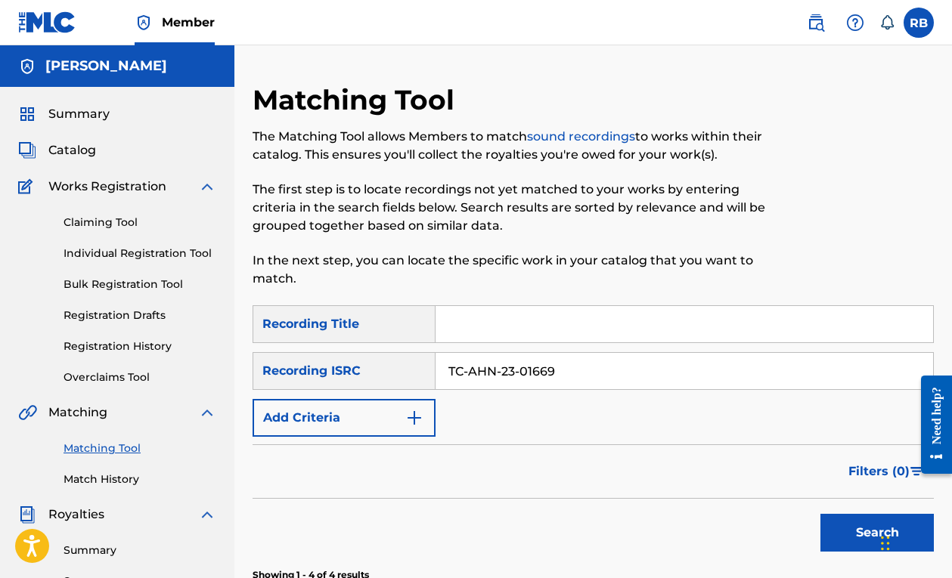
click at [471, 371] on input "TC-AHN-23-01669" at bounding box center [683, 371] width 497 height 36
click at [496, 372] on input "TCAHN-23-01669" at bounding box center [683, 371] width 497 height 36
click at [512, 373] on input "TCAHN23-01669" at bounding box center [683, 371] width 497 height 36
type input "TCAHN2301669"
click at [851, 535] on button "Search" at bounding box center [876, 533] width 113 height 38
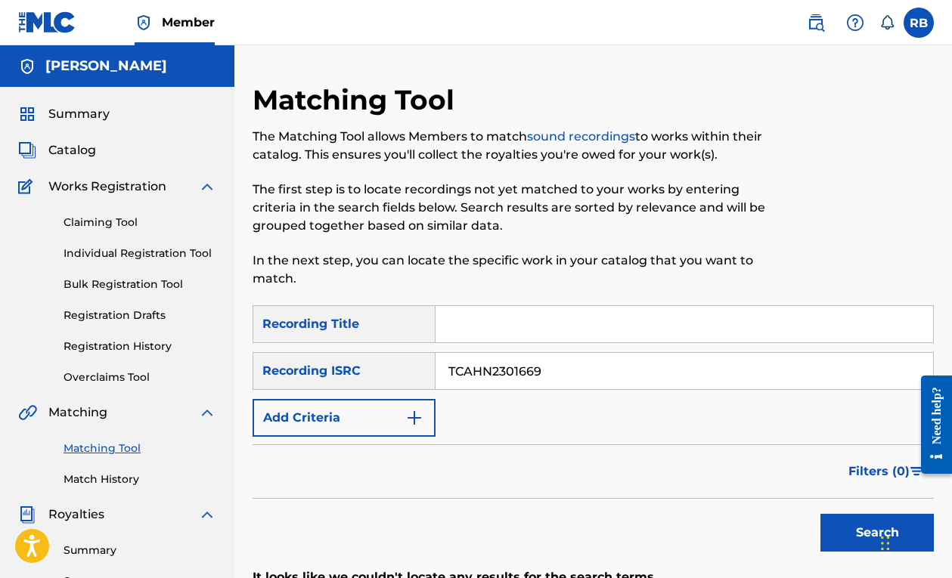
click at [113, 219] on link "Claiming Tool" at bounding box center [139, 223] width 153 height 16
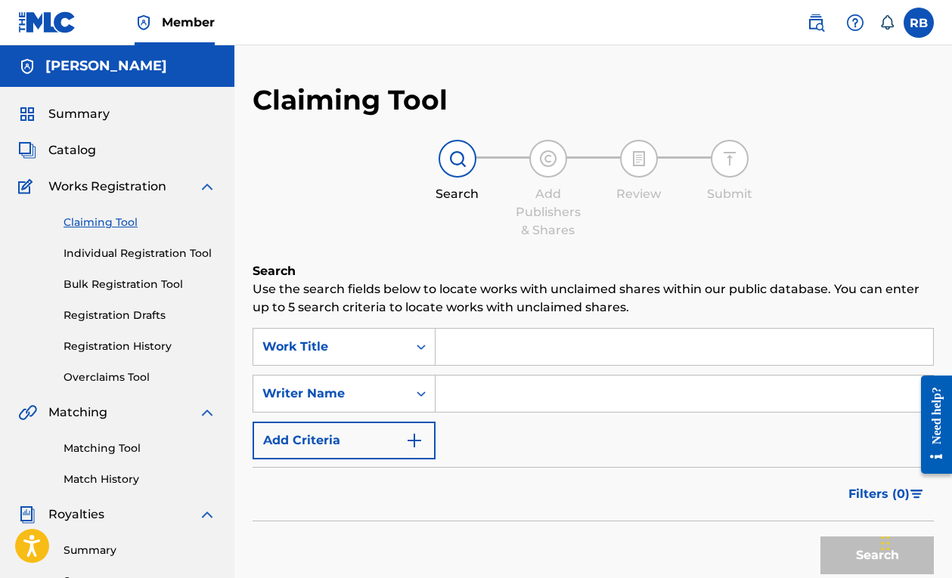
click at [355, 423] on button "Add Criteria" at bounding box center [343, 441] width 183 height 38
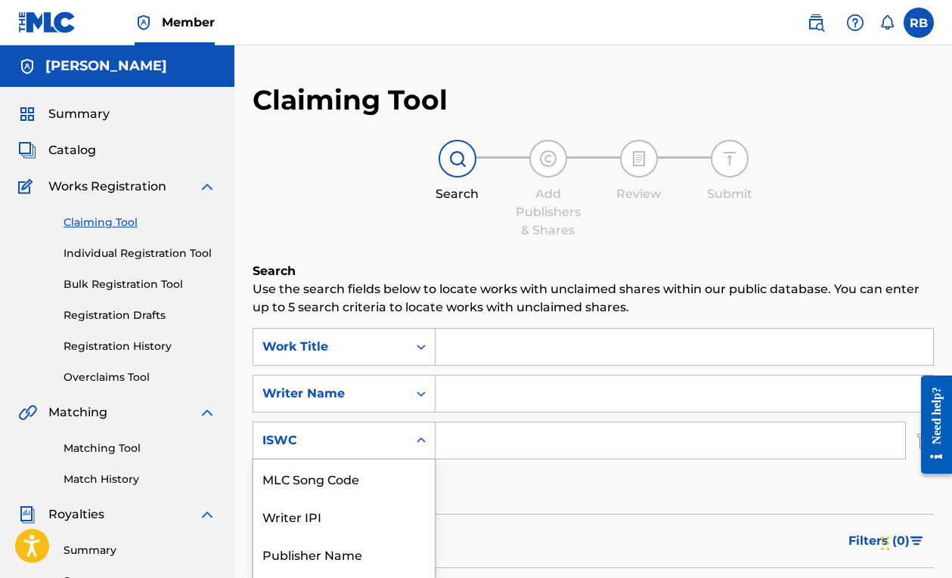
click at [345, 455] on div "ISWC selected, 6 of 6. 6 results available. Use Up and Down to choose options, …" at bounding box center [343, 441] width 183 height 38
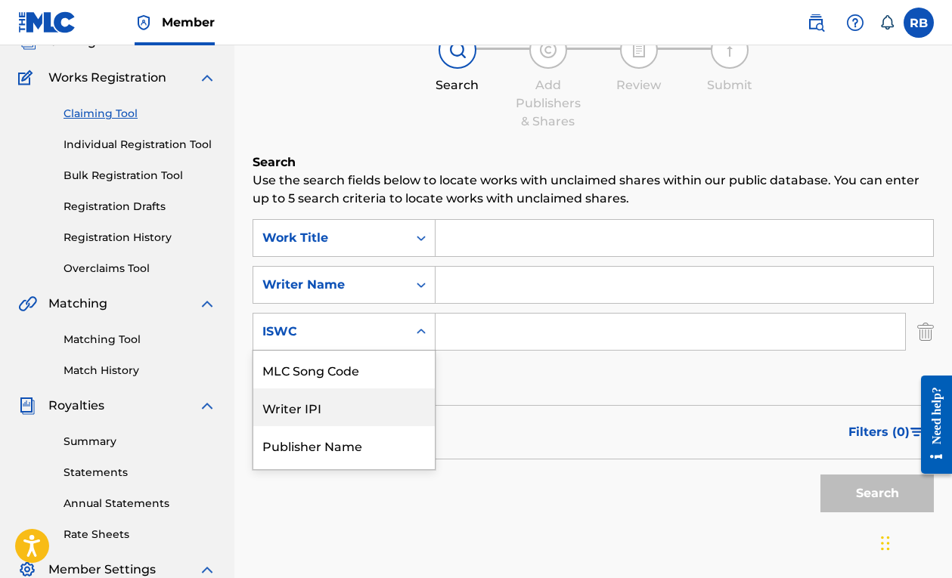
click at [513, 403] on form "SearchWithCriteriac3b6bab9-9bf0-4f41-b2b7-bd88d4caa3ce Work Title SearchWithCri…" at bounding box center [592, 369] width 681 height 301
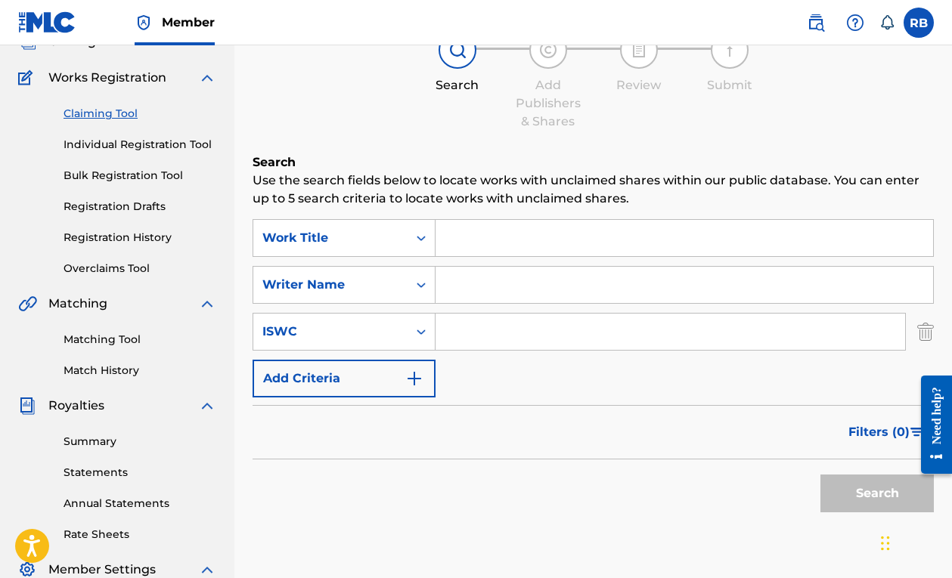
click at [914, 332] on div "SearchWithCriteriab0e7a14d-d092-4bfe-8c63-54282e036d49 ISWC" at bounding box center [592, 332] width 681 height 38
click at [920, 331] on img "Search Form" at bounding box center [925, 332] width 17 height 38
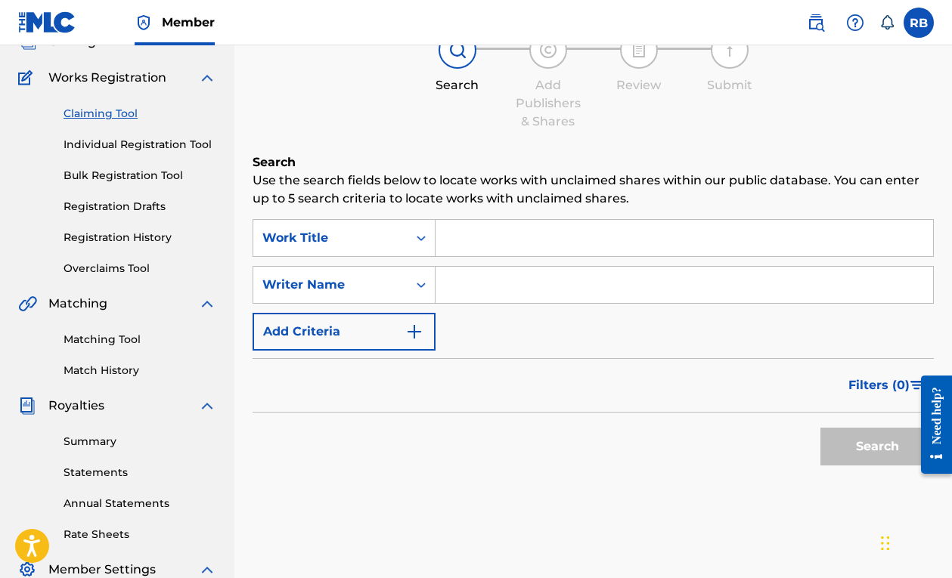
click at [595, 267] on input "Search Form" at bounding box center [683, 285] width 497 height 36
type input "iuxanu"
click at [574, 251] on input "Search Form" at bounding box center [683, 238] width 497 height 36
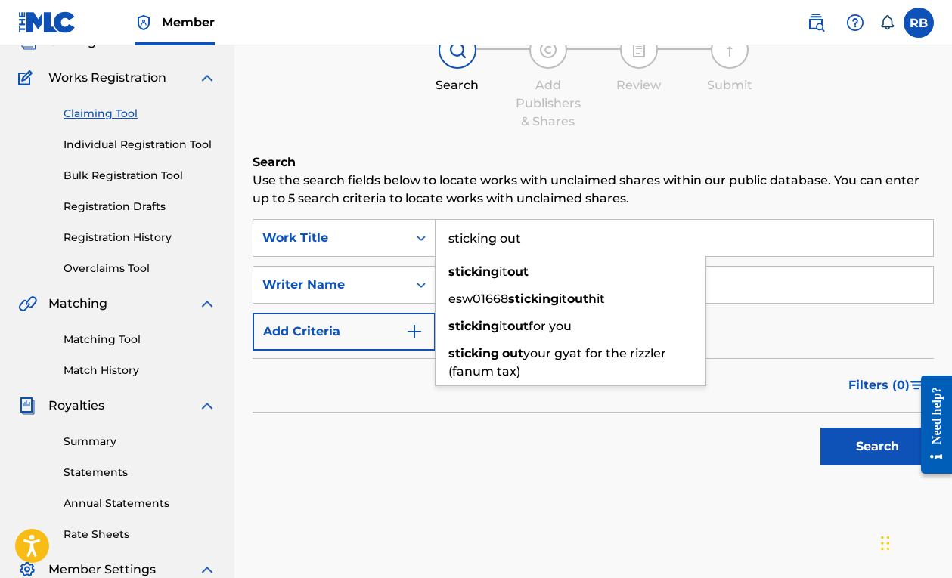
click at [526, 370] on div "sticking out your gyat for the rizzler (fanum tax)" at bounding box center [570, 362] width 270 height 45
type input "sticking out your gyat for the rizzler (fanum tax)"
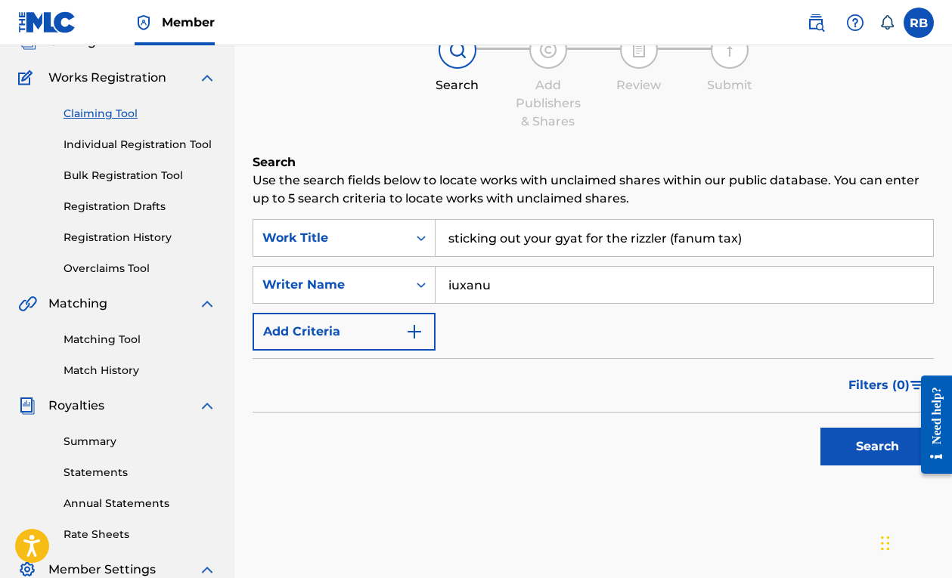
click at [874, 453] on button "Search" at bounding box center [876, 447] width 113 height 38
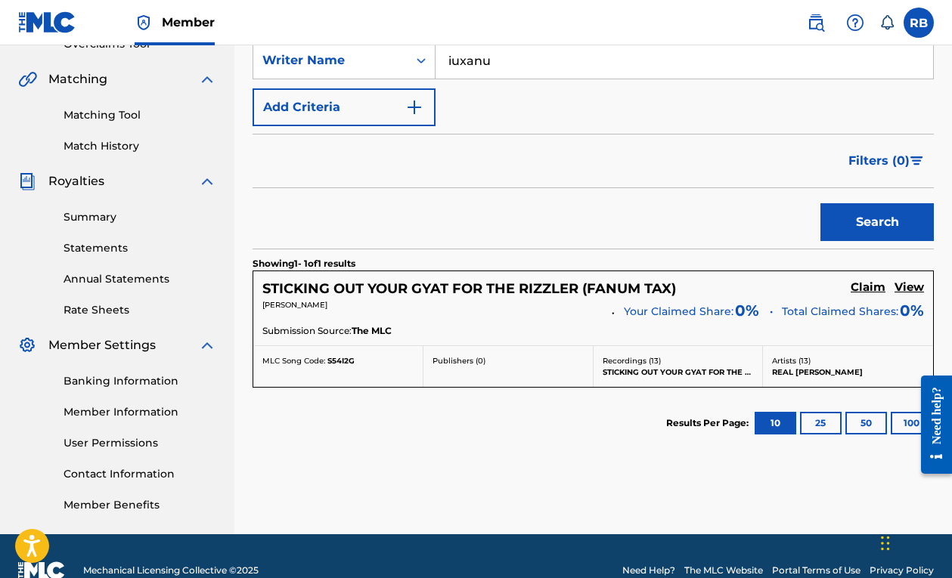
scroll to position [339, 0]
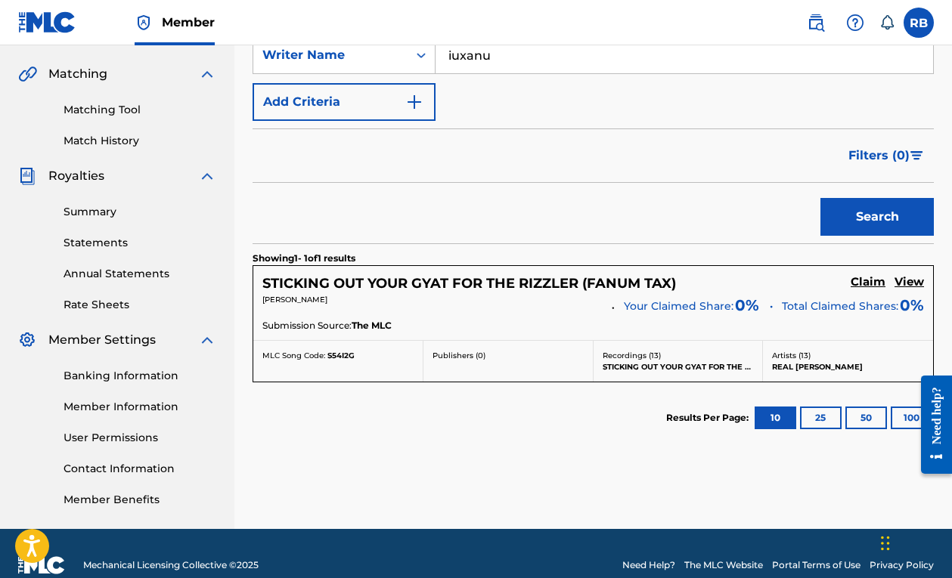
click at [531, 280] on h5 "STICKING OUT YOUR GYAT FOR THE RIZZLER (FANUM TAX)" at bounding box center [468, 283] width 413 height 17
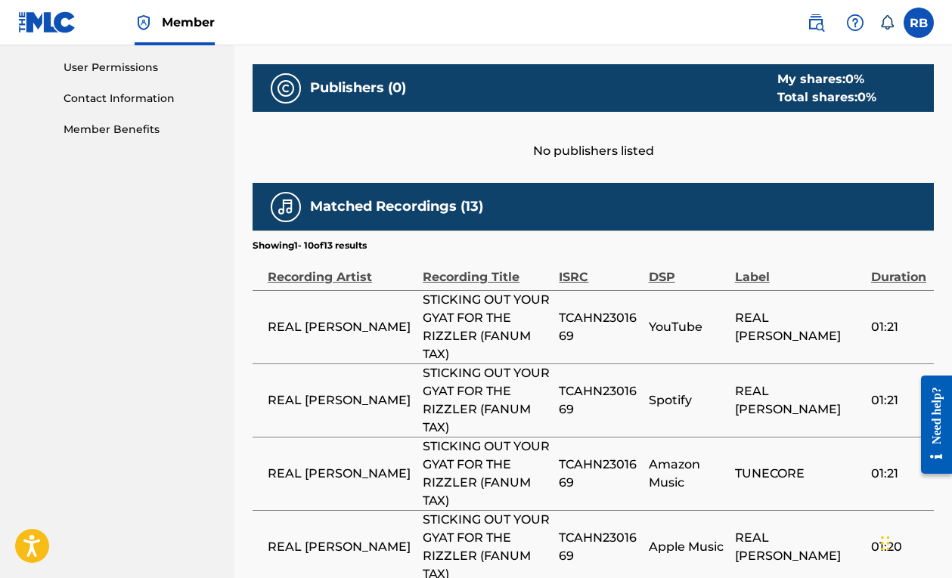
scroll to position [713, 0]
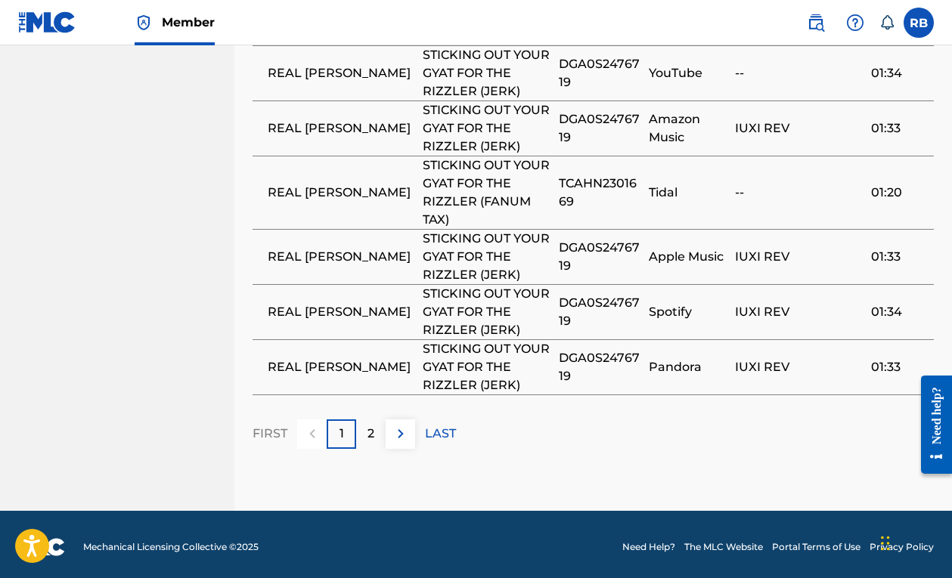
click at [373, 438] on p "2" at bounding box center [370, 434] width 7 height 18
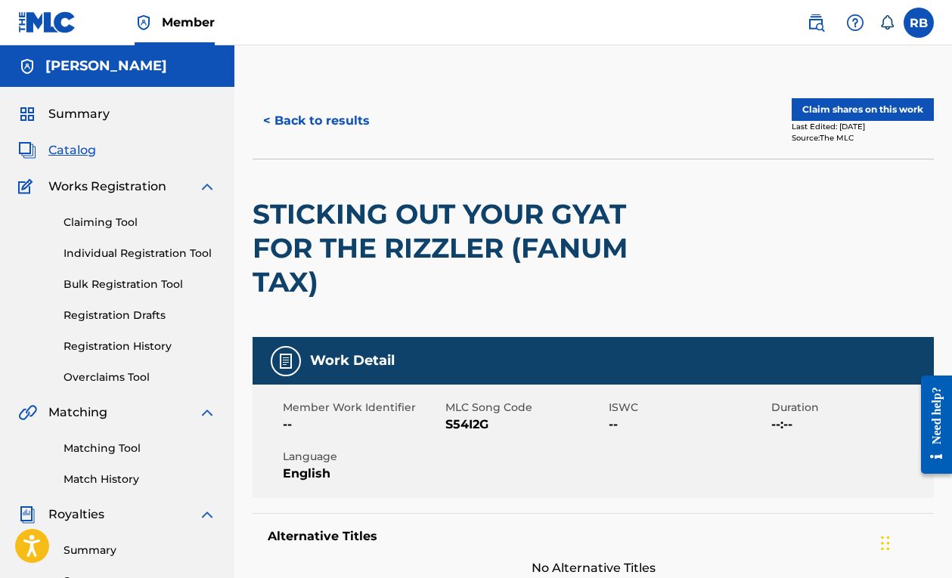
scroll to position [0, 0]
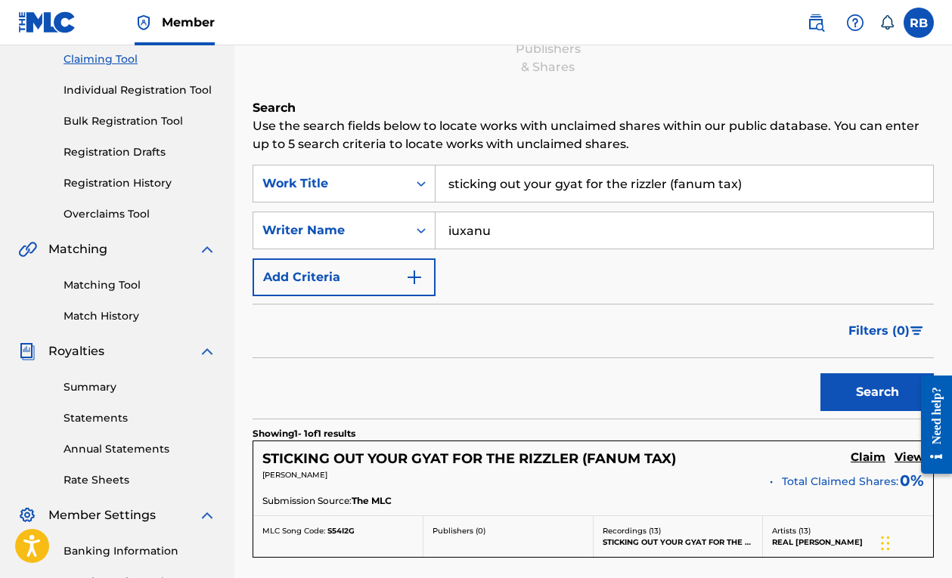
scroll to position [113, 0]
